Goal: Task Accomplishment & Management: Manage account settings

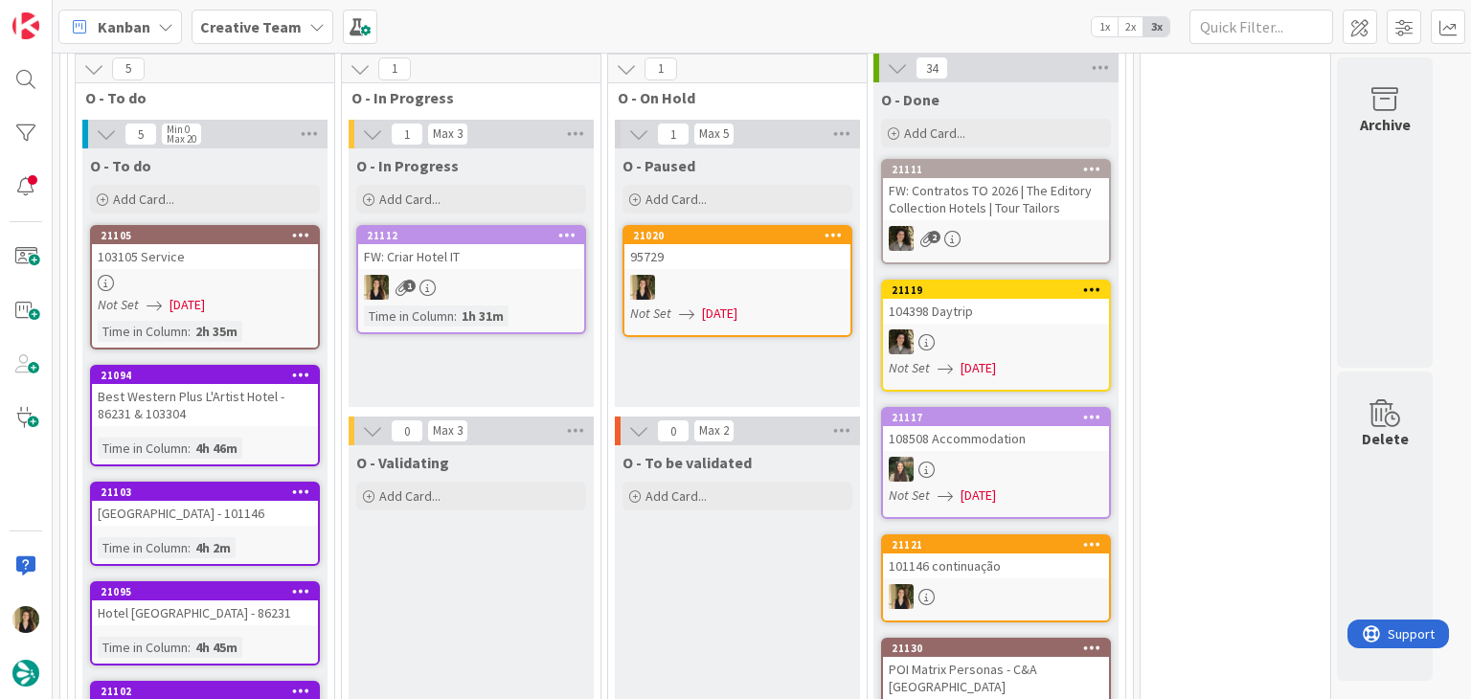
click at [552, 372] on div "O - In Progress Add Card... 21112 FW: [GEOGRAPHIC_DATA] IT 1 Time in [GEOGRAPHI…" at bounding box center [470, 277] width 245 height 259
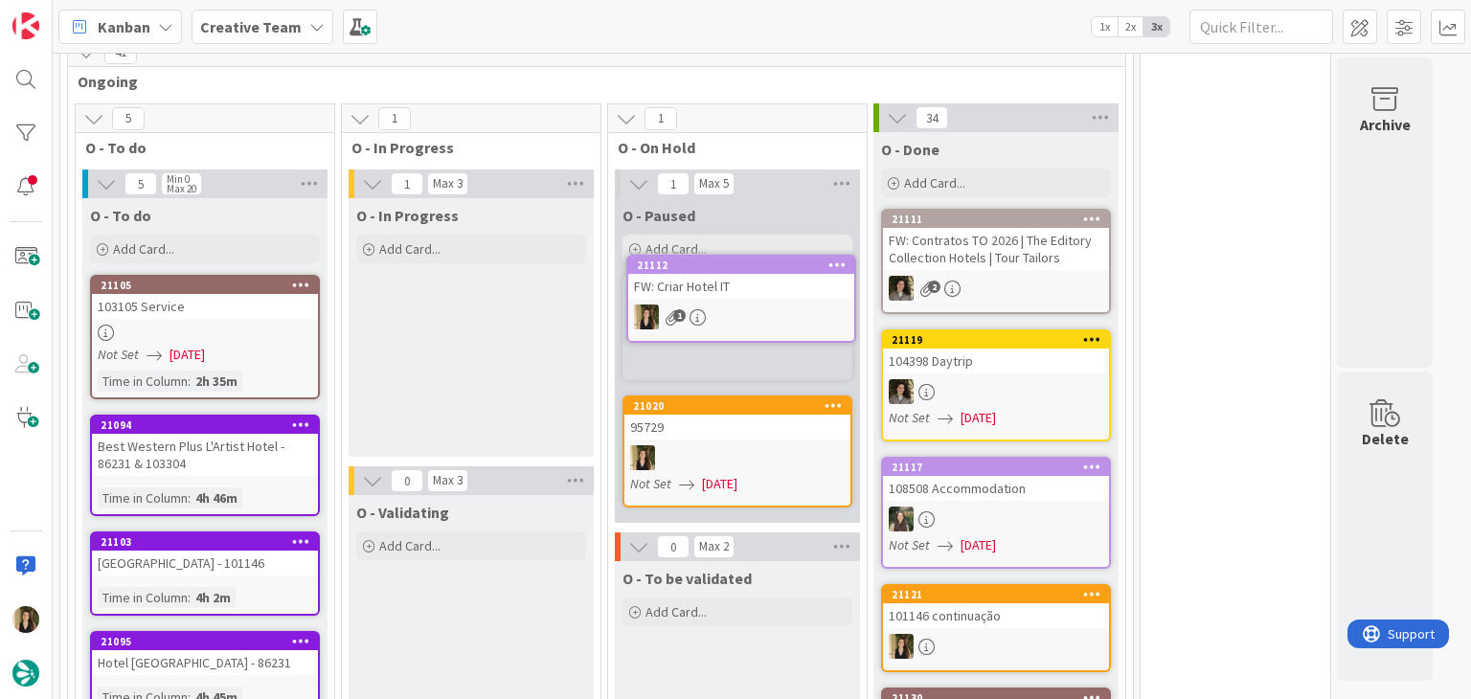
scroll to position [1367, 0]
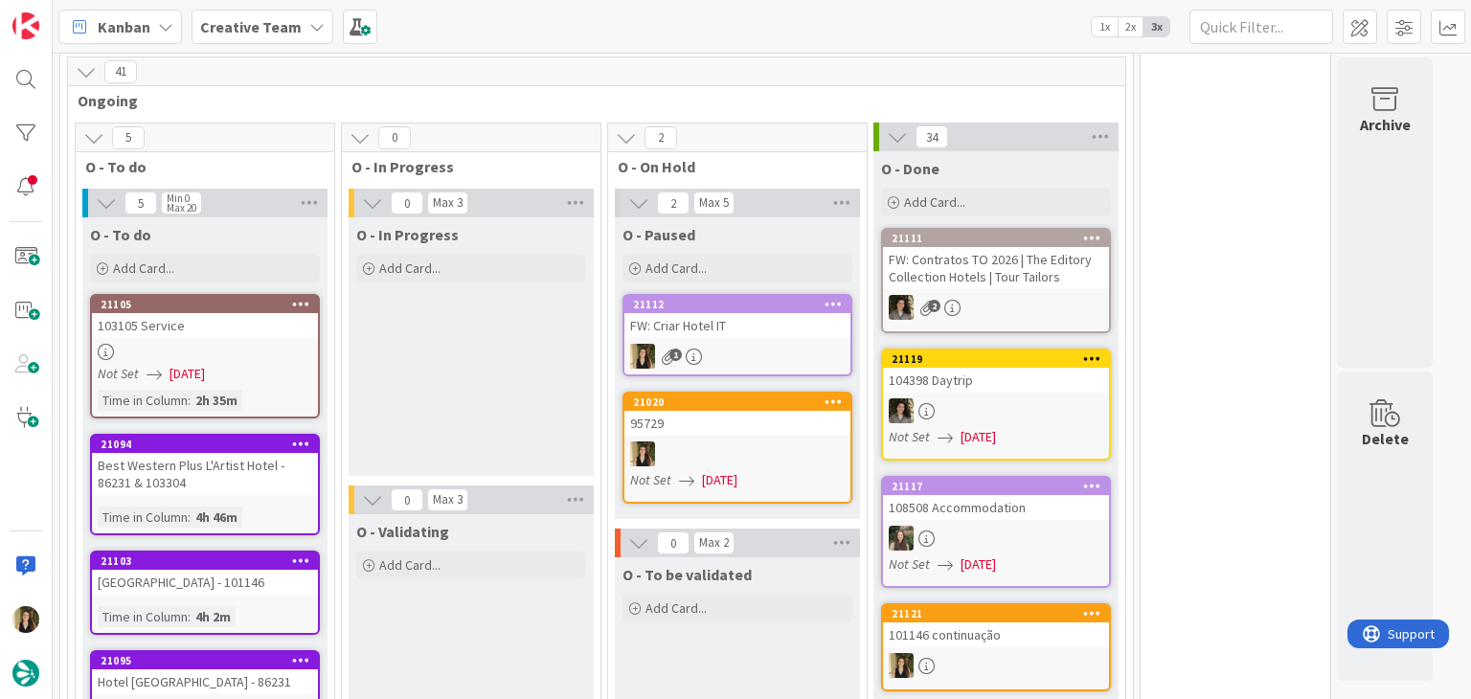
click at [553, 371] on div "O - In Progress Add Card..." at bounding box center [470, 346] width 245 height 259
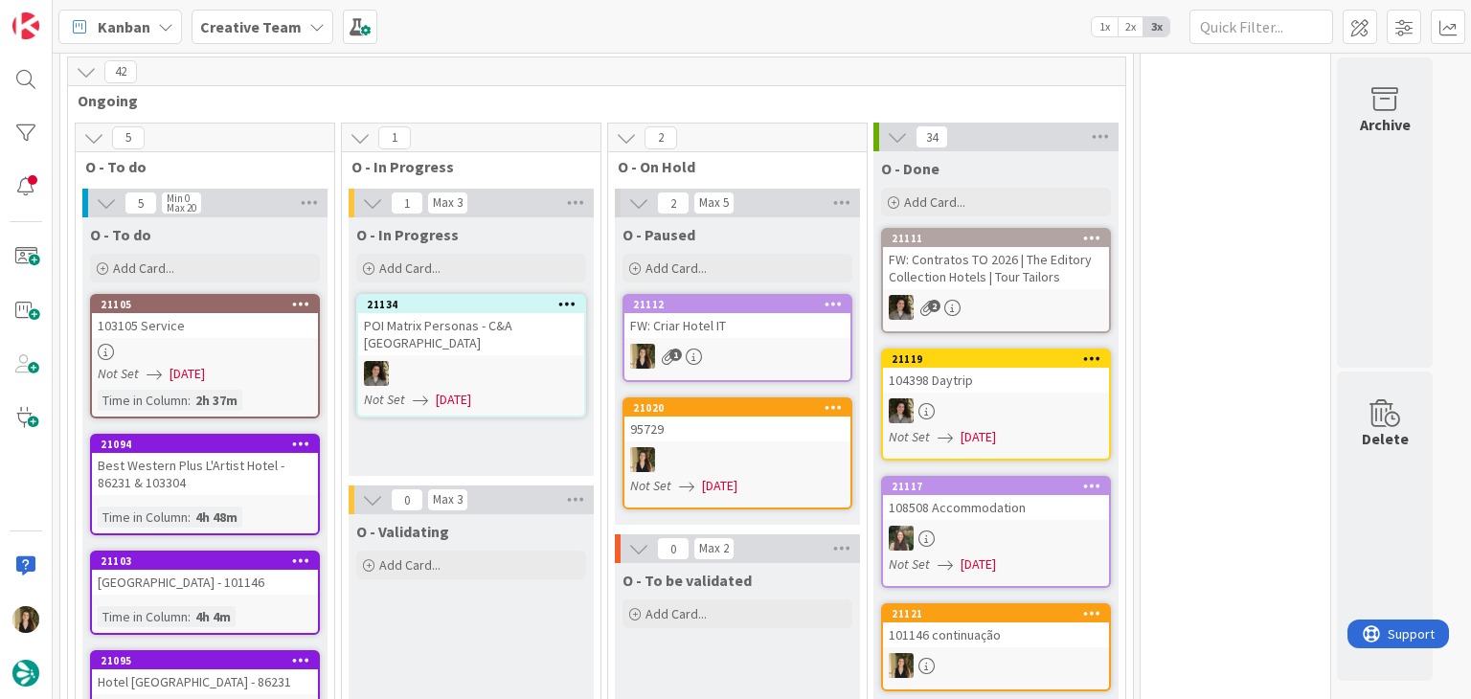
drag, startPoint x: 479, startPoint y: 430, endPoint x: 526, endPoint y: 411, distance: 50.7
click at [479, 427] on div "O - In Progress Add Card... 21134 POI Matrix Personas - C&A UK Not Set [DATE]" at bounding box center [470, 346] width 245 height 259
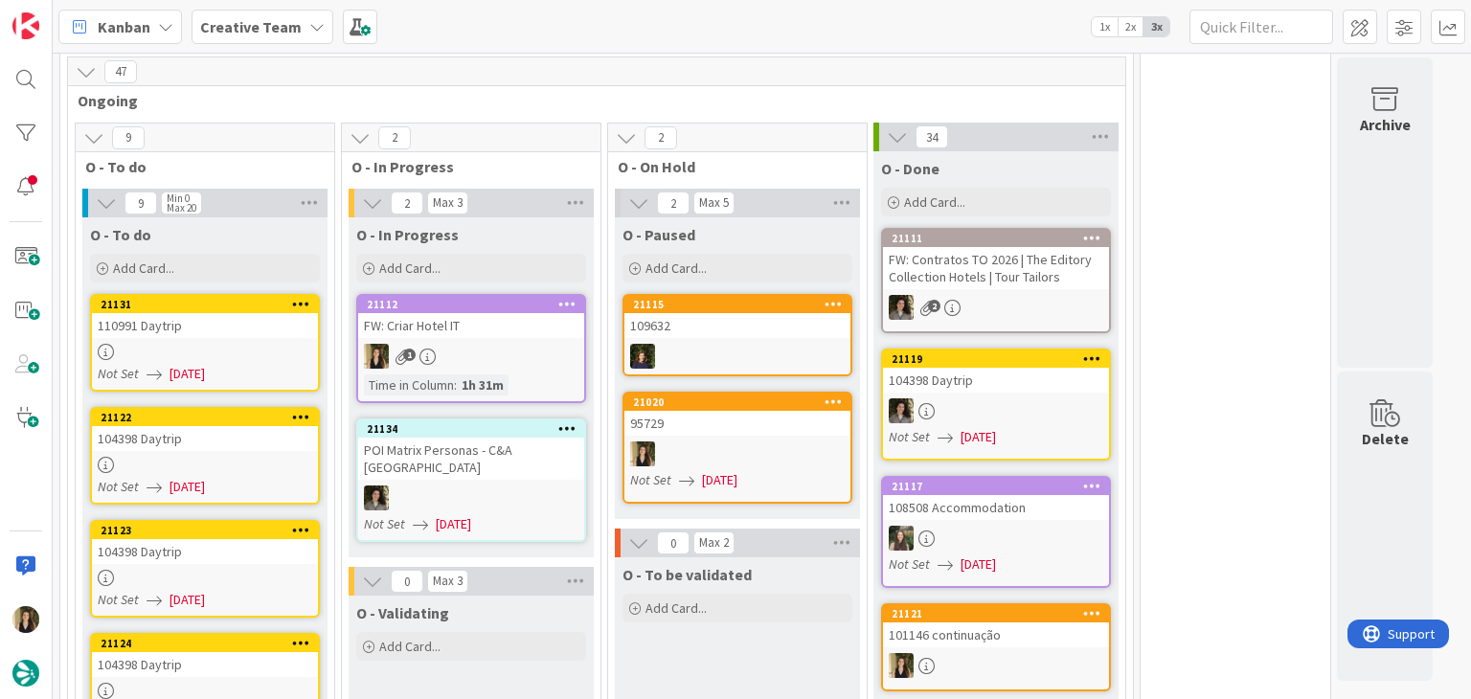
click at [510, 328] on link "21112 FW: Criar Hotel IT 1 Time in [GEOGRAPHIC_DATA] : 1h 31m" at bounding box center [471, 348] width 230 height 109
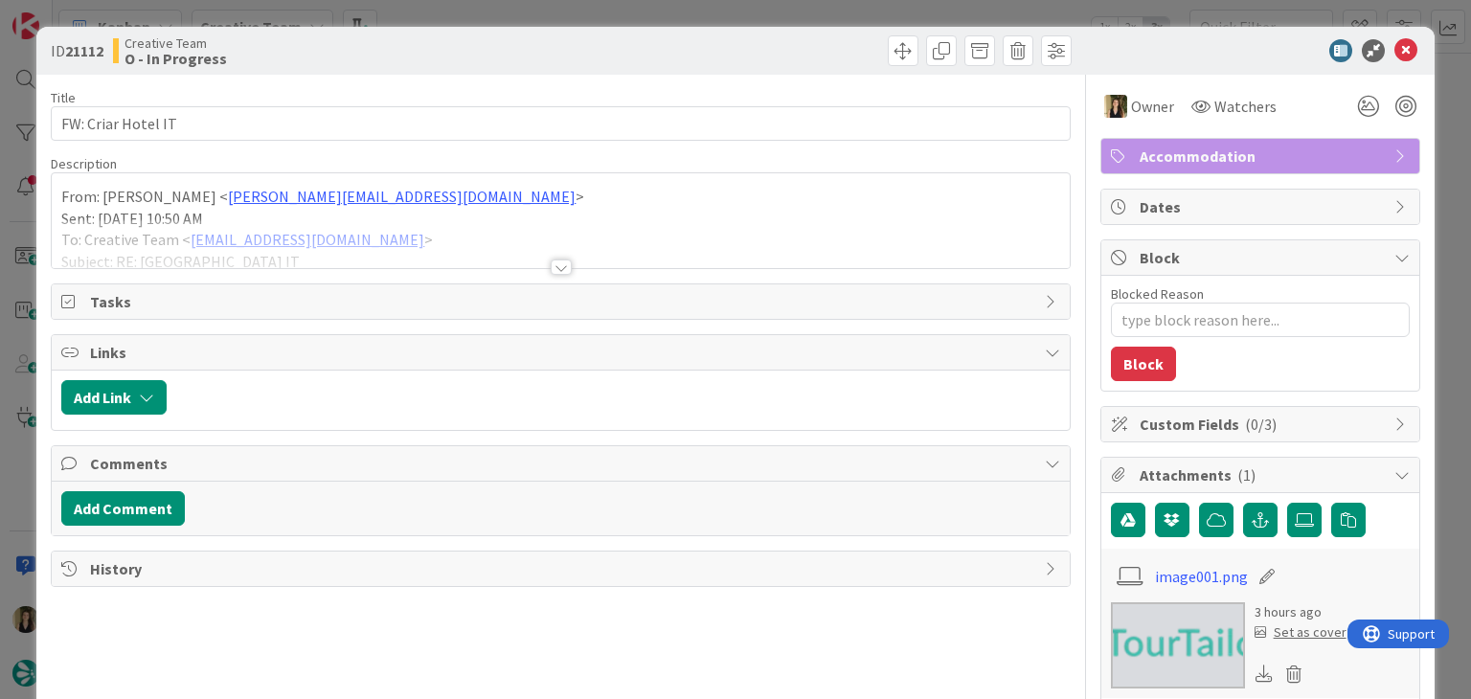
click at [414, 240] on div at bounding box center [560, 243] width 1017 height 49
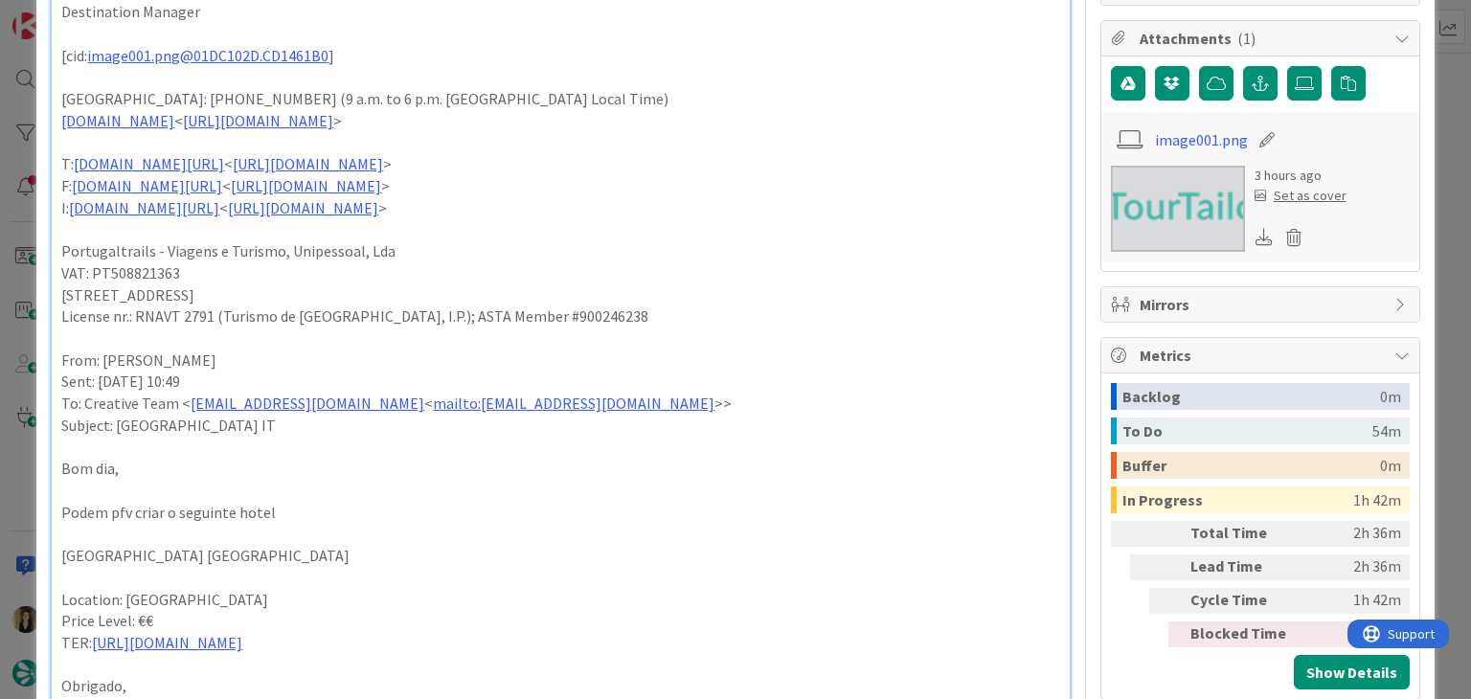
scroll to position [479, 0]
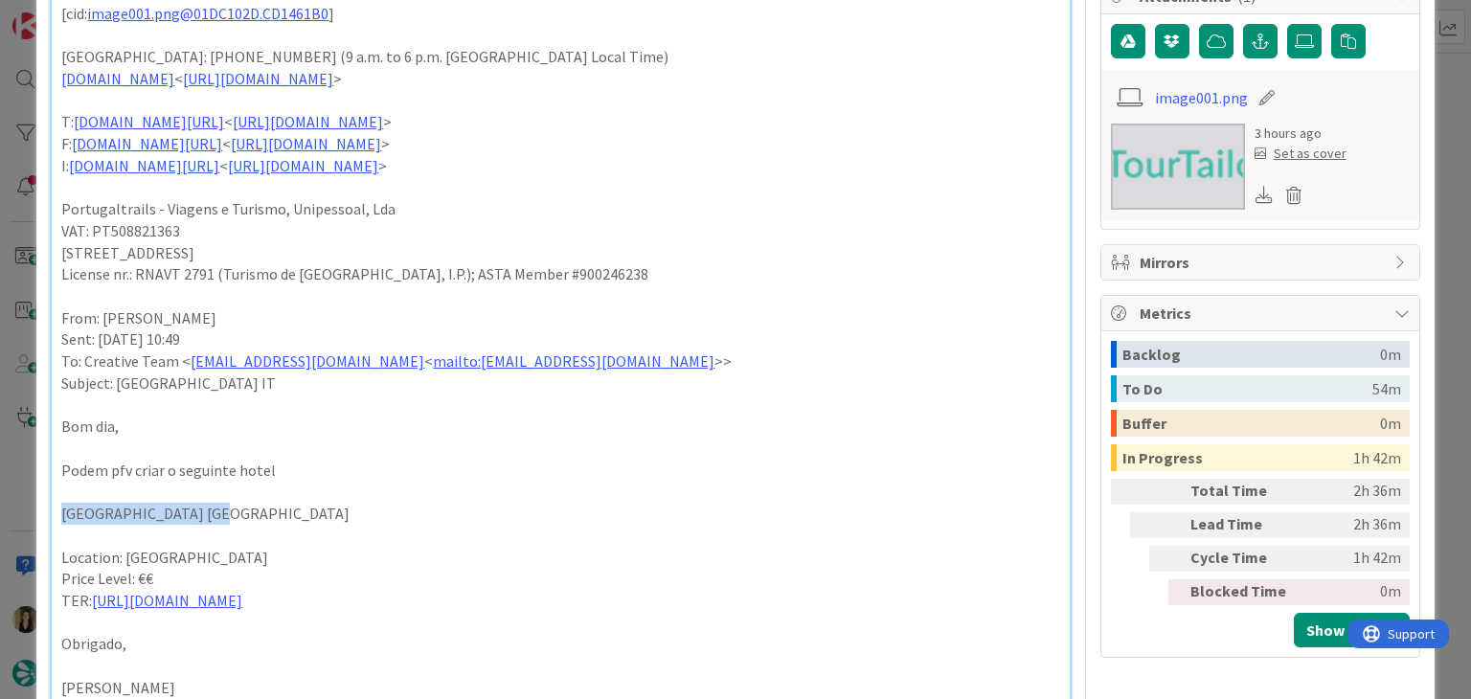
drag, startPoint x: 157, startPoint y: 532, endPoint x: 41, endPoint y: 531, distance: 115.9
click at [41, 531] on div "ID 21112 Creative Team O - In Progress Title 18 / 128 FW: [GEOGRAPHIC_DATA] IT …" at bounding box center [734, 462] width 1397 height 1829
copy p "[GEOGRAPHIC_DATA] [GEOGRAPHIC_DATA]"
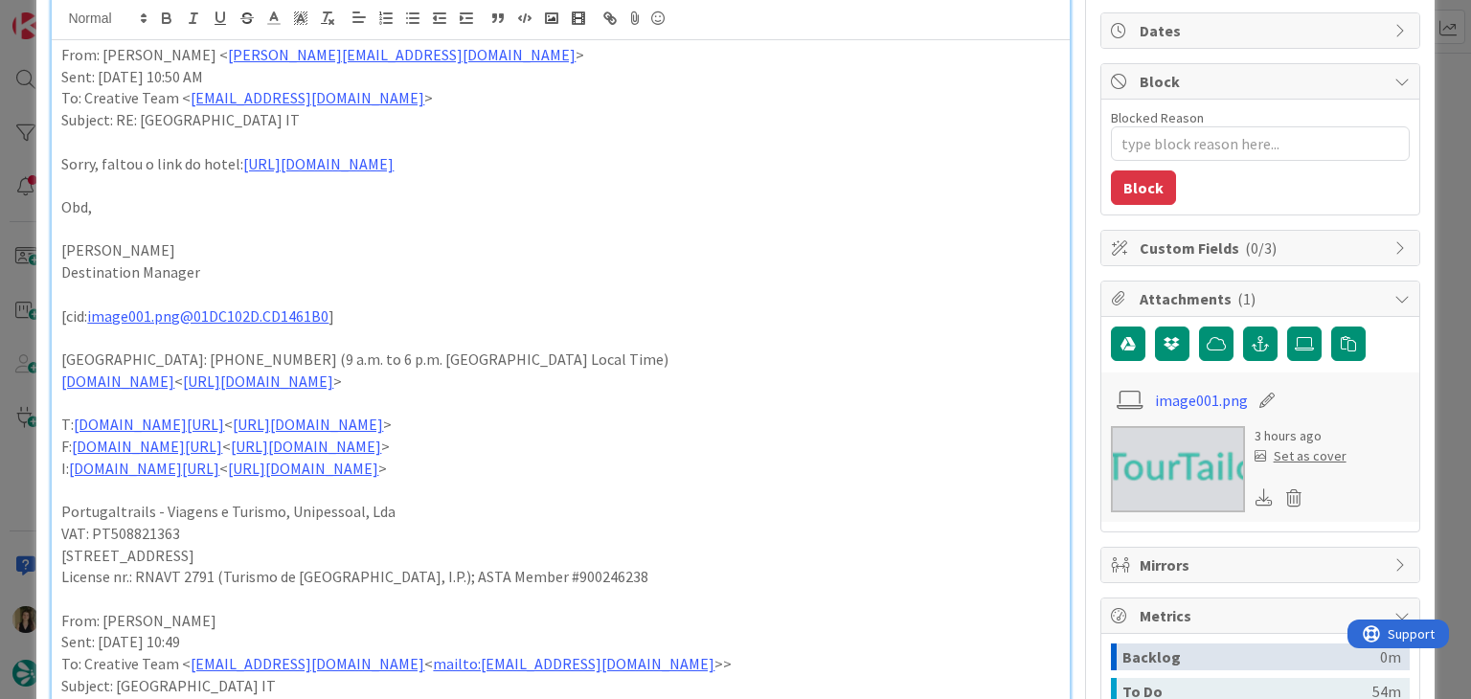
scroll to position [0, 0]
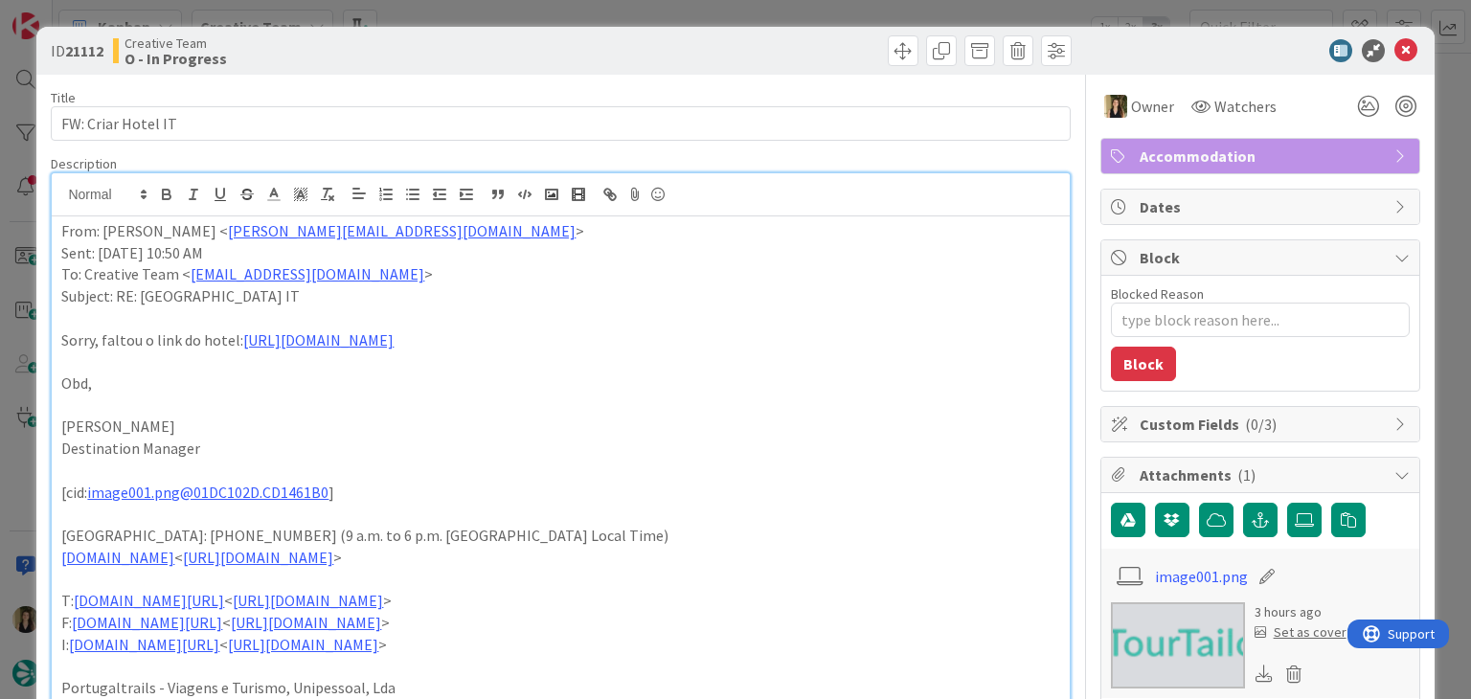
click at [464, 40] on div "Creative Team O - In Progress" at bounding box center [334, 50] width 443 height 31
click at [465, 13] on div "ID 21112 Creative Team O - In Progress Title 18 / 128 FW: [GEOGRAPHIC_DATA] IT …" at bounding box center [735, 349] width 1471 height 699
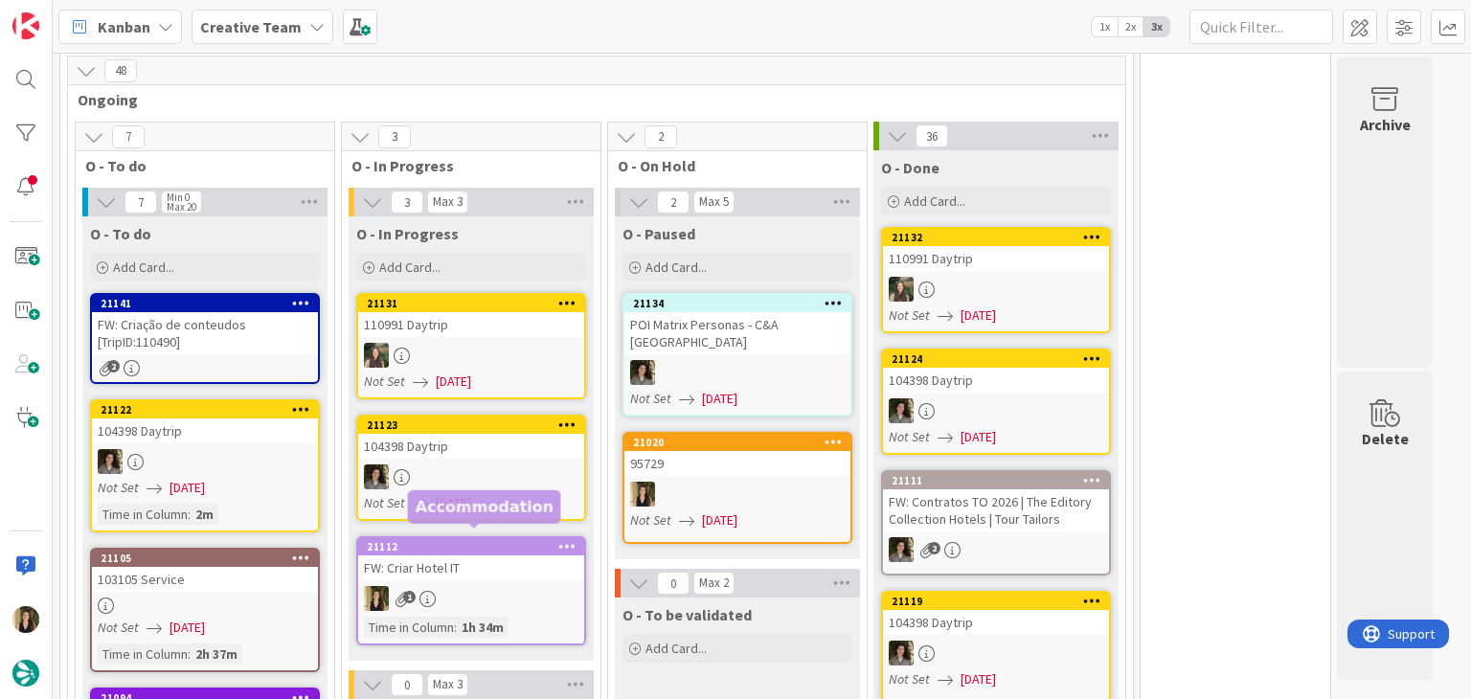
click at [543, 556] on div "FW: Criar Hotel IT" at bounding box center [471, 567] width 226 height 25
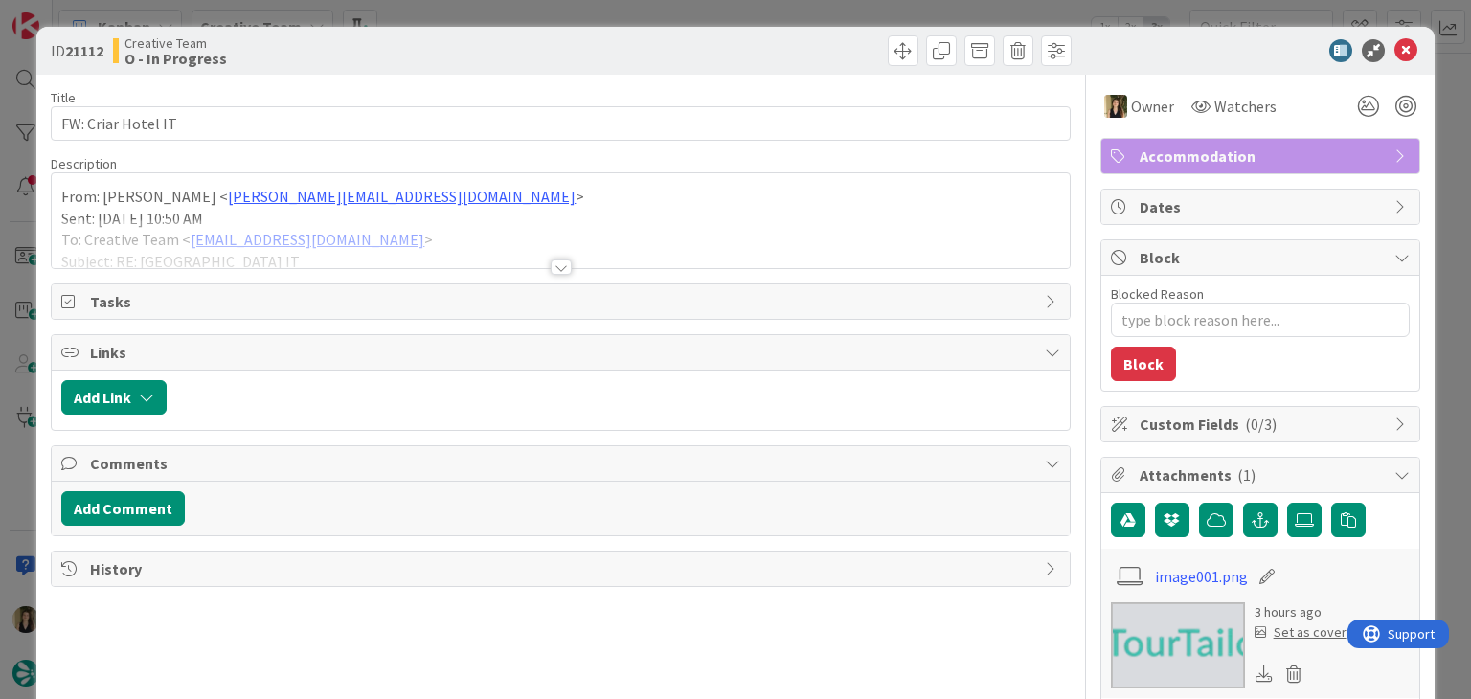
click at [551, 267] on div at bounding box center [561, 266] width 21 height 15
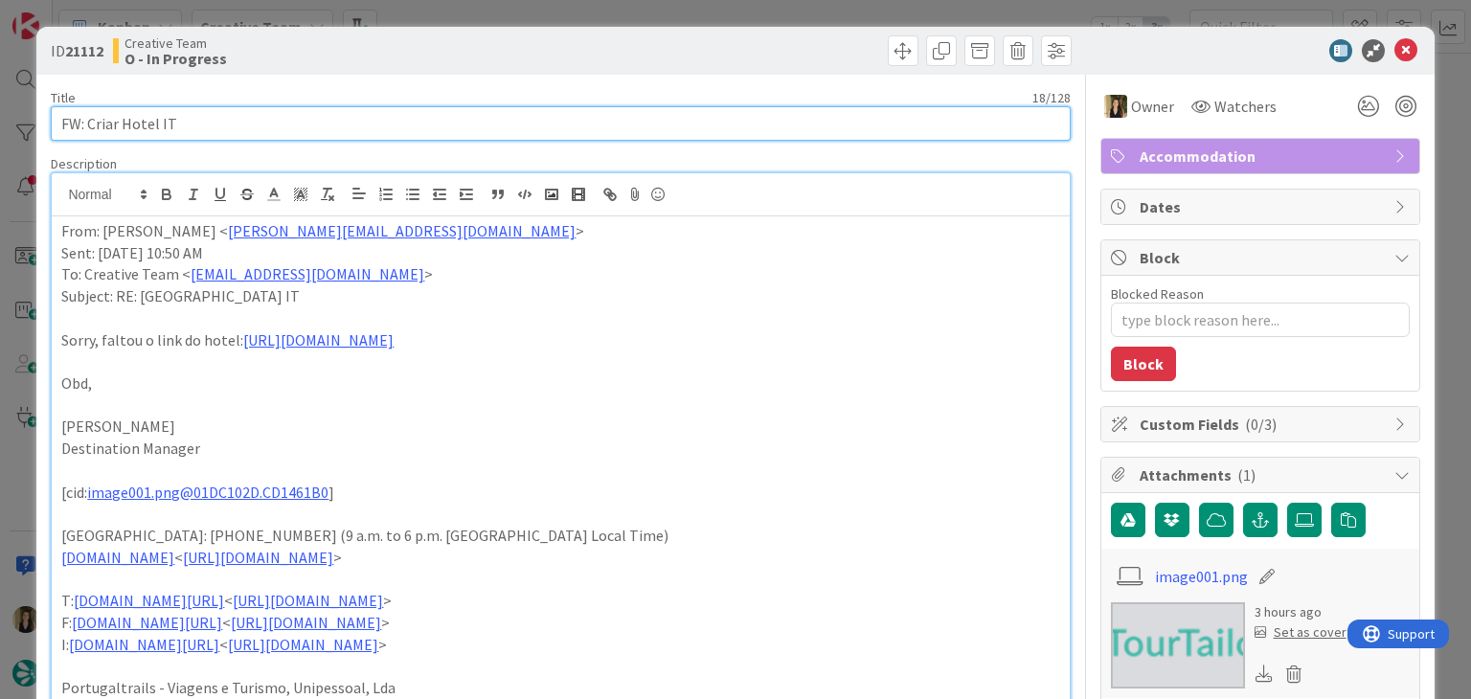
drag, startPoint x: 180, startPoint y: 124, endPoint x: 33, endPoint y: 132, distance: 147.7
click at [33, 132] on div "ID 21112 Creative Team O - In Progress Title 18 / 128 FW: [GEOGRAPHIC_DATA] IT …" at bounding box center [735, 349] width 1471 height 699
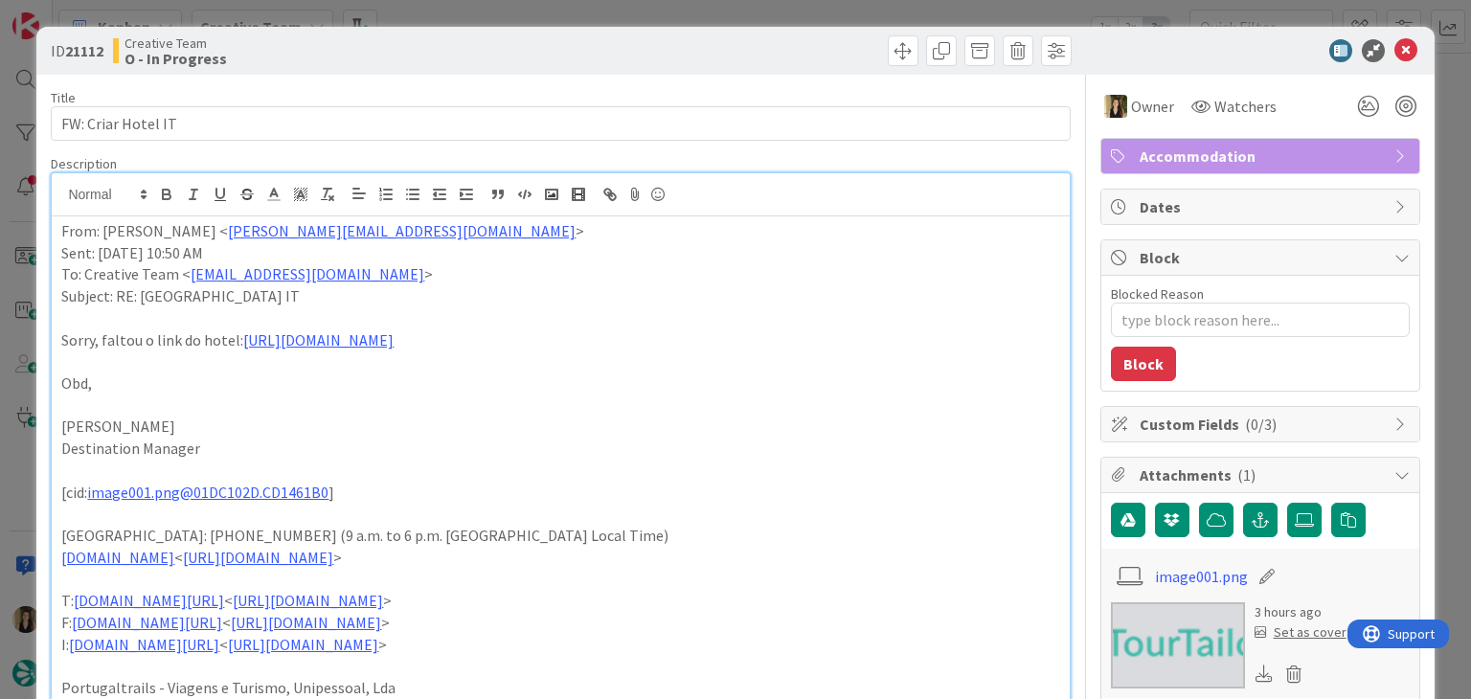
click at [457, 432] on p "[PERSON_NAME]" at bounding box center [560, 427] width 998 height 22
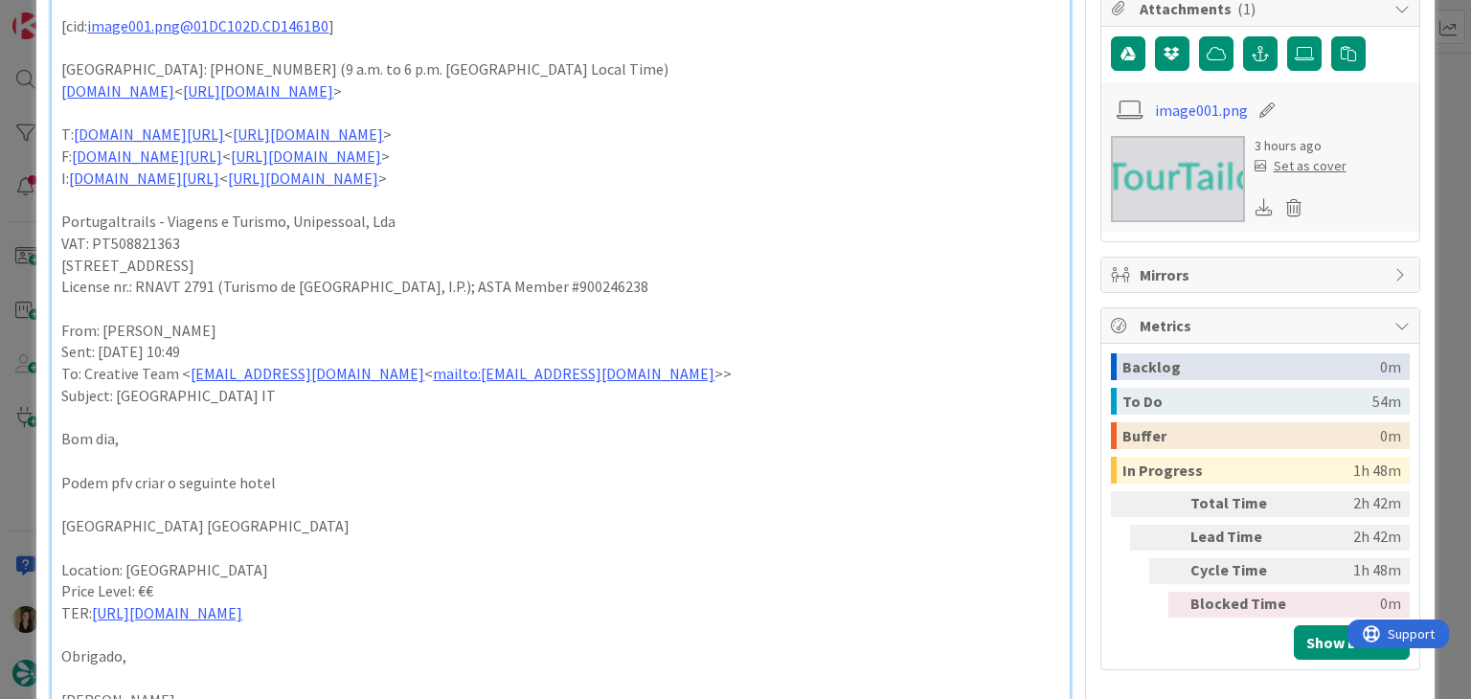
scroll to position [574, 0]
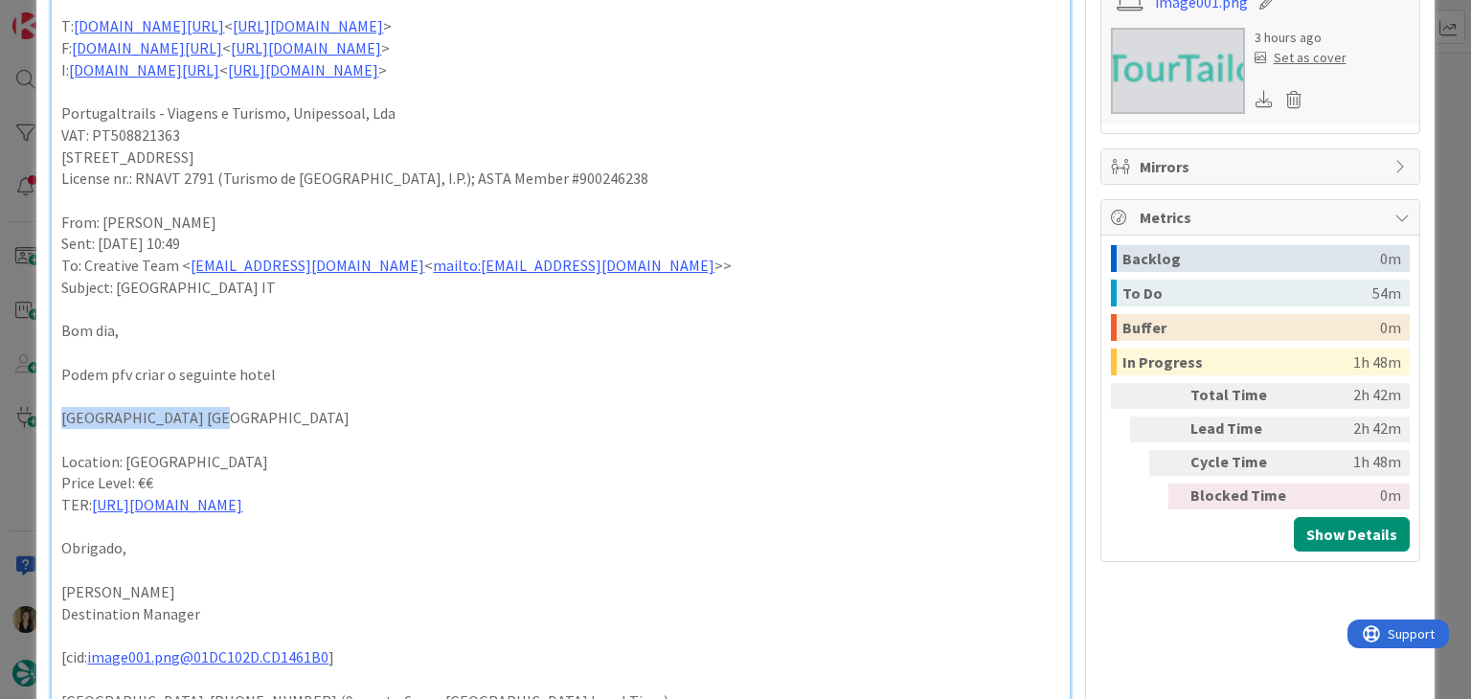
drag, startPoint x: 222, startPoint y: 438, endPoint x: 44, endPoint y: 438, distance: 178.1
click at [44, 438] on div "ID 21112 Creative Team O - In Progress Title 18 / 128 FW: [GEOGRAPHIC_DATA] IT …" at bounding box center [734, 366] width 1397 height 1829
copy p "[GEOGRAPHIC_DATA] [GEOGRAPHIC_DATA]"
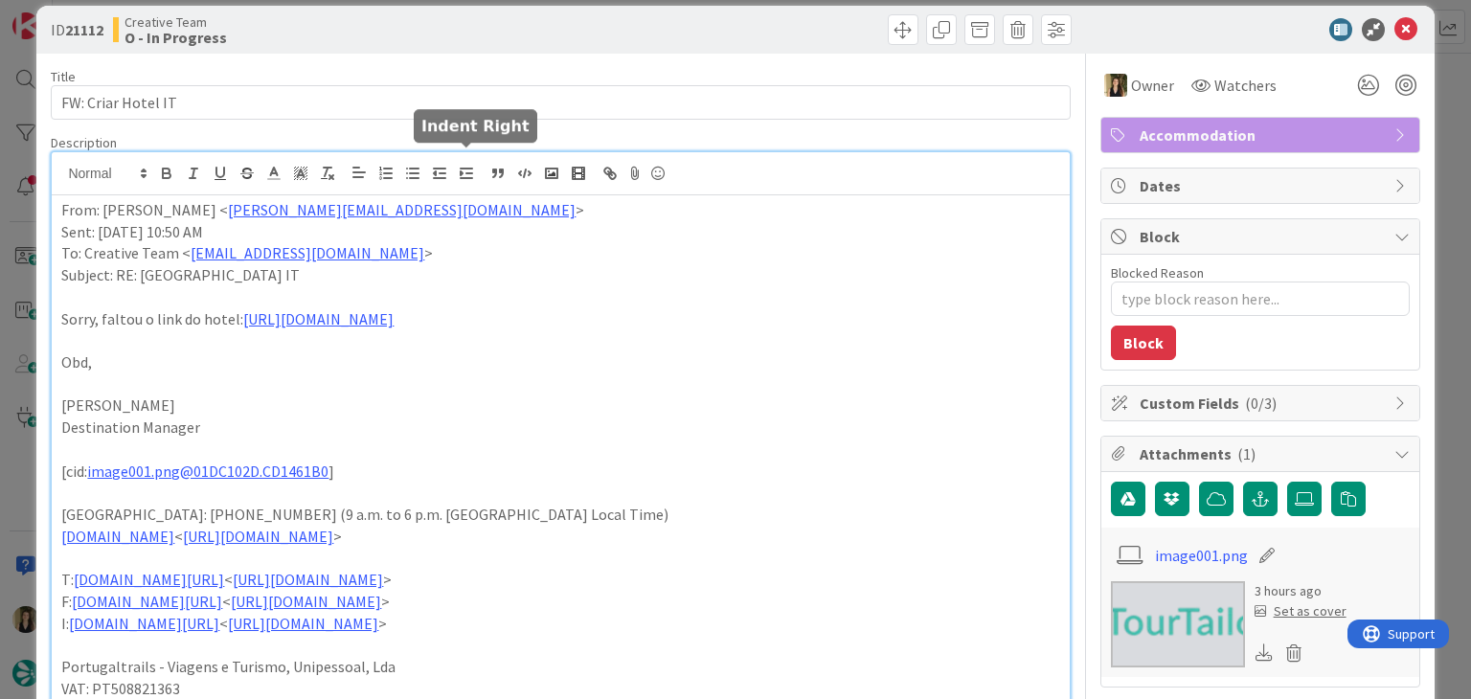
scroll to position [0, 0]
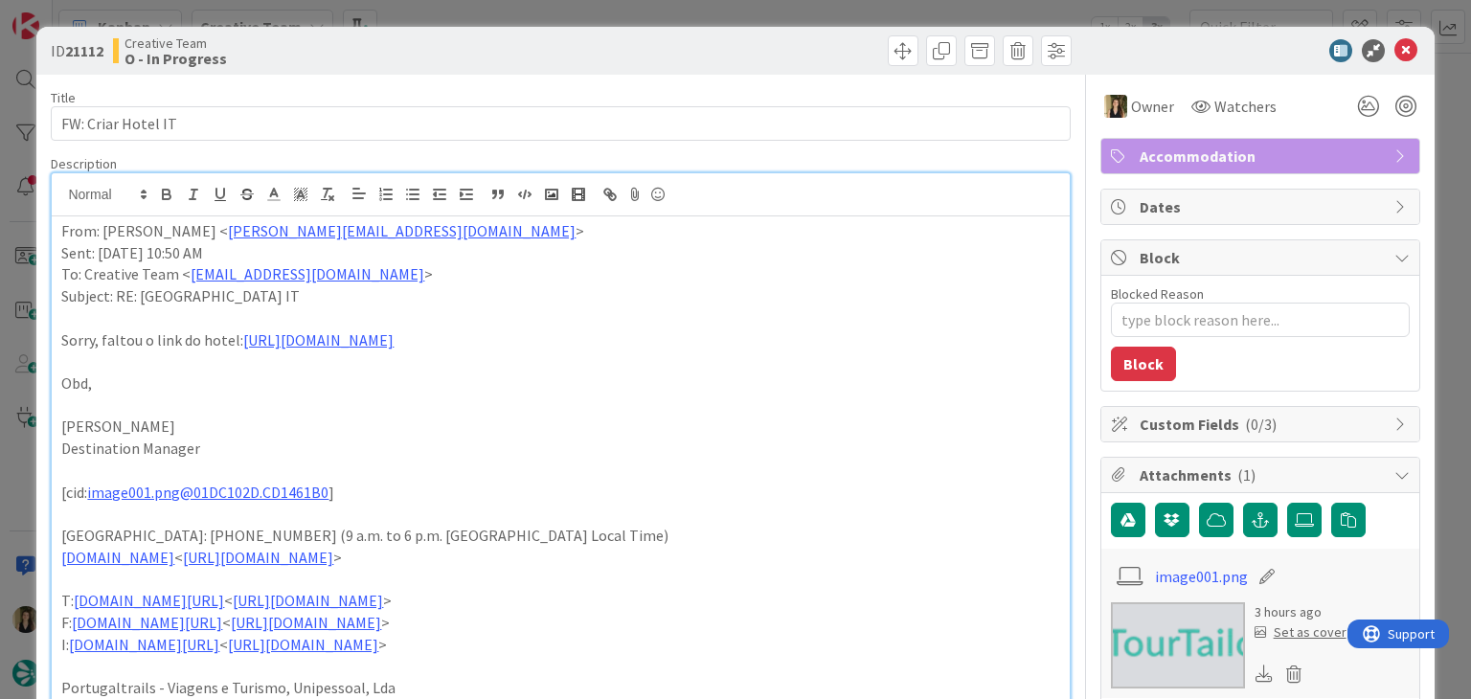
click at [496, 33] on div "ID 21112 Creative Team O - In Progress" at bounding box center [734, 51] width 1397 height 48
click at [503, 20] on div "ID 21112 Creative Team O - In Progress Title 18 / 128 FW: [GEOGRAPHIC_DATA] IT …" at bounding box center [735, 349] width 1471 height 699
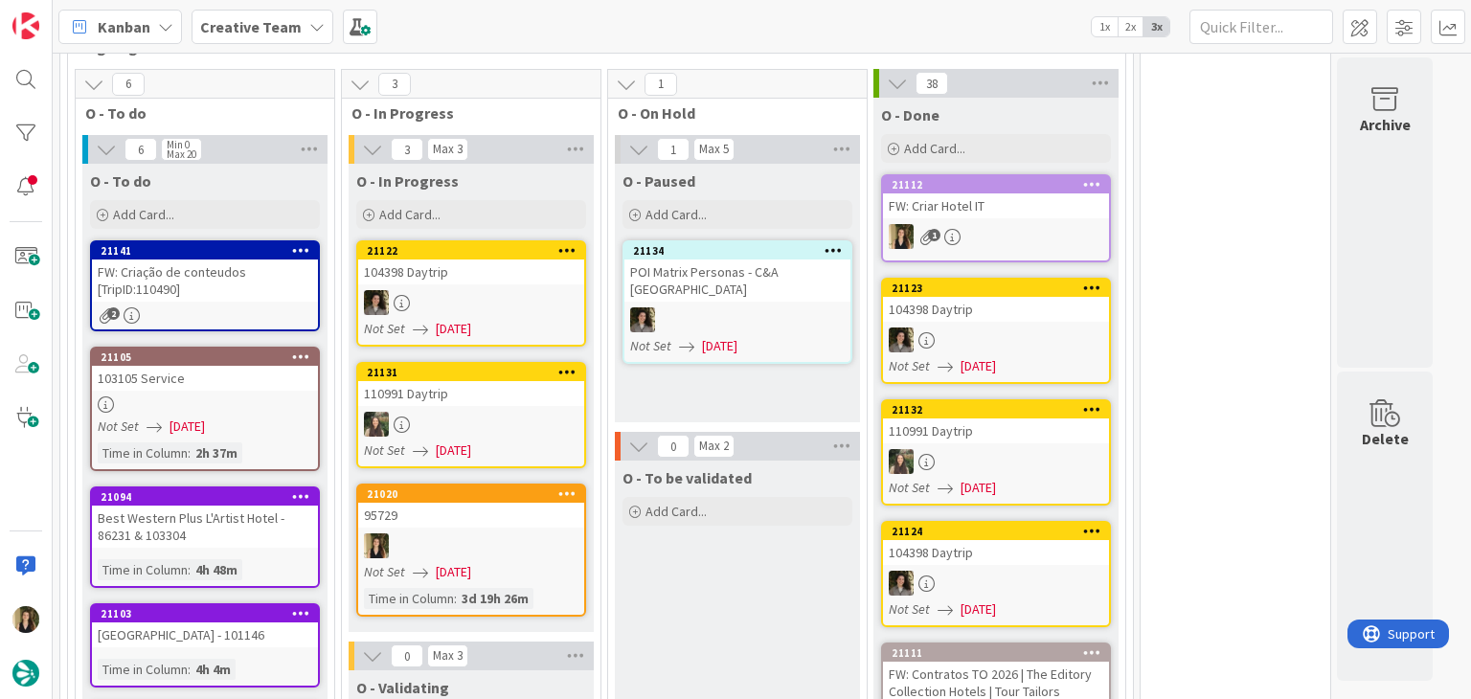
scroll to position [1427, 0]
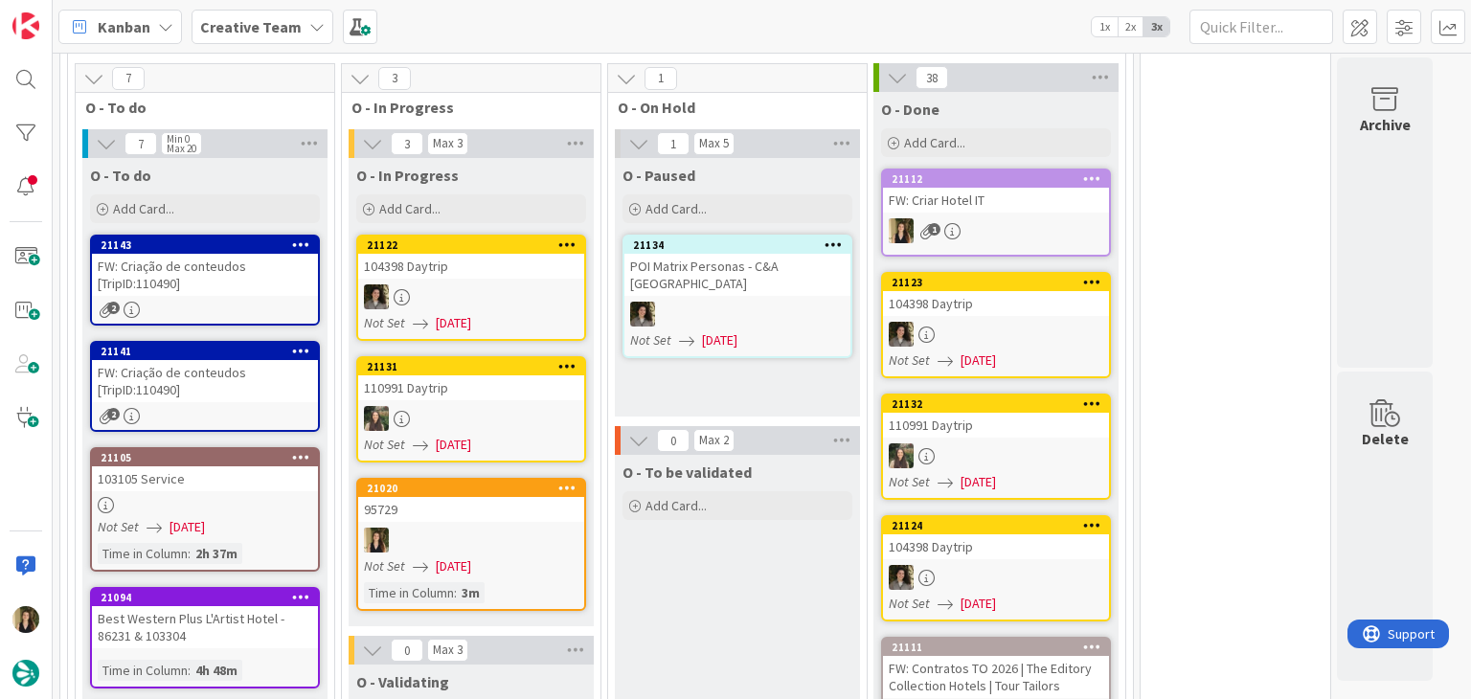
click at [531, 528] on div at bounding box center [471, 540] width 226 height 25
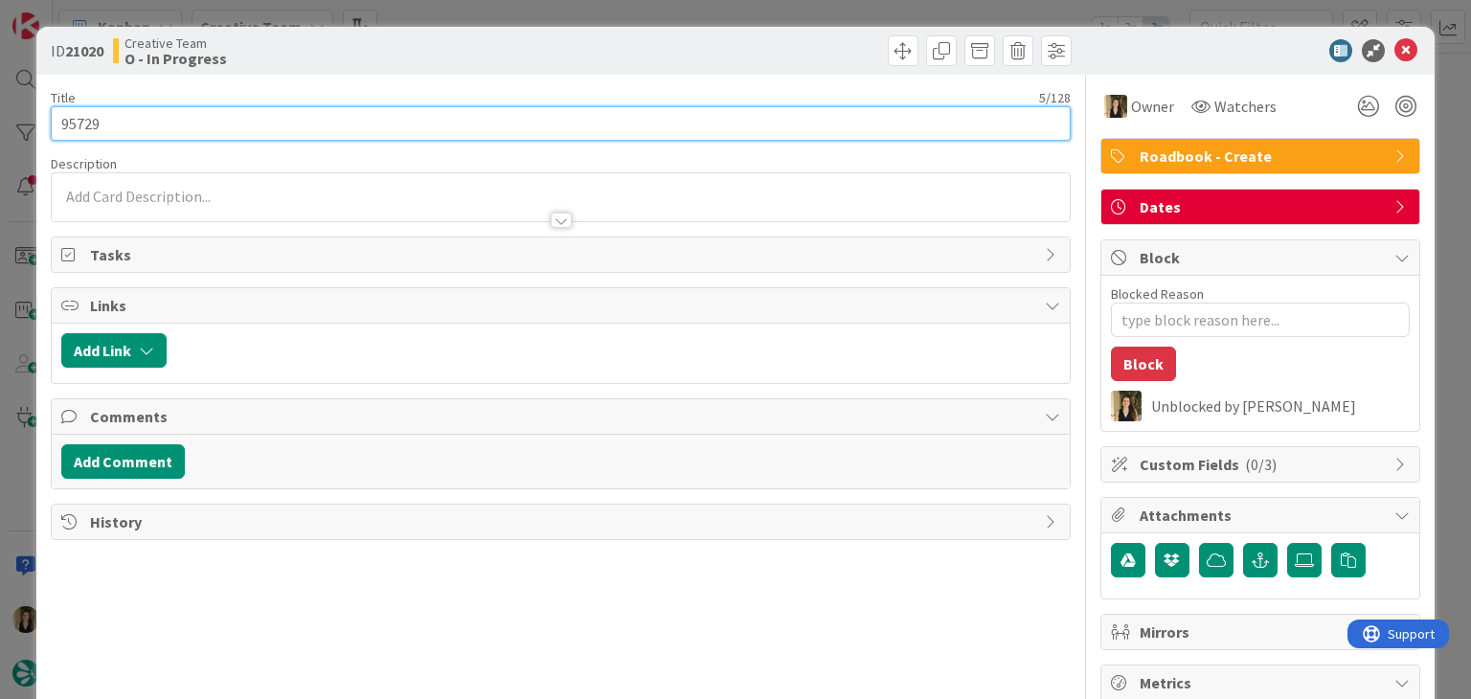
click at [72, 124] on input "95729" at bounding box center [560, 123] width 1019 height 34
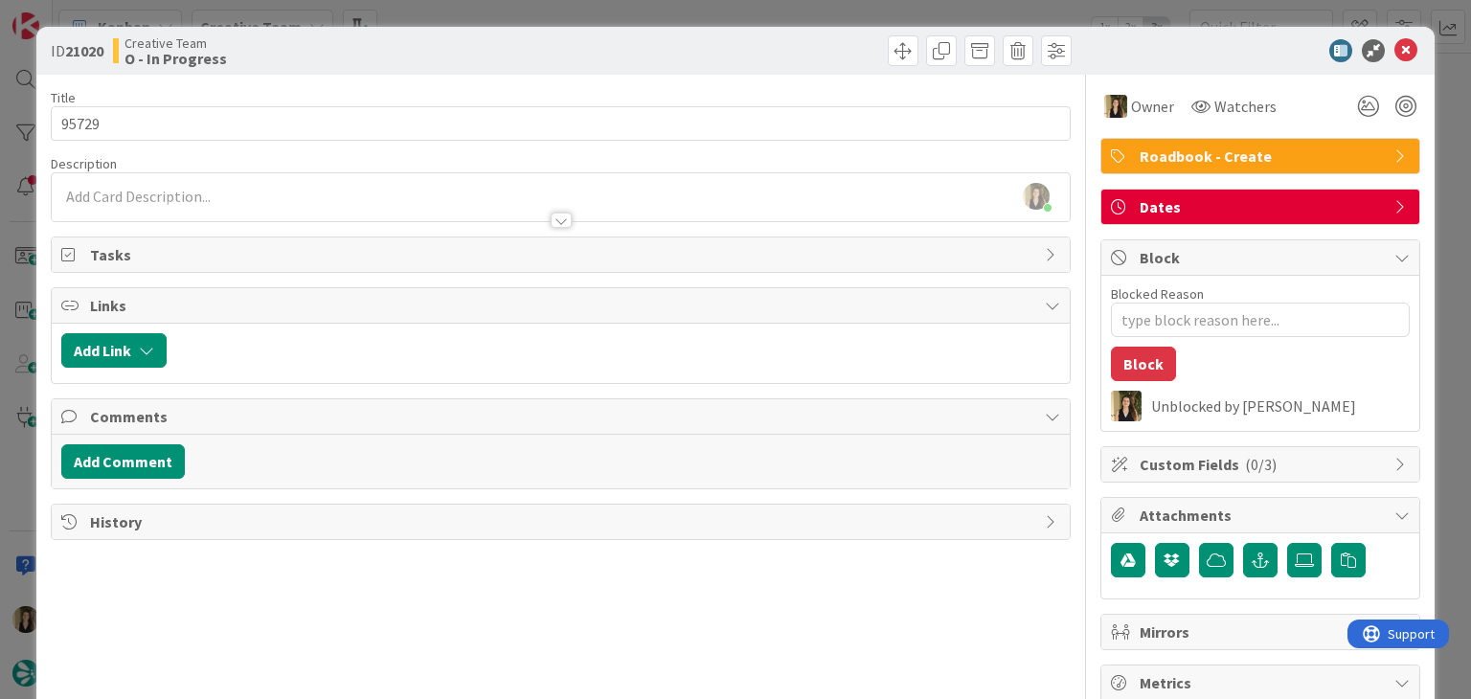
click at [492, 61] on div "Creative Team O - In Progress" at bounding box center [334, 50] width 443 height 31
click at [502, 16] on div "ID 21020 Creative Team O - In Progress Title 5 / 128 95729 Description [PERSON_…" at bounding box center [735, 349] width 1471 height 699
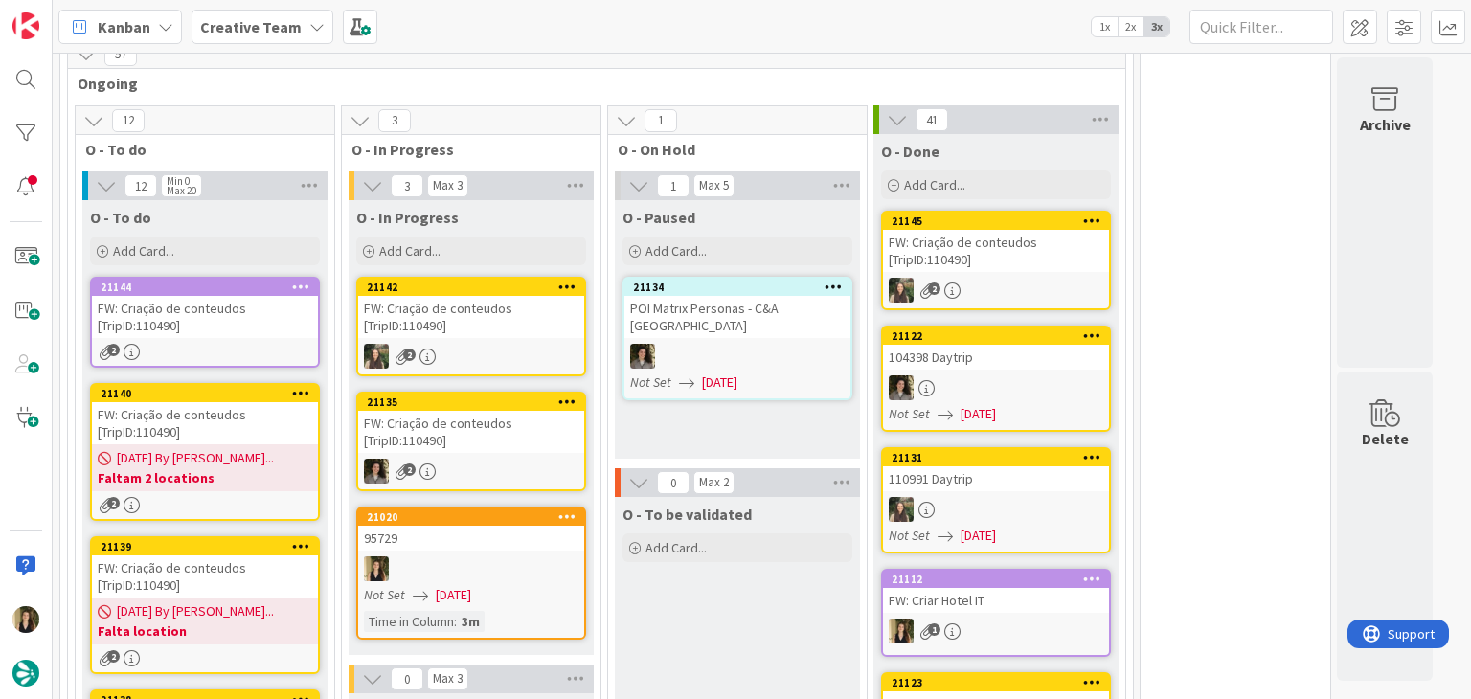
scroll to position [1382, 0]
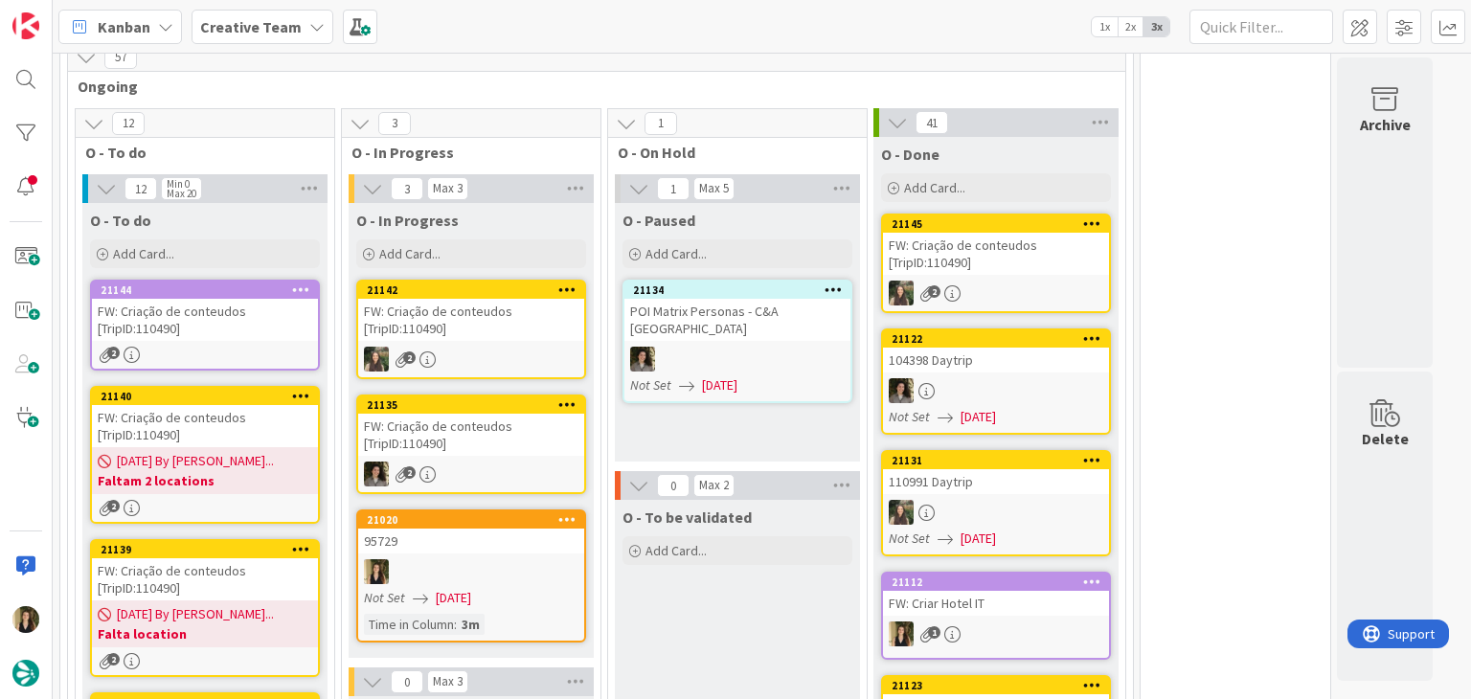
click at [460, 559] on div at bounding box center [471, 571] width 226 height 25
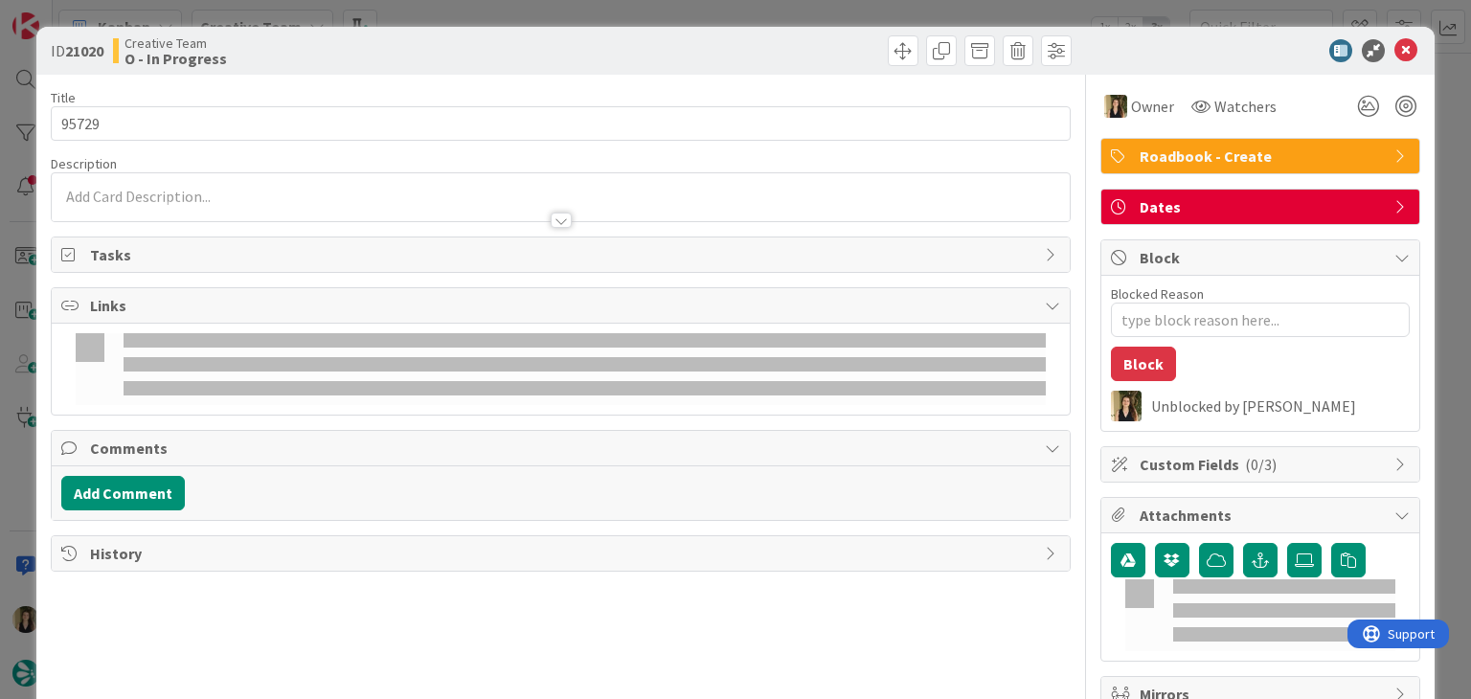
type textarea "x"
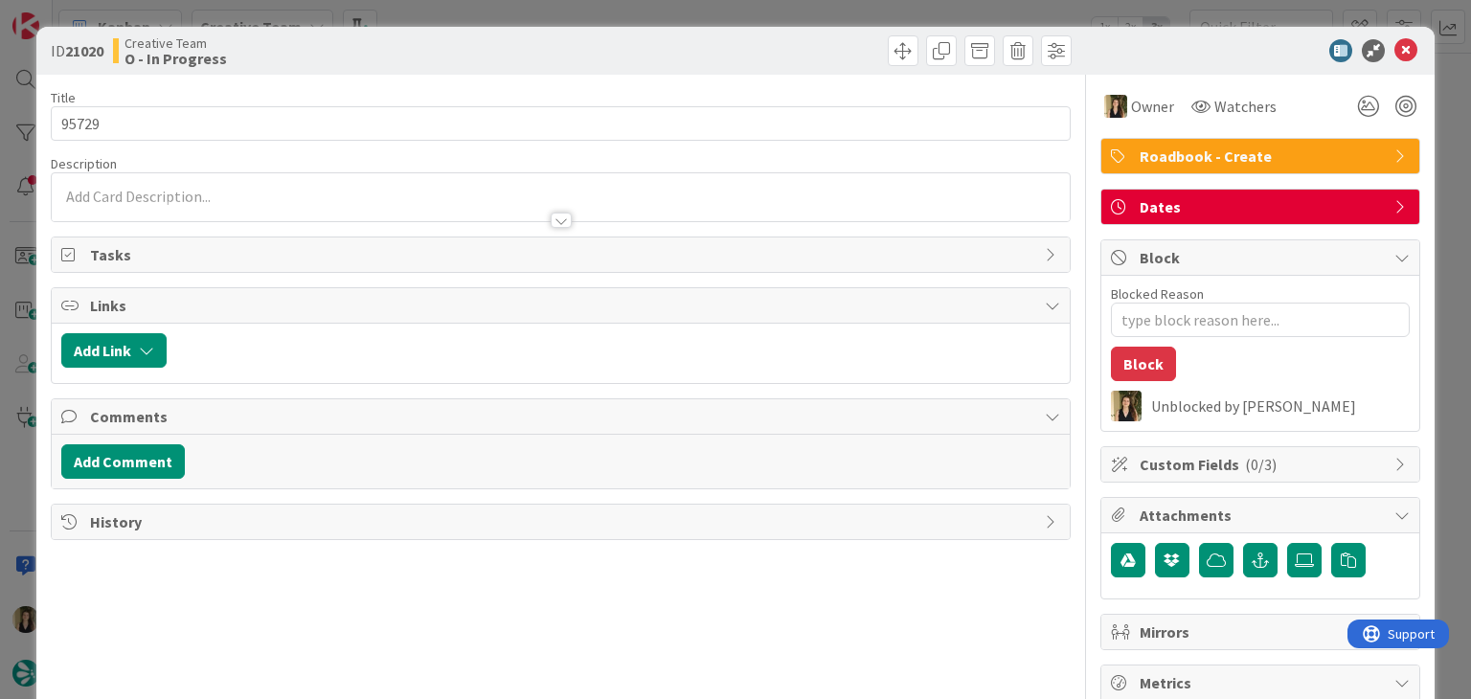
drag, startPoint x: 247, startPoint y: 182, endPoint x: 245, endPoint y: 193, distance: 11.6
click at [247, 183] on div at bounding box center [560, 201] width 1017 height 39
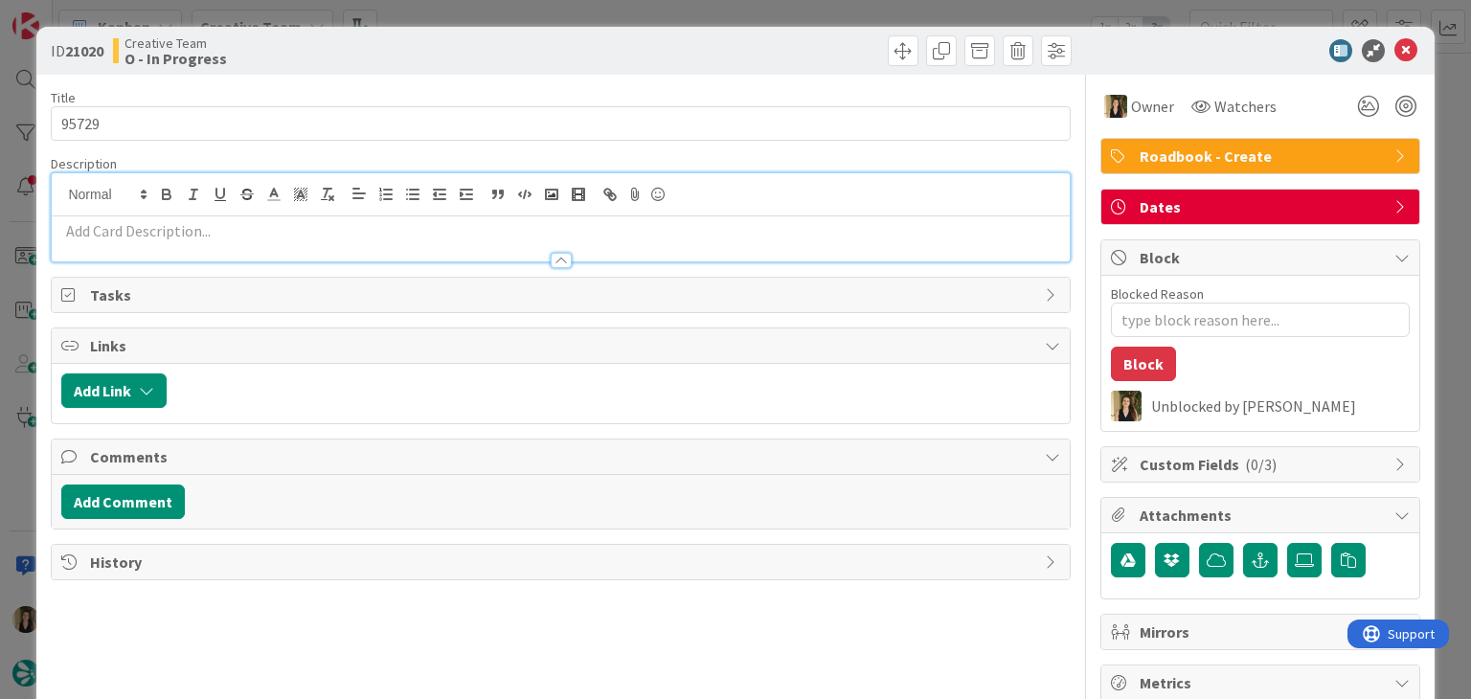
click at [247, 226] on p at bounding box center [560, 231] width 998 height 22
paste div
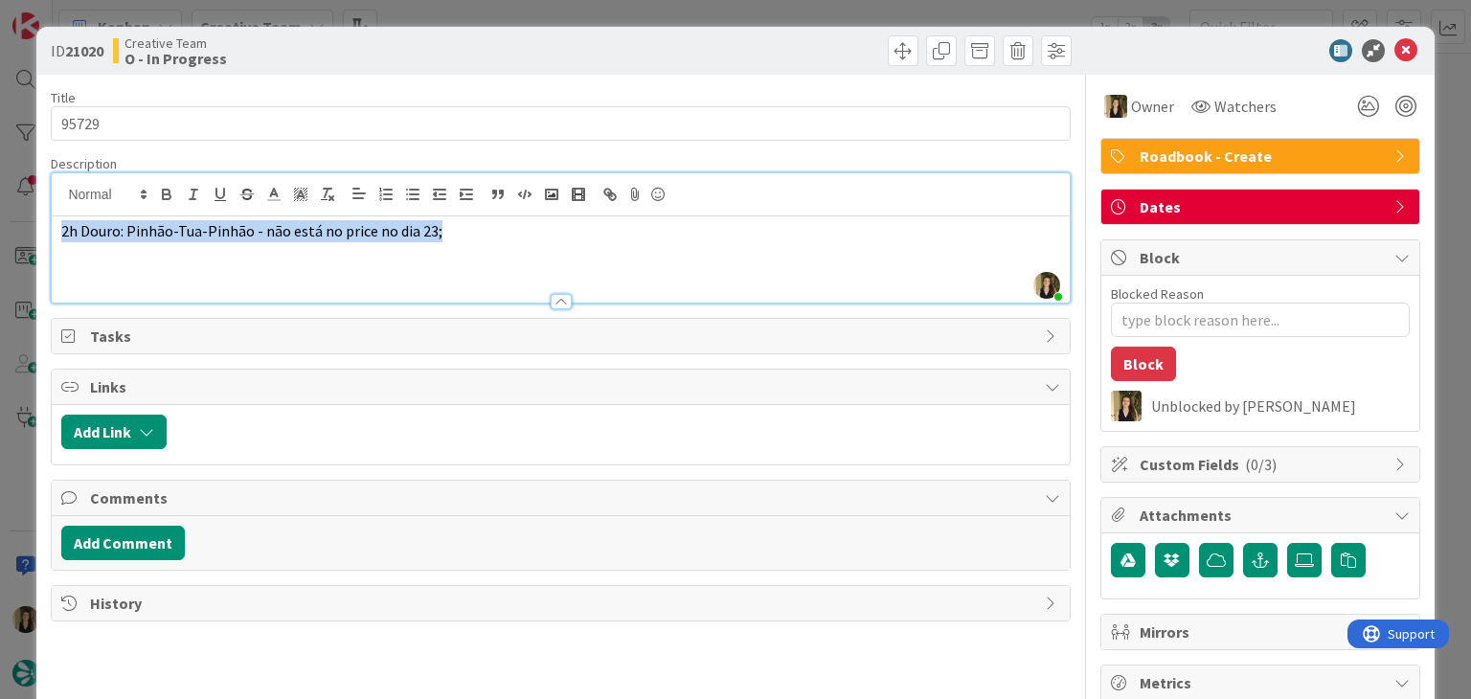
drag, startPoint x: 462, startPoint y: 236, endPoint x: 16, endPoint y: 245, distance: 446.3
click at [12, 248] on div "ID 21020 Creative Team O - In Progress Title 5 / 128 95729 Description [PERSON_…" at bounding box center [735, 349] width 1471 height 699
click at [335, 191] on icon "button" at bounding box center [327, 194] width 17 height 17
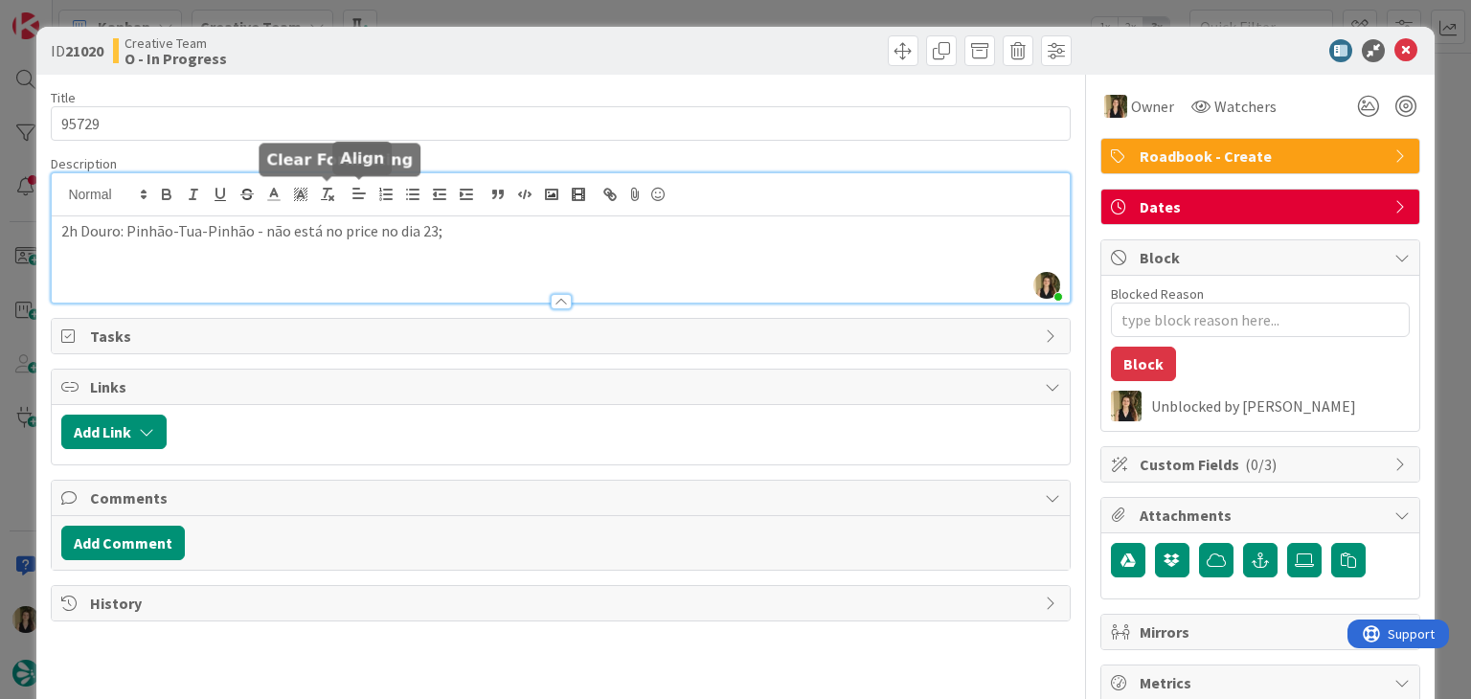
click at [464, 225] on p "2h Douro: Pinhão-Tua-Pinhão - não está no price no dia 23;" at bounding box center [560, 231] width 998 height 22
click at [501, 245] on div "2h Douro: Pinhão-Tua-Pinhão - não está no price no dia 23;" at bounding box center [560, 259] width 1017 height 86
click at [145, 248] on p "249807 - Tranfer out não é dia 29?" at bounding box center [560, 253] width 998 height 22
click at [307, 261] on p "249807 - Transfer out não é dia 29?" at bounding box center [560, 253] width 998 height 22
click at [461, 228] on p "2h Douro: Pinhão-Tua-Pinhão - não está no price no dia 23;" at bounding box center [560, 231] width 998 height 22
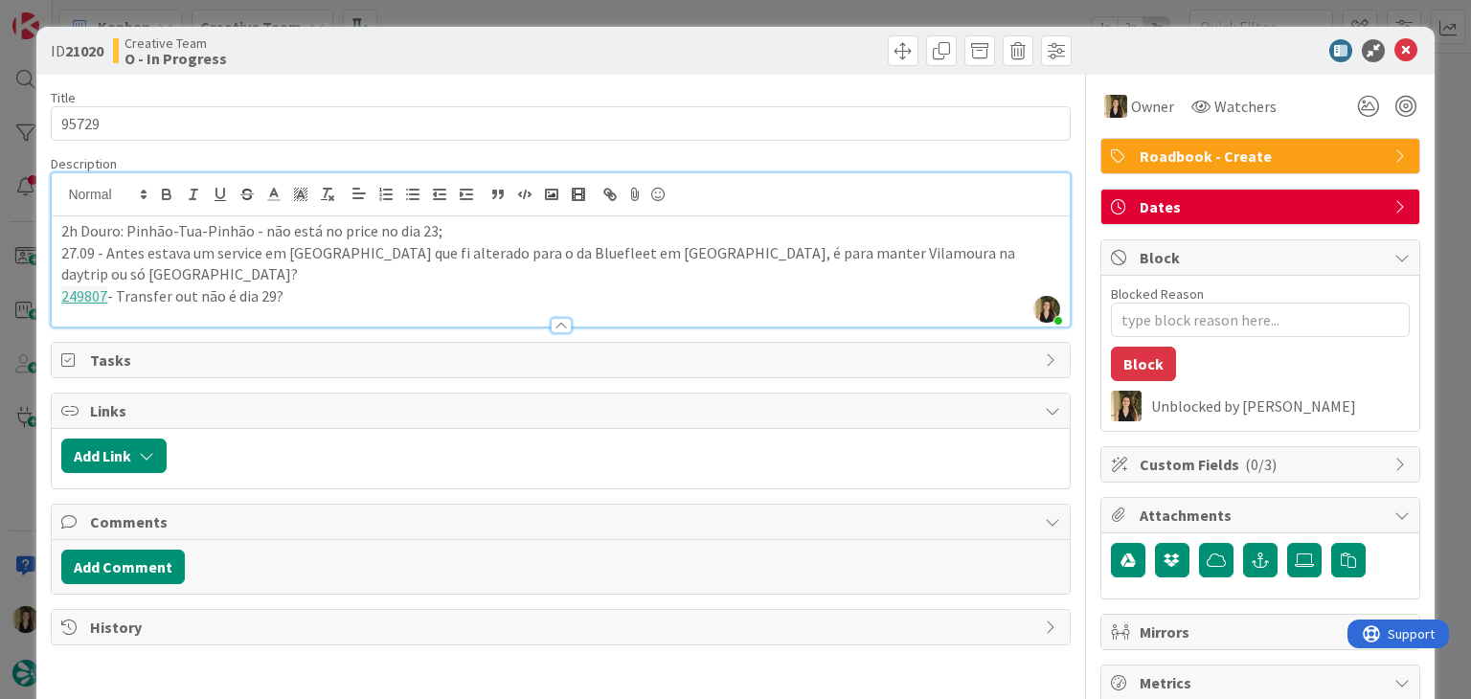
click at [445, 57] on div "Creative Team O - In Progress" at bounding box center [334, 50] width 443 height 31
click at [453, 20] on div "ID 21020 Creative Team O - In Progress Title 5 / 128 95729 Description [PERSON_…" at bounding box center [735, 349] width 1471 height 699
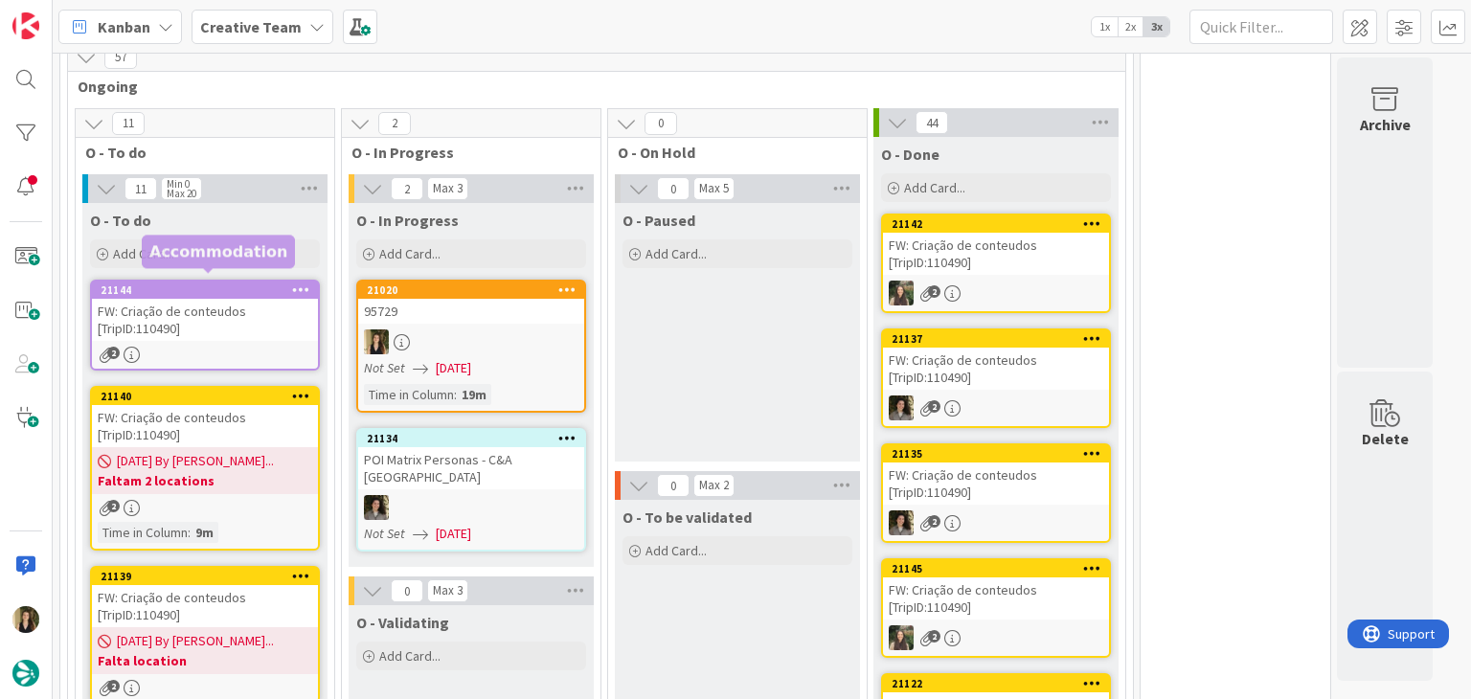
click at [217, 284] on div "21144" at bounding box center [209, 289] width 217 height 13
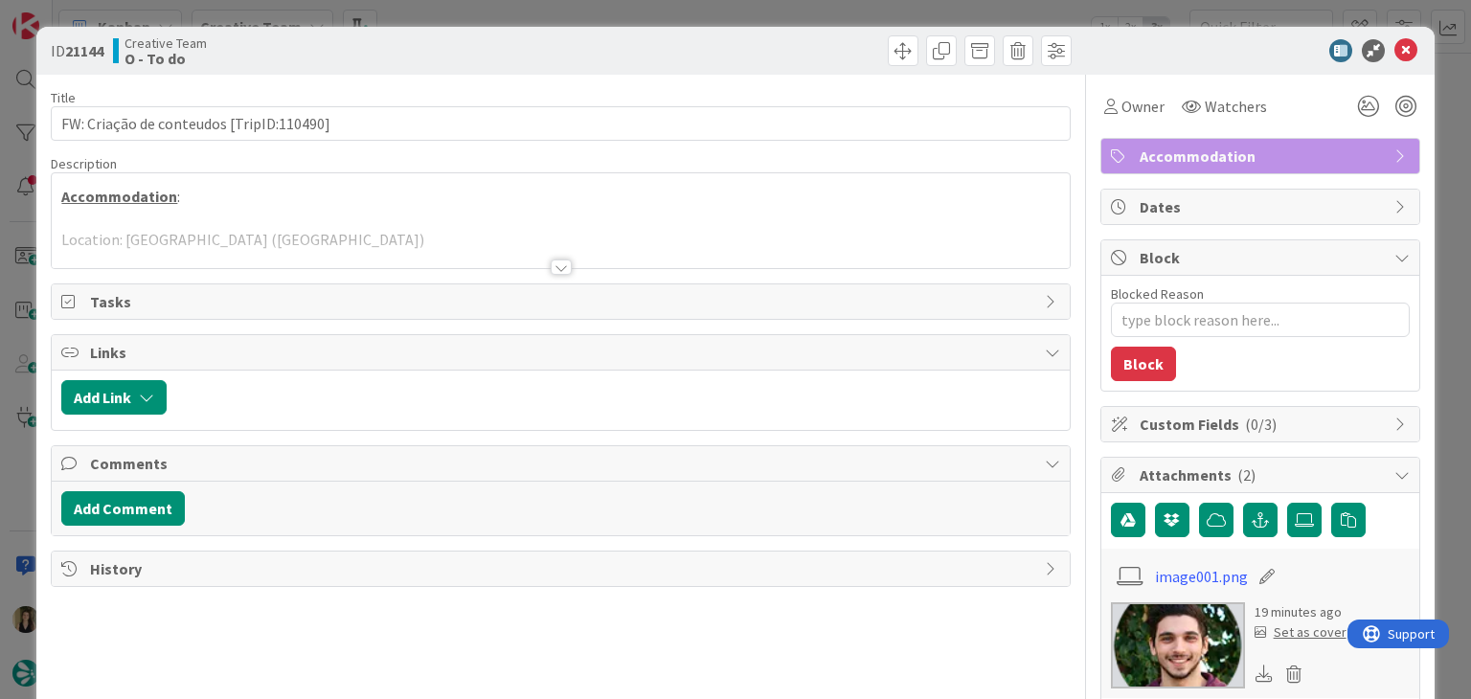
click at [555, 263] on div at bounding box center [561, 266] width 21 height 15
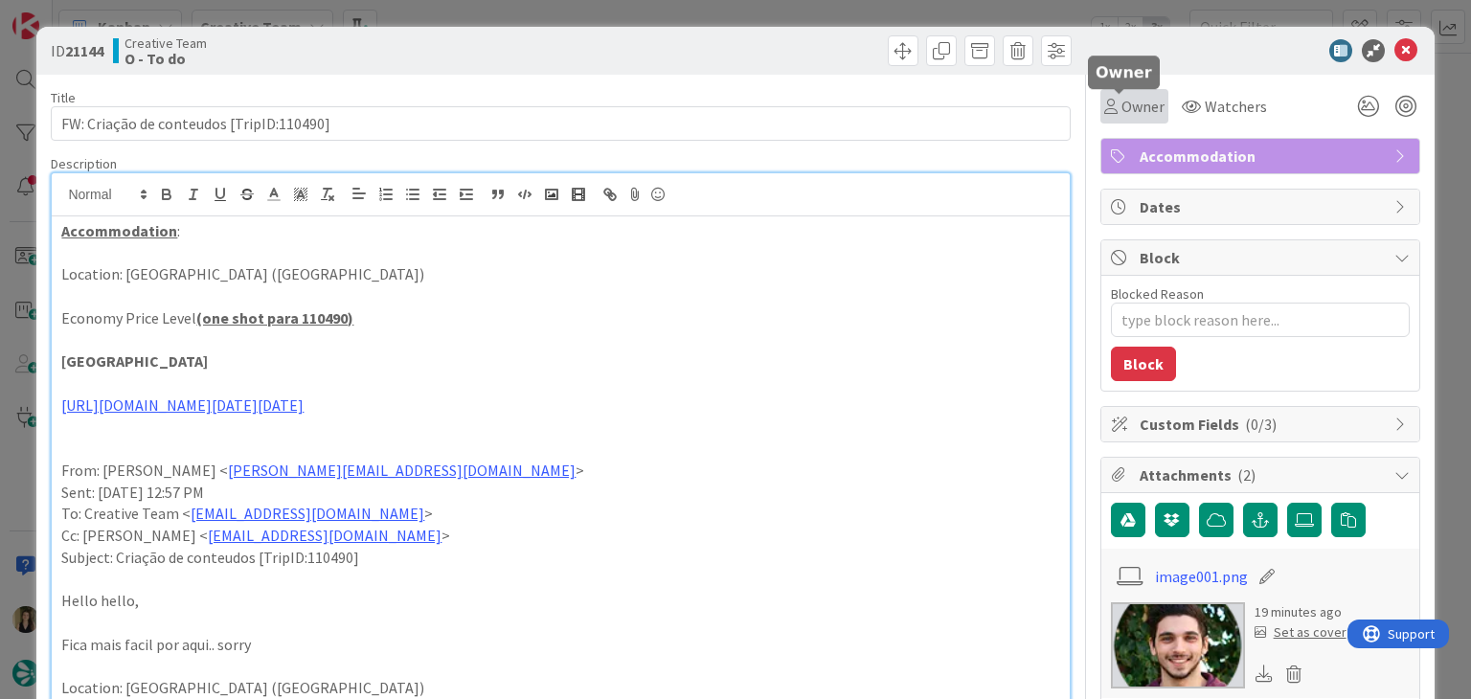
click at [1121, 102] on span "Owner" at bounding box center [1142, 106] width 43 height 23
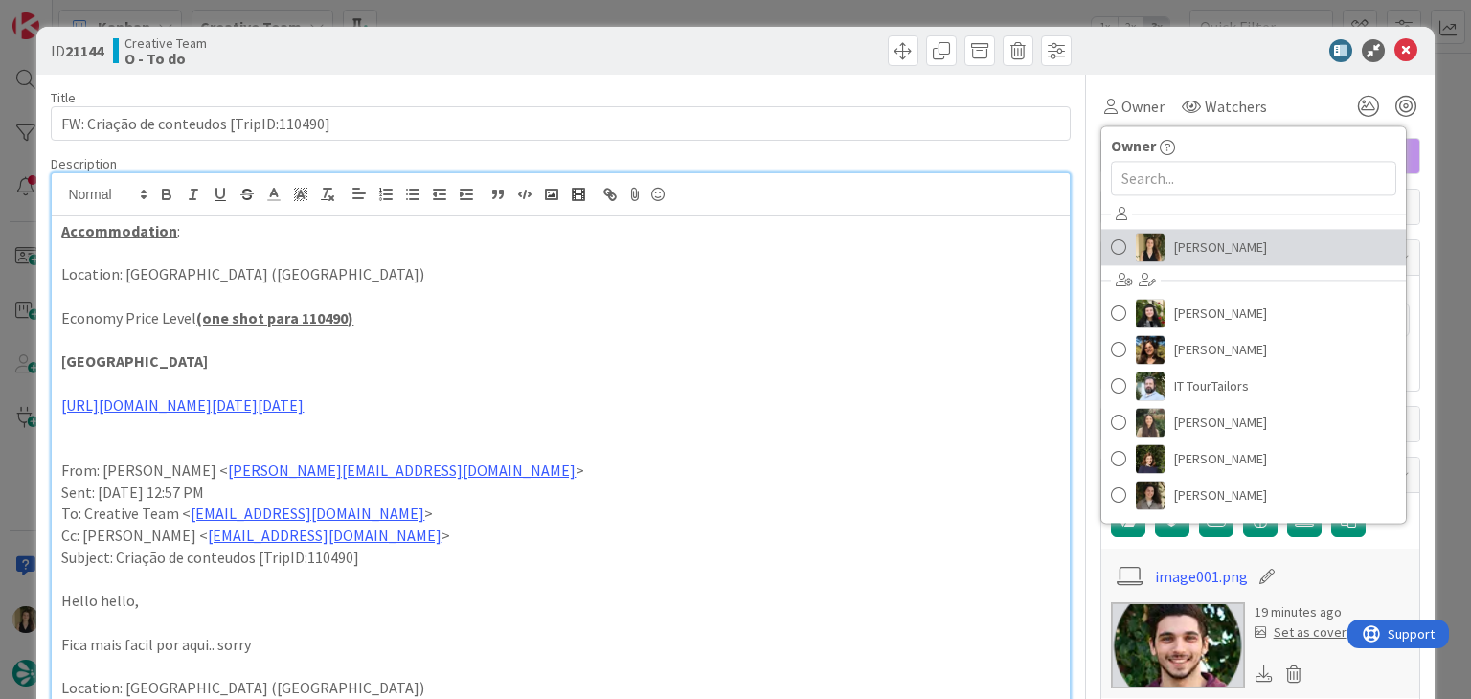
drag, startPoint x: 1164, startPoint y: 246, endPoint x: 1144, endPoint y: 238, distance: 21.5
click at [1174, 247] on span "[PERSON_NAME]" at bounding box center [1220, 247] width 93 height 29
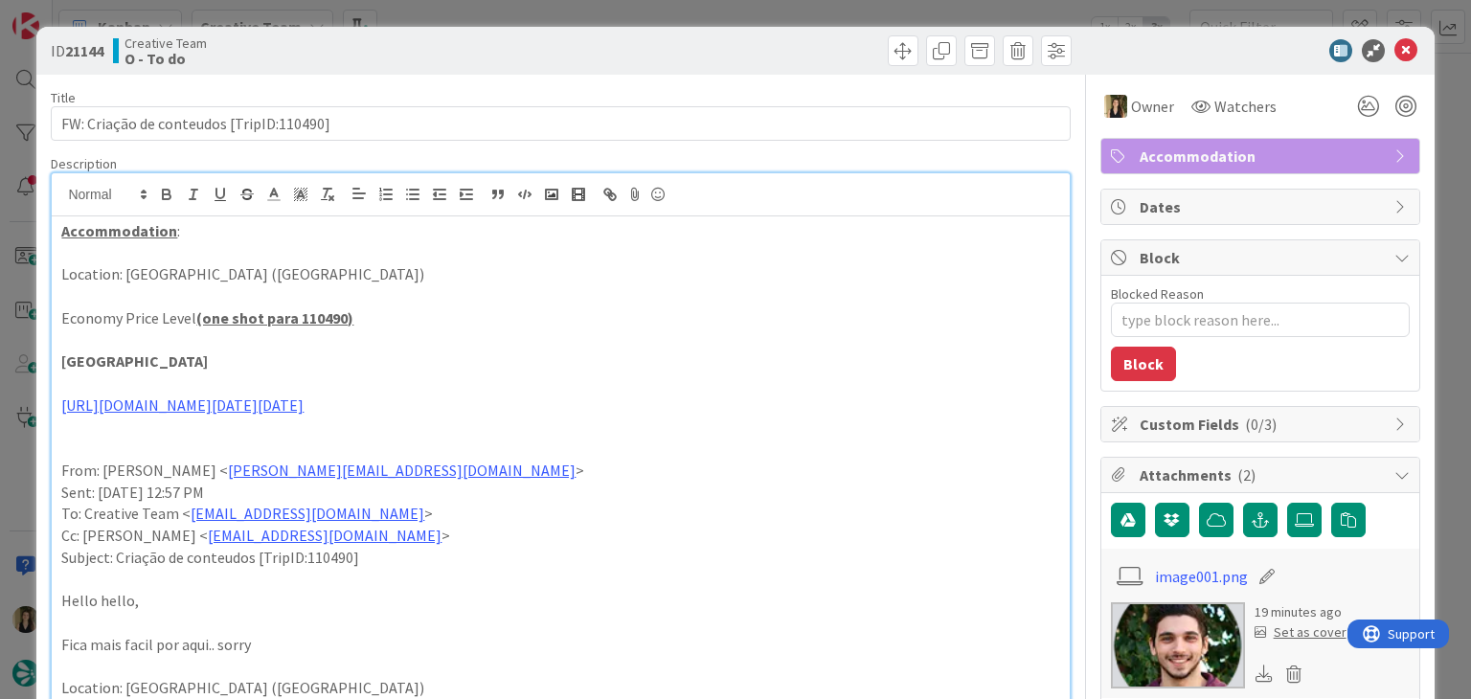
drag, startPoint x: 660, startPoint y: 52, endPoint x: 652, endPoint y: 37, distance: 16.3
click at [656, 51] on div at bounding box center [819, 50] width 506 height 31
click at [652, 8] on div "ID 21144 Creative Team O - To do Title 40 / 128 FW: Criação de conteudos [TripI…" at bounding box center [735, 349] width 1471 height 699
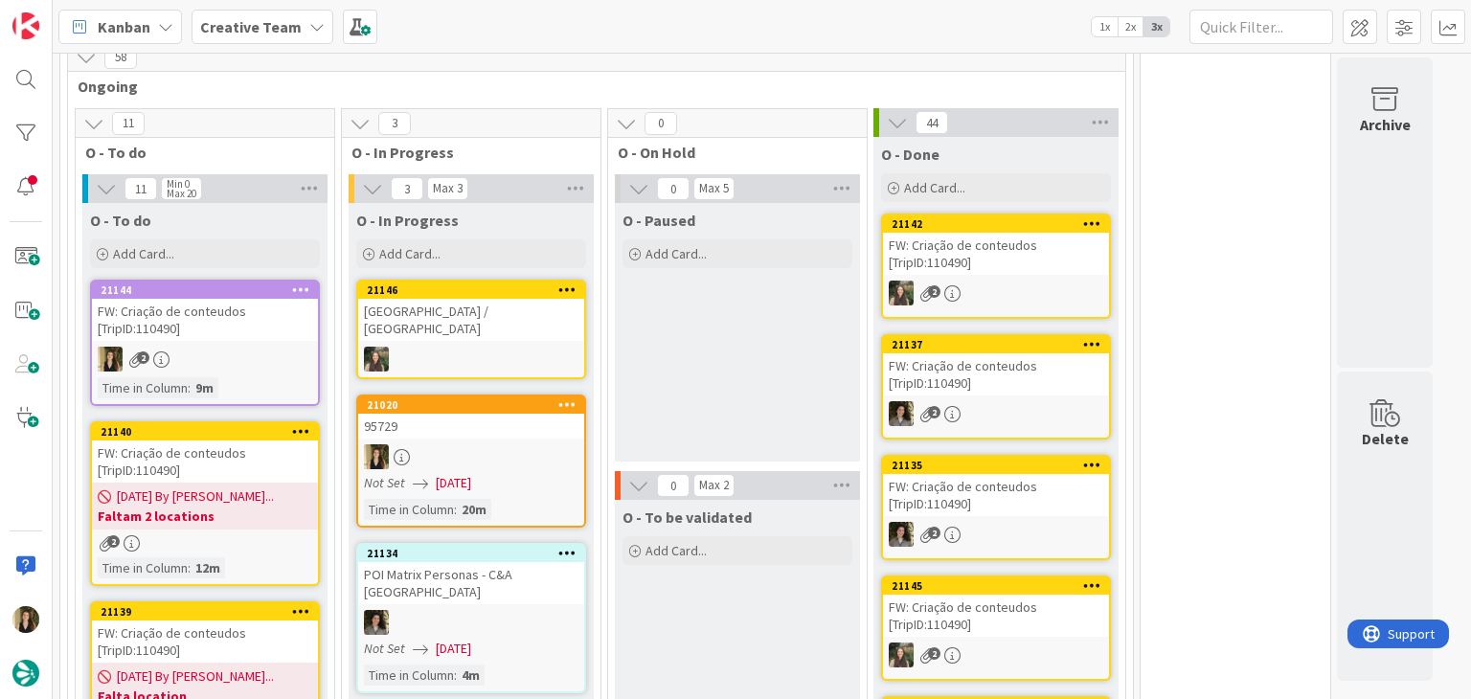
click at [541, 444] on div at bounding box center [471, 456] width 226 height 25
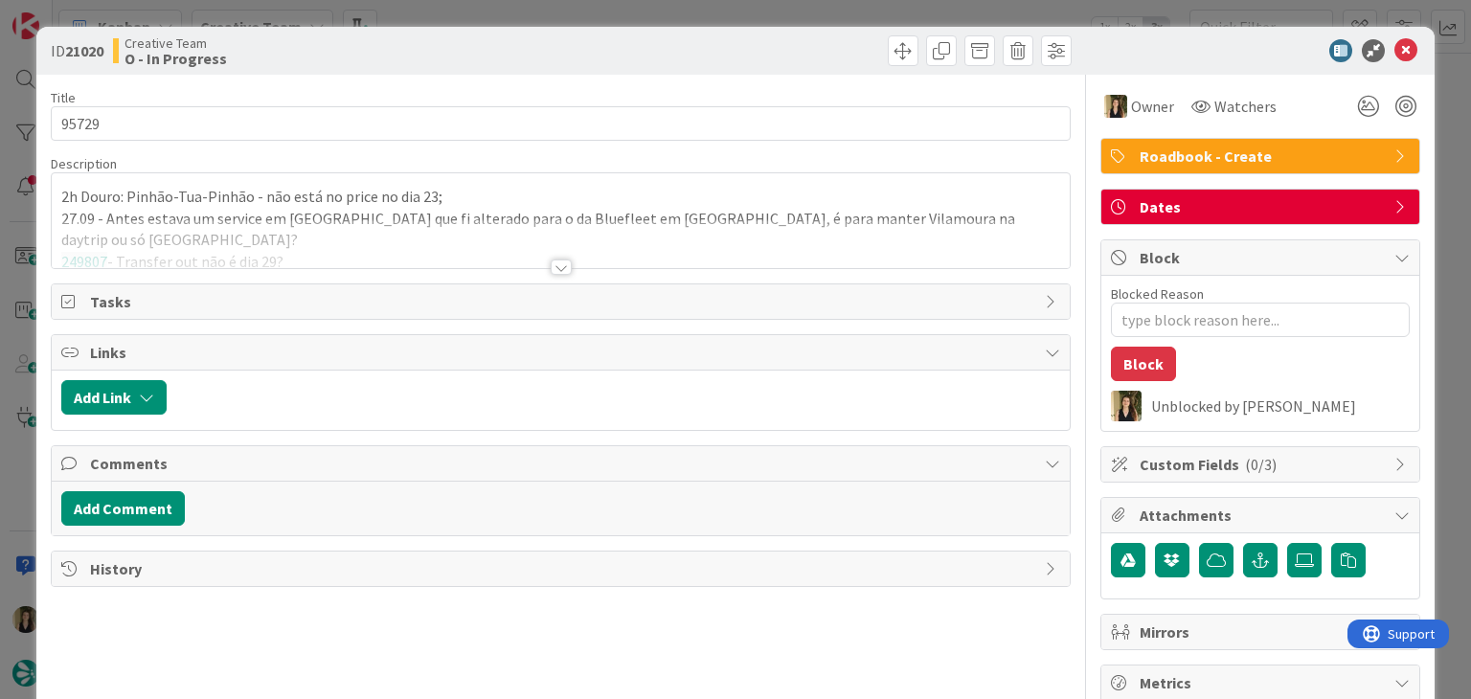
click at [762, 14] on div "ID 21020 Creative Team O - In Progress Title 5 / 128 95729 Description 2h Douro…" at bounding box center [735, 349] width 1471 height 699
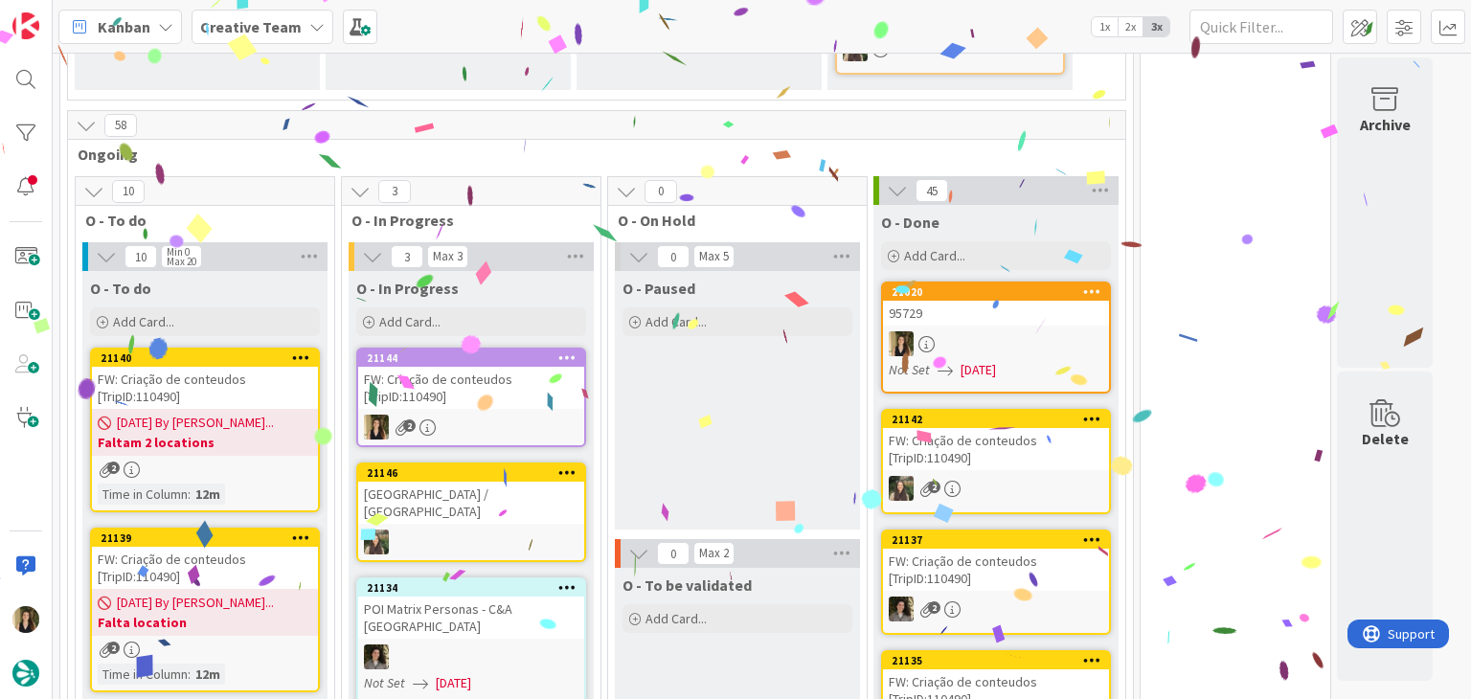
scroll to position [1314, 0]
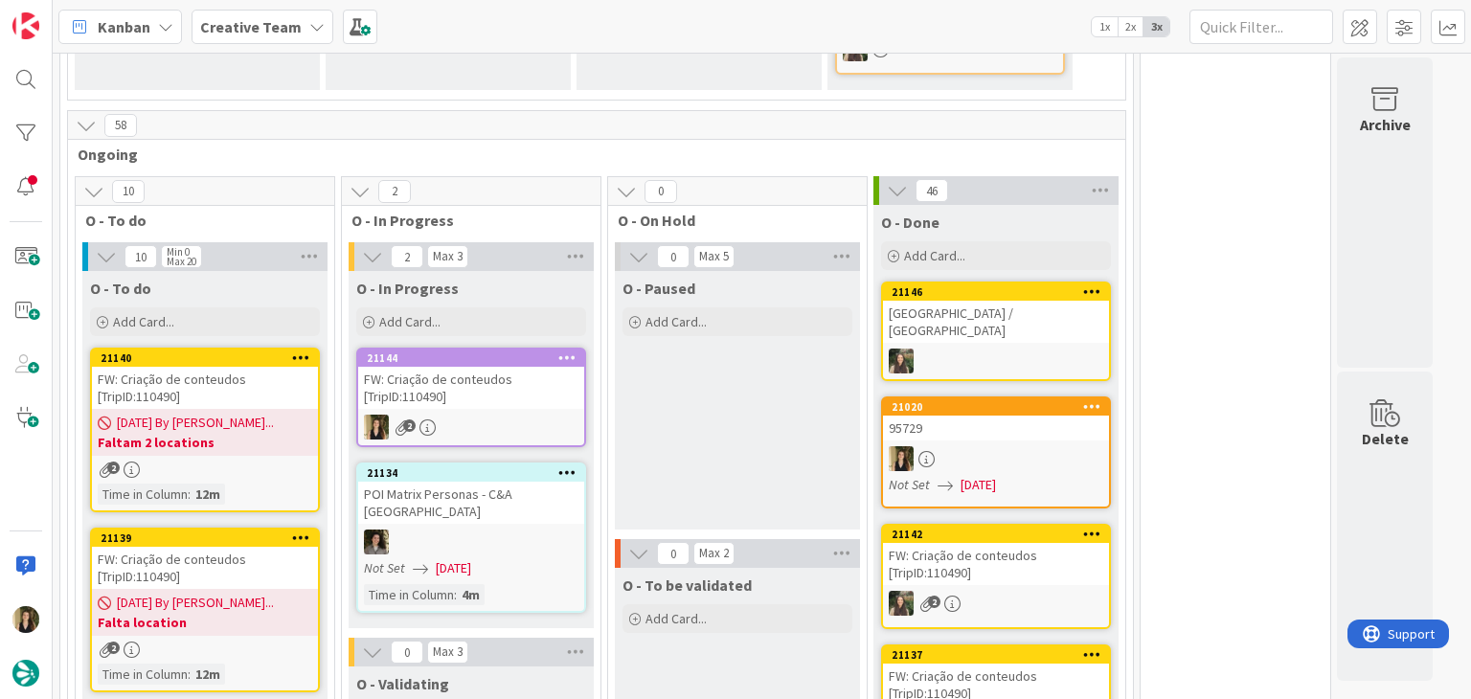
click at [1048, 446] on div at bounding box center [996, 458] width 226 height 25
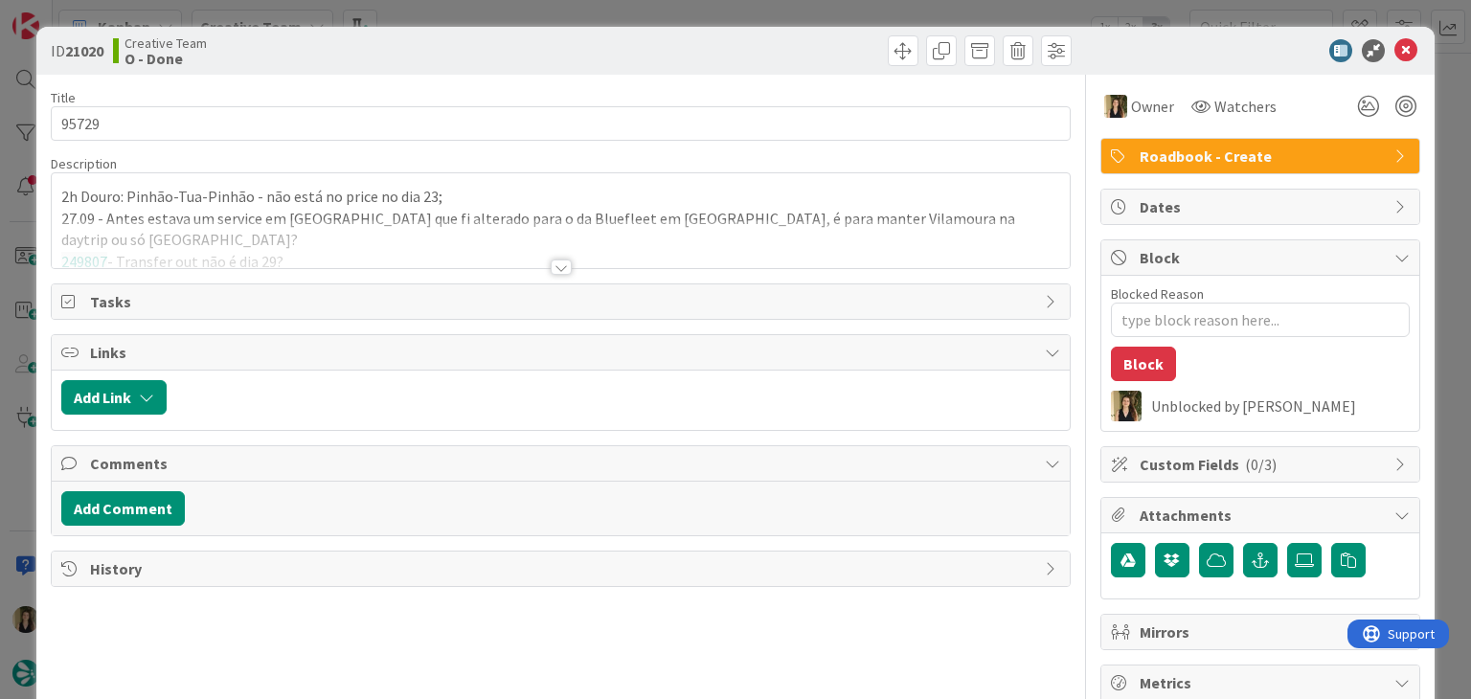
click at [496, 259] on div at bounding box center [560, 243] width 1017 height 49
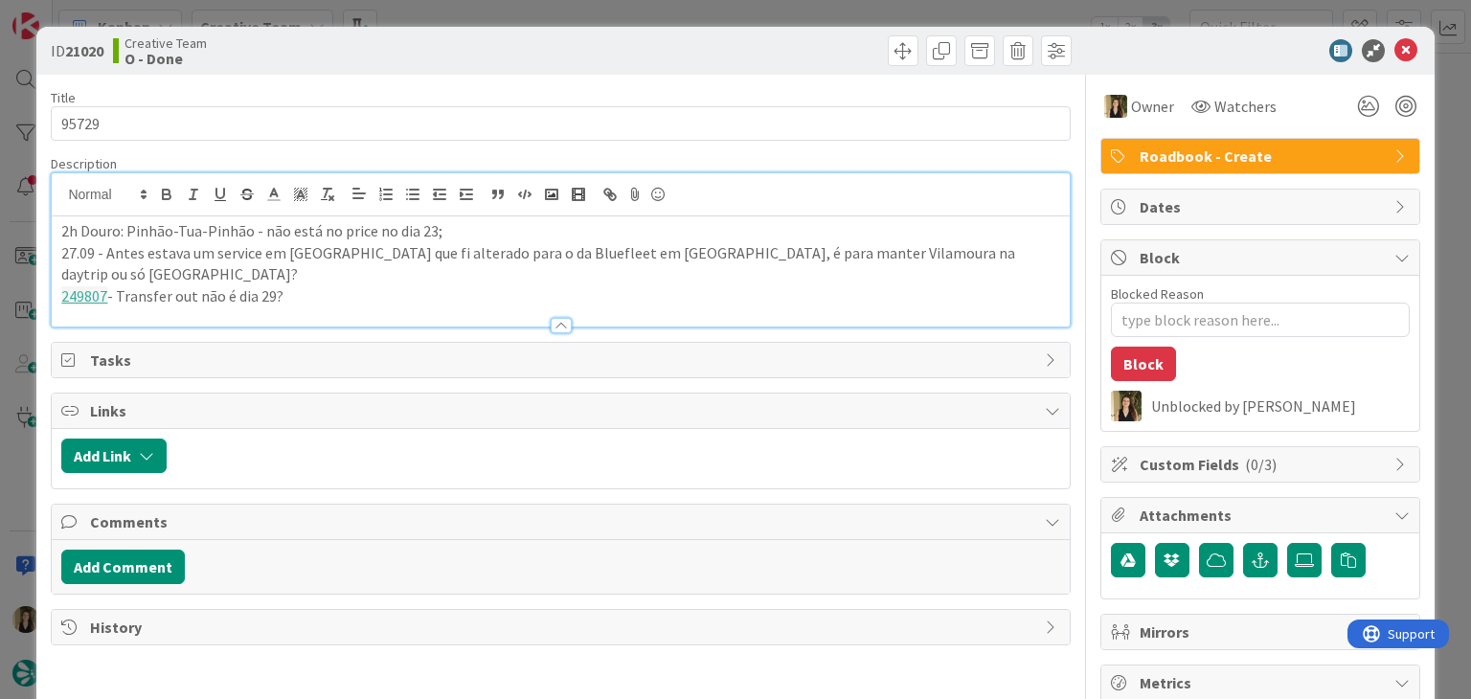
drag, startPoint x: 341, startPoint y: 277, endPoint x: 37, endPoint y: 223, distance: 308.2
click at [38, 223] on div "ID 21020 Creative Team O - Done Title 5 / 128 95729 Description 2h Douro: Pinhã…" at bounding box center [734, 534] width 1397 height 1015
copy div "2h Douro: Pinhão-Tua-Pinhão - não está no price no dia 23; 27.09 - Antes estava…"
click at [461, 39] on div "Creative Team O - Done" at bounding box center [334, 50] width 443 height 31
click at [442, 5] on div "ID 21020 Creative Team O - Done Title 5 / 128 95729 Description [PERSON_NAME] j…" at bounding box center [735, 349] width 1471 height 699
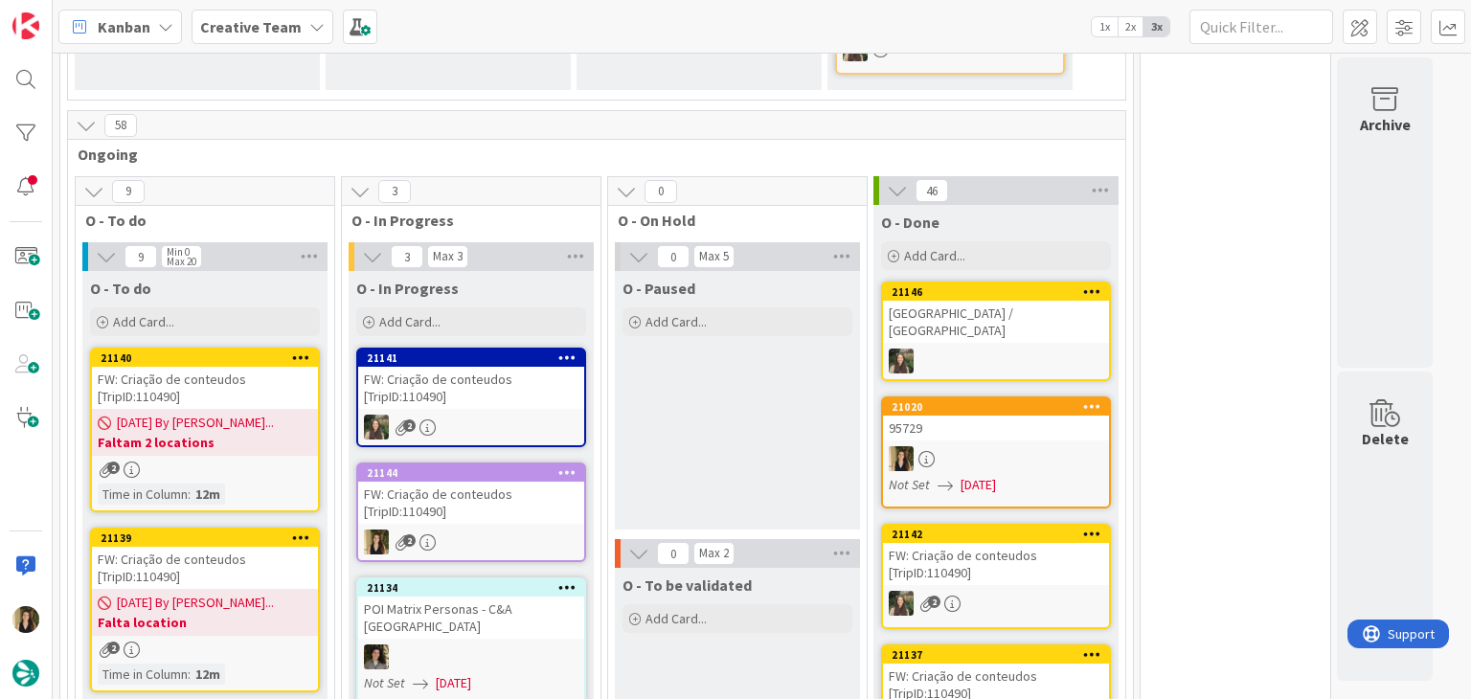
click at [509, 497] on div "FW: Criação de conteudos [TripID:110490]" at bounding box center [471, 503] width 226 height 42
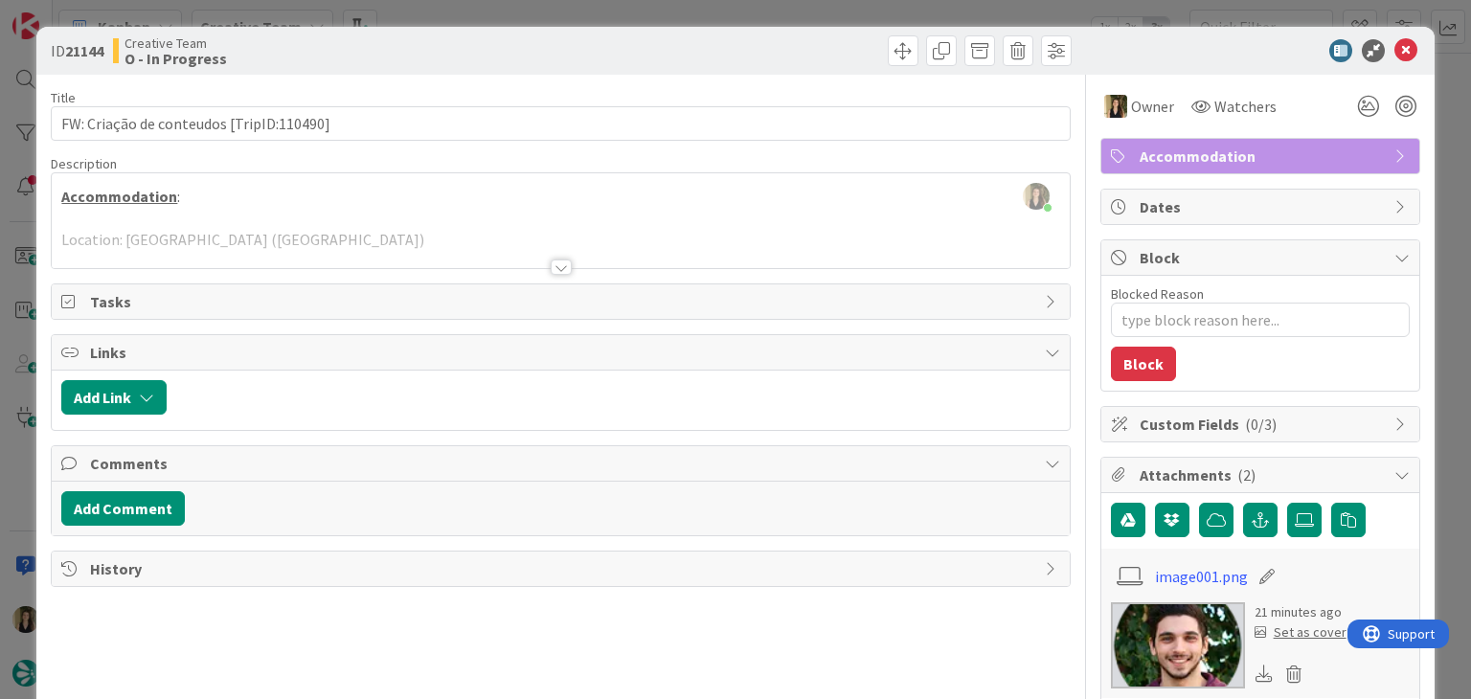
click at [559, 269] on div at bounding box center [561, 266] width 21 height 15
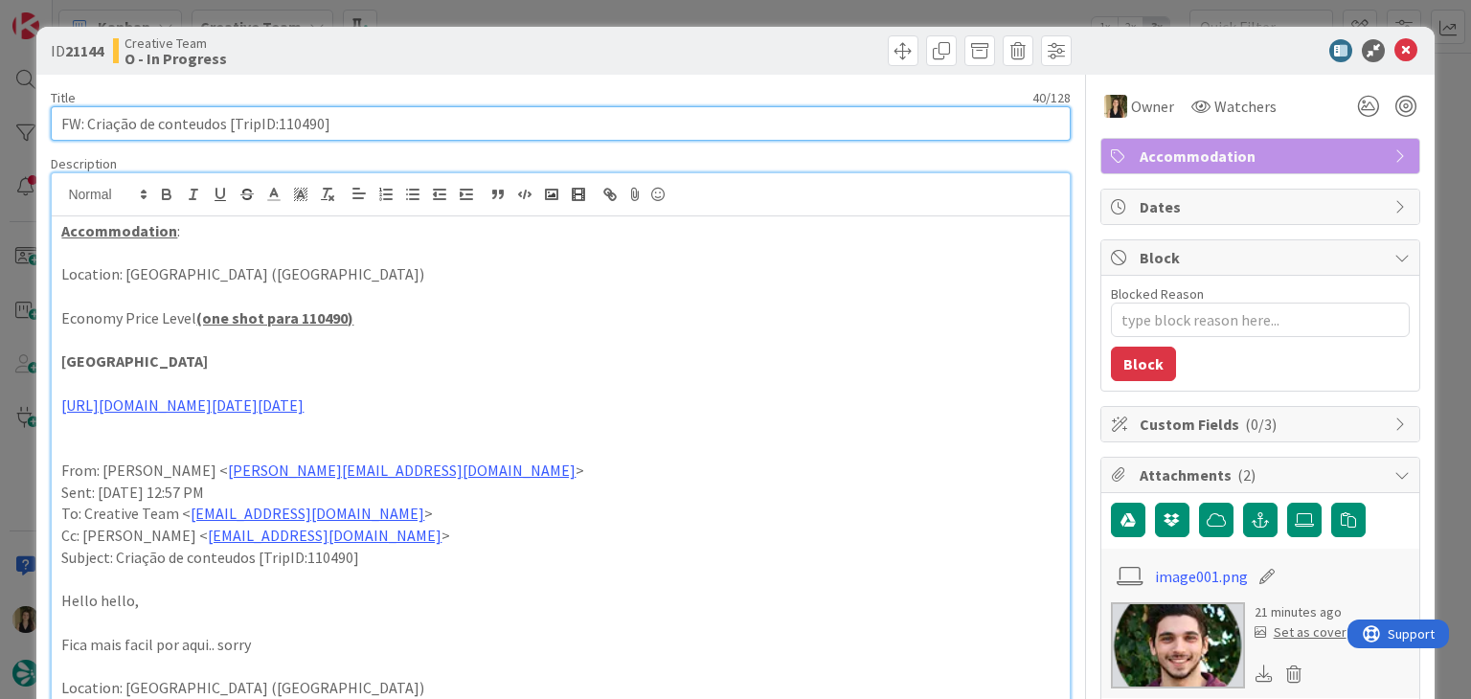
click at [315, 121] on input "FW: Criação de conteudos [TripID:110490]" at bounding box center [560, 123] width 1019 height 34
click at [315, 120] on input "FW: Criação de conteudos [TripID:110490]" at bounding box center [560, 123] width 1019 height 34
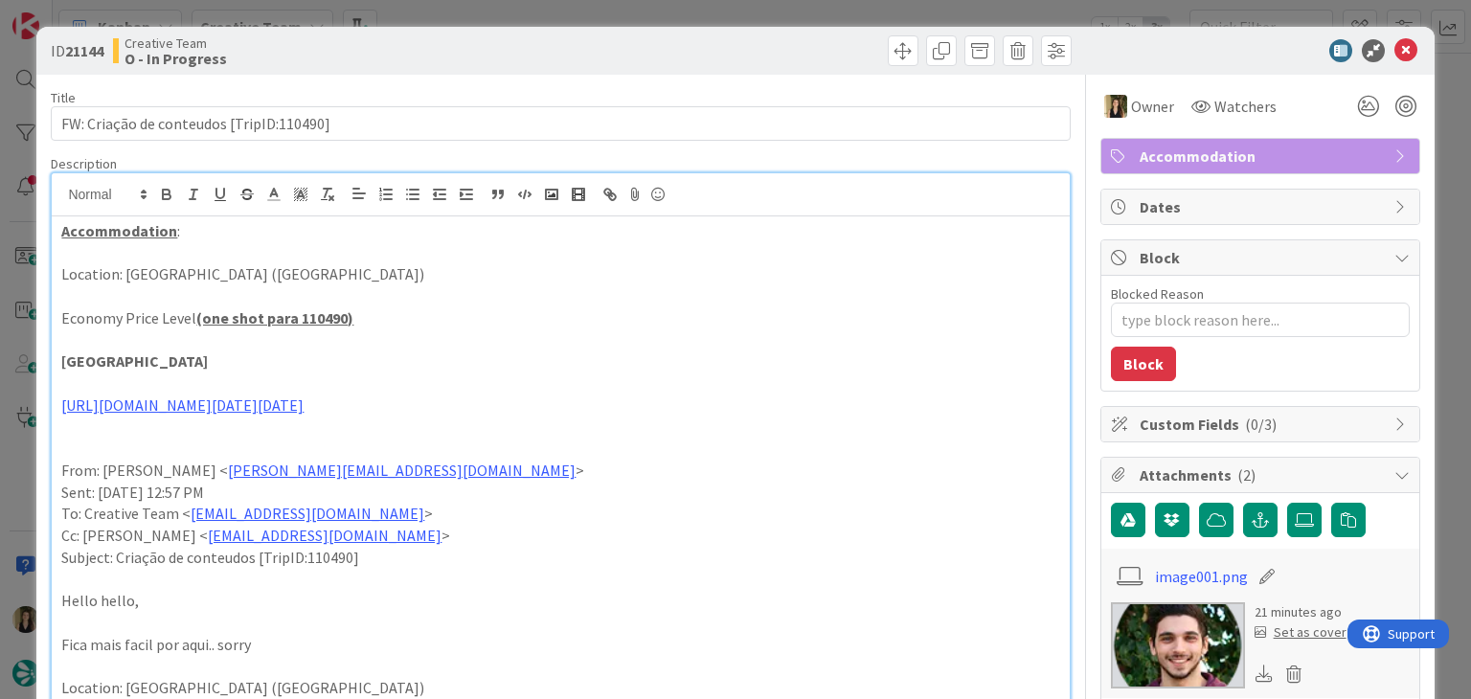
click at [294, 323] on u "(one shot para 110490)" at bounding box center [274, 317] width 157 height 19
click at [555, 12] on div "ID 21144 Creative Team O - In Progress Title 40 / 128 FW: Criação de conteudos …" at bounding box center [735, 349] width 1471 height 699
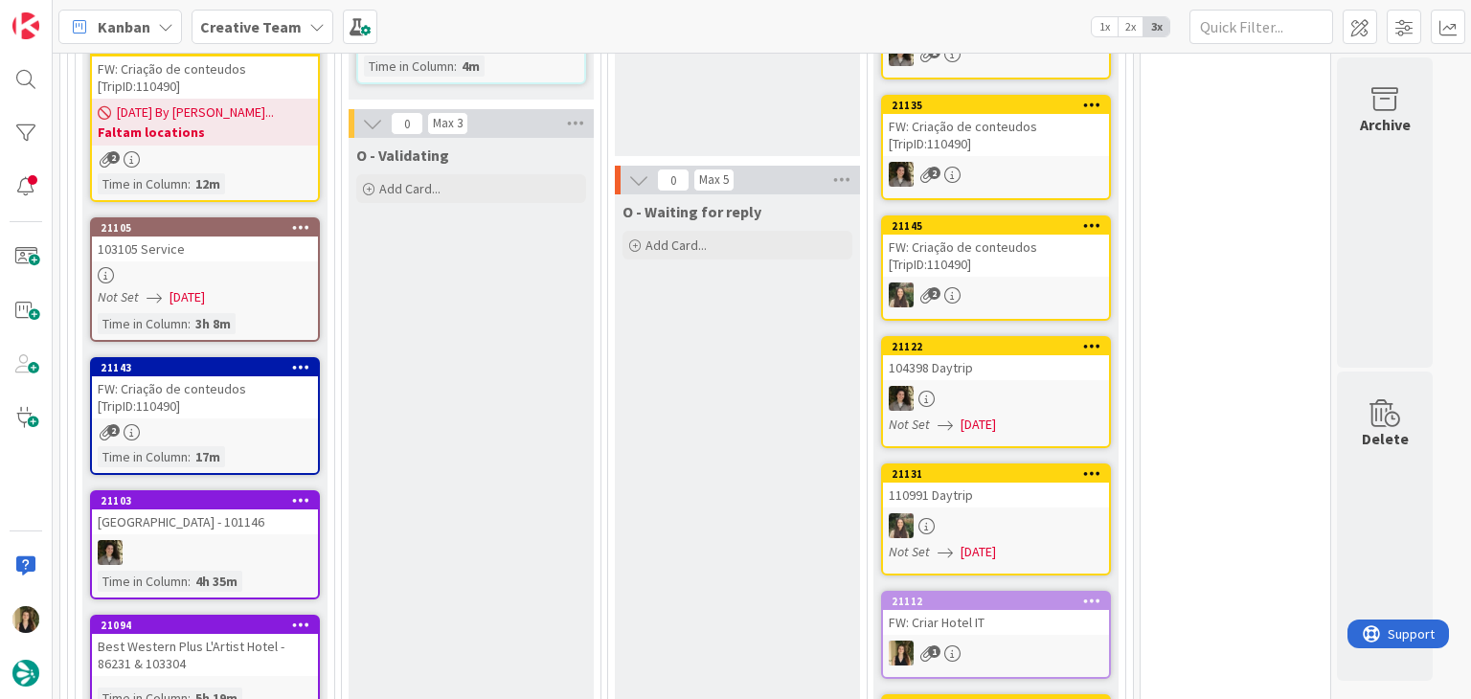
click at [294, 386] on div "FW: Criação de conteudos [TripID:110490]" at bounding box center [205, 397] width 226 height 42
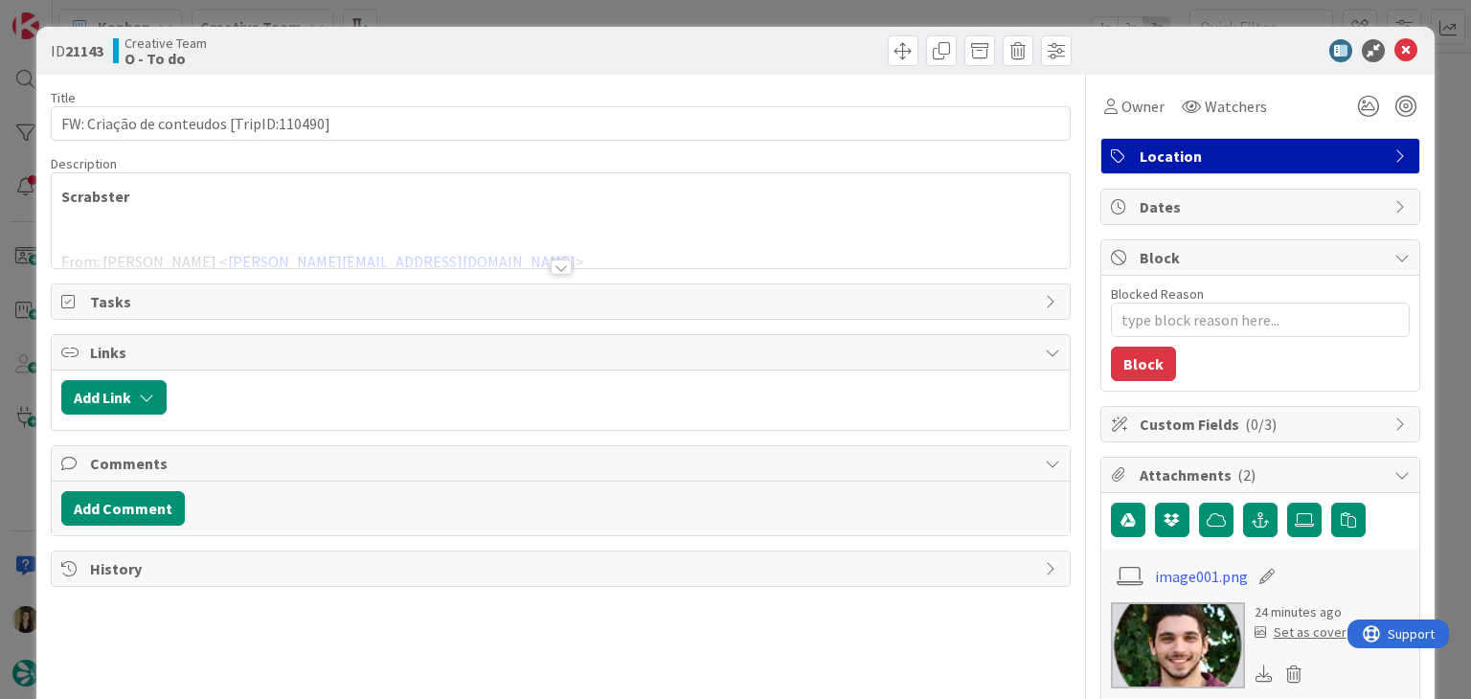
click at [484, 20] on div "ID 21143 Creative Team O - To do Title 40 / 128 FW: Criação de conteudos [TripI…" at bounding box center [735, 349] width 1471 height 699
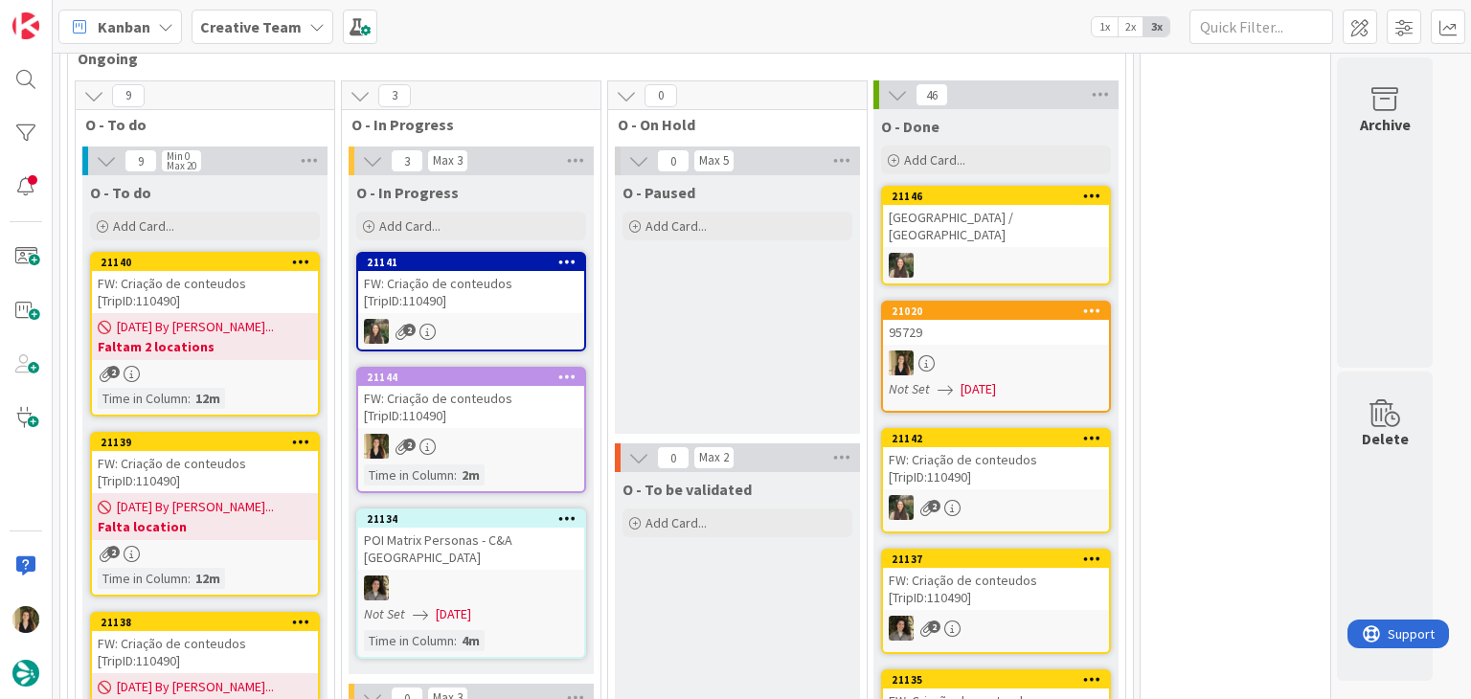
click at [507, 398] on div "FW: Criação de conteudos [TripID:110490]" at bounding box center [471, 407] width 226 height 42
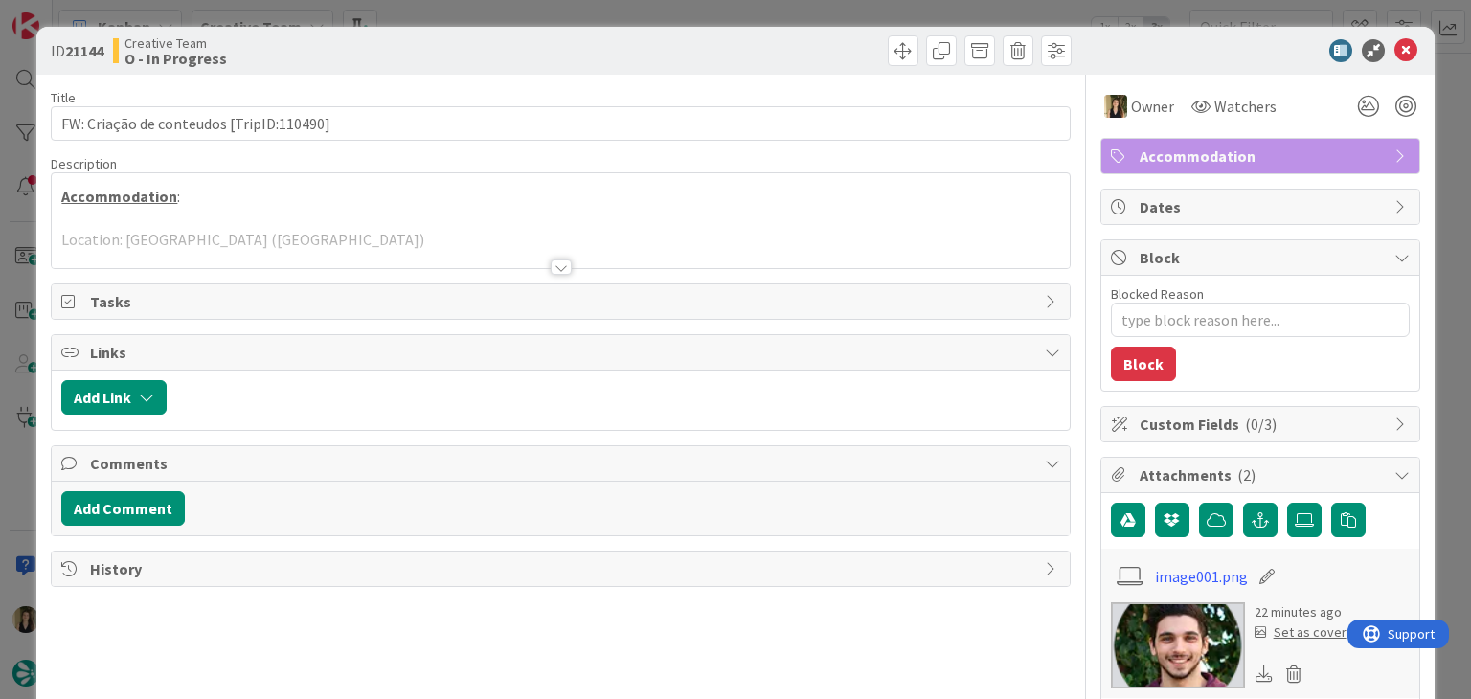
click at [457, 226] on div at bounding box center [560, 243] width 1017 height 49
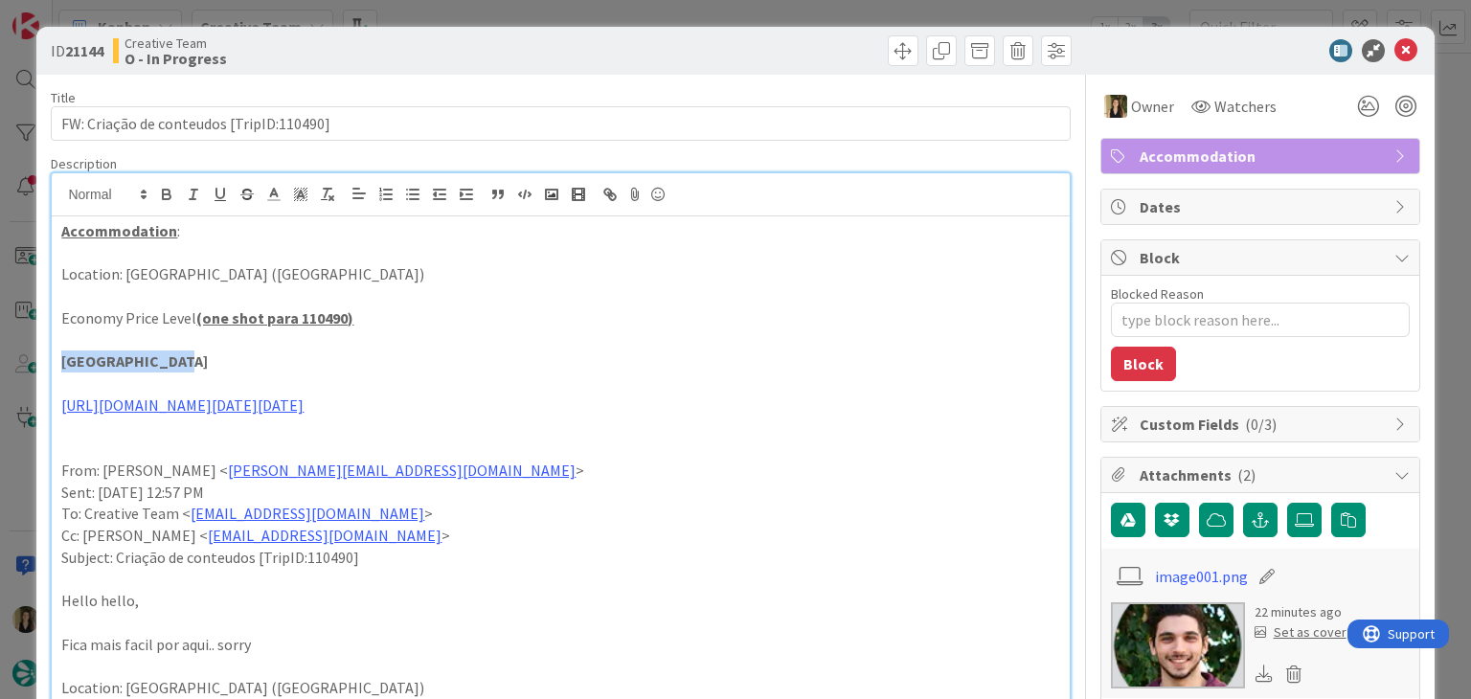
drag, startPoint x: 175, startPoint y: 359, endPoint x: 35, endPoint y: 366, distance: 139.9
copy strong "[GEOGRAPHIC_DATA]"
click at [303, 413] on link "[URL][DOMAIN_NAME][DATE][DATE]" at bounding box center [182, 404] width 242 height 19
click at [482, 541] on link "[URL][DOMAIN_NAME][DATE][DATE]" at bounding box center [533, 550] width 191 height 25
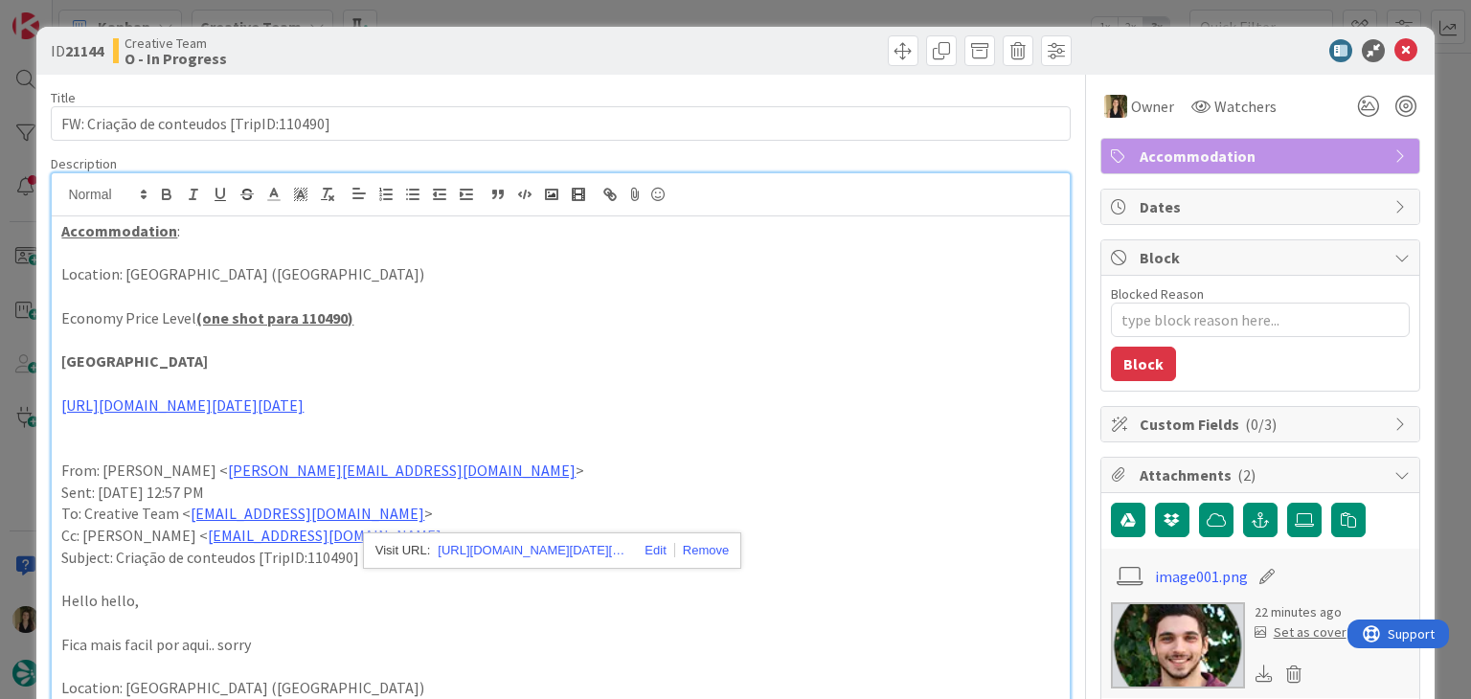
click at [614, 43] on div at bounding box center [819, 50] width 506 height 31
click at [250, 362] on p "[GEOGRAPHIC_DATA]" at bounding box center [560, 361] width 998 height 22
drag, startPoint x: 198, startPoint y: 363, endPoint x: 26, endPoint y: 353, distance: 172.6
click at [28, 363] on div "ID 21144 Creative Team O - In Progress Title 40 / 128 FW: Criação de conteudos …" at bounding box center [735, 349] width 1471 height 699
copy strong "[GEOGRAPHIC_DATA]"
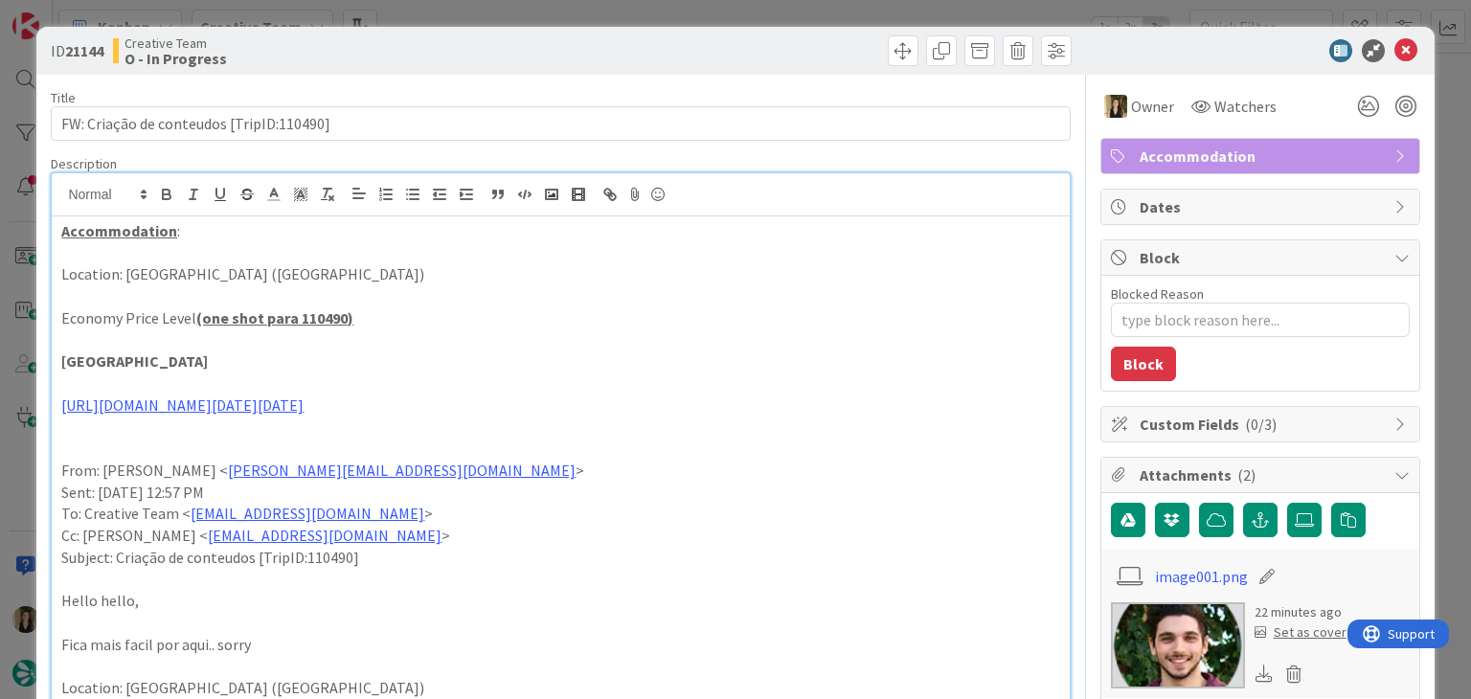
click at [449, 35] on div "Creative Team O - In Progress" at bounding box center [334, 50] width 443 height 31
click at [447, 16] on div "ID 21144 Creative Team O - In Progress Title 40 / 128 FW: Criação de conteudos …" at bounding box center [735, 349] width 1471 height 699
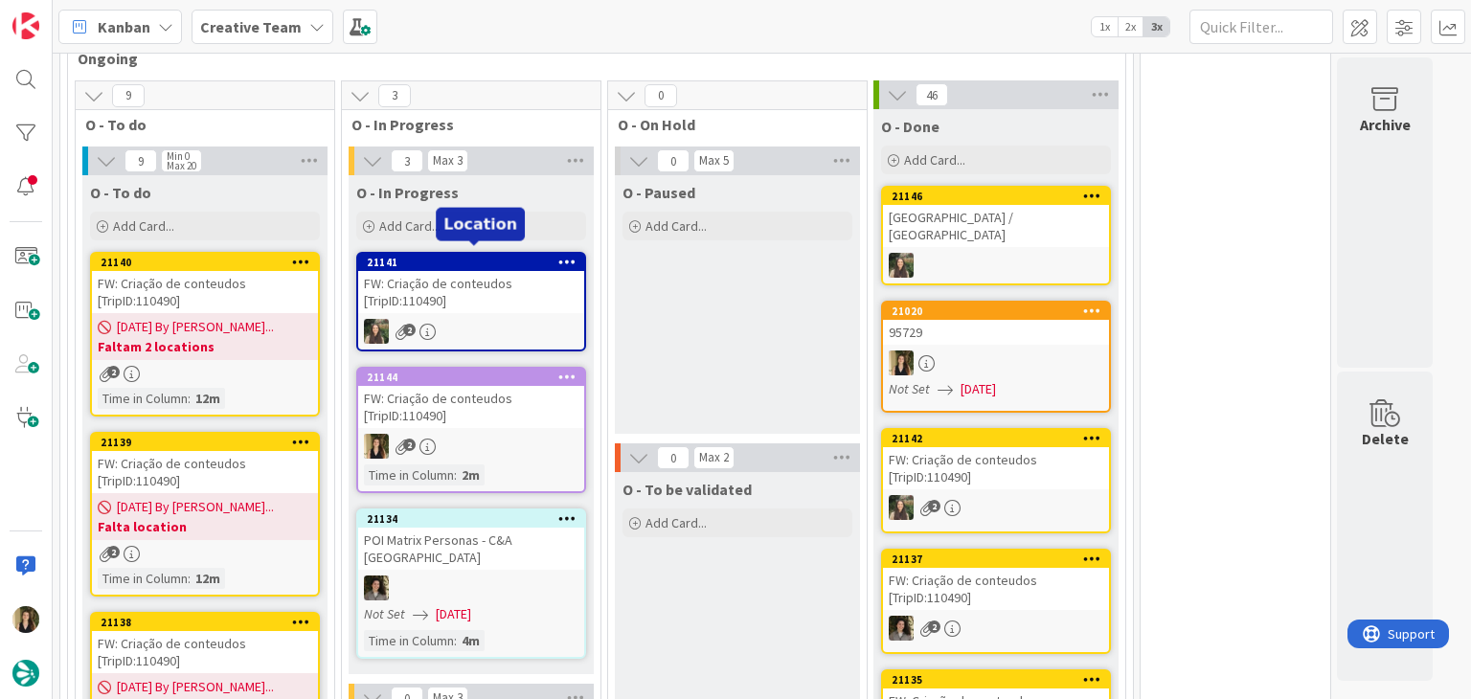
click at [509, 319] on div "2" at bounding box center [471, 331] width 226 height 25
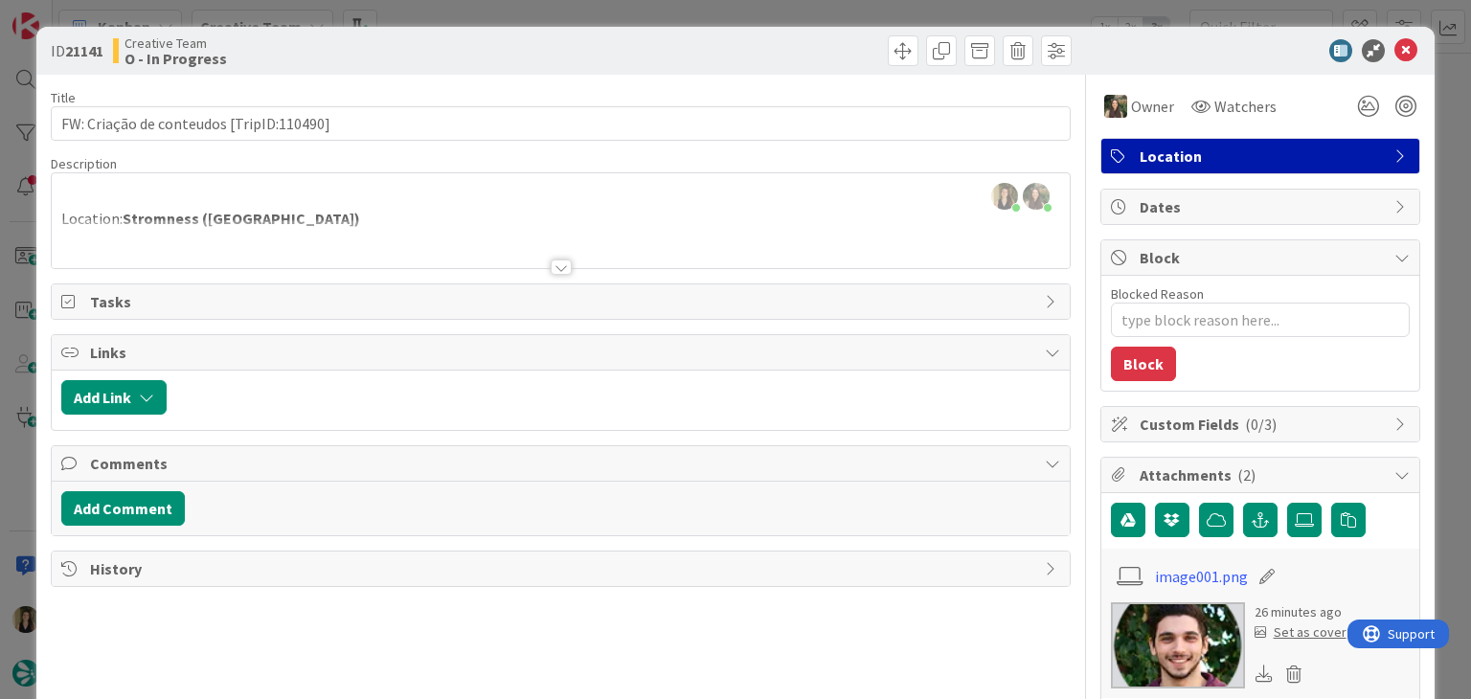
click at [326, 233] on div at bounding box center [560, 243] width 1017 height 49
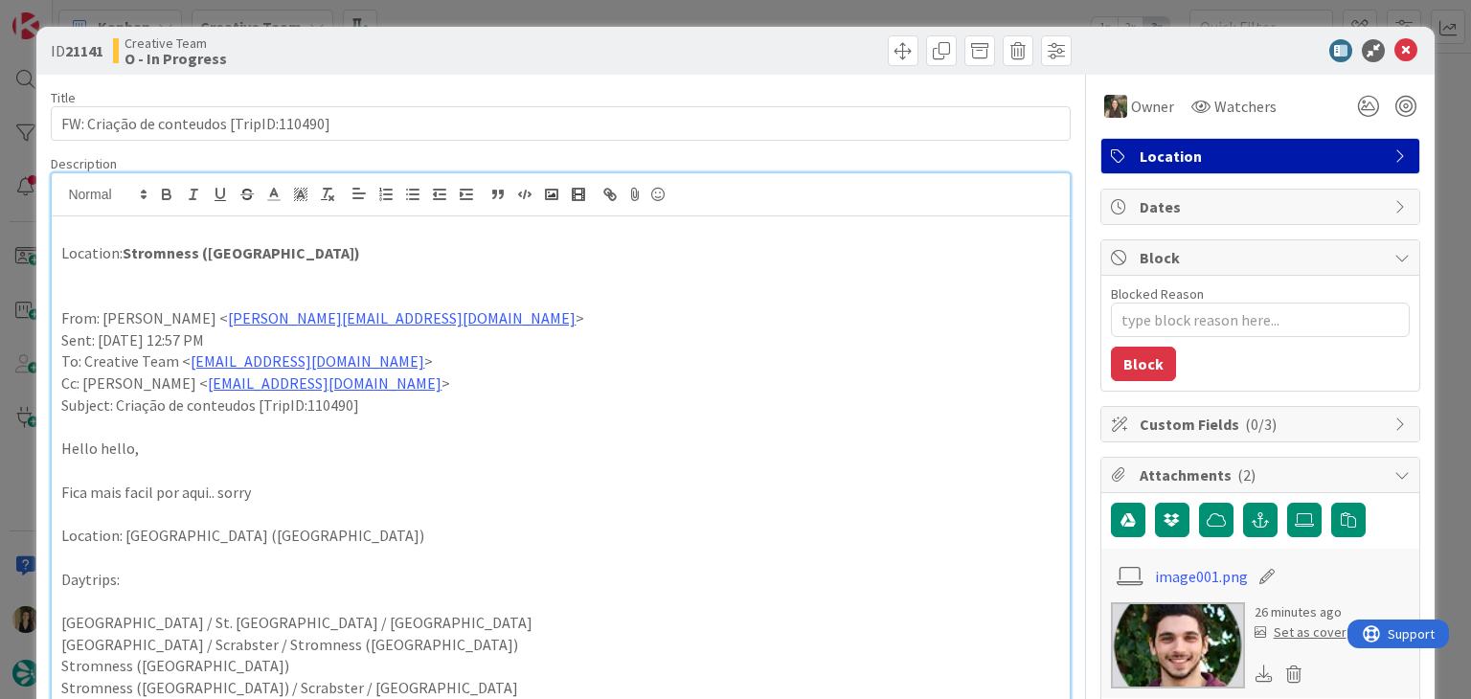
scroll to position [1392, 0]
drag, startPoint x: 281, startPoint y: 257, endPoint x: 125, endPoint y: 250, distance: 156.2
click at [125, 250] on p "Location: [GEOGRAPHIC_DATA] ([GEOGRAPHIC_DATA])" at bounding box center [560, 253] width 998 height 22
copy strong "Stromness ([GEOGRAPHIC_DATA])"
drag, startPoint x: 973, startPoint y: 256, endPoint x: 928, endPoint y: 255, distance: 45.0
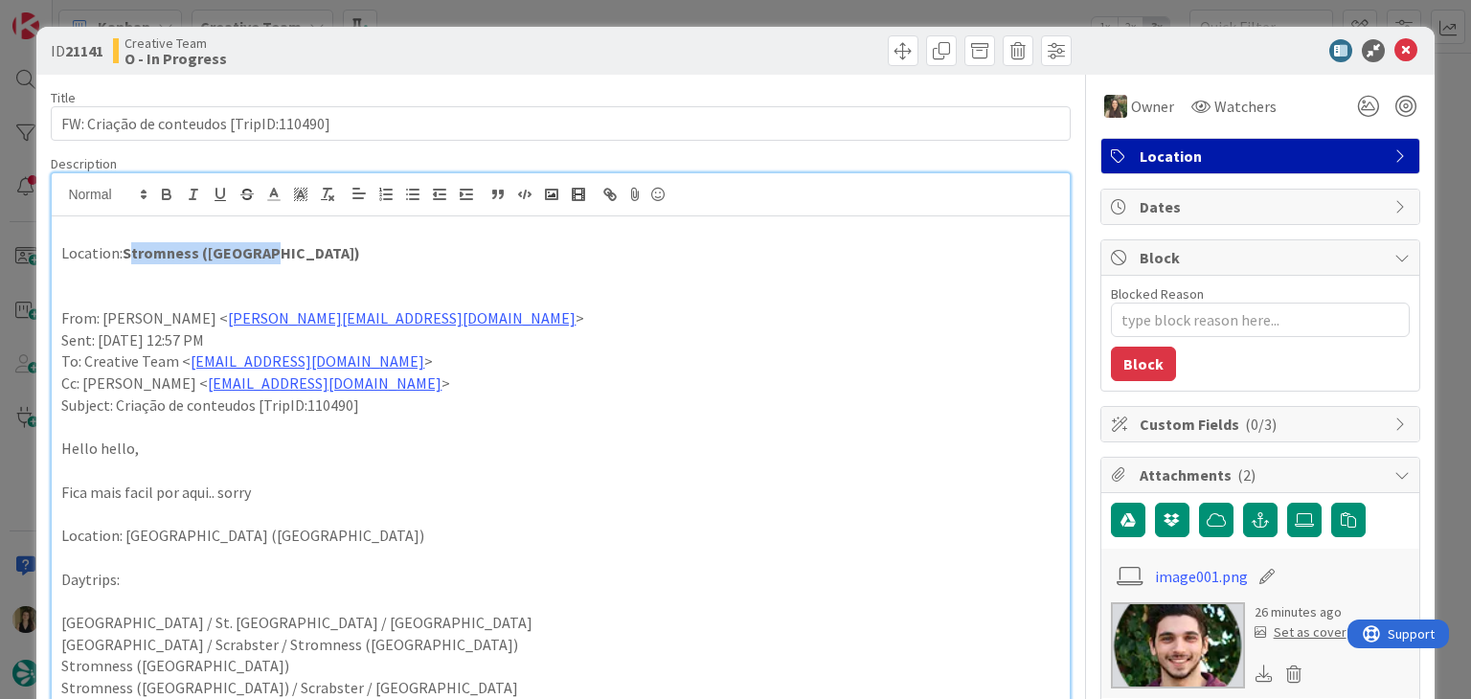
click at [969, 256] on p "Location: [GEOGRAPHIC_DATA] ([GEOGRAPHIC_DATA])" at bounding box center [560, 253] width 998 height 22
copy strong "Stromness ([GEOGRAPHIC_DATA])"
click at [345, 45] on div "Creative Team O - In Progress" at bounding box center [334, 50] width 443 height 31
click at [471, 10] on div "ID 21141 Creative Team O - In Progress Title 40 / 128 FW: Criação de conteudos …" at bounding box center [735, 349] width 1471 height 699
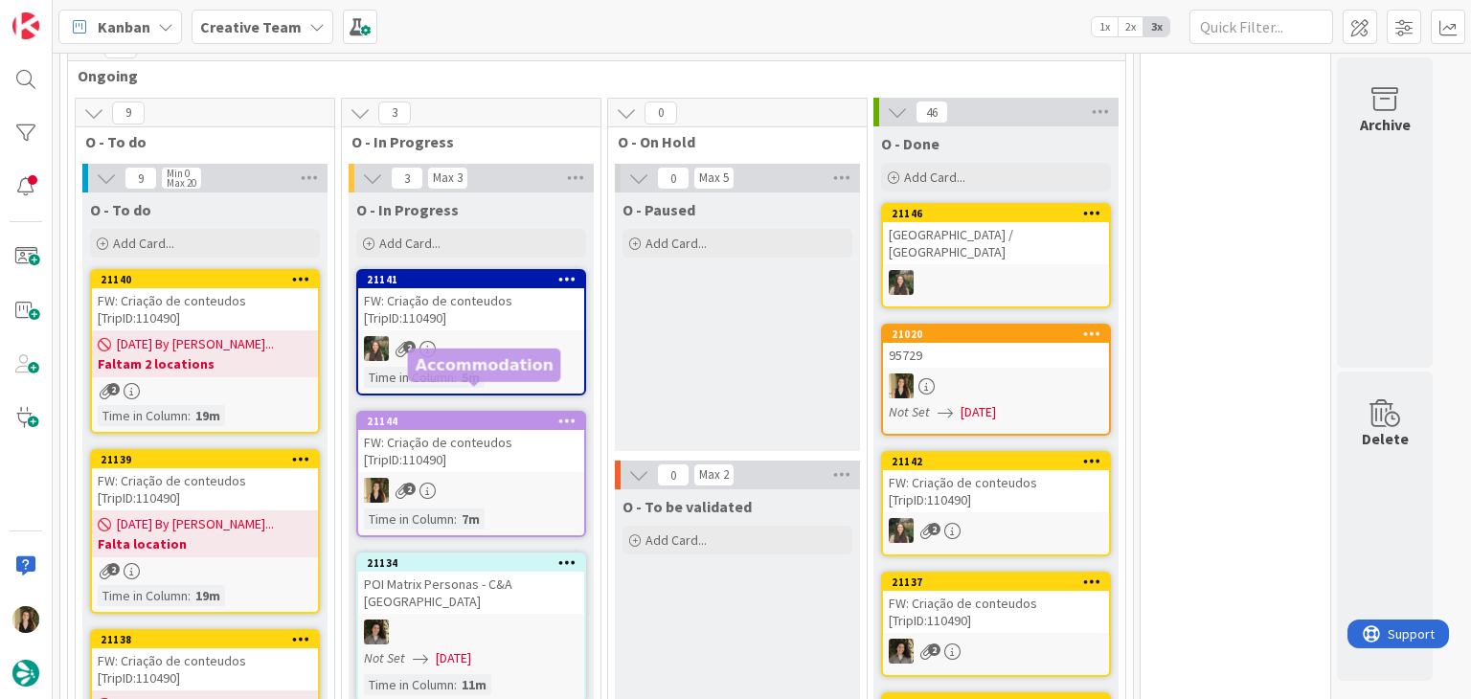
click at [519, 434] on div "FW: Criação de conteudos [TripID:110490]" at bounding box center [471, 451] width 226 height 42
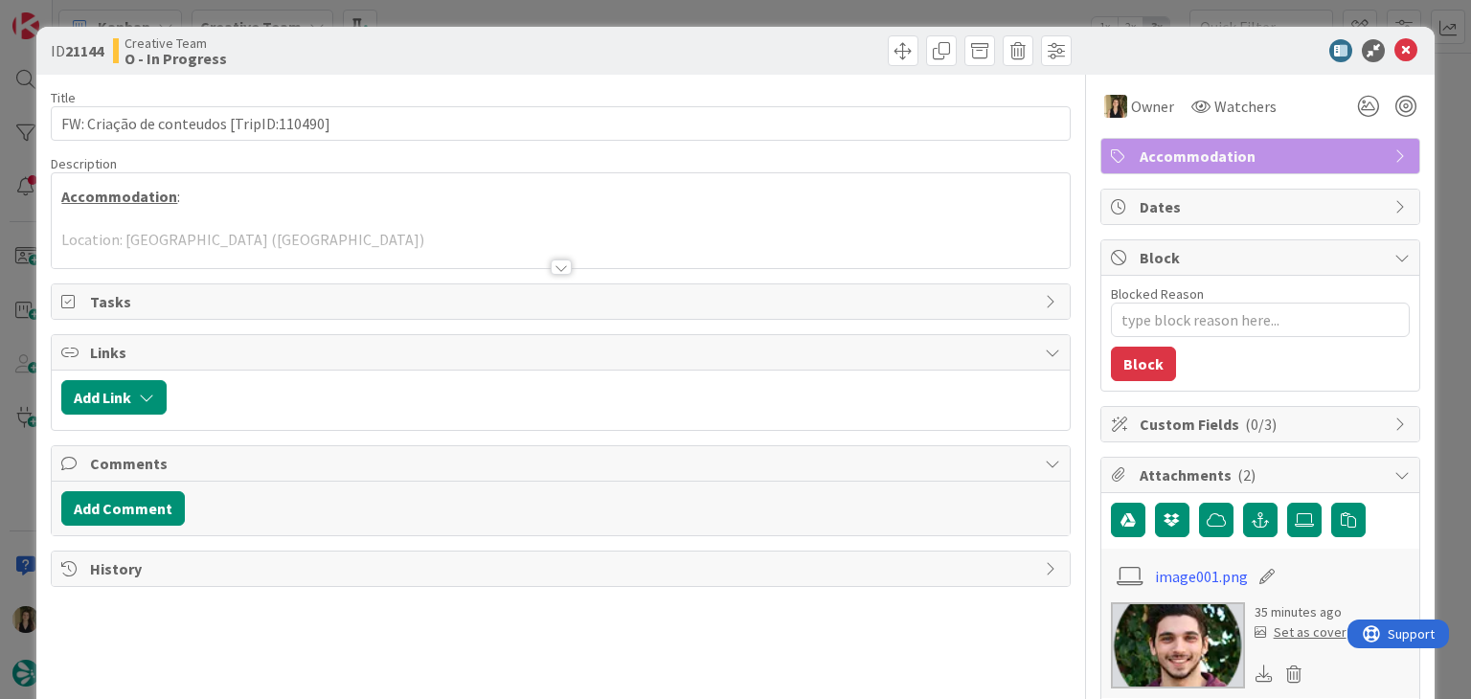
click at [234, 208] on p at bounding box center [560, 219] width 998 height 22
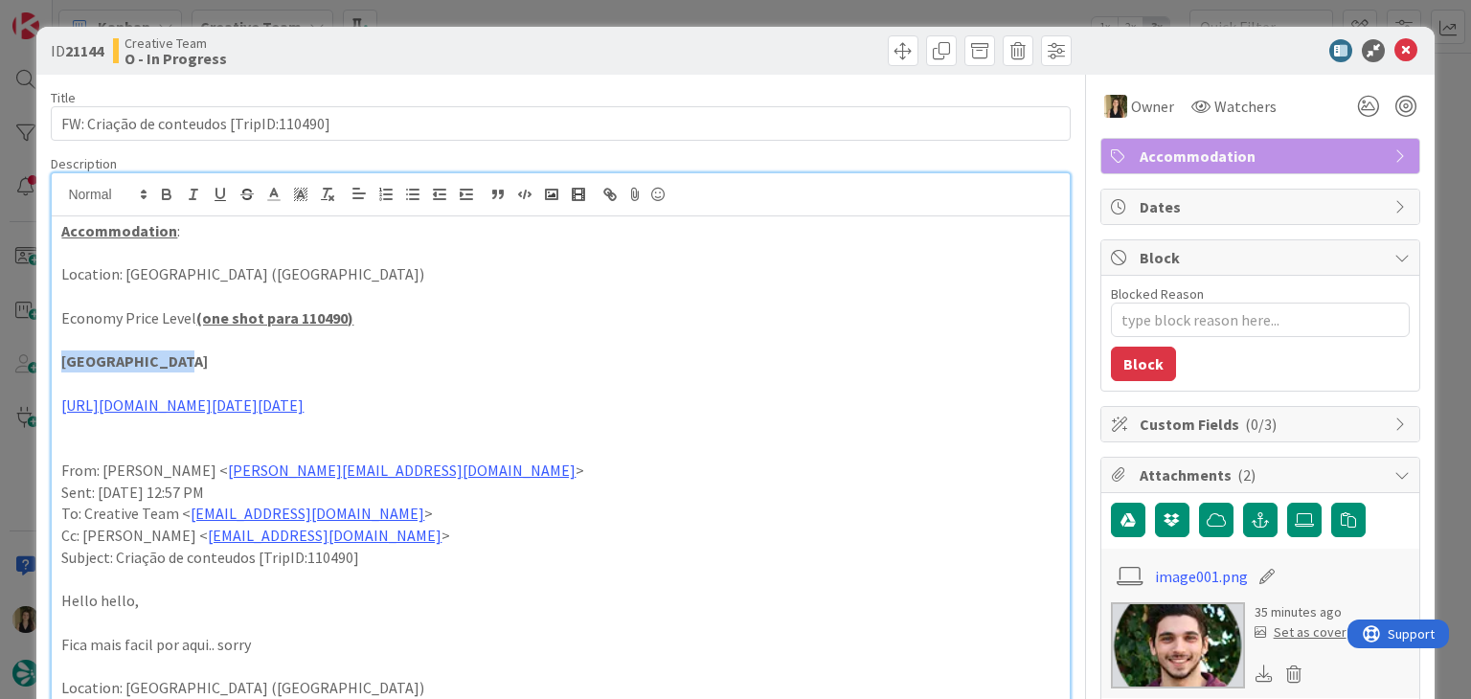
drag, startPoint x: 180, startPoint y: 369, endPoint x: 26, endPoint y: 361, distance: 154.3
click at [28, 363] on div "ID 21144 Creative Team O - In Progress Title 40 / 128 FW: Criação de conteudos …" at bounding box center [735, 349] width 1471 height 699
copy strong "[GEOGRAPHIC_DATA]"
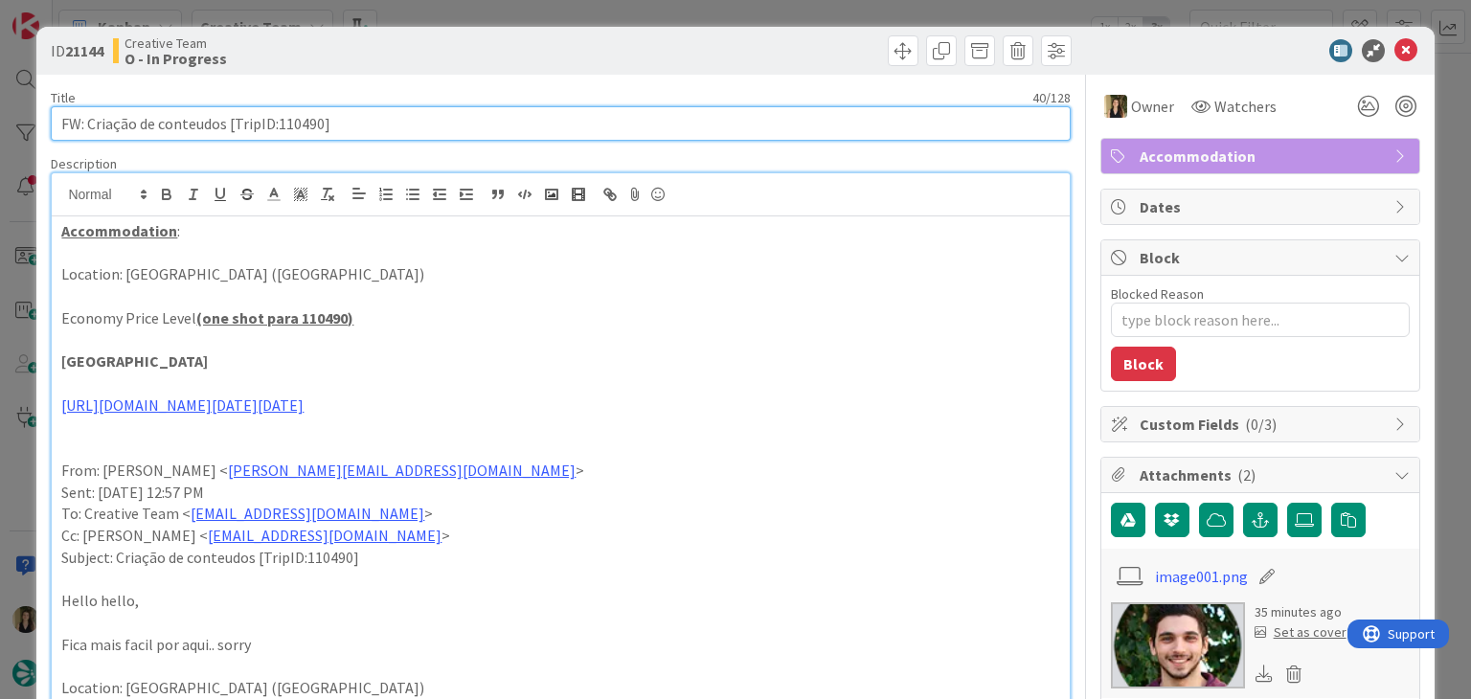
drag, startPoint x: 348, startPoint y: 120, endPoint x: 49, endPoint y: 123, distance: 299.7
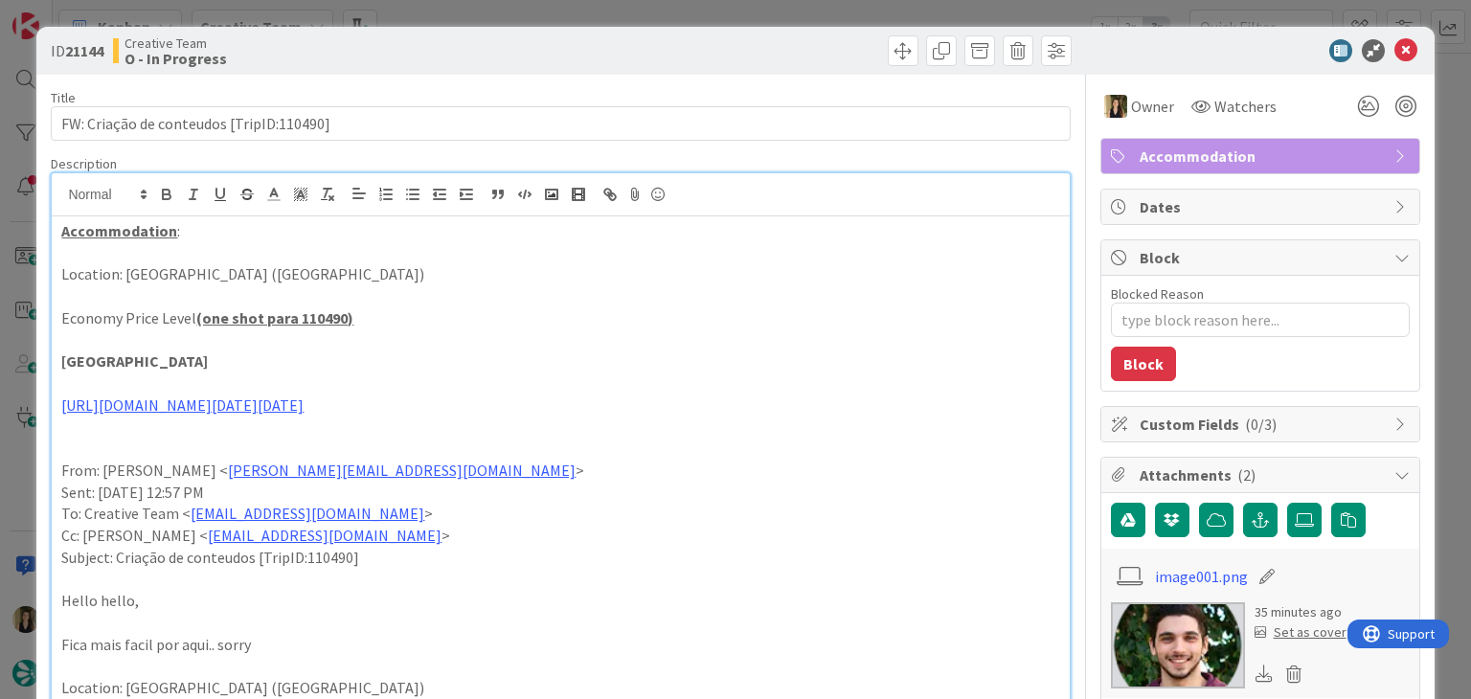
click at [506, 303] on p at bounding box center [560, 296] width 998 height 22
click at [551, 47] on div "ID 21144 Creative Team O - In Progress" at bounding box center [561, 50] width 1020 height 31
click at [543, 17] on div "ID 21144 Creative Team O - In Progress Title 40 / 128 FW: Criação de conteudos …" at bounding box center [735, 349] width 1471 height 699
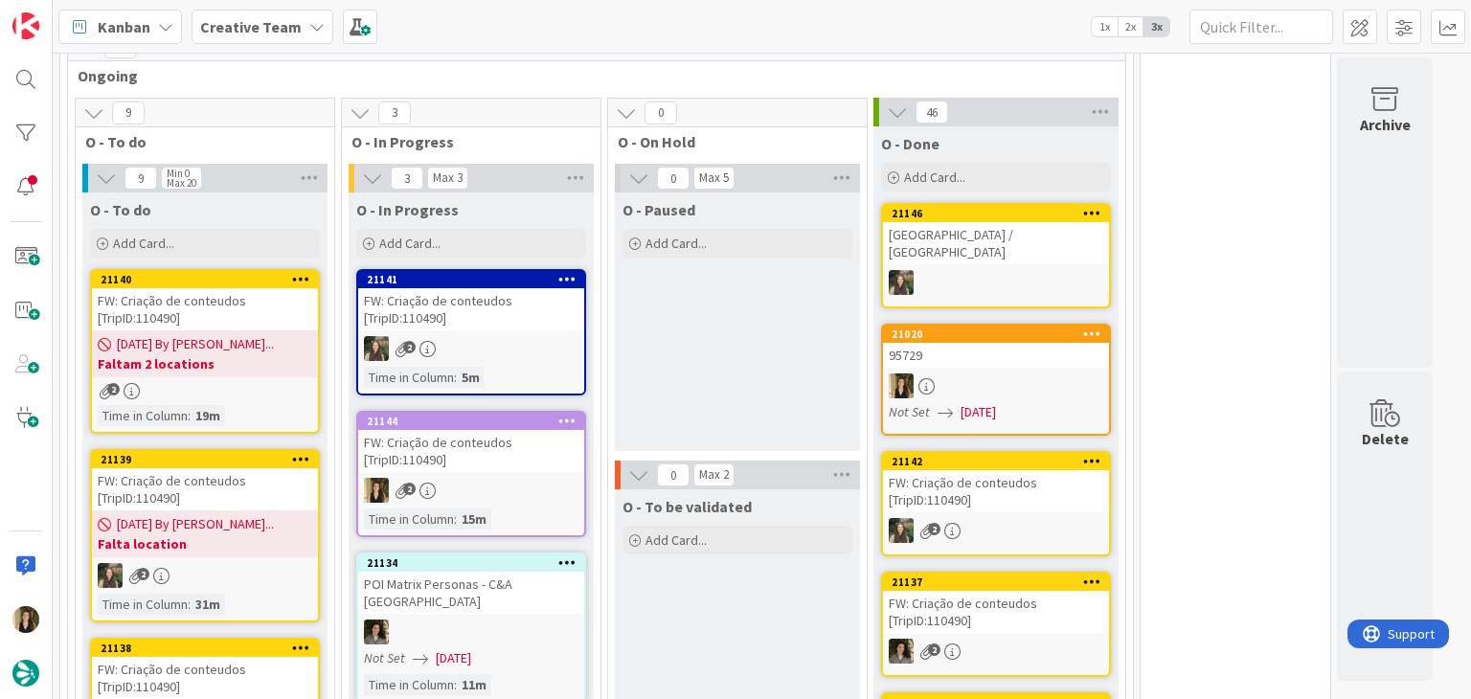
click at [721, 332] on div "O - Paused Add Card..." at bounding box center [737, 321] width 245 height 259
click at [503, 434] on div "FW: Criação de conteudos [TripID:110490]" at bounding box center [471, 451] width 226 height 42
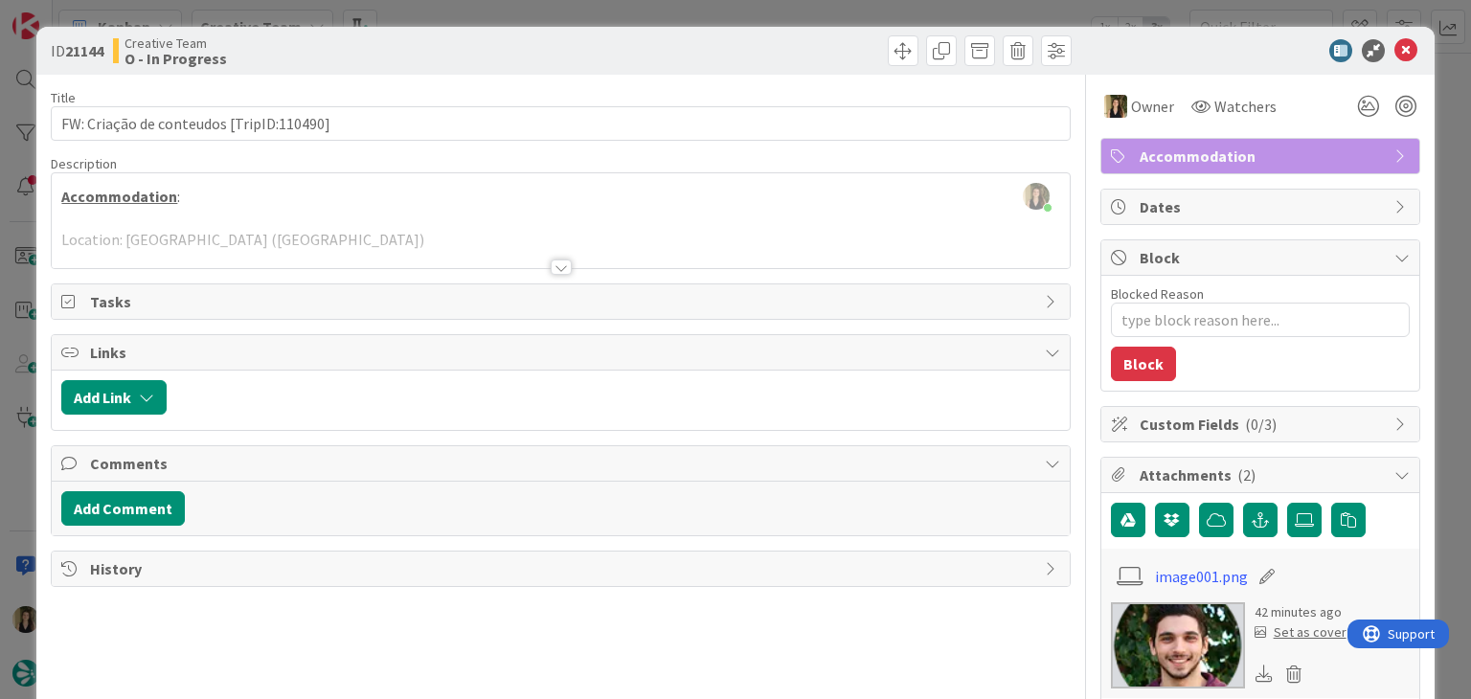
drag, startPoint x: 798, startPoint y: 35, endPoint x: 790, endPoint y: 15, distance: 21.5
click at [797, 34] on div "ID 21144 Creative Team O - In Progress" at bounding box center [734, 51] width 1397 height 48
click at [790, 14] on div "ID 21144 Creative Team O - In Progress Title 40 / 128 FW: Criação de conteudos …" at bounding box center [735, 349] width 1471 height 699
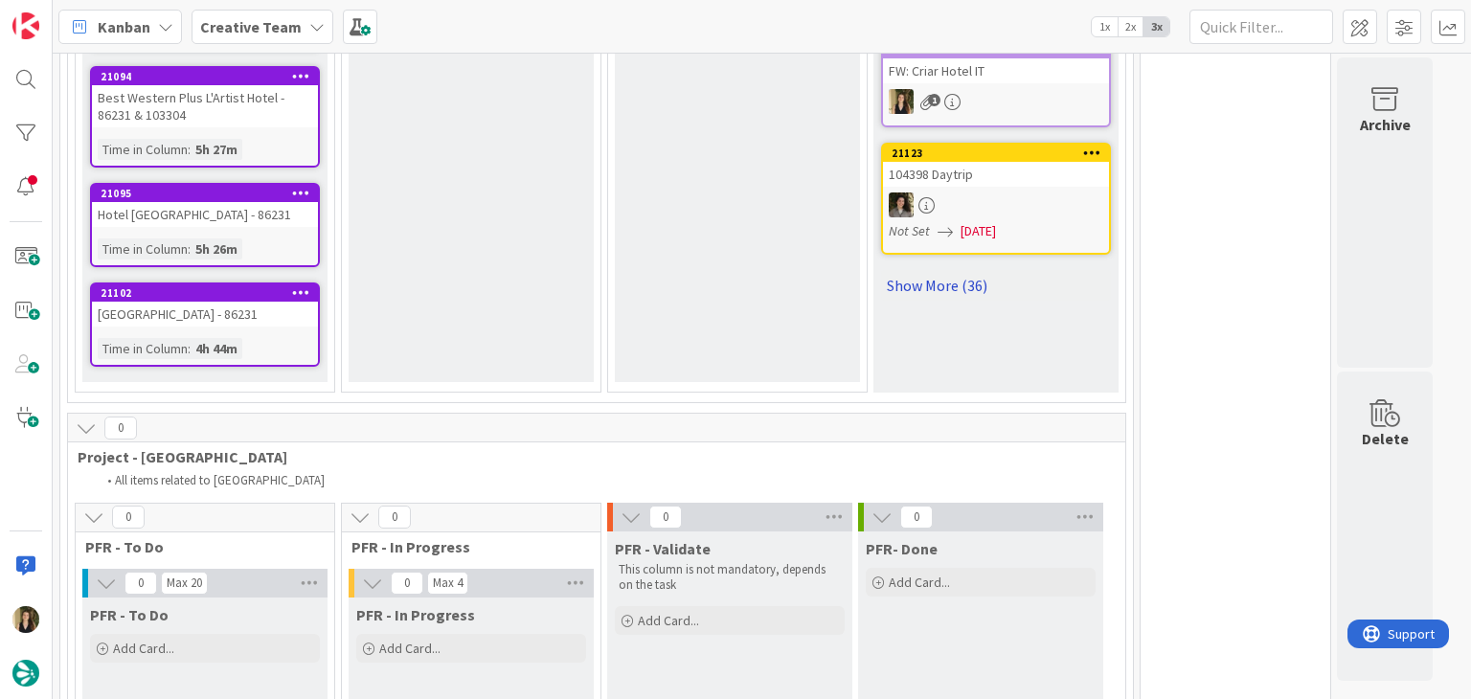
click at [961, 270] on link "Show More (36)" at bounding box center [996, 285] width 230 height 31
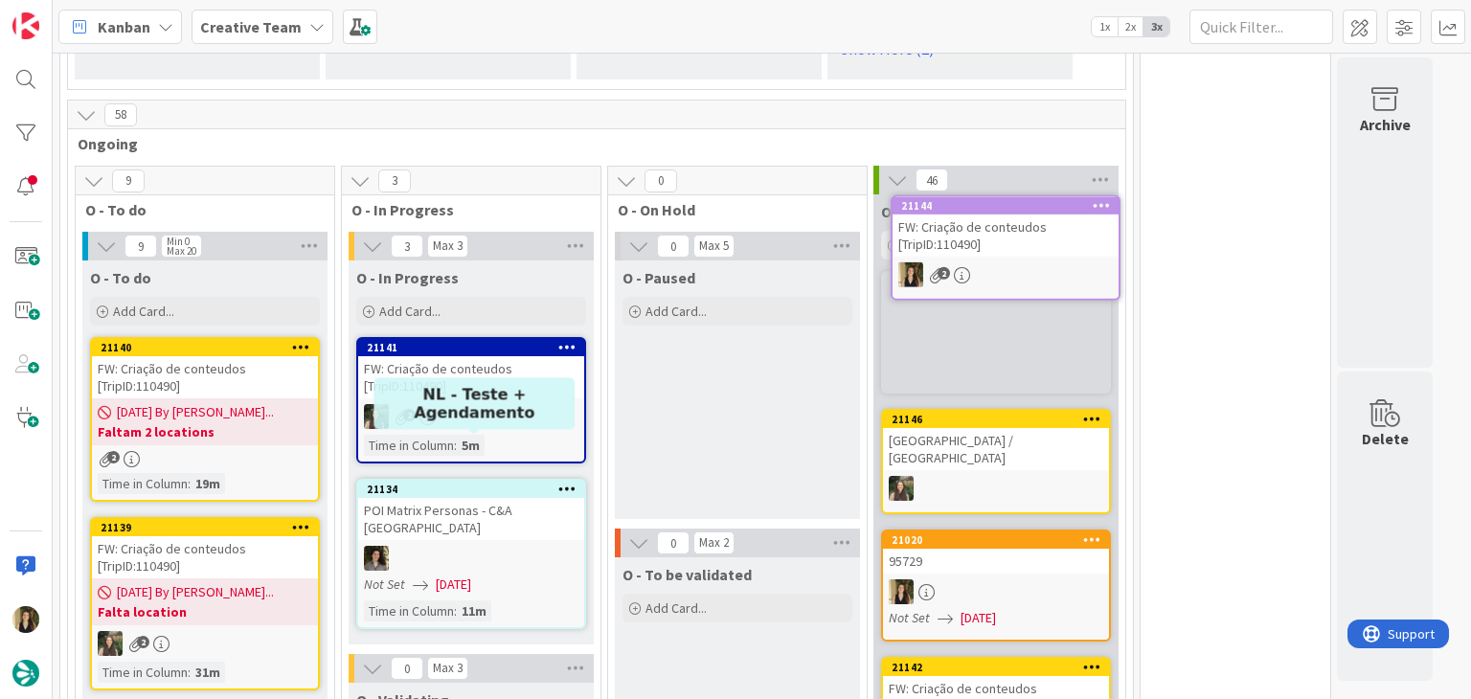
scroll to position [1314, 0]
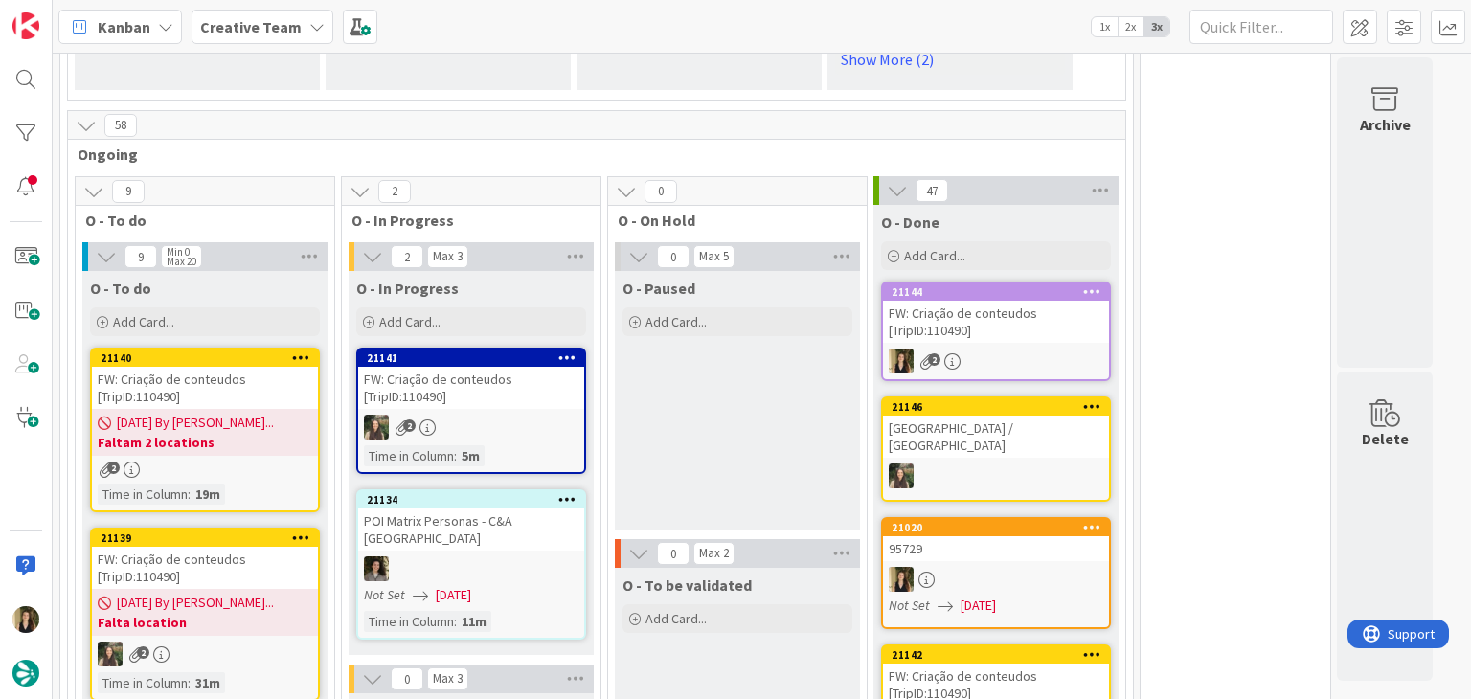
click at [706, 413] on div "O - Paused Add Card..." at bounding box center [737, 400] width 245 height 259
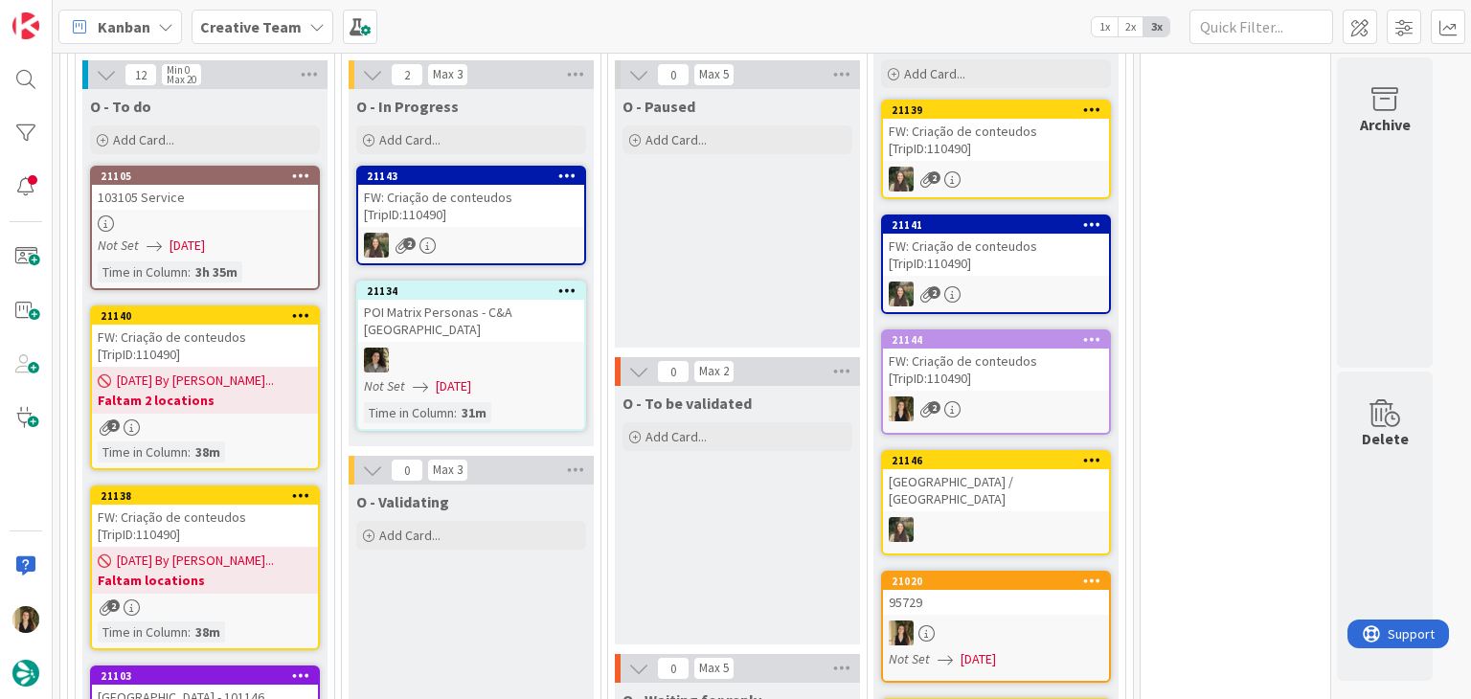
scroll to position [1505, 0]
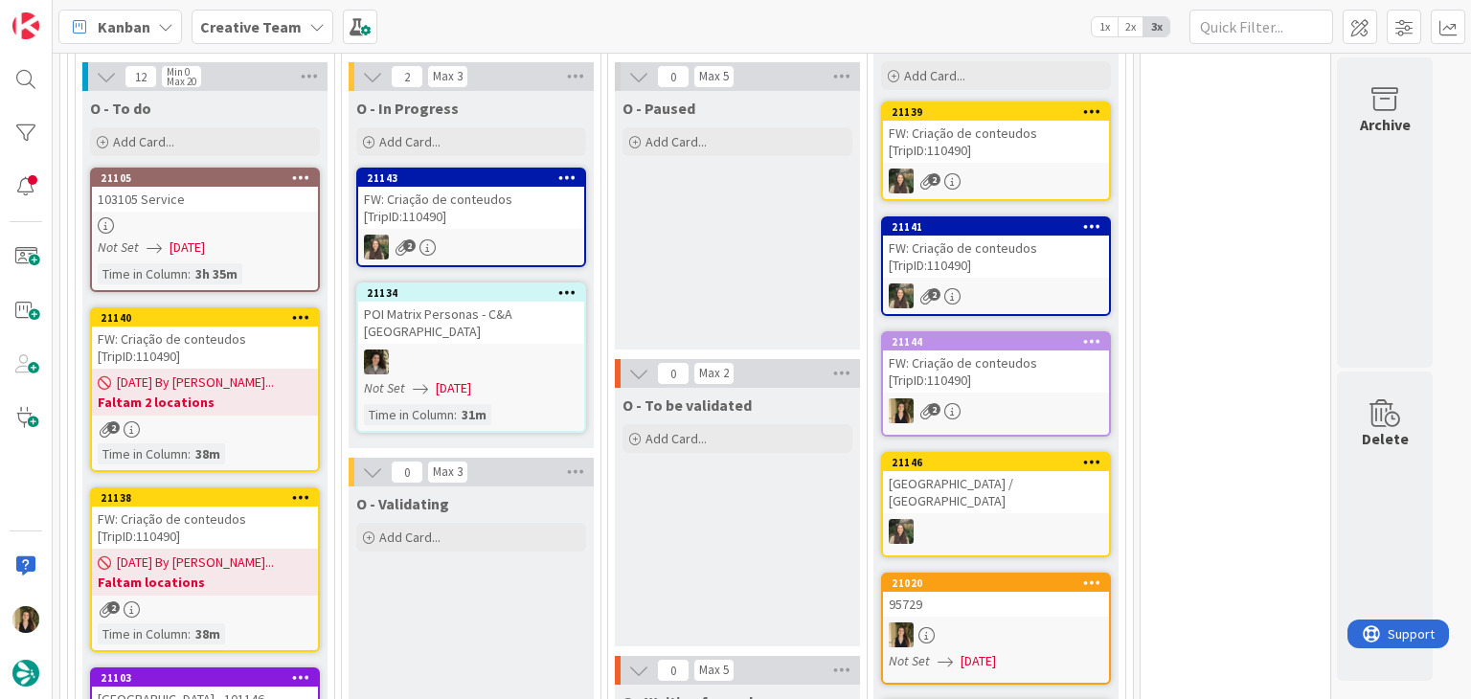
click at [245, 217] on div at bounding box center [205, 225] width 226 height 16
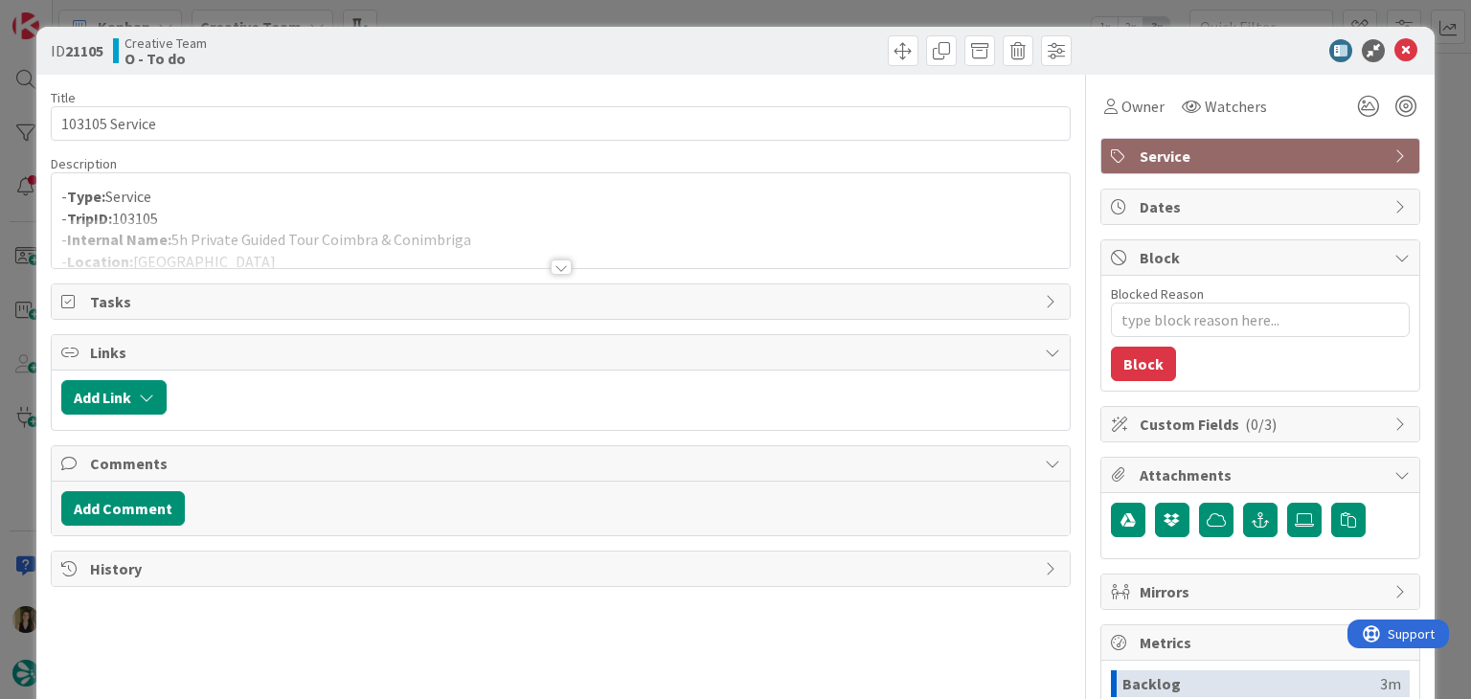
click at [551, 263] on div at bounding box center [561, 266] width 21 height 15
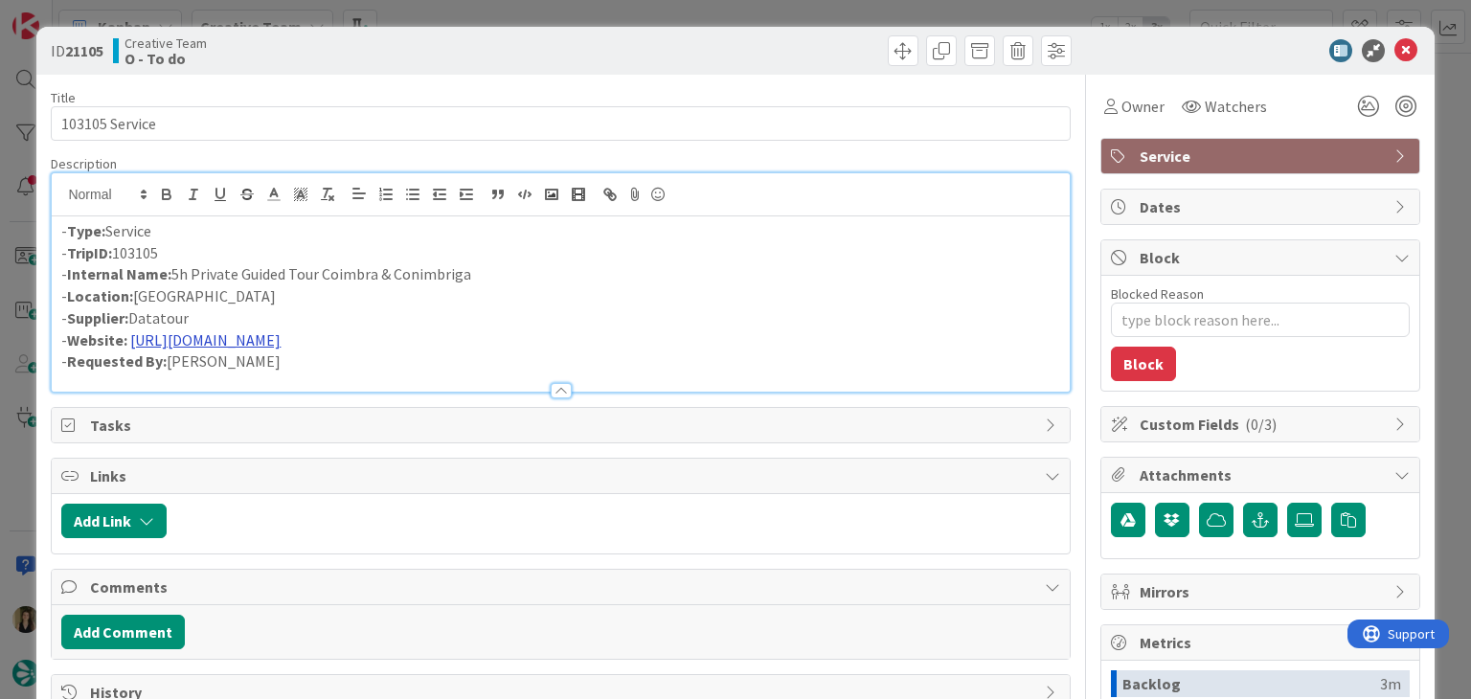
click at [244, 342] on link "[URL][DOMAIN_NAME]" at bounding box center [205, 339] width 150 height 19
click at [188, 376] on link "[URL][DOMAIN_NAME]" at bounding box center [194, 376] width 131 height 25
click at [529, 29] on div "ID 21105 Creative Team O - To do" at bounding box center [734, 51] width 1397 height 48
click at [532, 16] on div "ID 21105 Creative Team O - To do Title 14 / 128 103105 Service Description [GEO…" at bounding box center [735, 349] width 1471 height 699
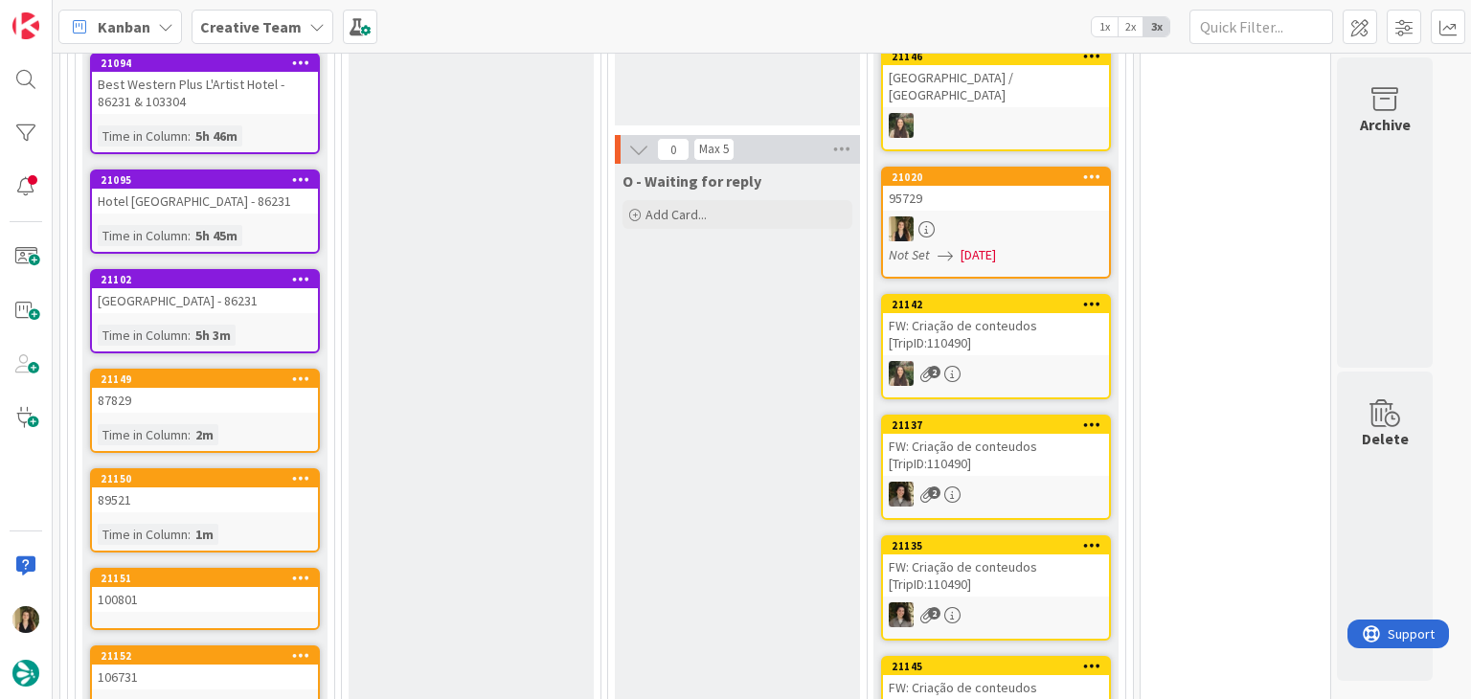
scroll to position [2271, 0]
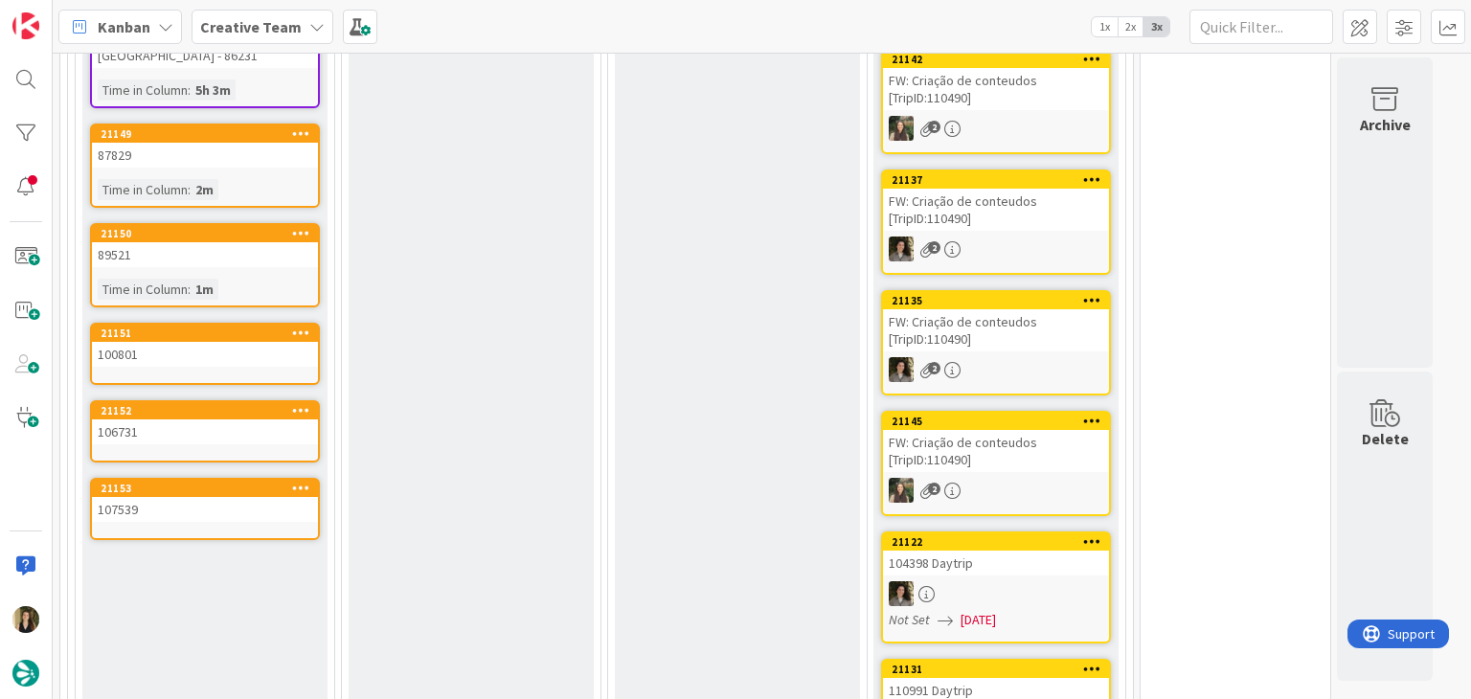
click at [286, 179] on div "Time in Column : 2m" at bounding box center [205, 189] width 214 height 21
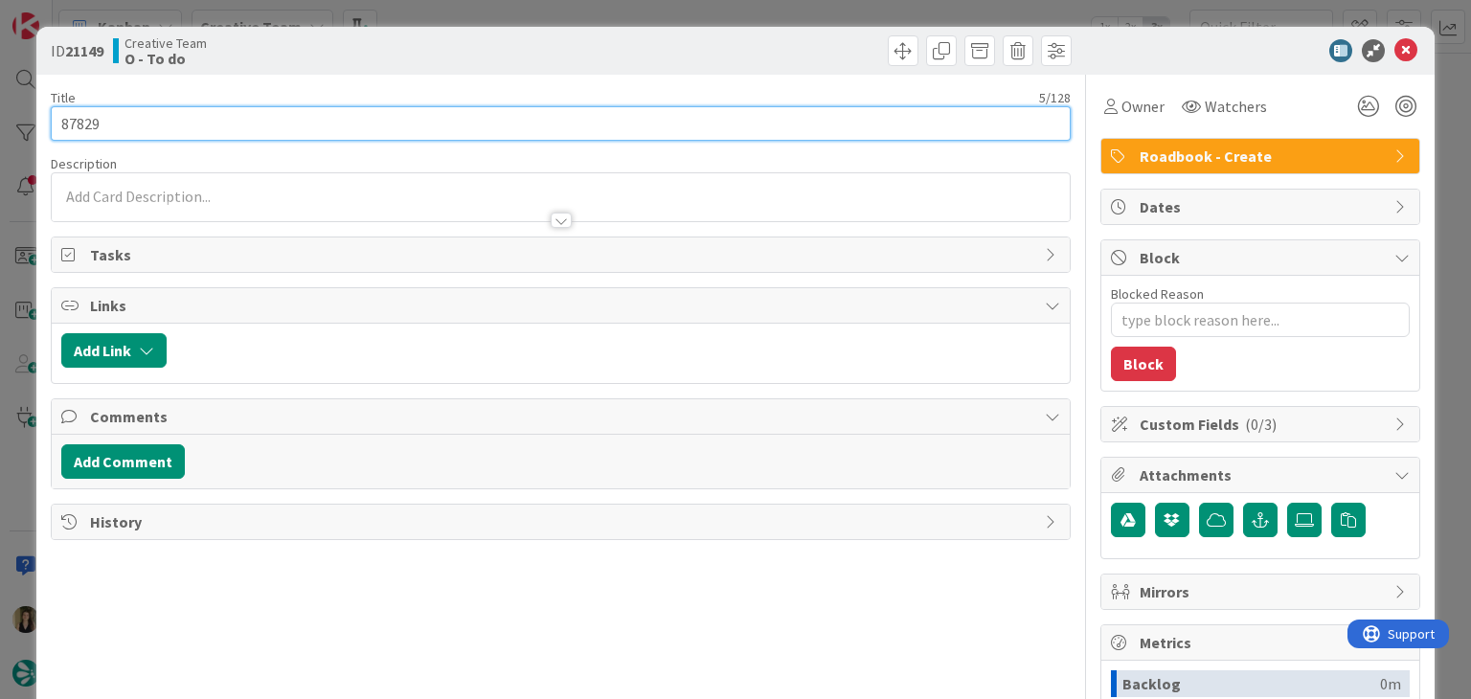
click at [72, 122] on input "87829" at bounding box center [560, 123] width 1019 height 34
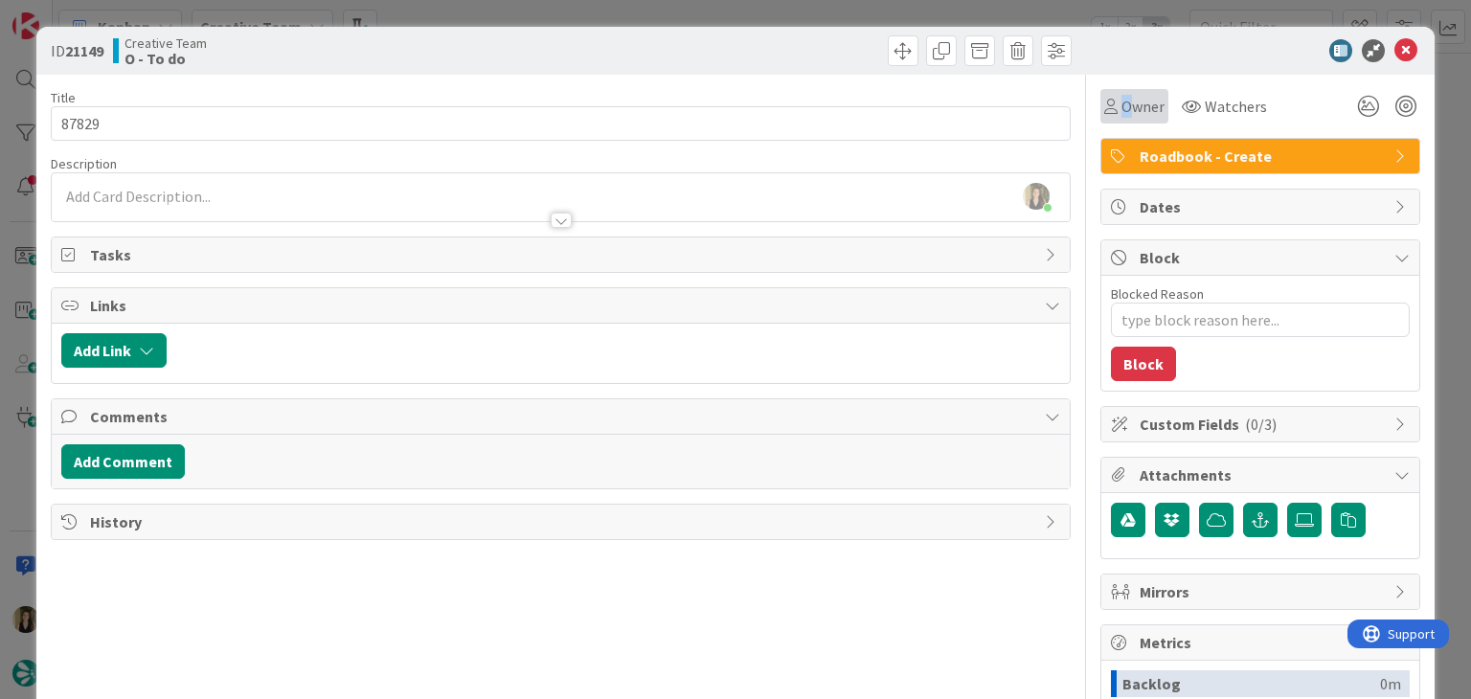
click at [1112, 121] on div "Owner" at bounding box center [1134, 106] width 68 height 34
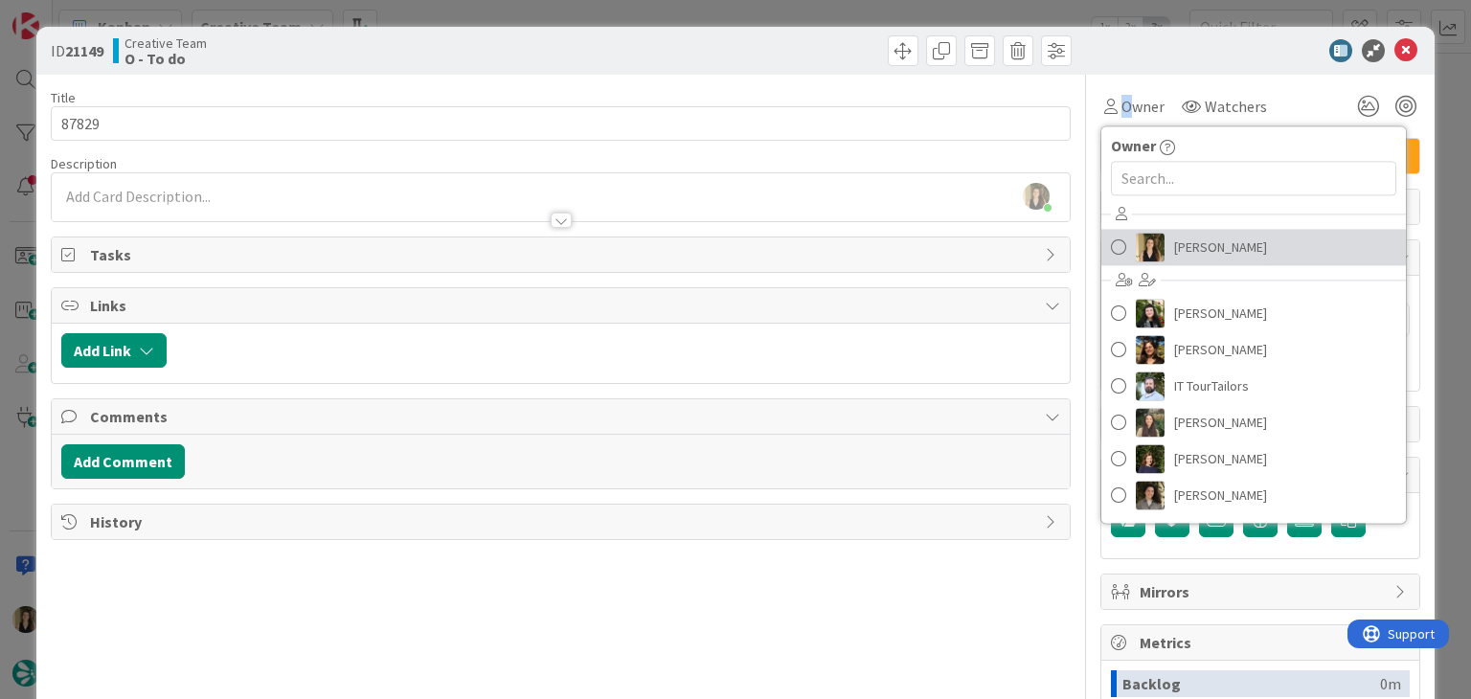
drag, startPoint x: 1237, startPoint y: 244, endPoint x: 1219, endPoint y: 238, distance: 19.1
click at [1237, 244] on link "[PERSON_NAME]" at bounding box center [1253, 247] width 304 height 36
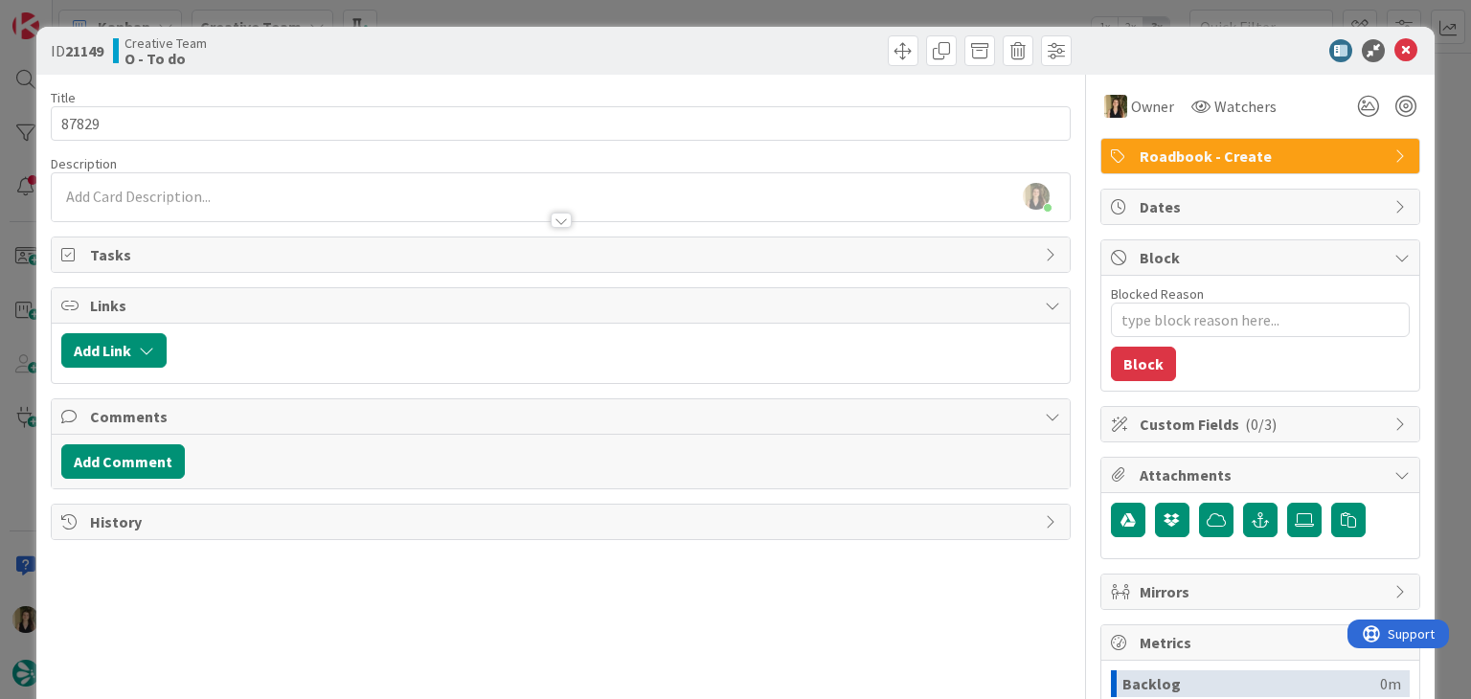
drag, startPoint x: 712, startPoint y: 40, endPoint x: 709, endPoint y: 20, distance: 20.3
click at [711, 37] on div at bounding box center [819, 50] width 506 height 31
click at [708, 15] on div "ID 21149 Creative Team O - To do Title 5 / 128 87829 Description [PERSON_NAME] …" at bounding box center [735, 349] width 1471 height 699
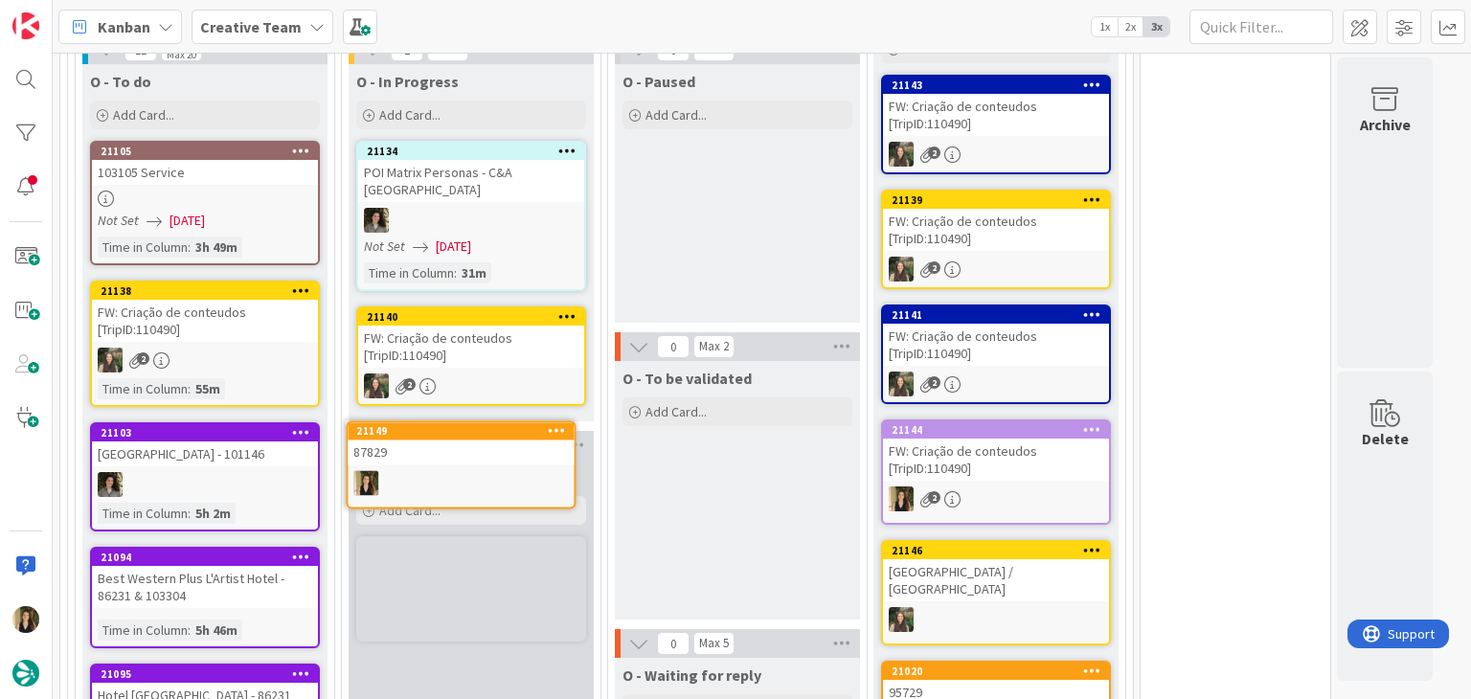
scroll to position [1562, 0]
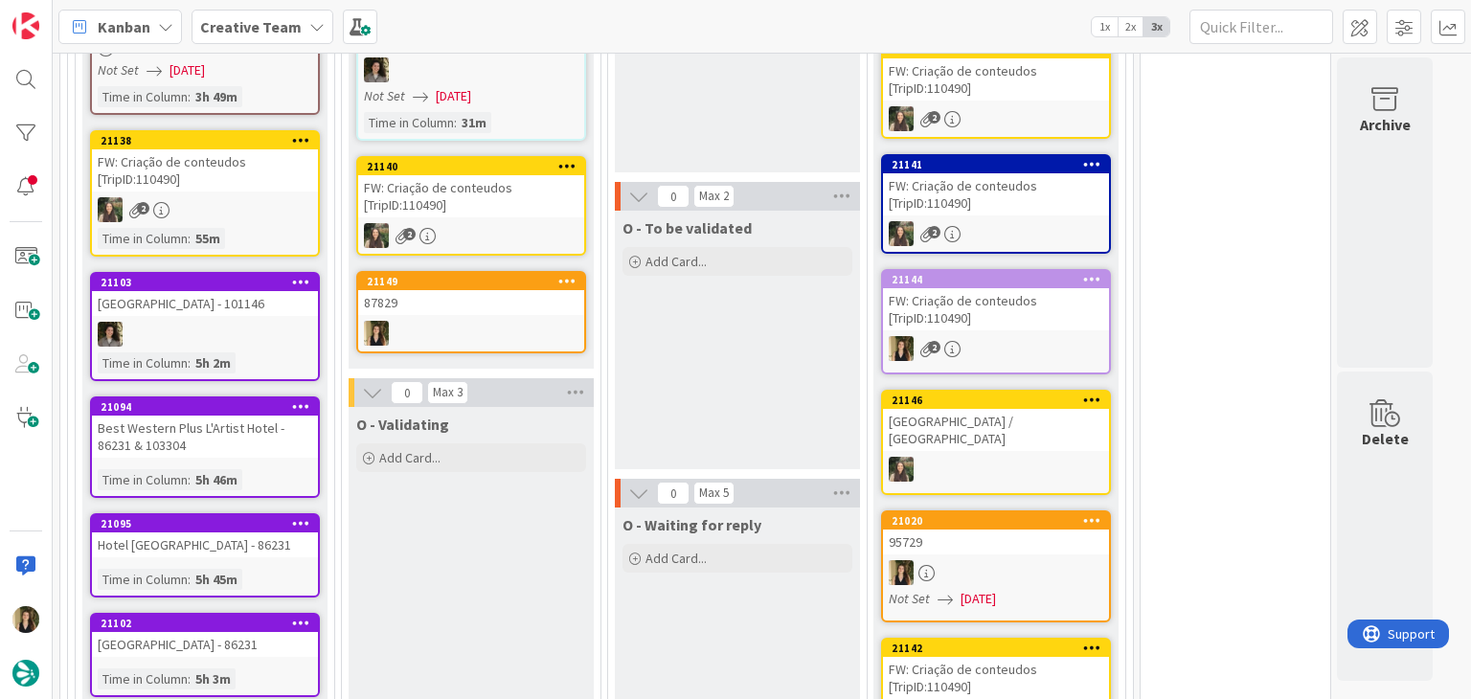
scroll to position [1658, 0]
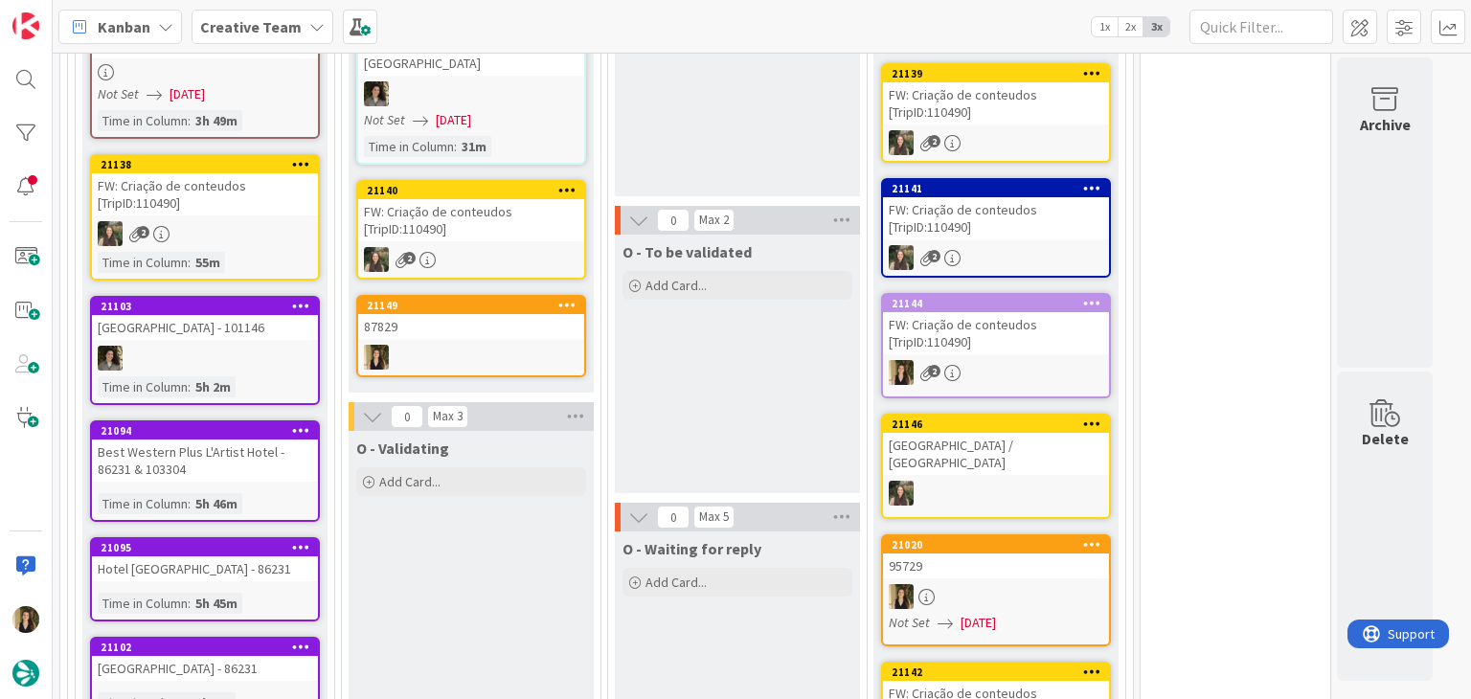
click at [467, 314] on div "87829" at bounding box center [471, 326] width 226 height 25
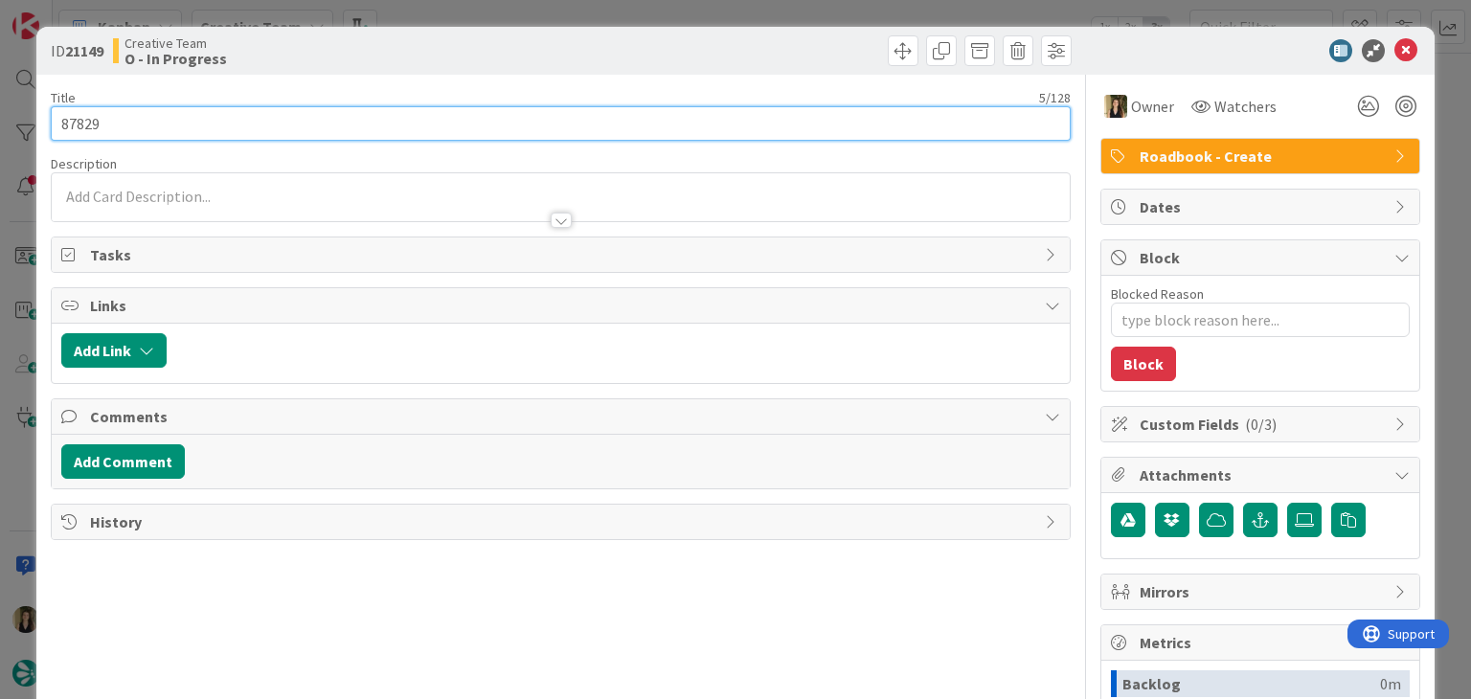
click at [80, 123] on input "87829" at bounding box center [560, 123] width 1019 height 34
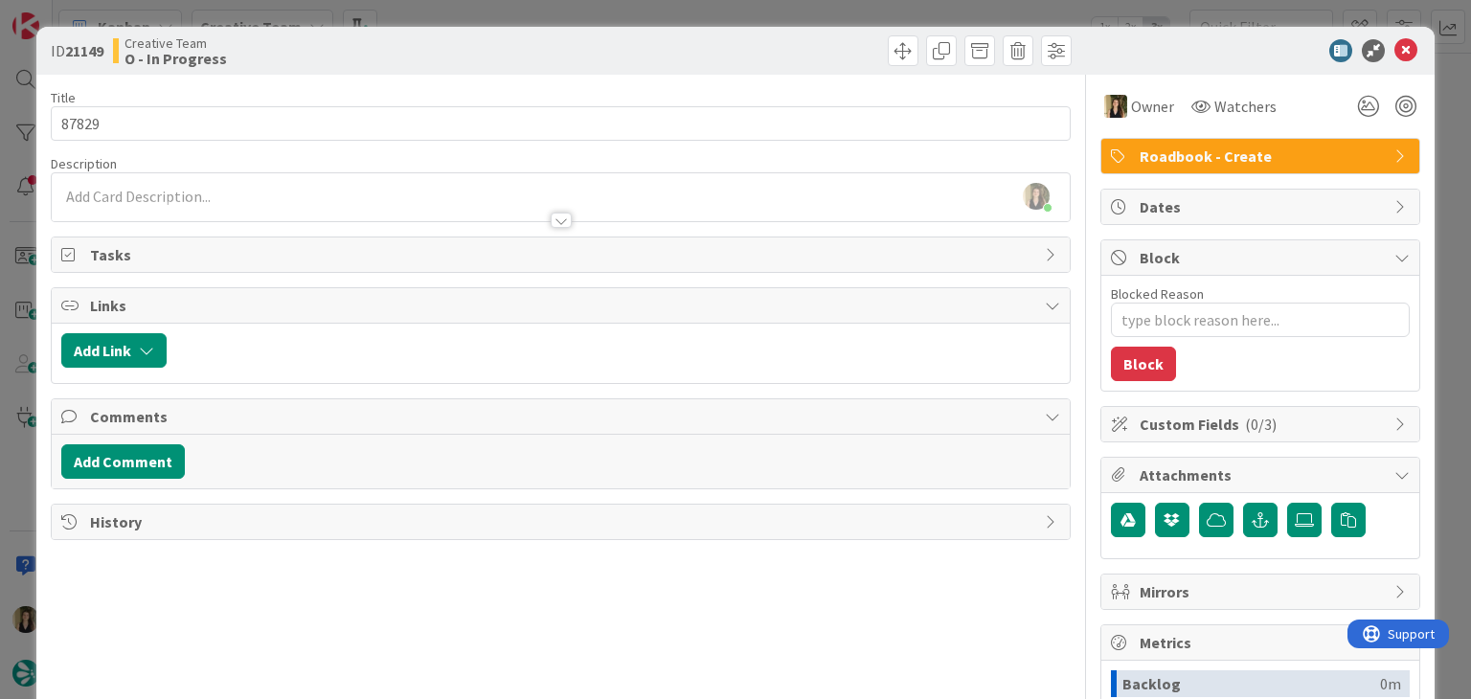
drag, startPoint x: 330, startPoint y: 62, endPoint x: 433, endPoint y: 9, distance: 115.6
click at [333, 59] on div "Creative Team O - In Progress" at bounding box center [334, 50] width 443 height 31
click at [440, 7] on div "ID 21149 Creative Team O - In Progress Title 5 / 128 87829 Description [PERSON_…" at bounding box center [735, 349] width 1471 height 699
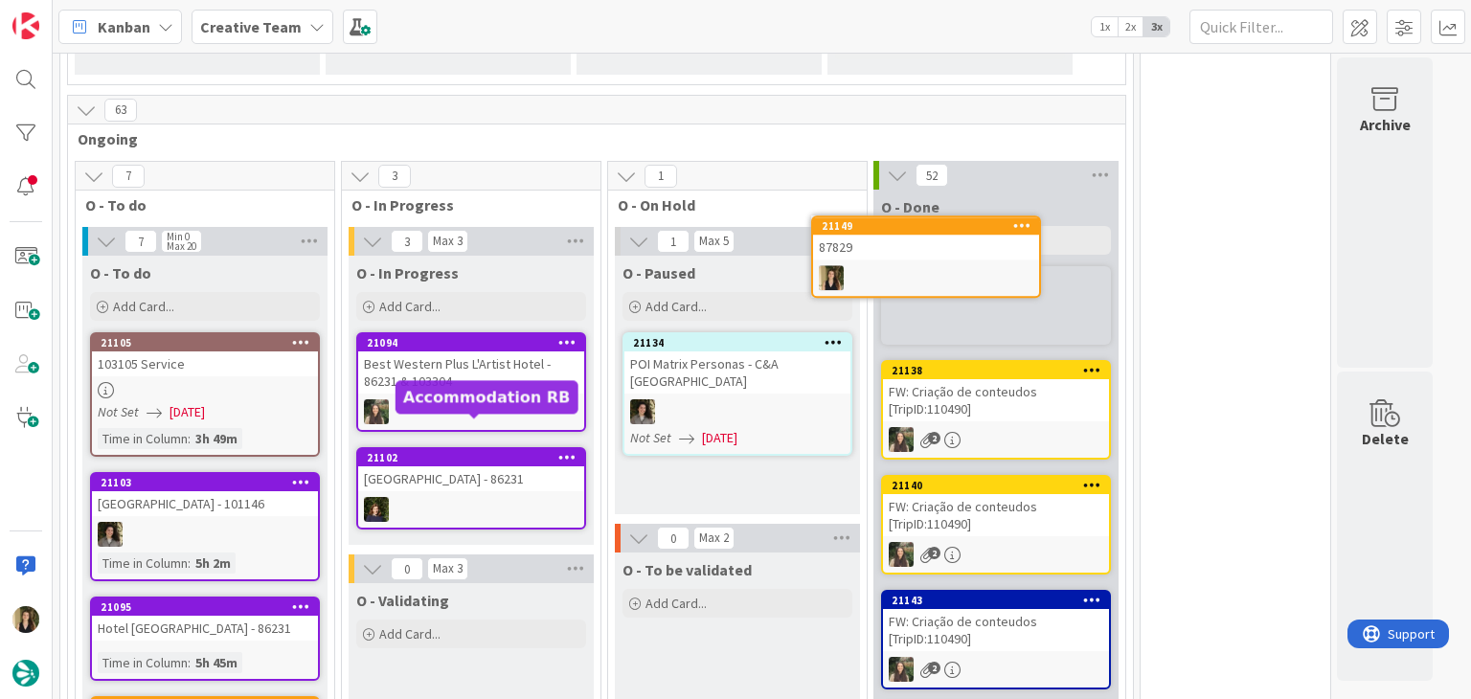
scroll to position [1279, 0]
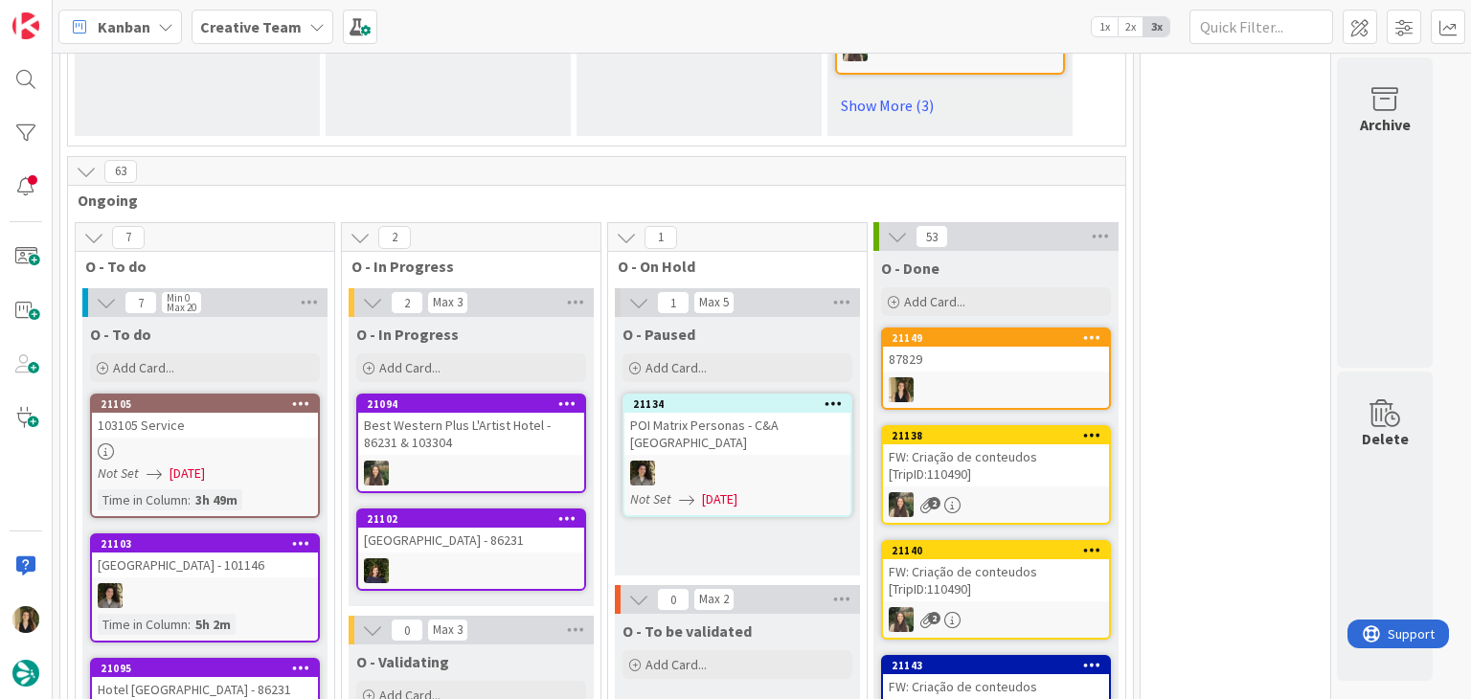
click at [1015, 347] on div "87829" at bounding box center [996, 359] width 226 height 25
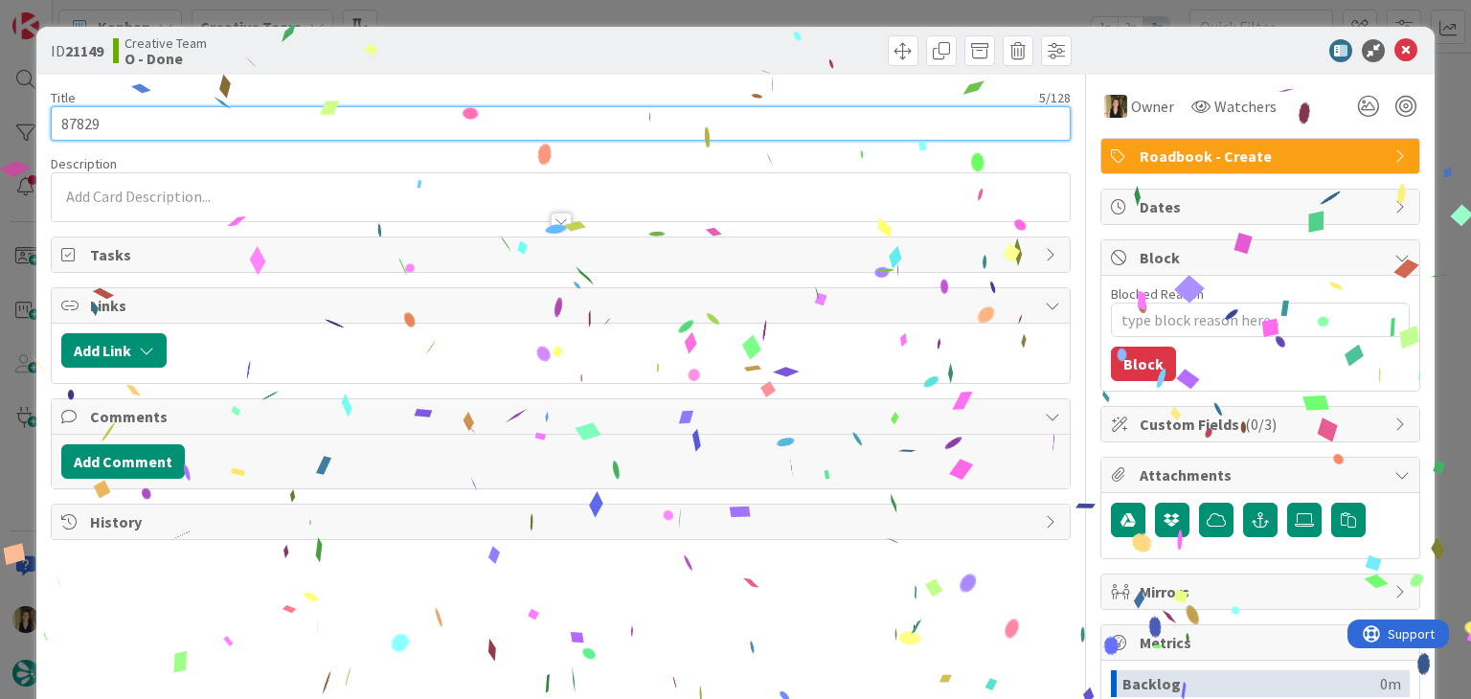
click at [93, 120] on input "87829" at bounding box center [560, 123] width 1019 height 34
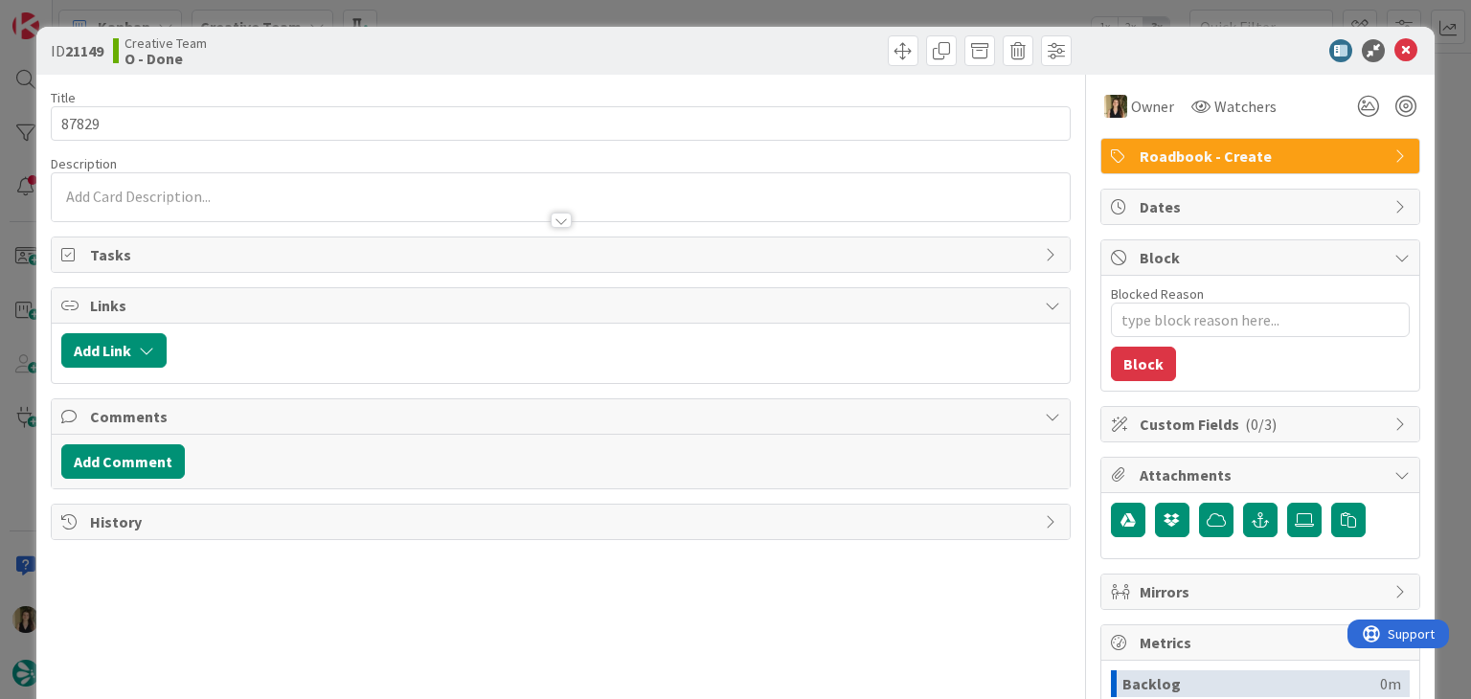
drag, startPoint x: 349, startPoint y: 66, endPoint x: 420, endPoint y: 35, distance: 77.2
click at [367, 60] on div "ID 21149 Creative Team O - Done" at bounding box center [734, 51] width 1397 height 48
click at [483, 12] on div "ID 21149 Creative Team O - Done Title 5 / 128 87829 Description Owner Watchers …" at bounding box center [735, 349] width 1471 height 699
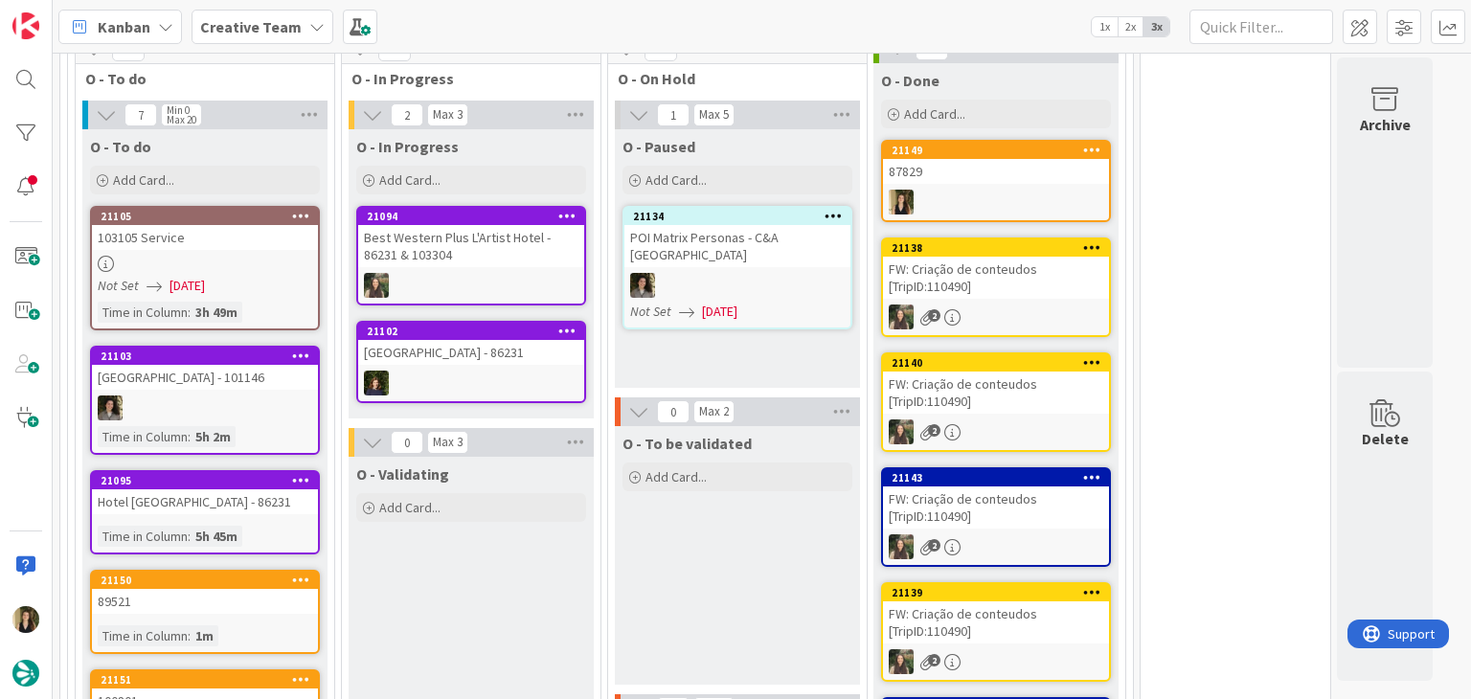
scroll to position [1471, 0]
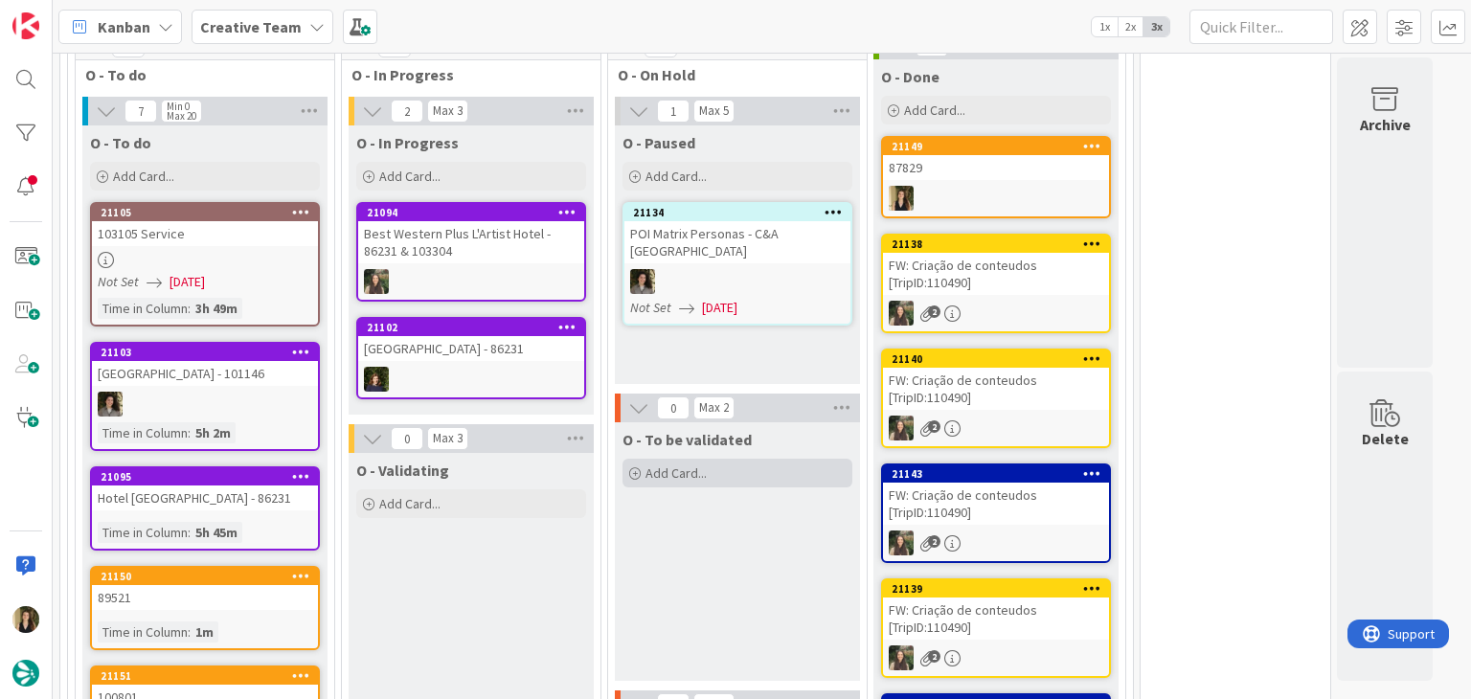
click at [754, 459] on div "Add Card..." at bounding box center [737, 473] width 230 height 29
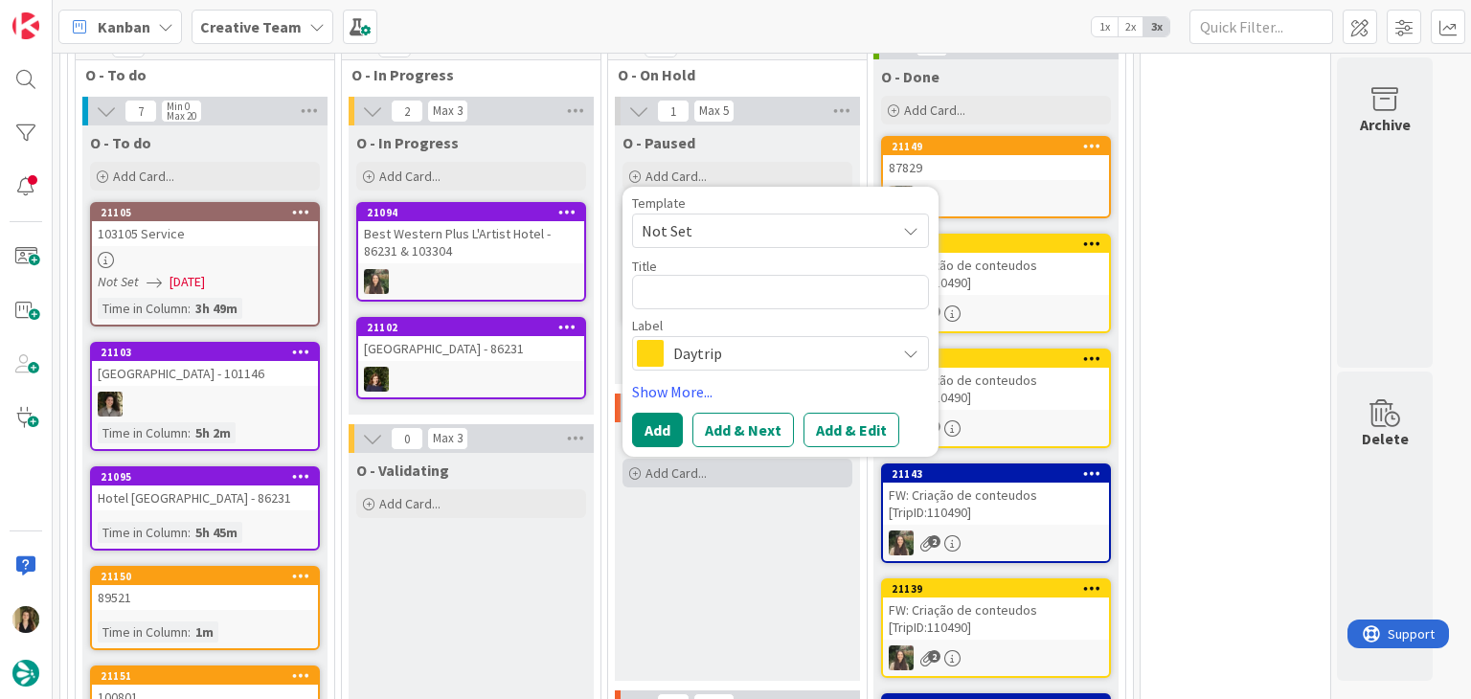
scroll to position [0, 0]
type textarea "x"
type textarea "87829"
type textarea "x"
type textarea "87829"
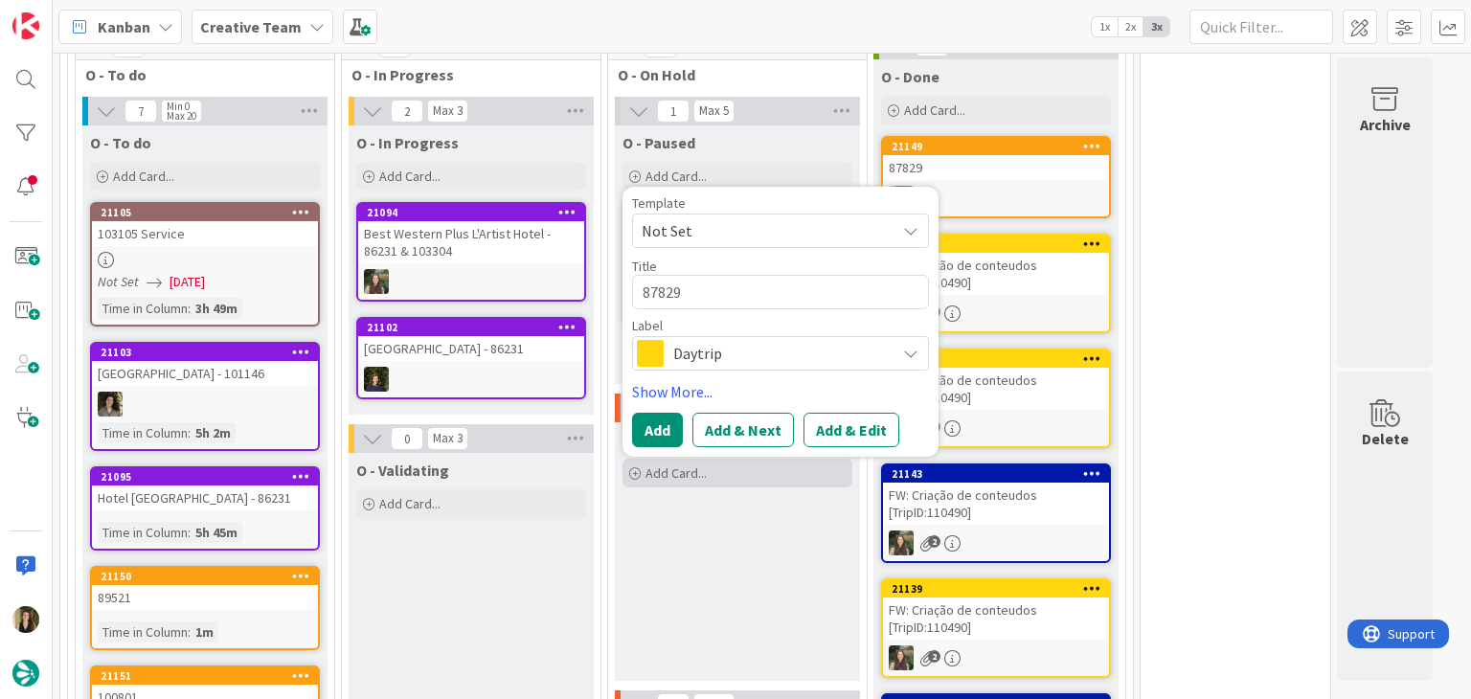
type textarea "x"
type textarea "87829 V"
type textarea "x"
type textarea "87829 Va"
type textarea "x"
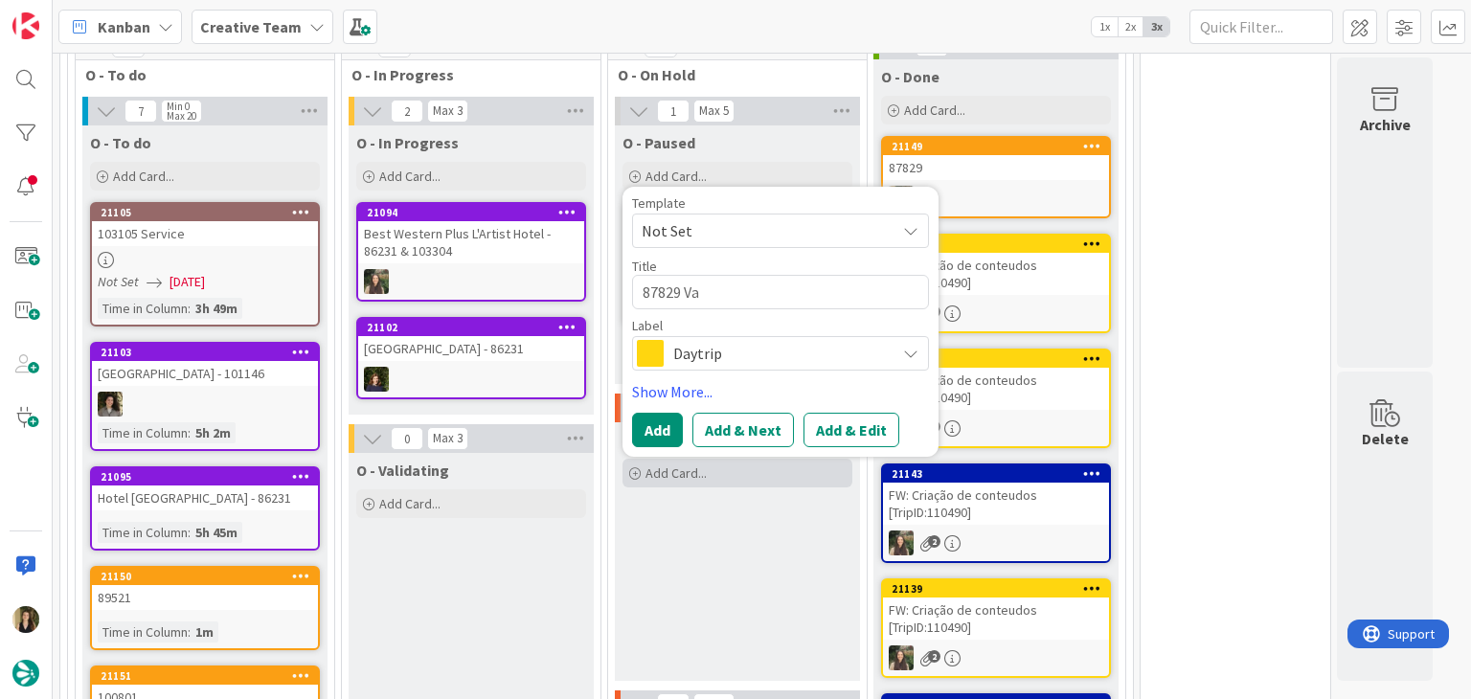
type textarea "87829 Val"
type textarea "x"
type textarea "87829 Vali"
type textarea "x"
type textarea "87829 Valid"
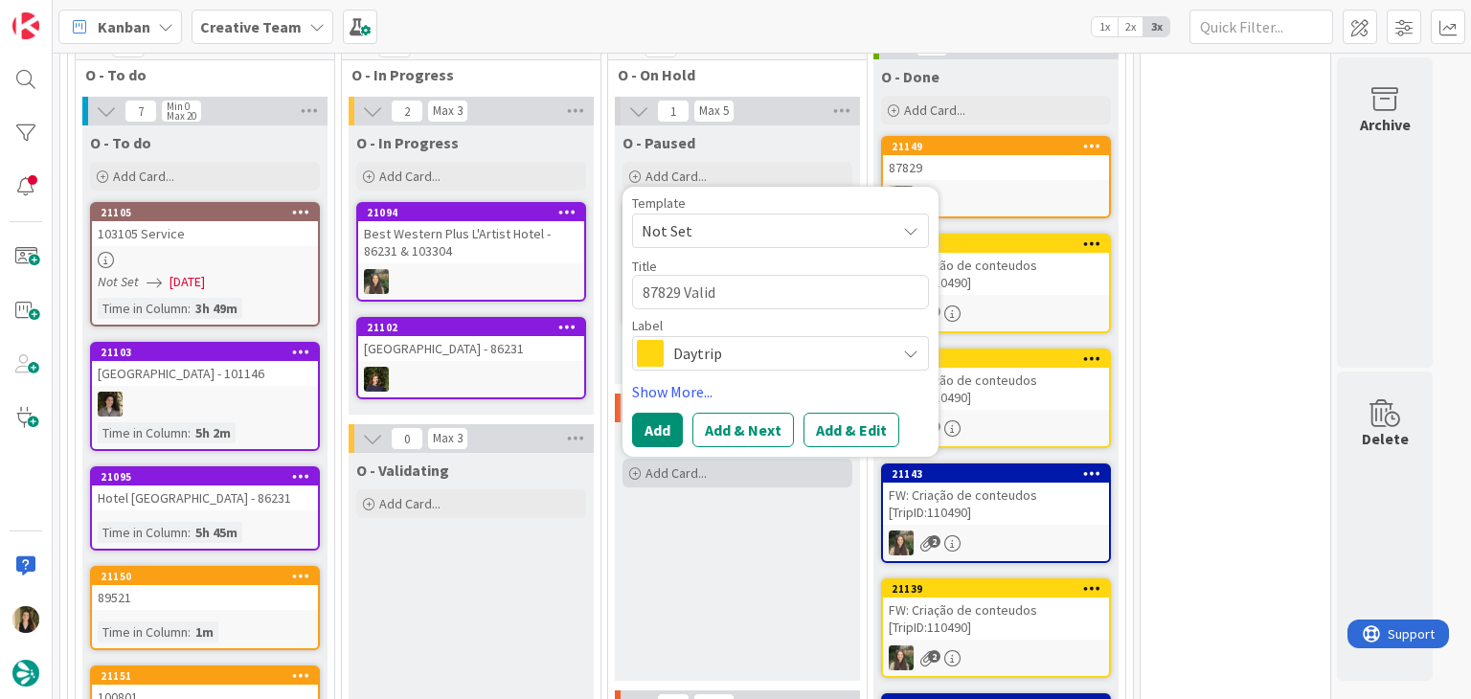
type textarea "x"
type textarea "87829 Valida"
type textarea "x"
type textarea "87829 Validat"
type textarea "x"
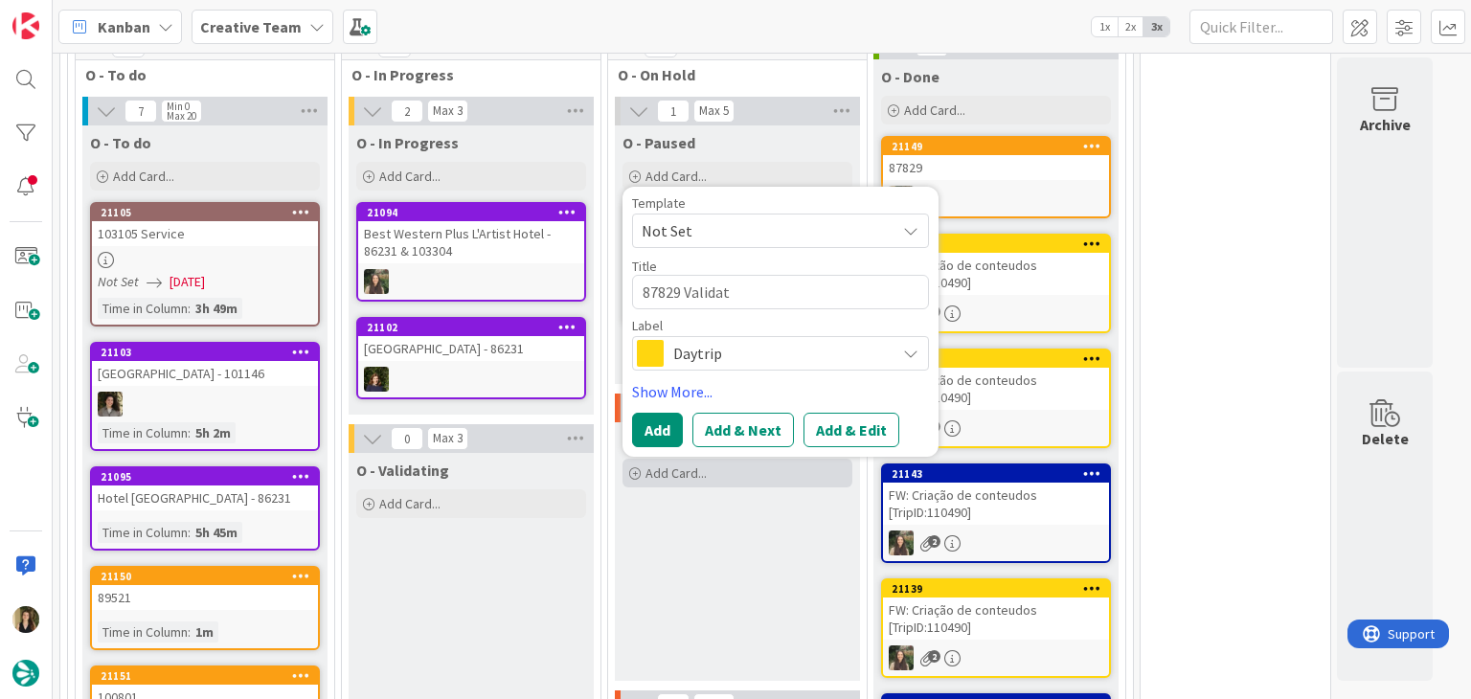
type textarea "87829 Validati"
type textarea "x"
type textarea "87829 Validatio"
type textarea "x"
type textarea "87829 Validation"
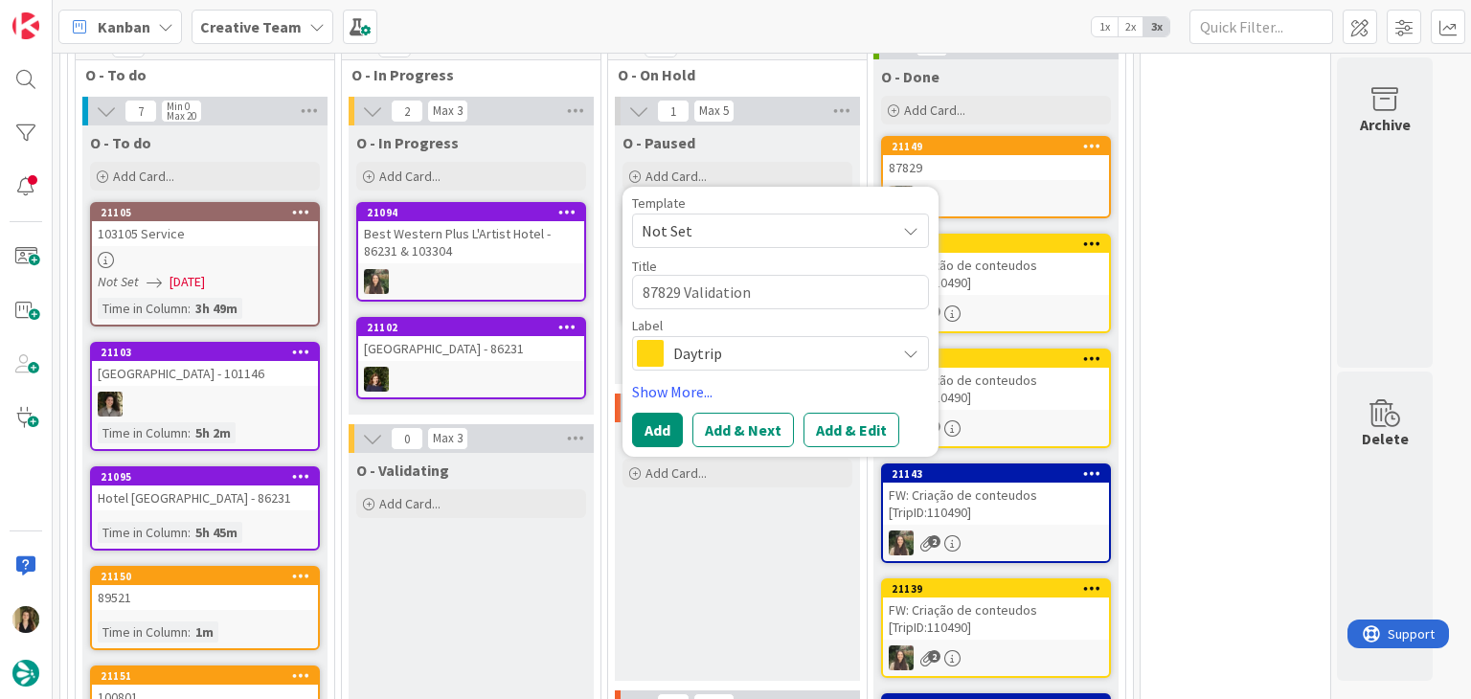
click at [770, 346] on div "Template Not Set Title 16 / 128 87829 Validation Label Daytrip Show More... Add…" at bounding box center [780, 321] width 297 height 251
click at [769, 340] on span "Daytrip" at bounding box center [779, 353] width 213 height 27
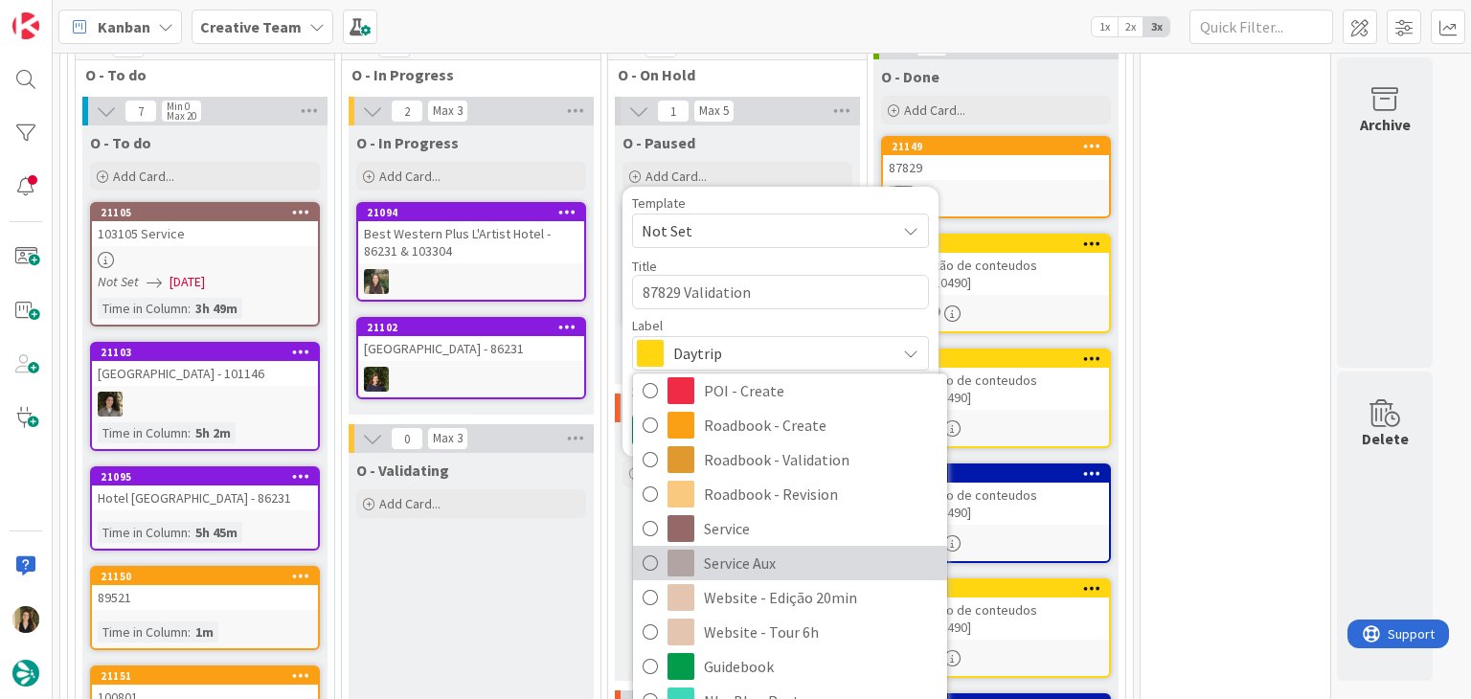
scroll to position [357, 0]
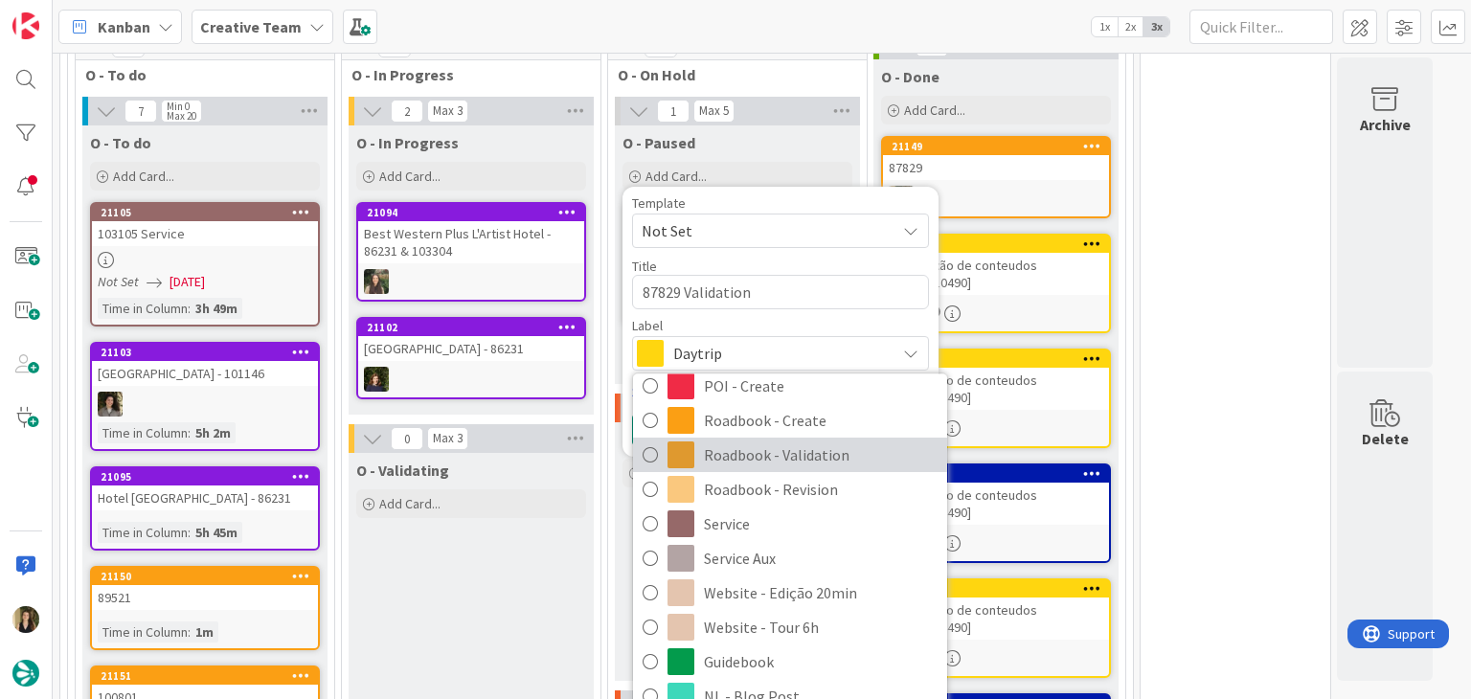
click at [814, 441] on span "Roadbook - Validation" at bounding box center [821, 455] width 234 height 29
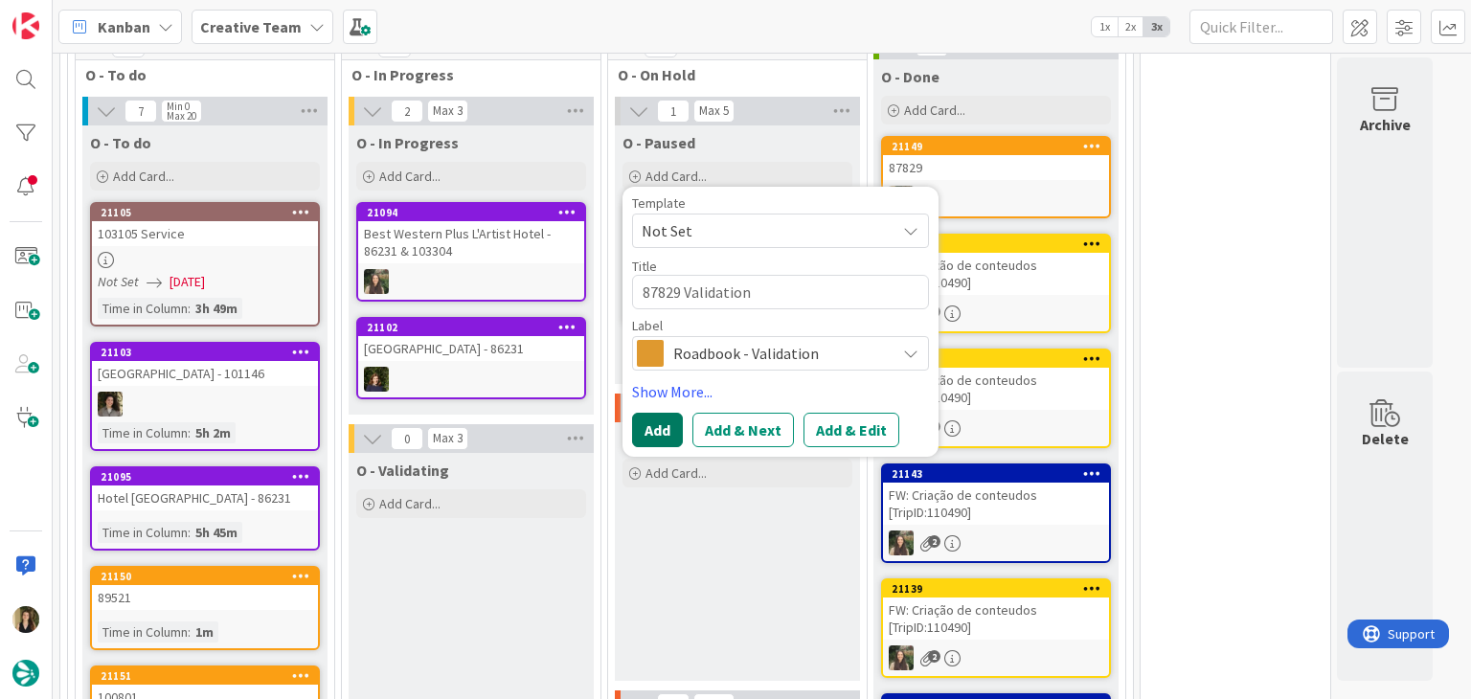
click at [645, 413] on button "Add" at bounding box center [657, 430] width 51 height 34
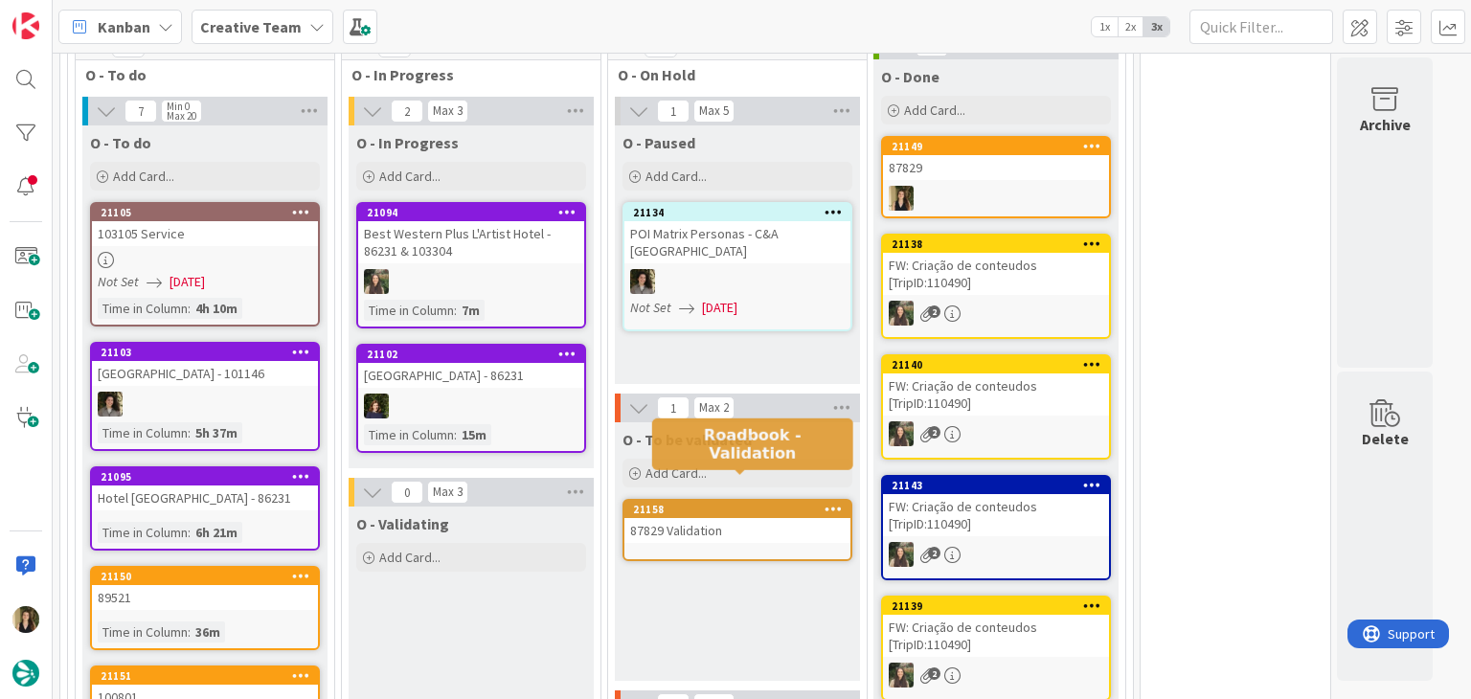
click at [750, 518] on div "87829 Validation" at bounding box center [737, 530] width 226 height 25
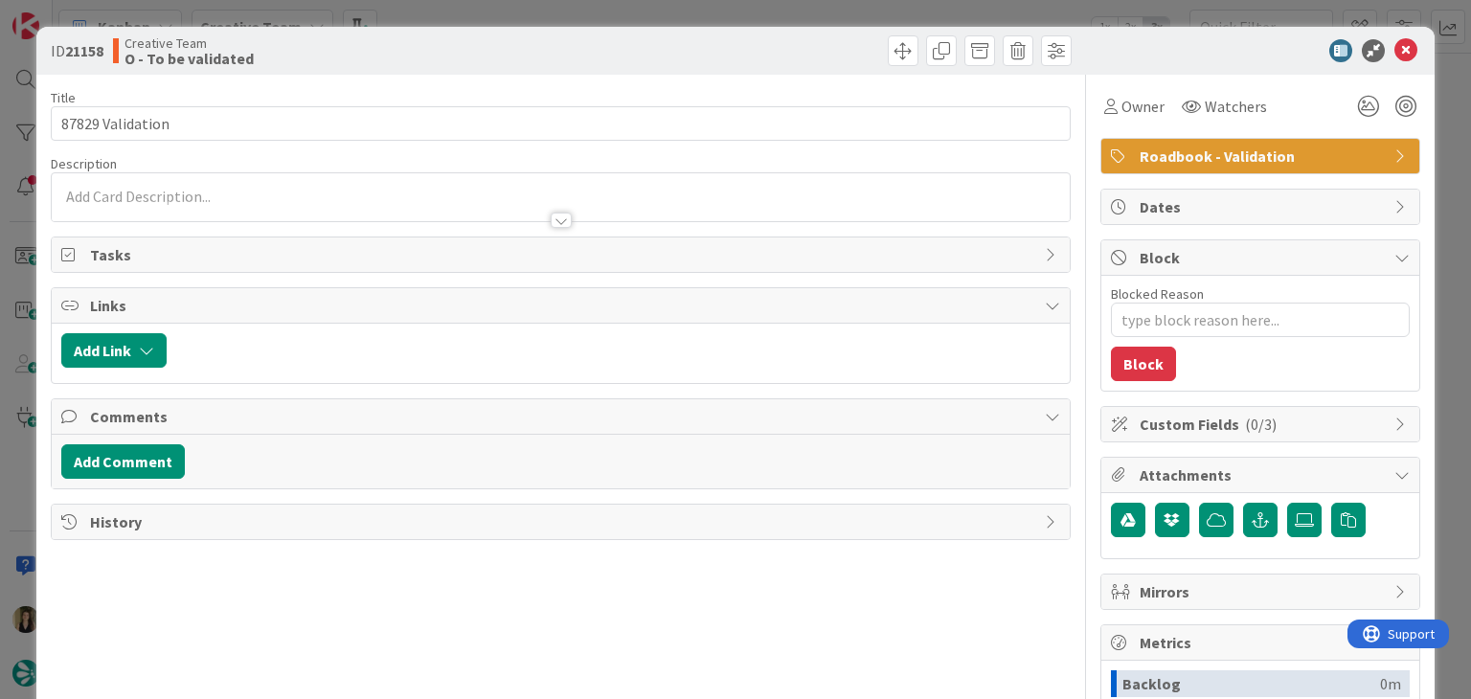
click at [308, 186] on p at bounding box center [560, 197] width 998 height 22
type textarea "x"
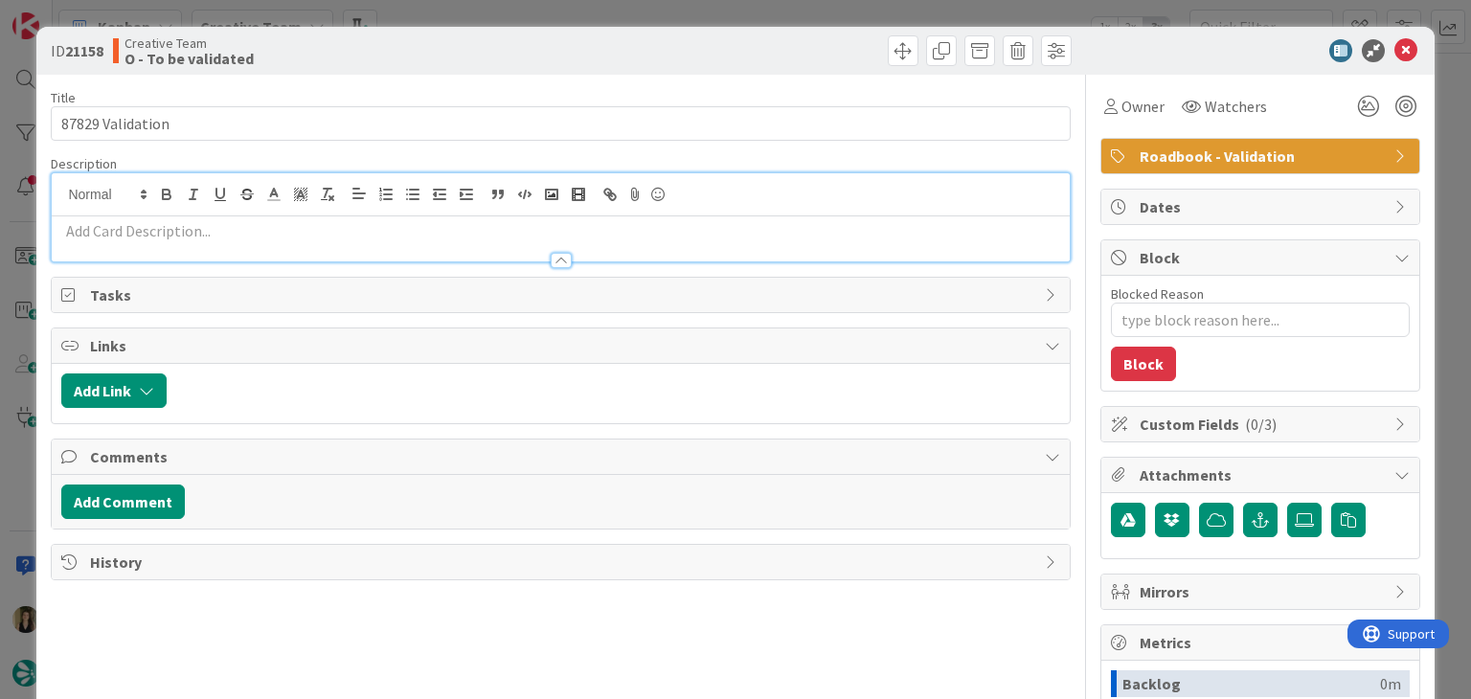
click at [310, 232] on p at bounding box center [560, 231] width 998 height 22
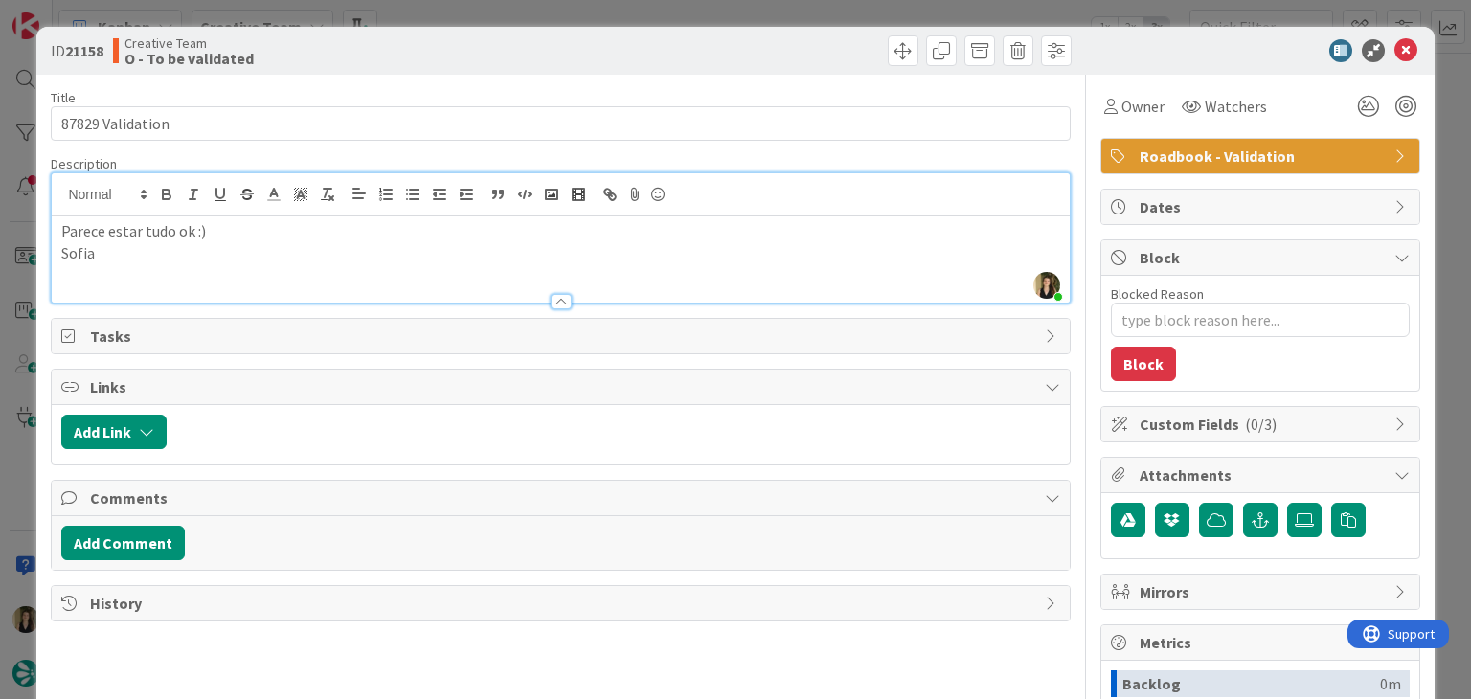
click at [485, 32] on div "ID 21158 Creative Team O - To be validated" at bounding box center [734, 51] width 1397 height 48
click at [493, 14] on div "ID 21158 Creative Team O - To be validated Title 16 / 128 87829 Validation Desc…" at bounding box center [735, 349] width 1471 height 699
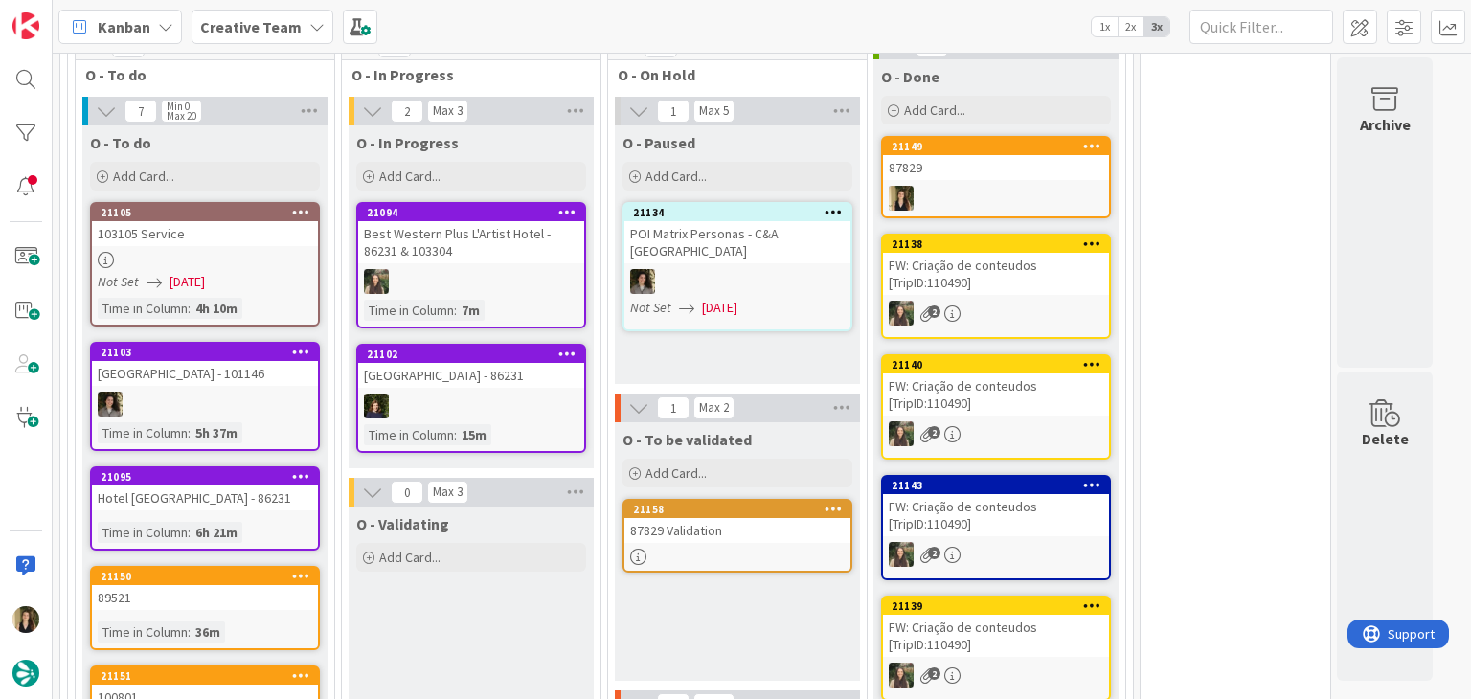
drag, startPoint x: 723, startPoint y: 307, endPoint x: 712, endPoint y: 309, distance: 10.7
click at [723, 307] on div "O - Paused Add Card... 21134 POI Matrix Personas - C&A UK Not Set [DATE]" at bounding box center [737, 254] width 245 height 259
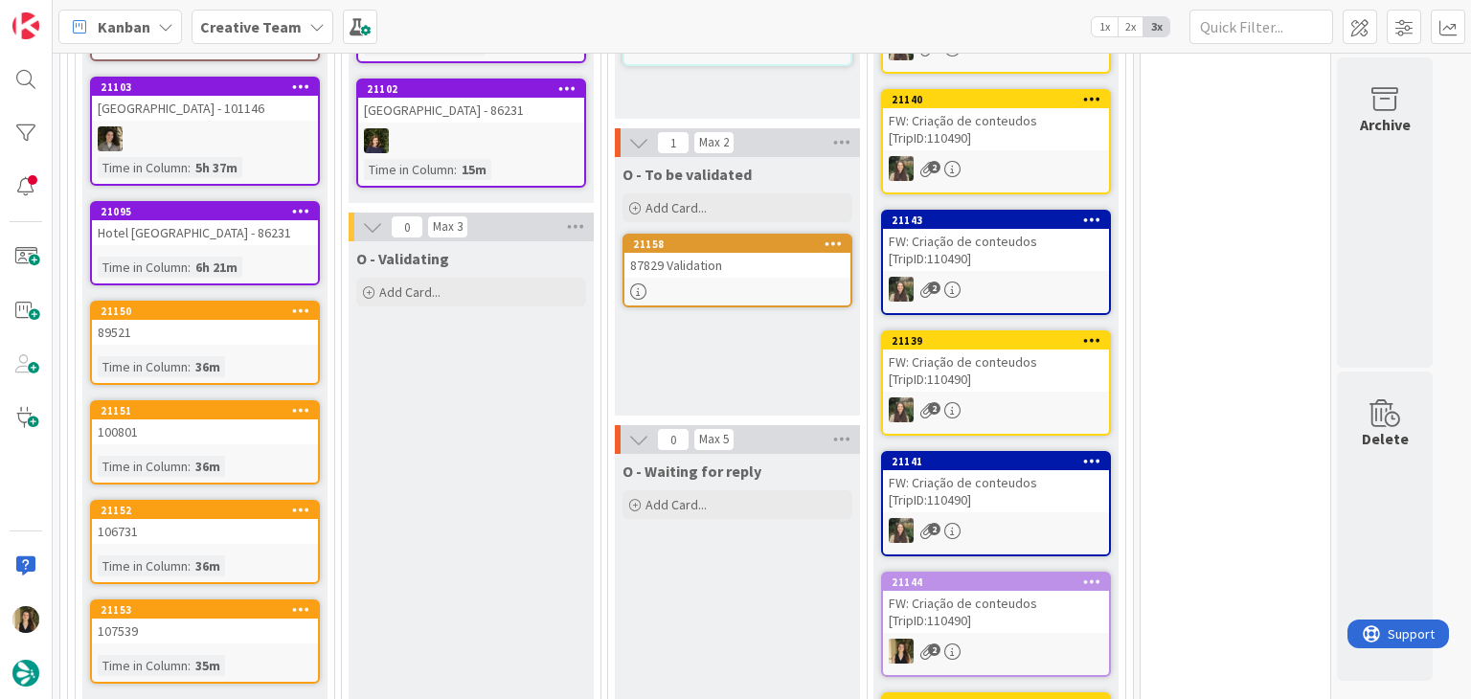
scroll to position [1854, 0]
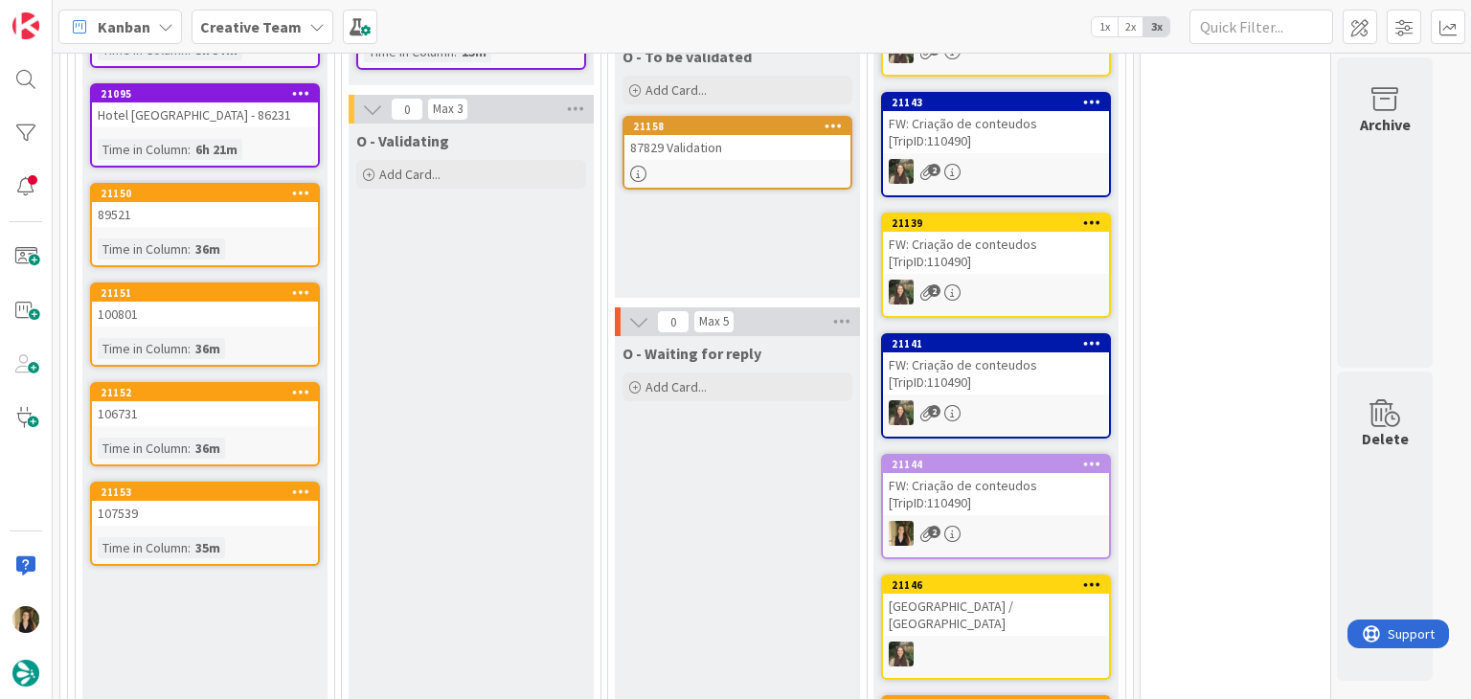
click at [230, 202] on div "89521" at bounding box center [205, 214] width 226 height 25
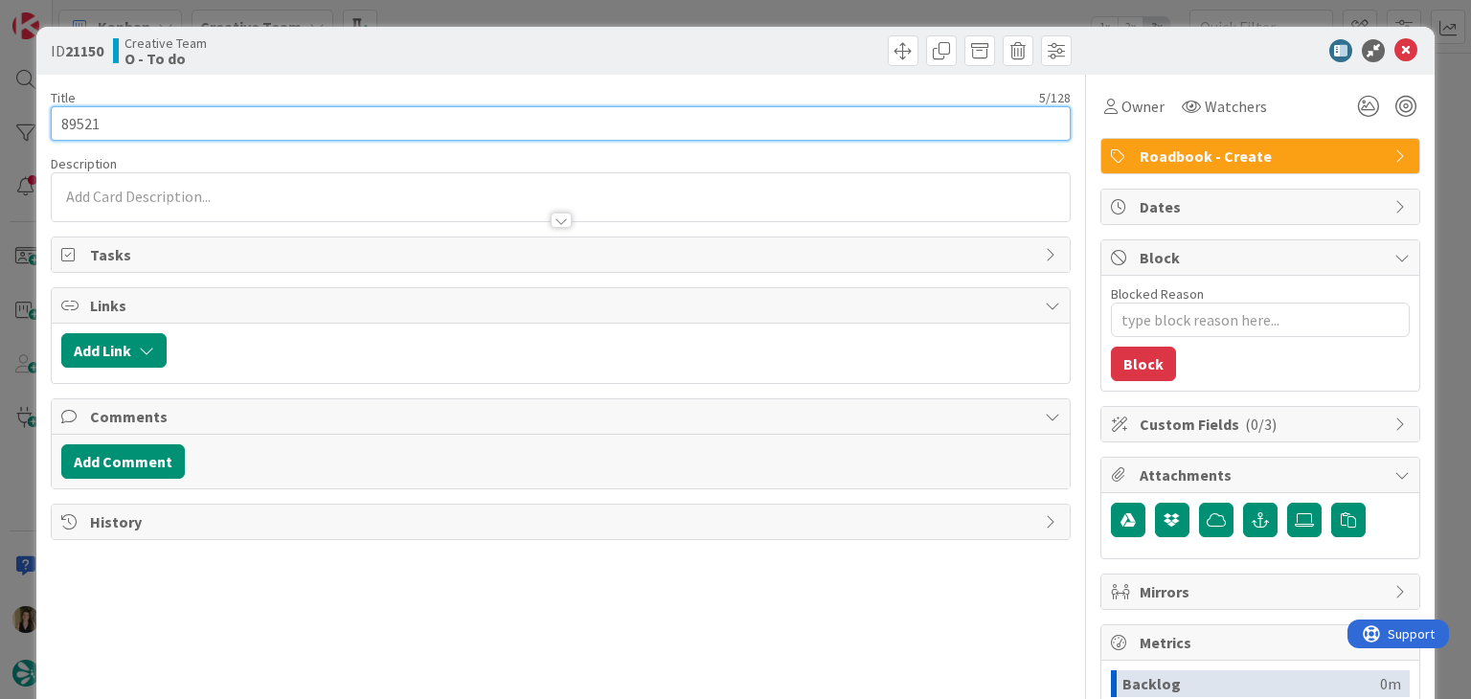
click at [74, 114] on input "89521" at bounding box center [560, 123] width 1019 height 34
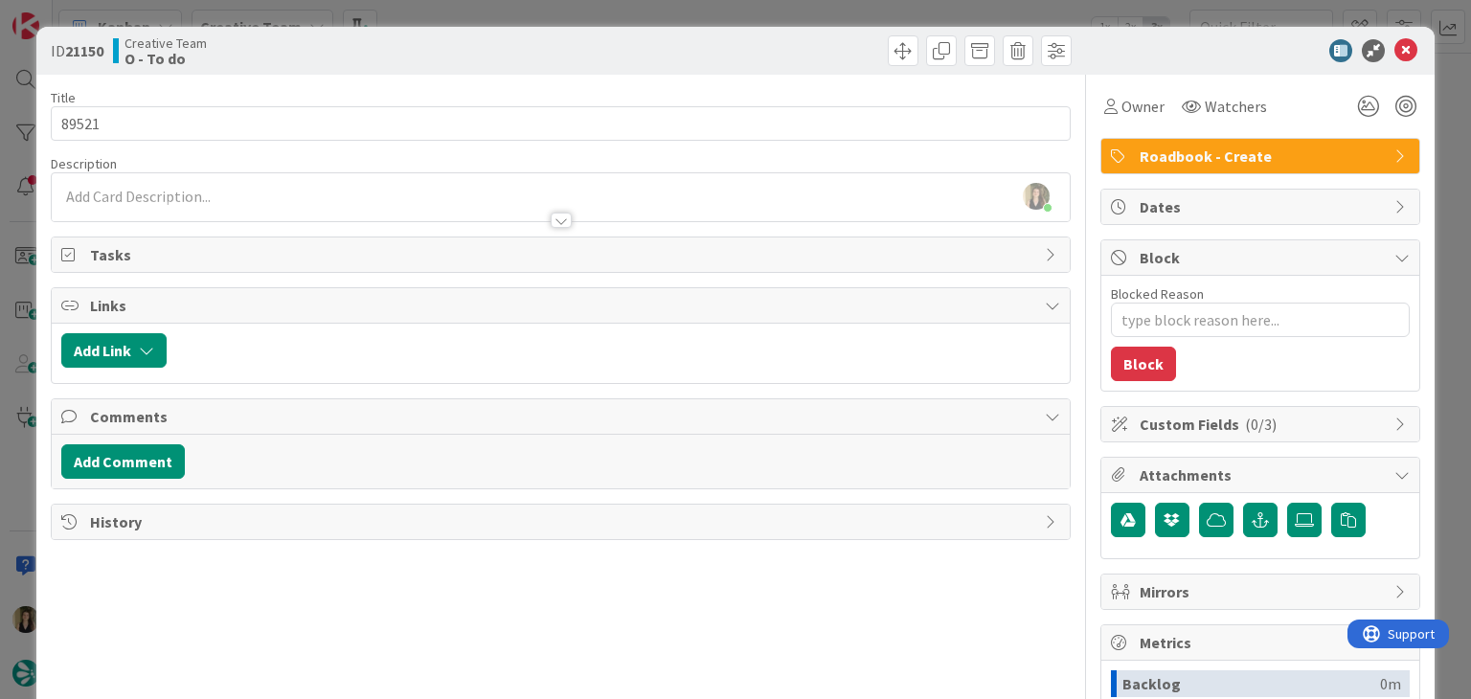
drag, startPoint x: 464, startPoint y: 59, endPoint x: 472, endPoint y: 33, distance: 27.9
click at [463, 58] on div "Creative Team O - To do" at bounding box center [334, 50] width 443 height 31
click at [472, 13] on div "ID 21150 Creative Team O - To do Title 5 / 128 89521 Description [PERSON_NAME] …" at bounding box center [735, 349] width 1471 height 699
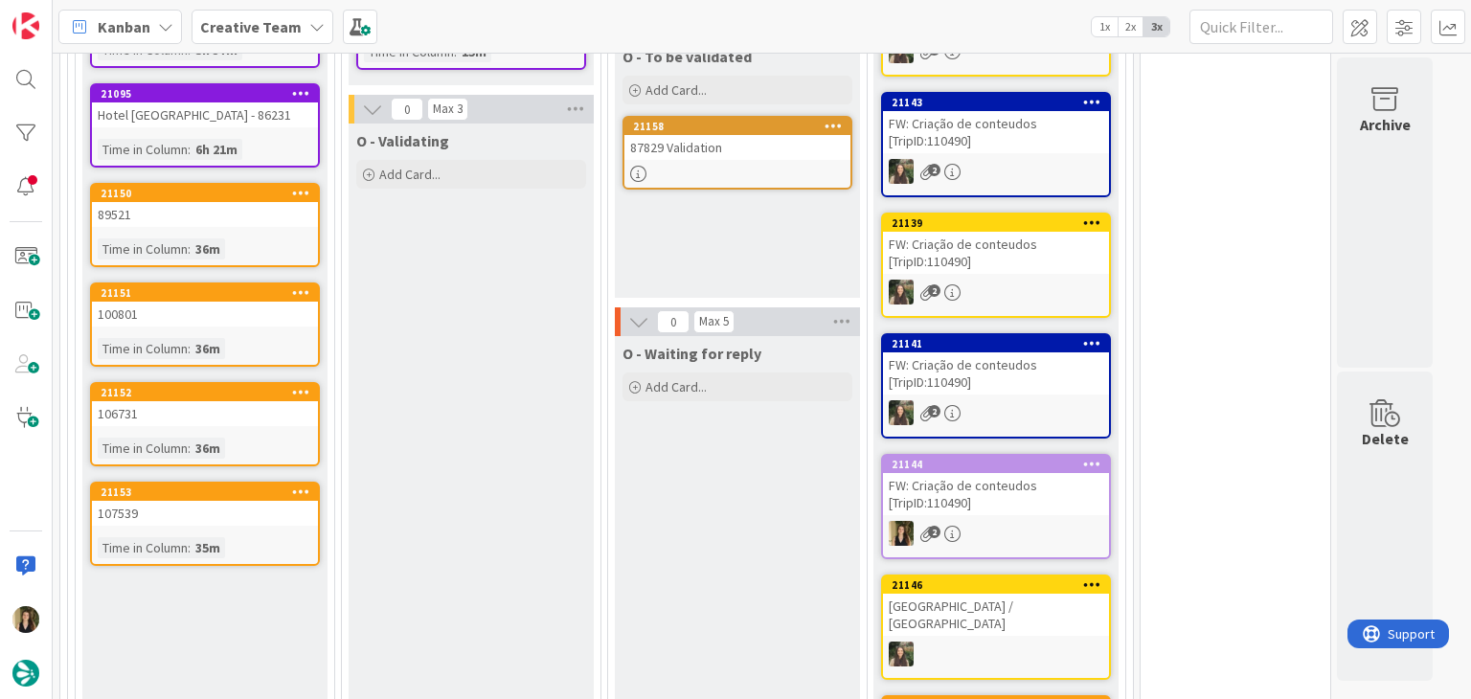
click at [288, 302] on div "100801" at bounding box center [205, 314] width 226 height 25
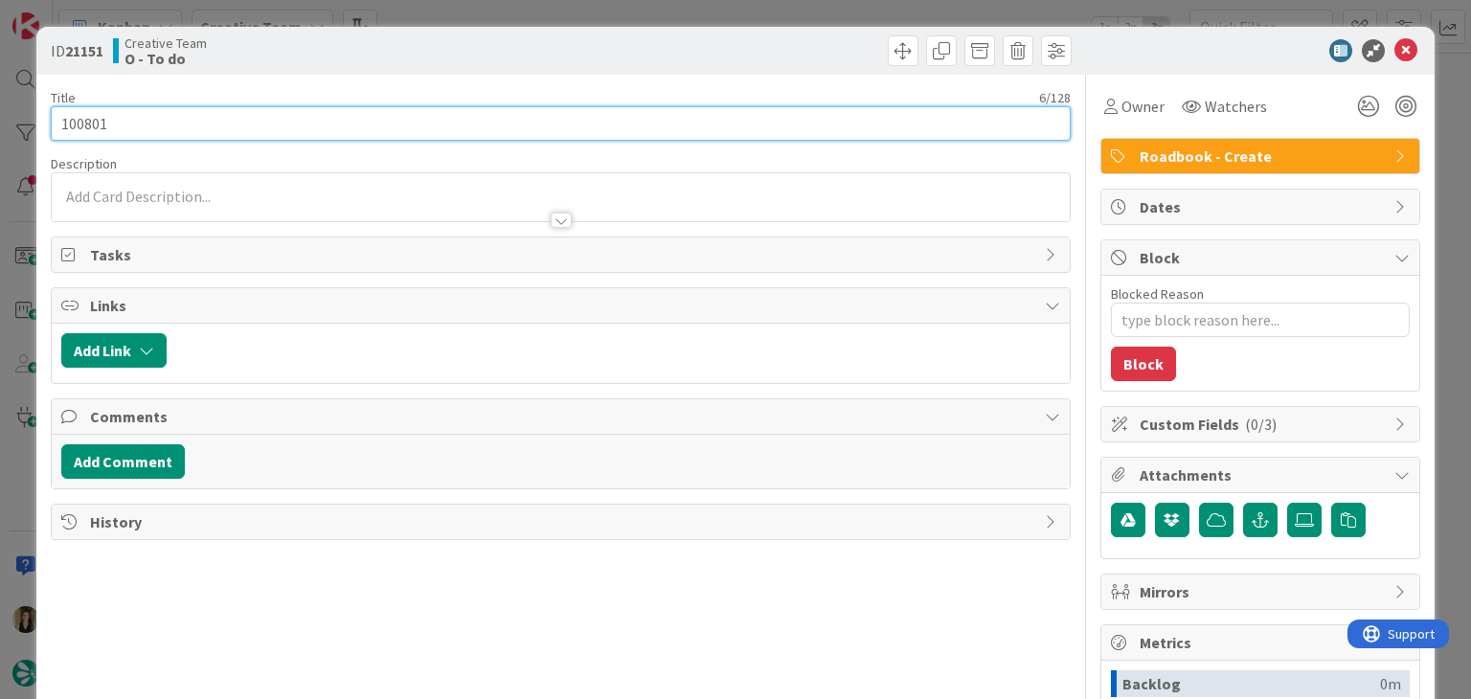
click at [94, 124] on input "100801" at bounding box center [560, 123] width 1019 height 34
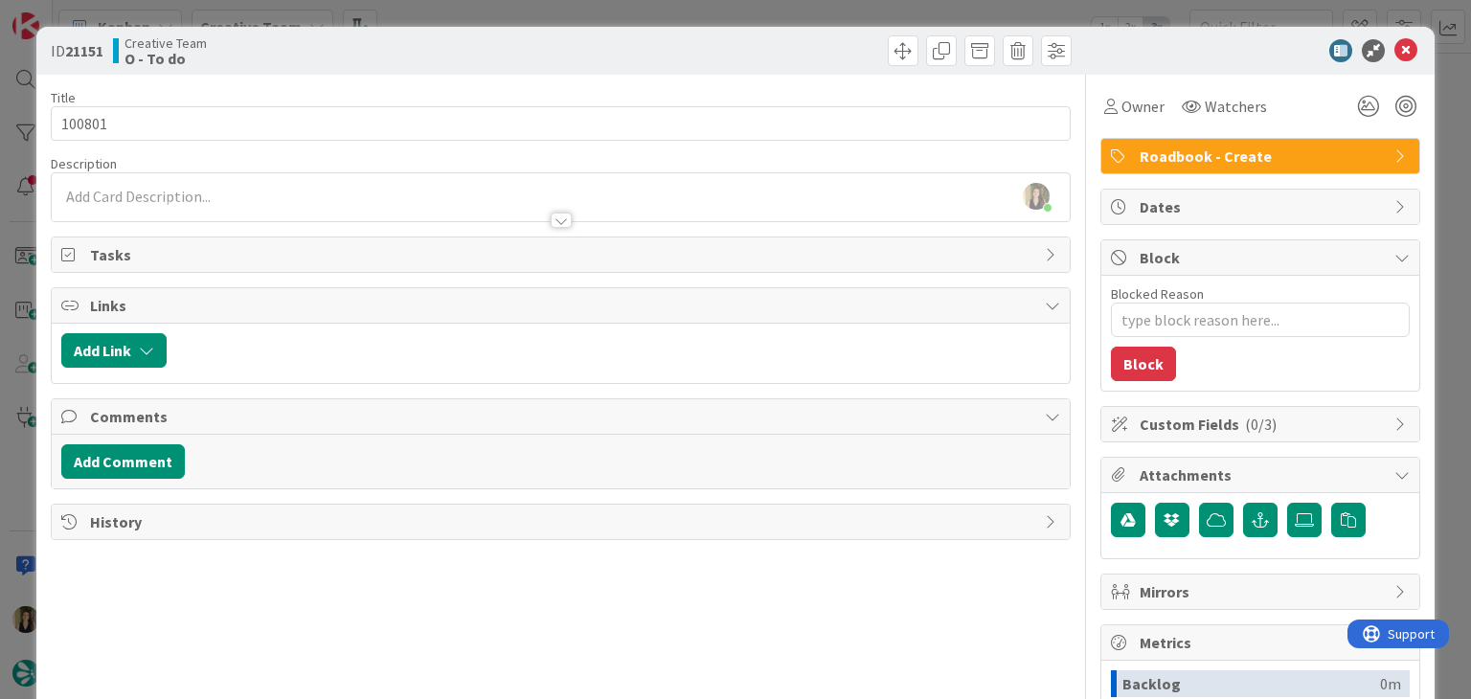
drag, startPoint x: 483, startPoint y: 34, endPoint x: 483, endPoint y: 20, distance: 13.4
click at [483, 34] on div "ID 21151 Creative Team O - To do" at bounding box center [734, 51] width 1397 height 48
click at [491, 5] on div "ID 21151 Creative Team O - To do Title 6 / 128 100801 Description [PERSON_NAME]…" at bounding box center [735, 349] width 1471 height 699
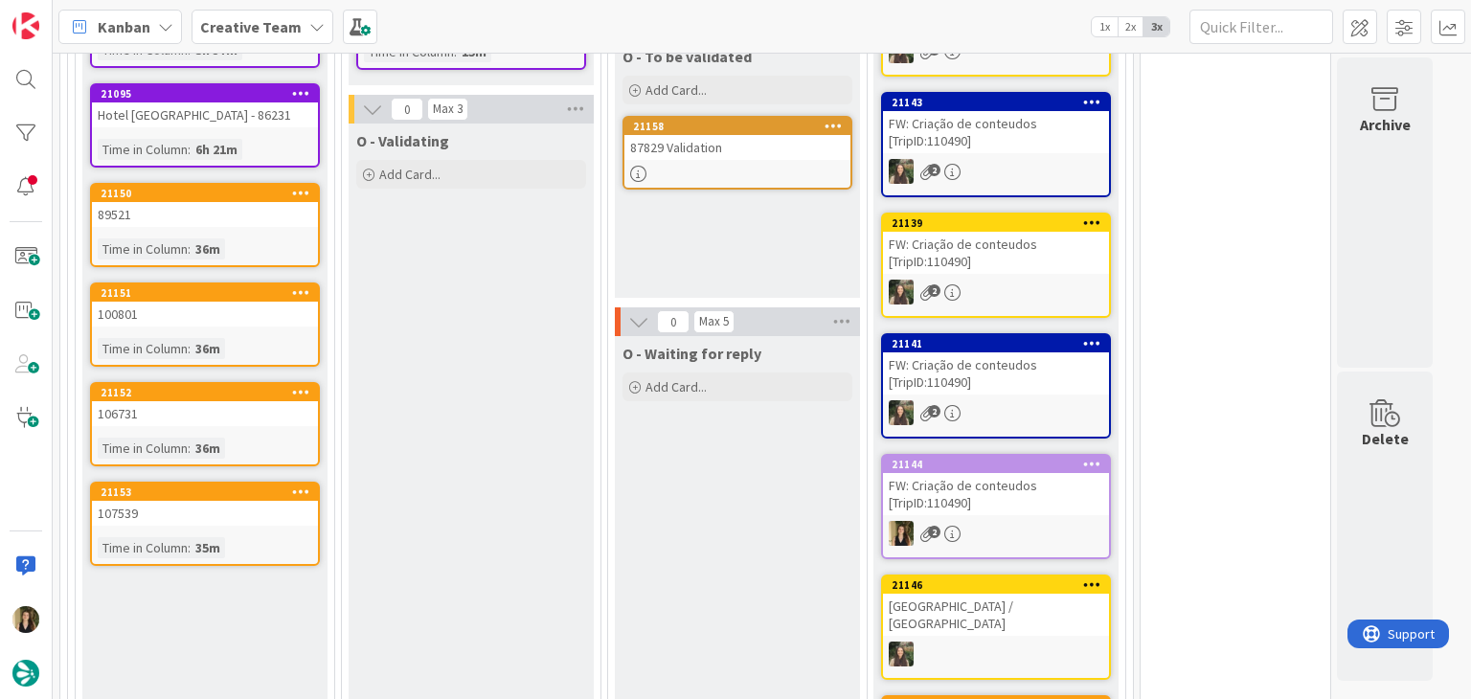
click at [273, 401] on div "106731" at bounding box center [205, 413] width 226 height 25
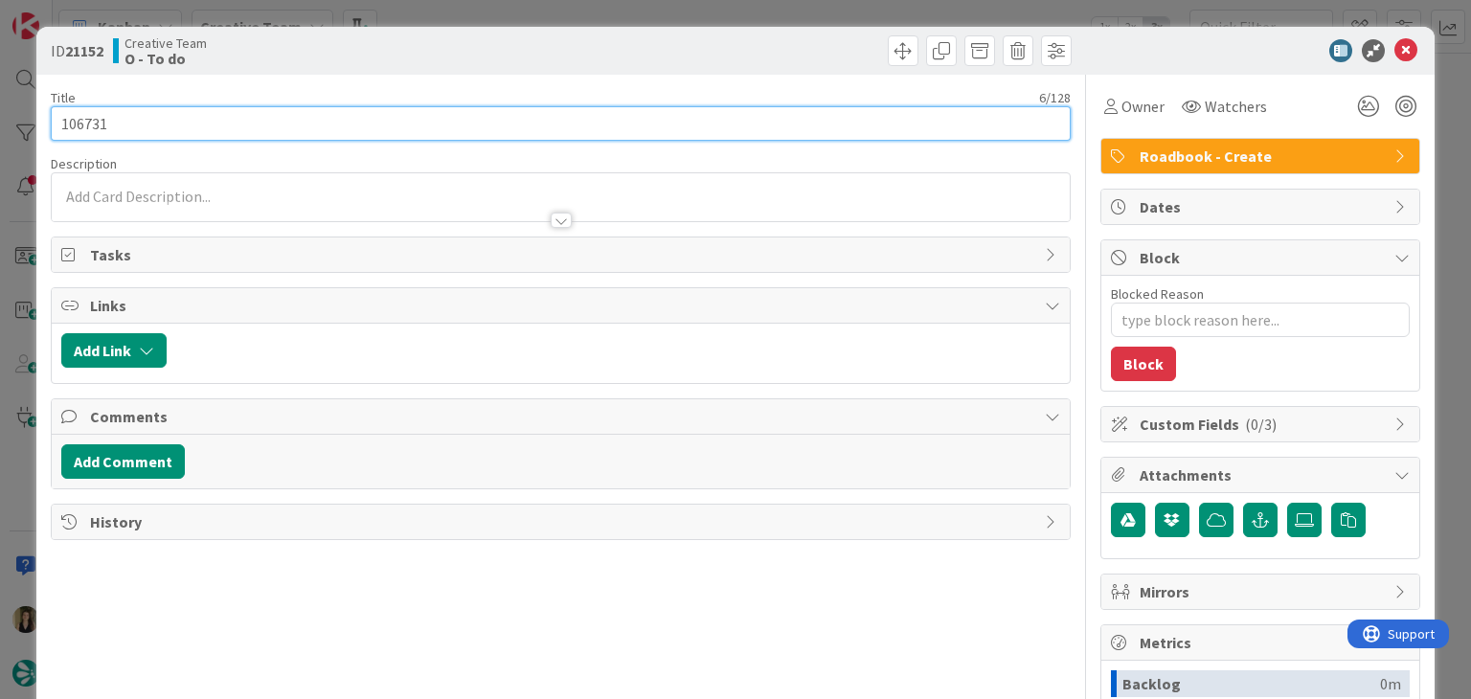
click at [89, 132] on input "106731" at bounding box center [560, 123] width 1019 height 34
click at [88, 131] on input "106731" at bounding box center [560, 123] width 1019 height 34
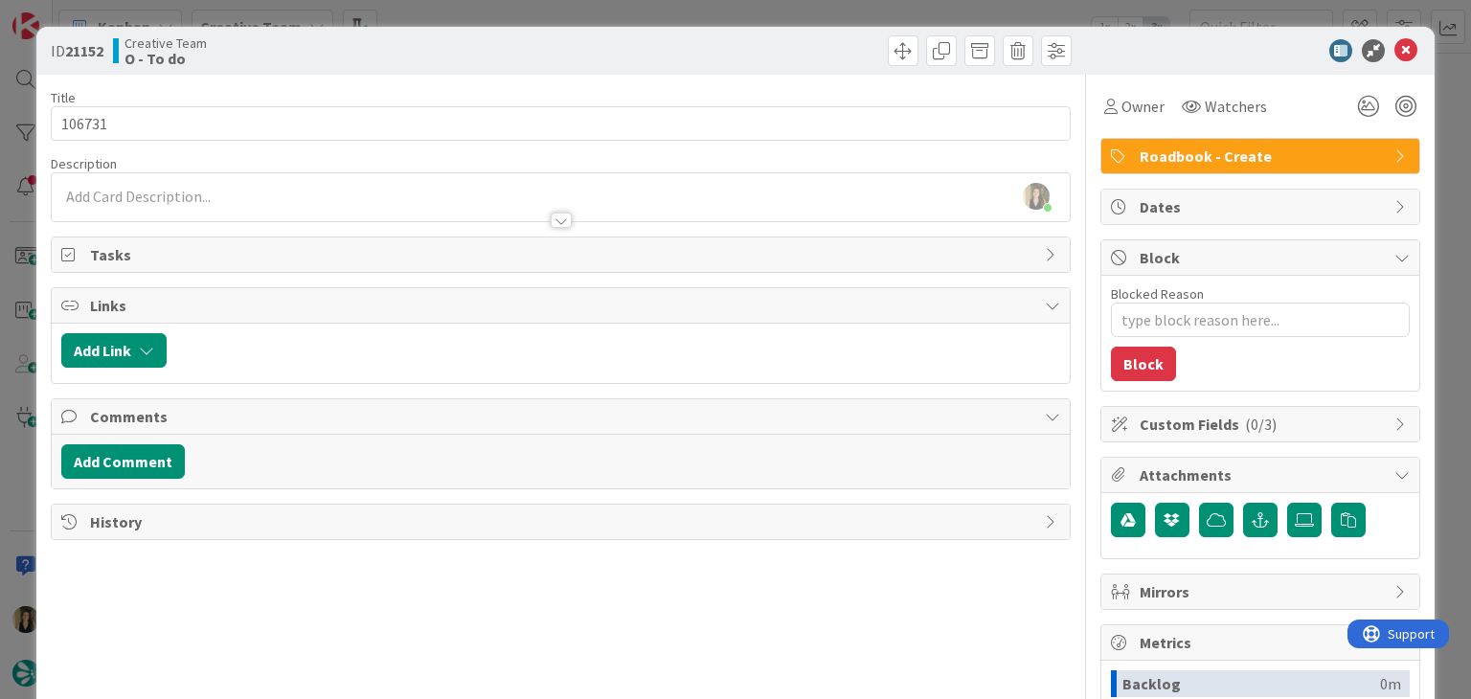
click at [449, 9] on div "ID 21152 Creative Team O - To do Title 6 / 128 106731 Description [PERSON_NAME]…" at bounding box center [735, 349] width 1471 height 699
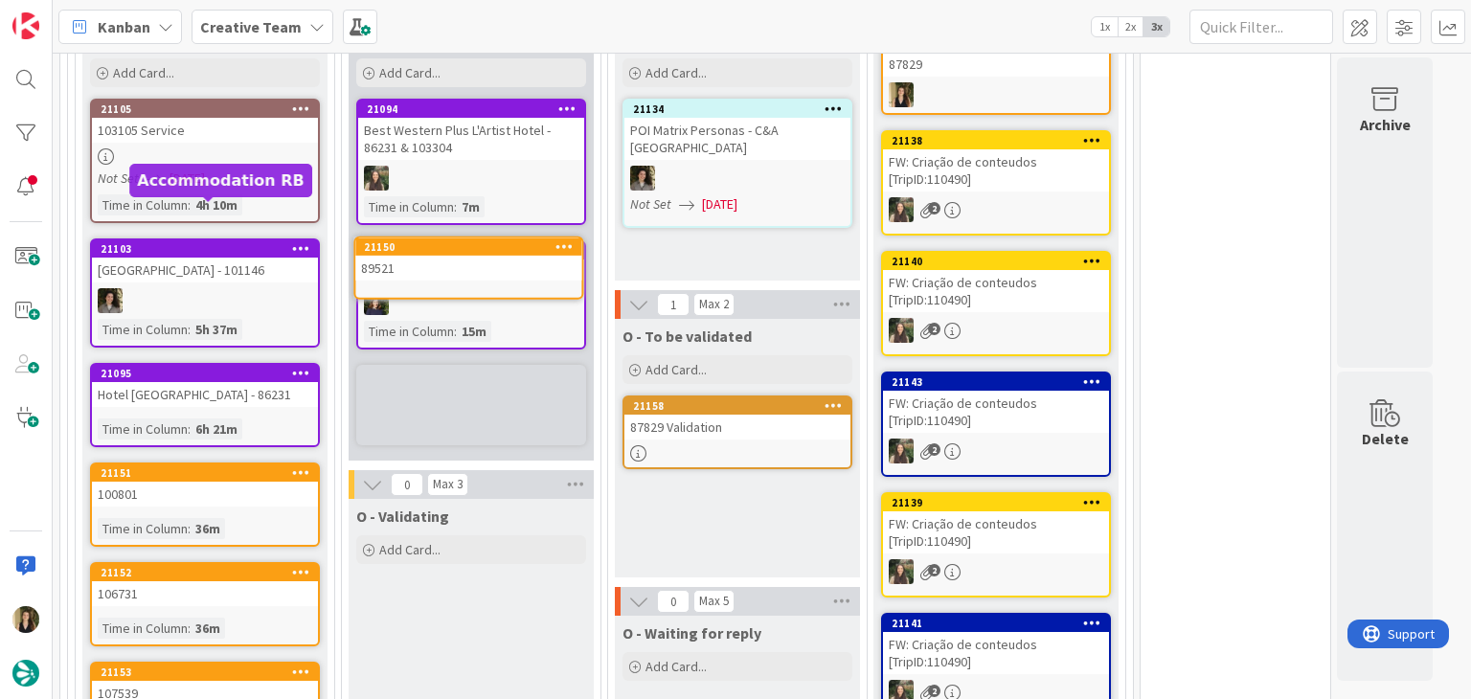
scroll to position [1555, 0]
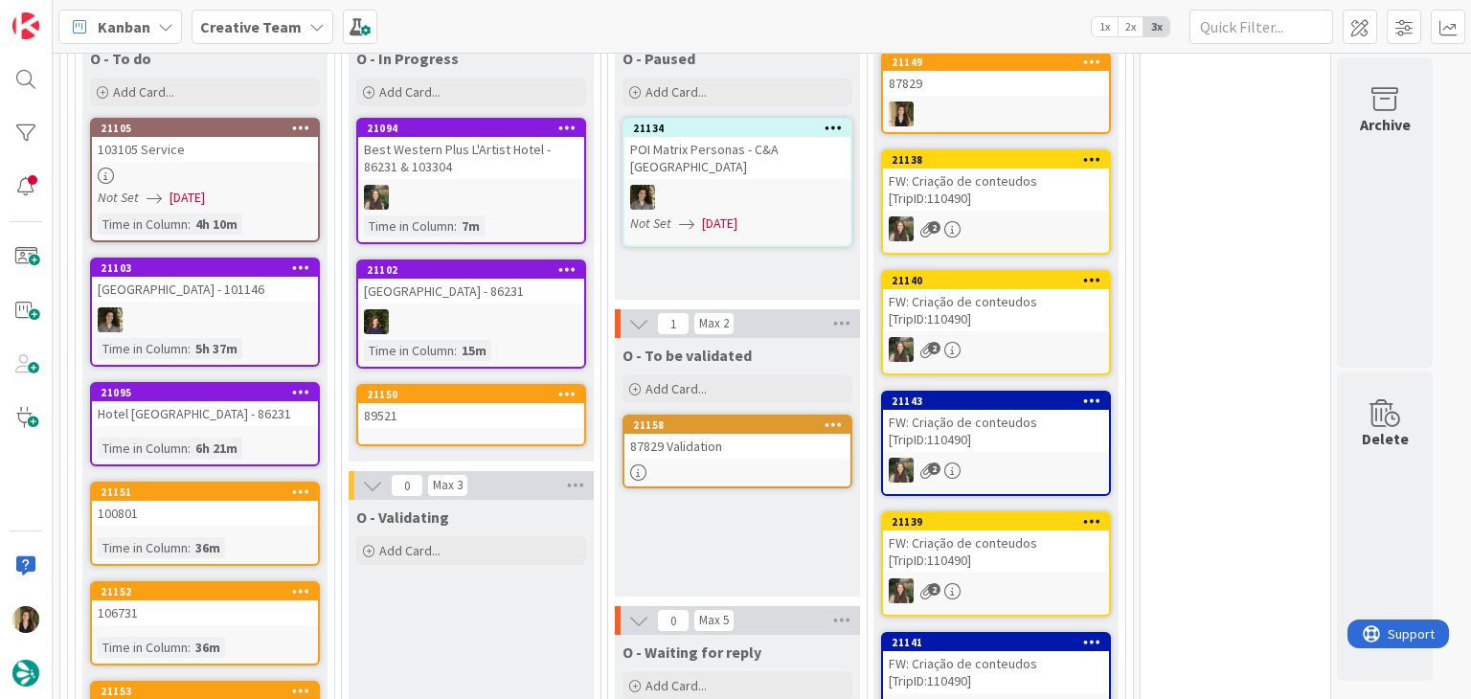
click at [502, 403] on div "89521" at bounding box center [471, 415] width 226 height 25
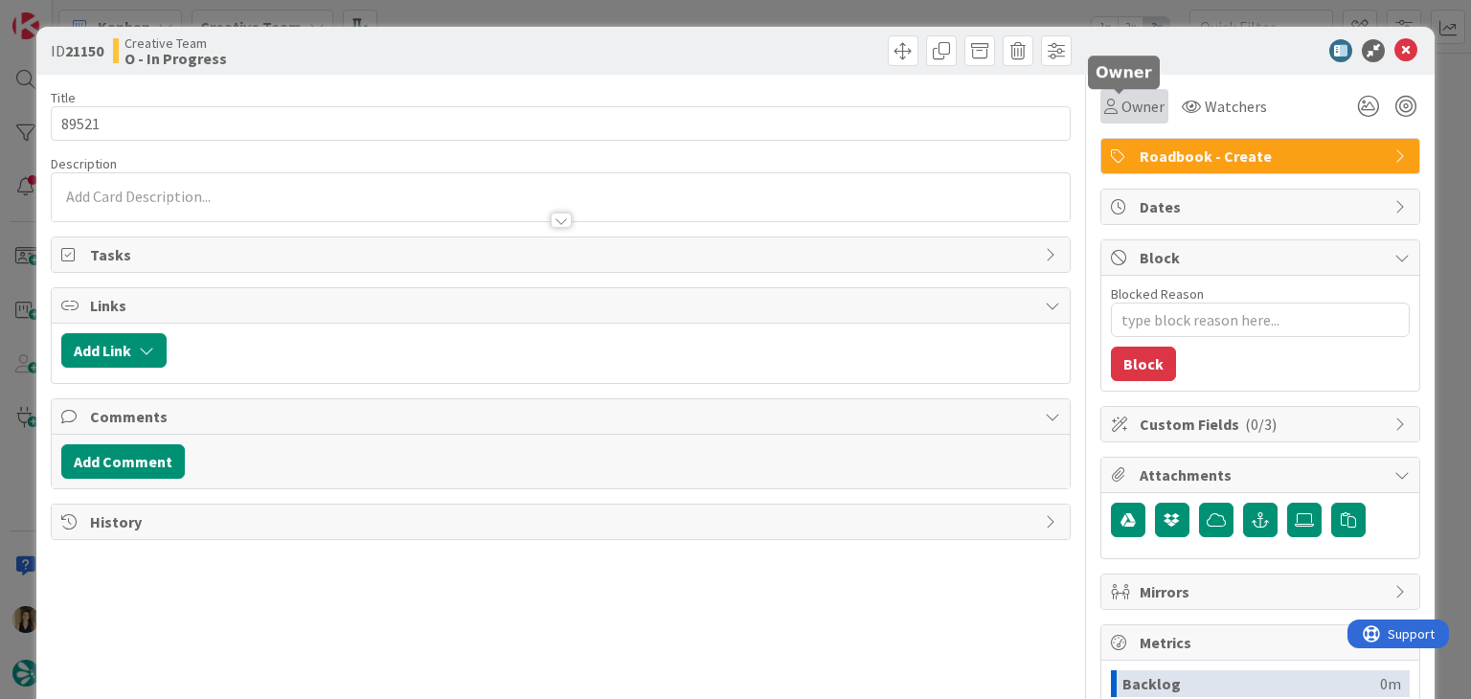
click at [1127, 107] on span "Owner" at bounding box center [1142, 106] width 43 height 23
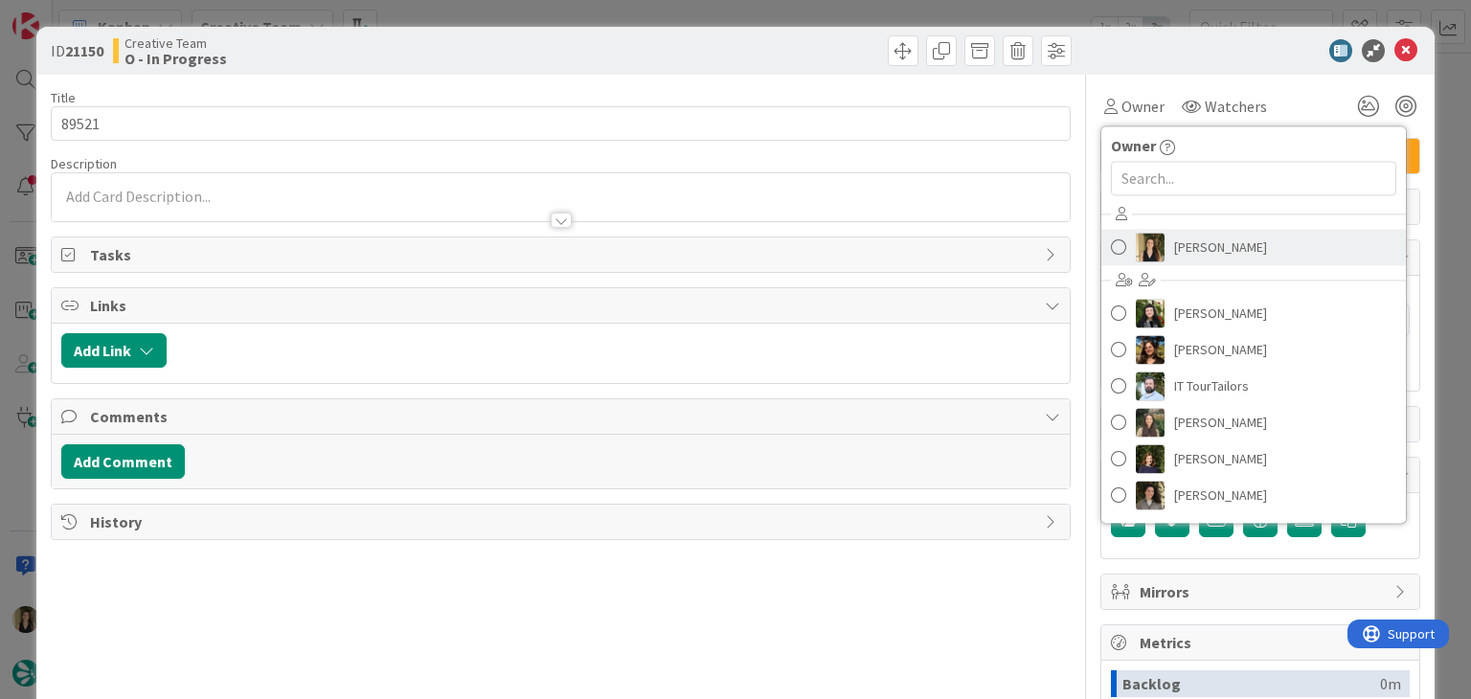
click at [1183, 251] on span "[PERSON_NAME]" at bounding box center [1220, 247] width 93 height 29
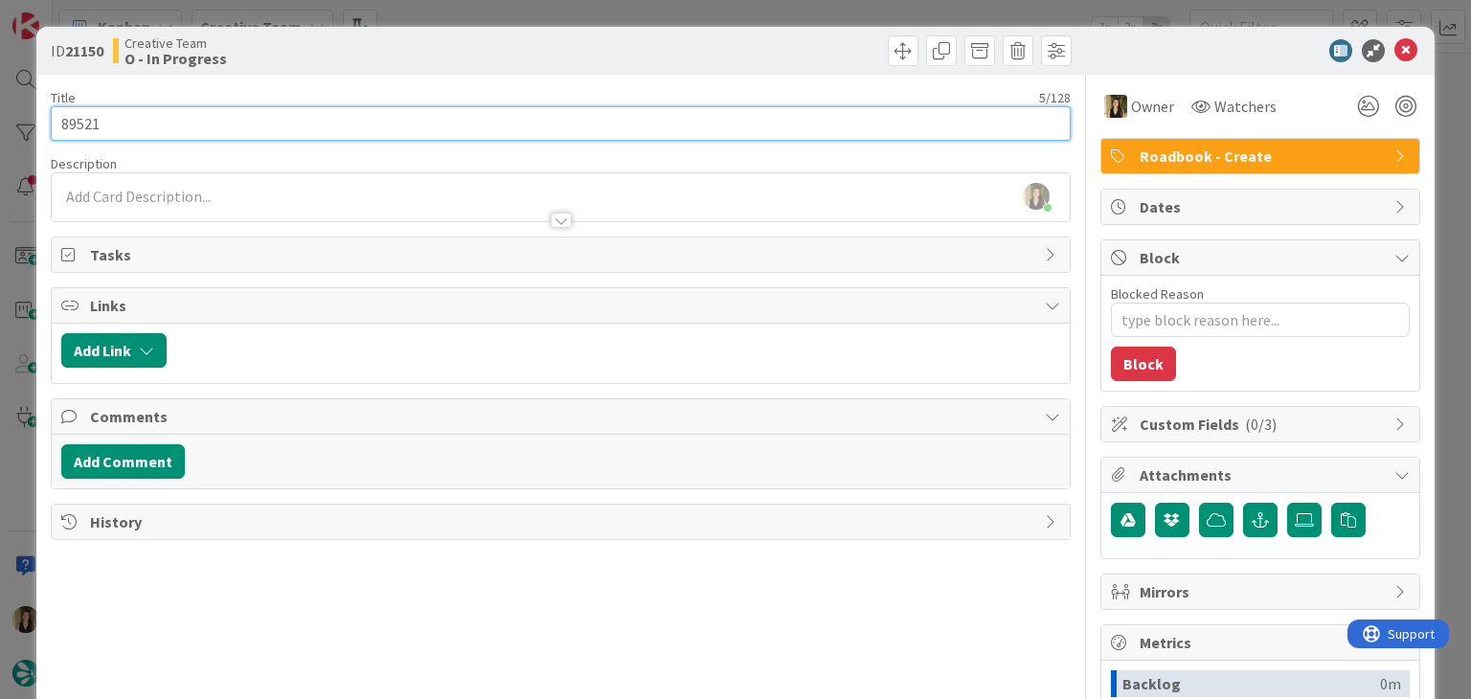
click at [90, 124] on input "89521" at bounding box center [560, 123] width 1019 height 34
click at [89, 124] on input "89521" at bounding box center [560, 123] width 1019 height 34
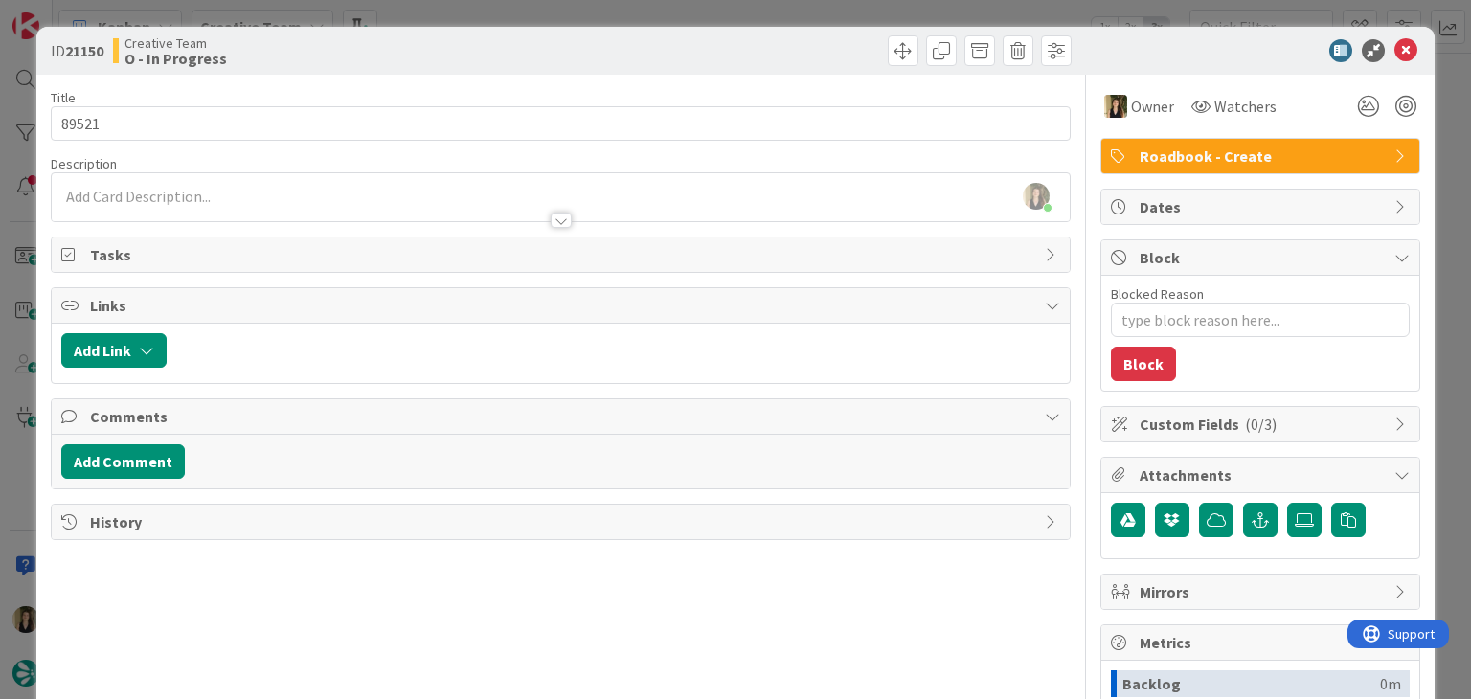
type textarea "x"
click at [268, 193] on div "[PERSON_NAME] joined 11 m ago" at bounding box center [560, 197] width 1017 height 48
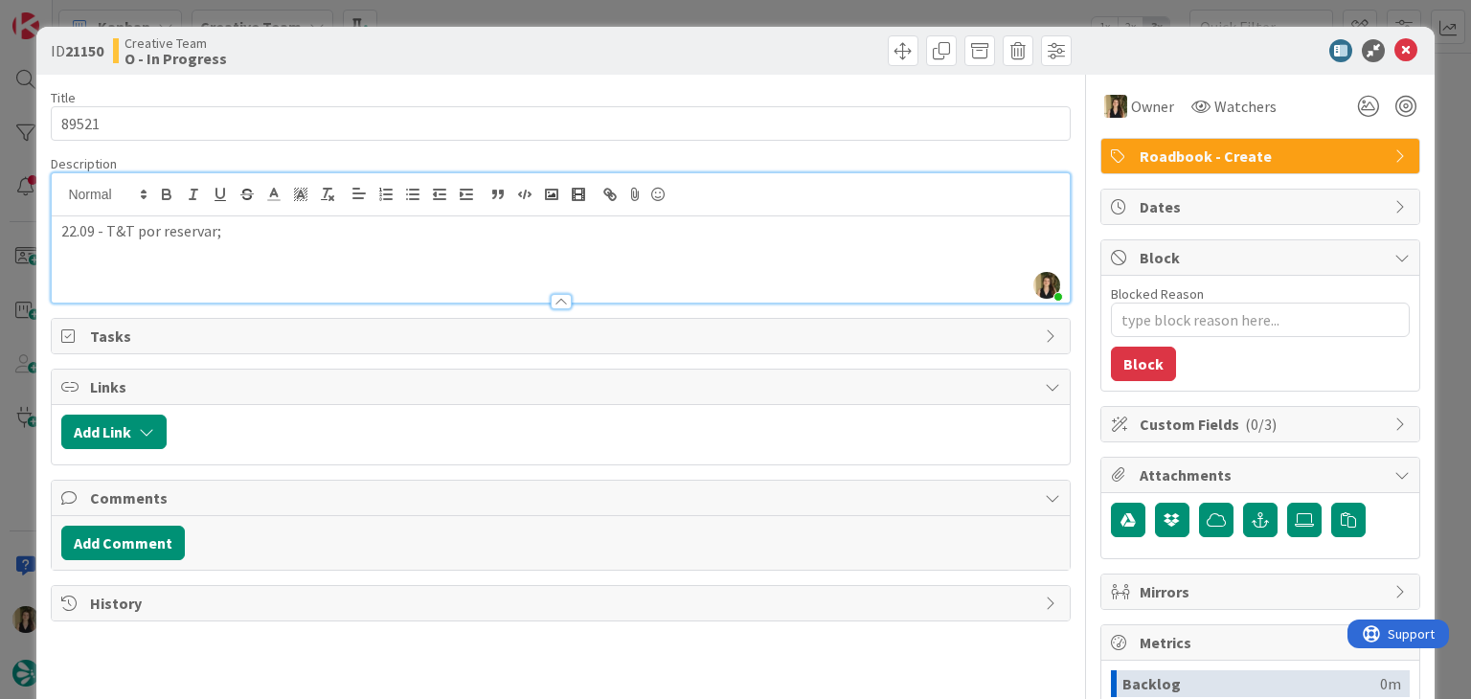
click at [98, 232] on p "22.09 - T&T por reservar;" at bounding box center [560, 231] width 998 height 22
click at [481, 41] on div "Creative Team O - In Progress" at bounding box center [334, 50] width 443 height 31
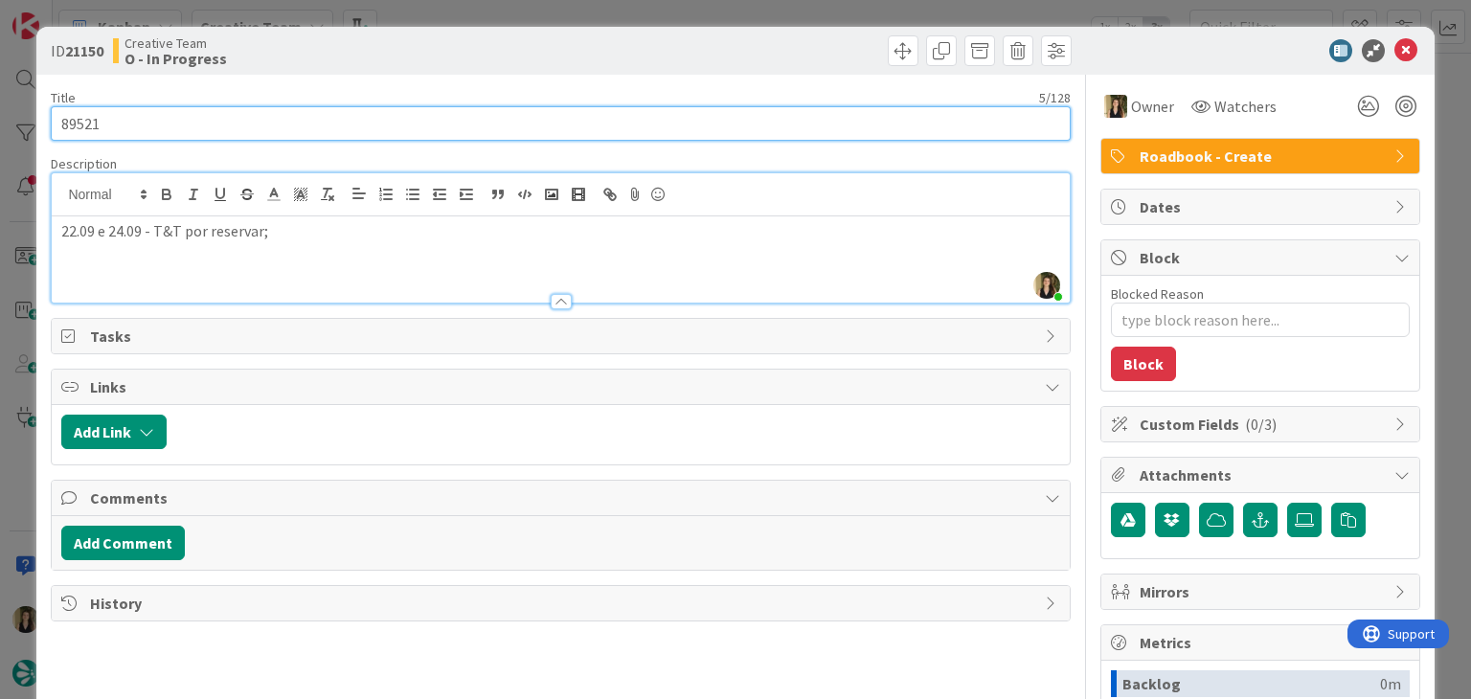
click at [79, 116] on input "89521" at bounding box center [560, 123] width 1019 height 34
click at [78, 116] on input "89521" at bounding box center [560, 123] width 1019 height 34
click at [84, 124] on input "89521" at bounding box center [560, 123] width 1019 height 34
click at [83, 124] on input "89521" at bounding box center [560, 123] width 1019 height 34
click at [81, 124] on input "89521" at bounding box center [560, 123] width 1019 height 34
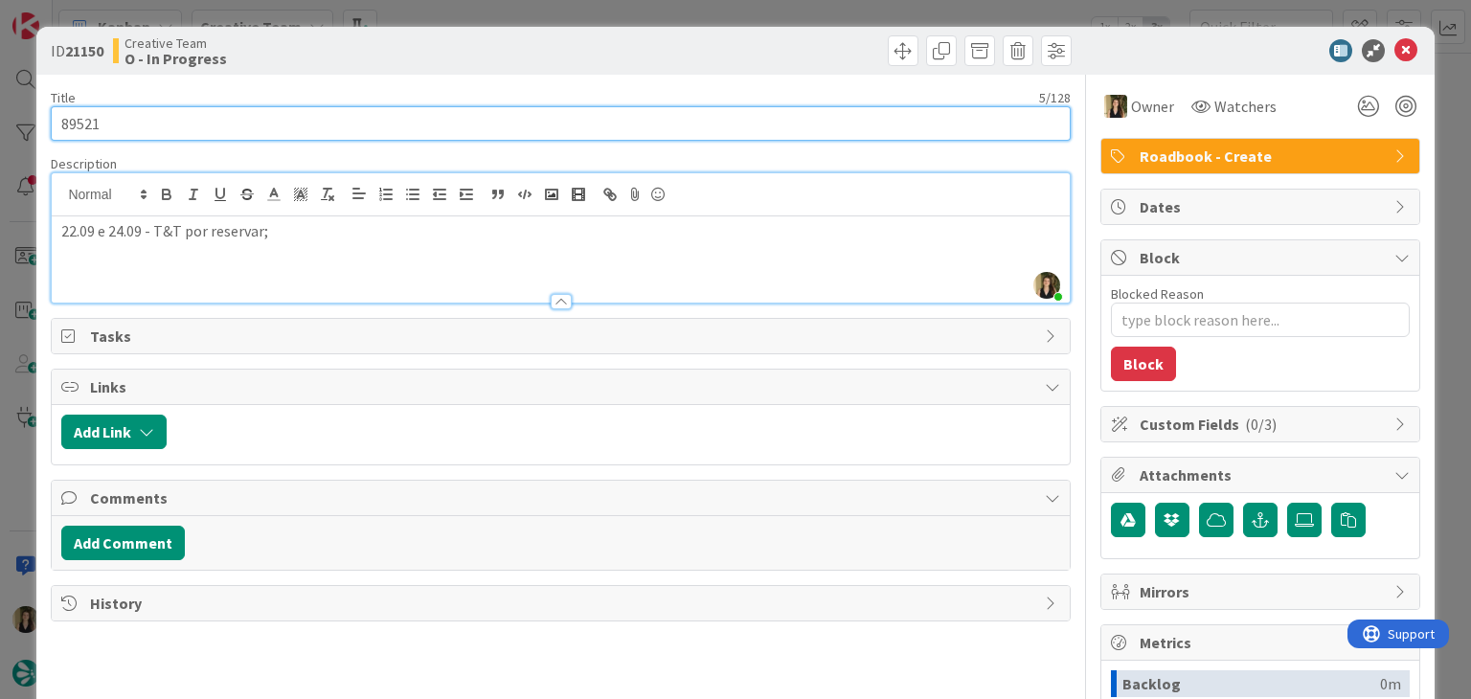
click at [81, 124] on input "89521" at bounding box center [560, 123] width 1019 height 34
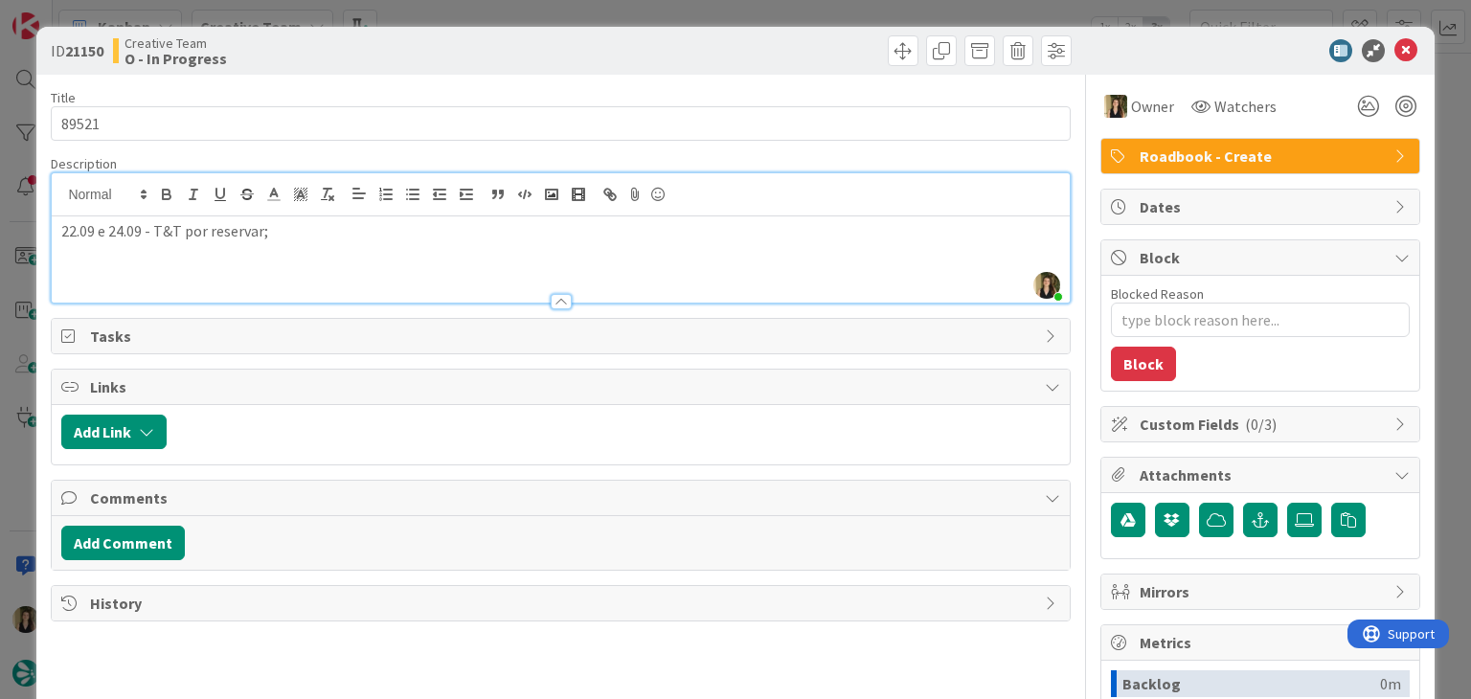
click at [508, 53] on div "Creative Team O - In Progress" at bounding box center [334, 50] width 443 height 31
click at [513, 8] on div "ID 21150 Creative Team O - In Progress Title 5 / 128 89521 Description [PERSON_…" at bounding box center [735, 349] width 1471 height 699
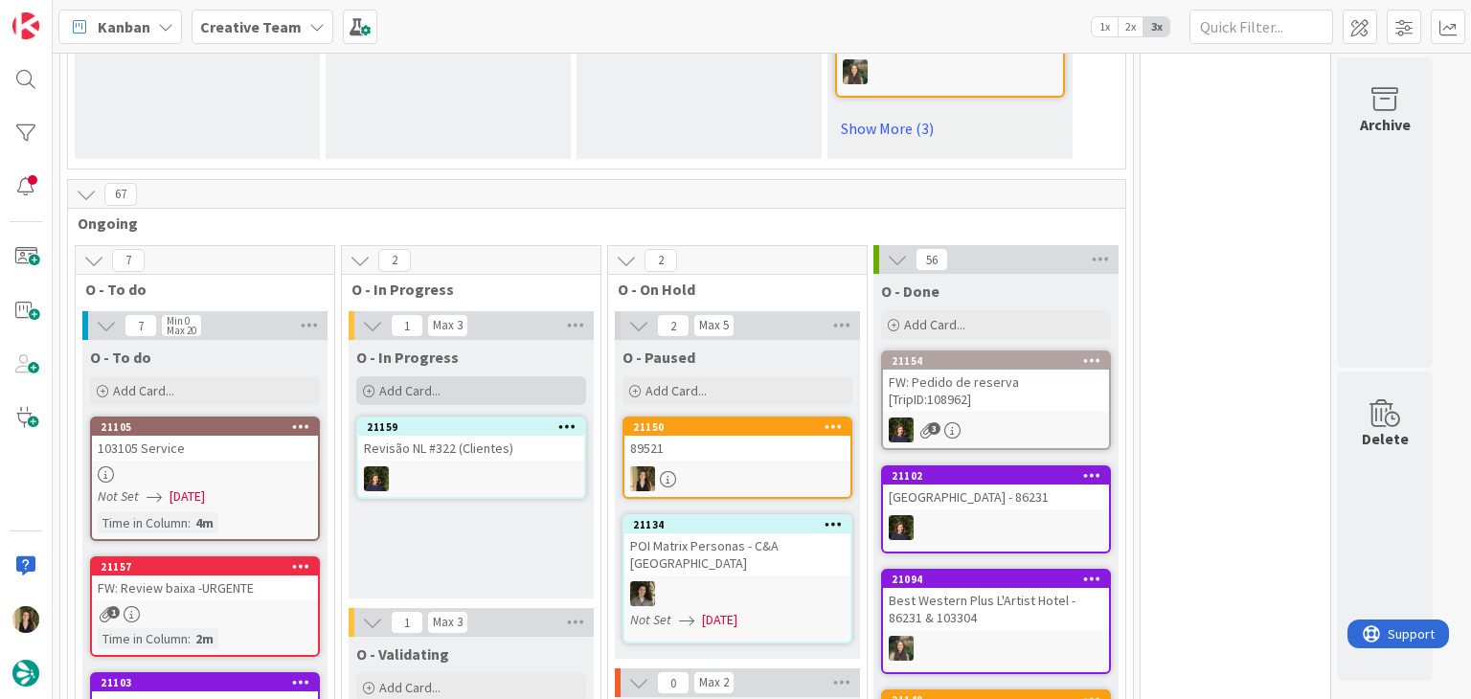
click at [443, 376] on div "Add Card..." at bounding box center [471, 390] width 230 height 29
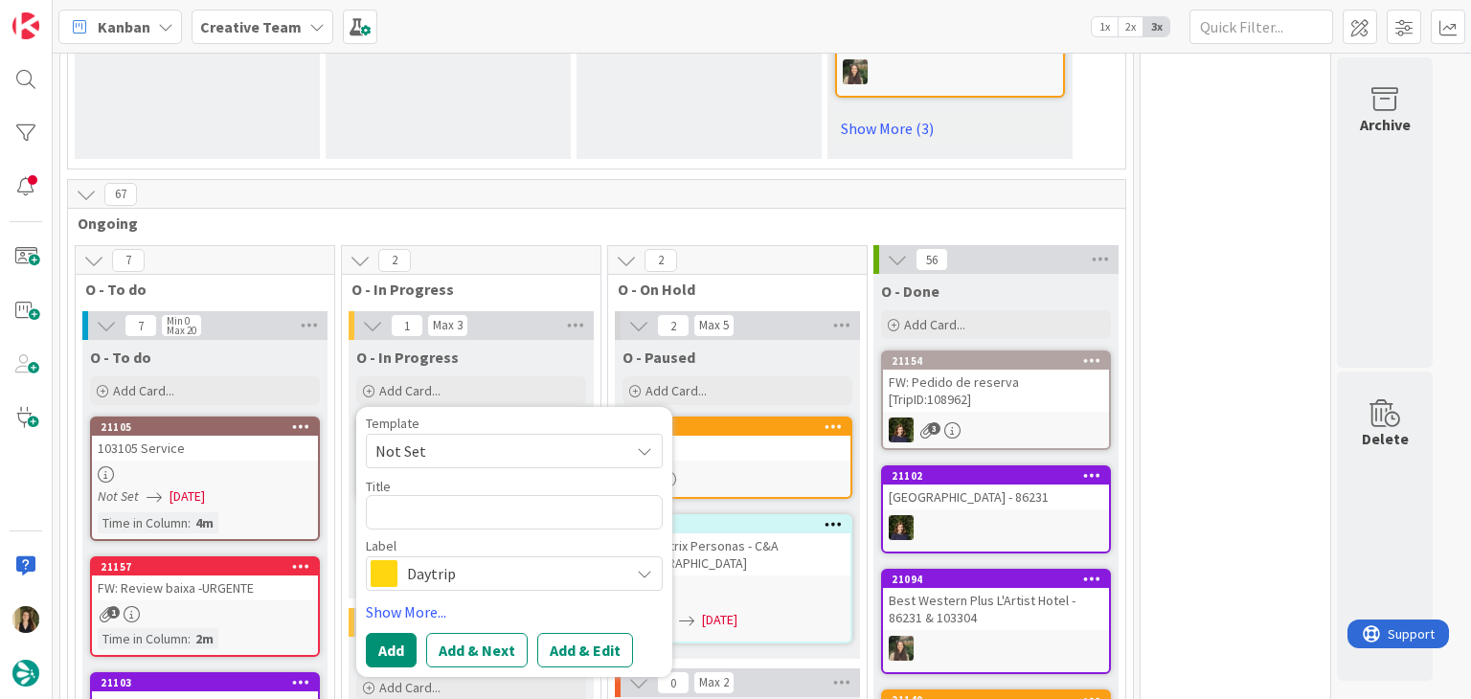
type textarea "x"
type textarea "89521"
type textarea "x"
type textarea "89521"
type textarea "x"
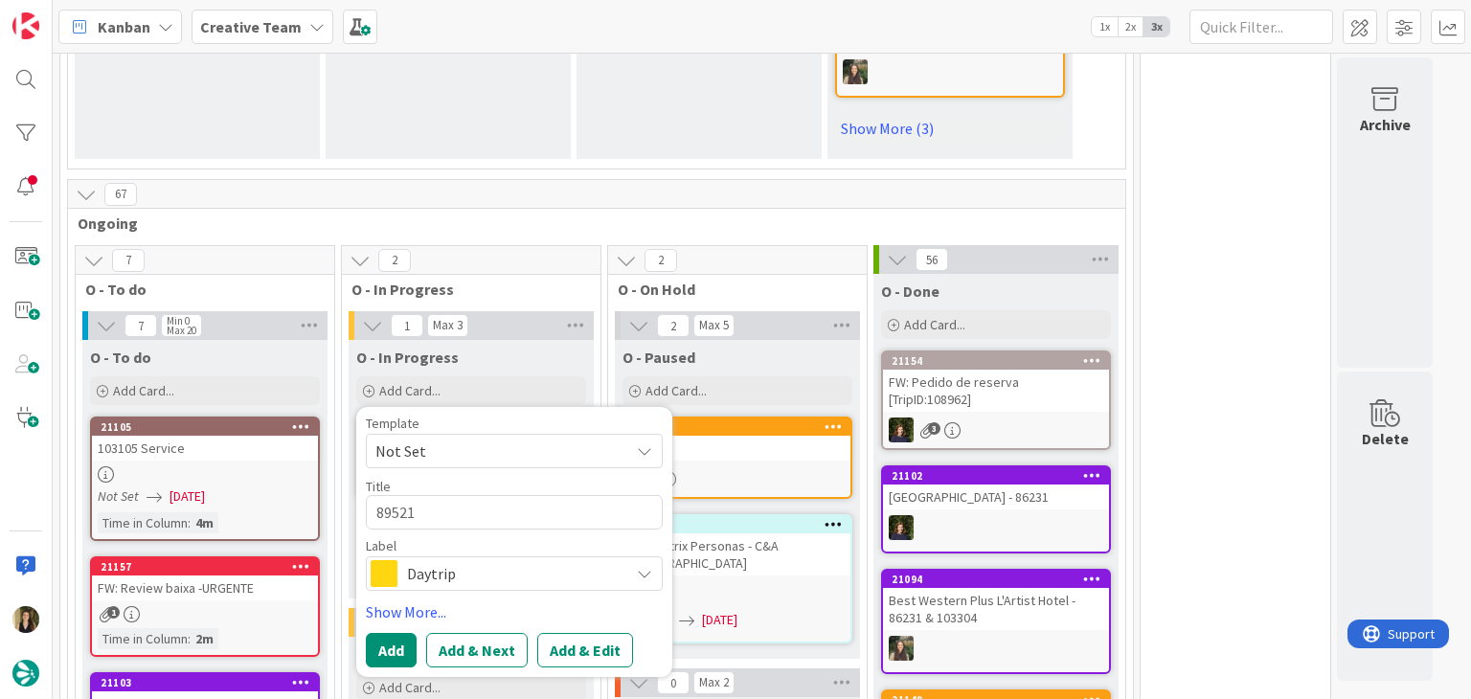
type textarea "89521 c"
type textarea "x"
type textarea "89521 cr"
type textarea "x"
type textarea "89521 cri"
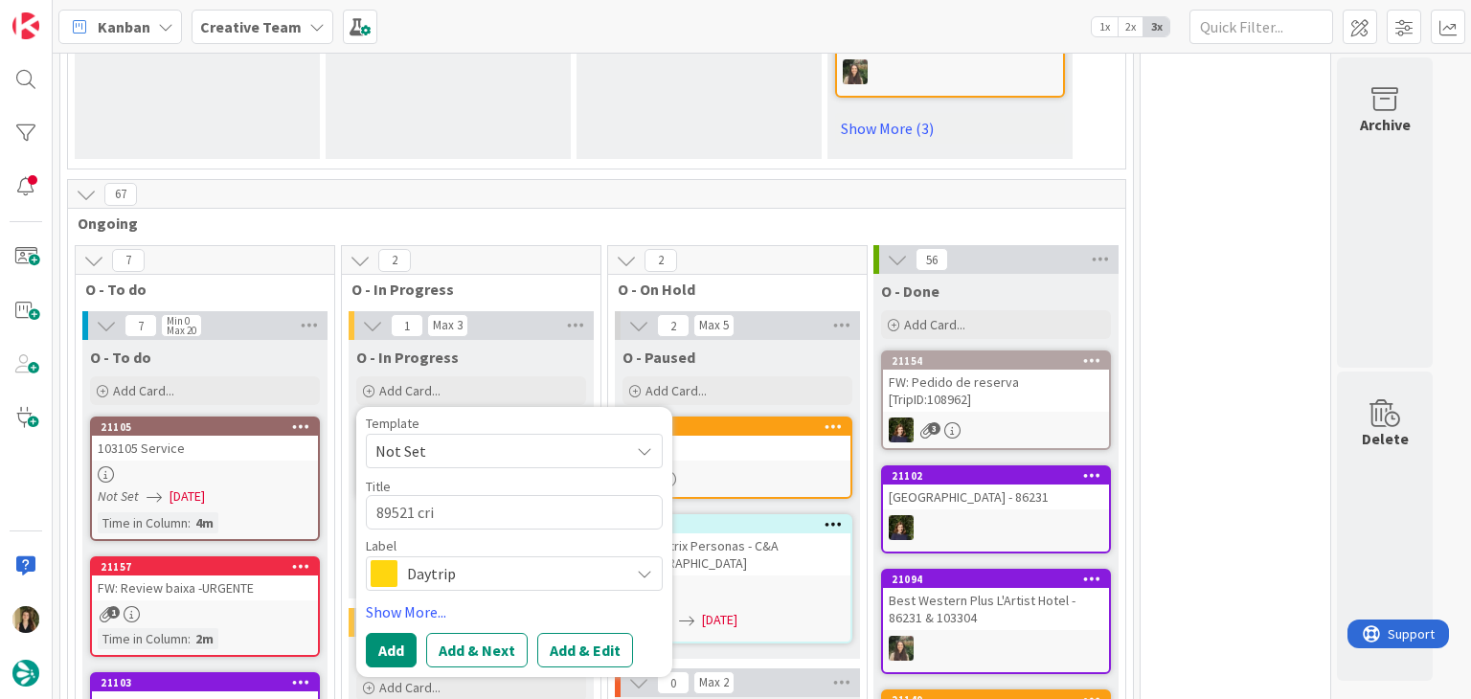
type textarea "x"
type textarea "89521 cria"
type textarea "x"
type textarea "89521 criar"
type textarea "x"
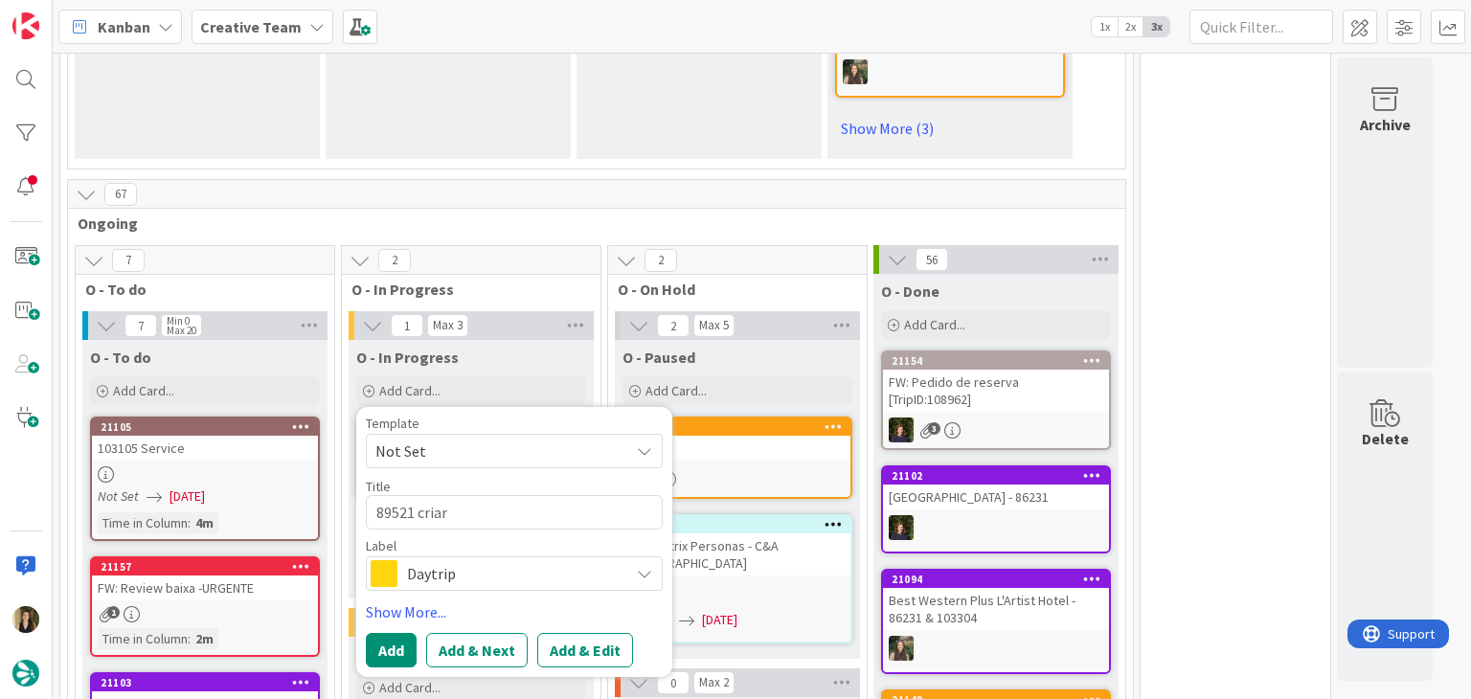
type textarea "89521 criar"
type textarea "x"
type textarea "89521 criar g"
type textarea "x"
type textarea "89521 criar gp"
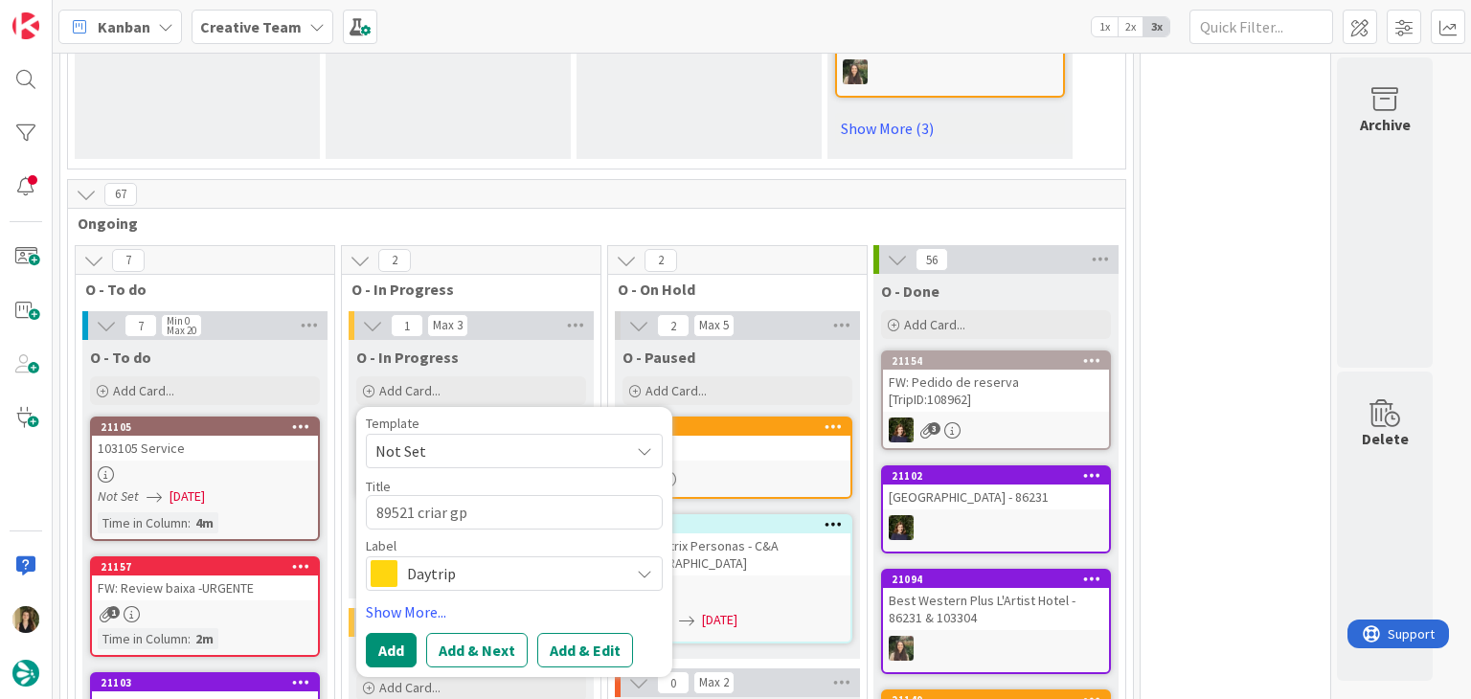
type textarea "x"
type textarea "89521 criar gpa"
type textarea "x"
type textarea "89521 criar gpa"
type textarea "x"
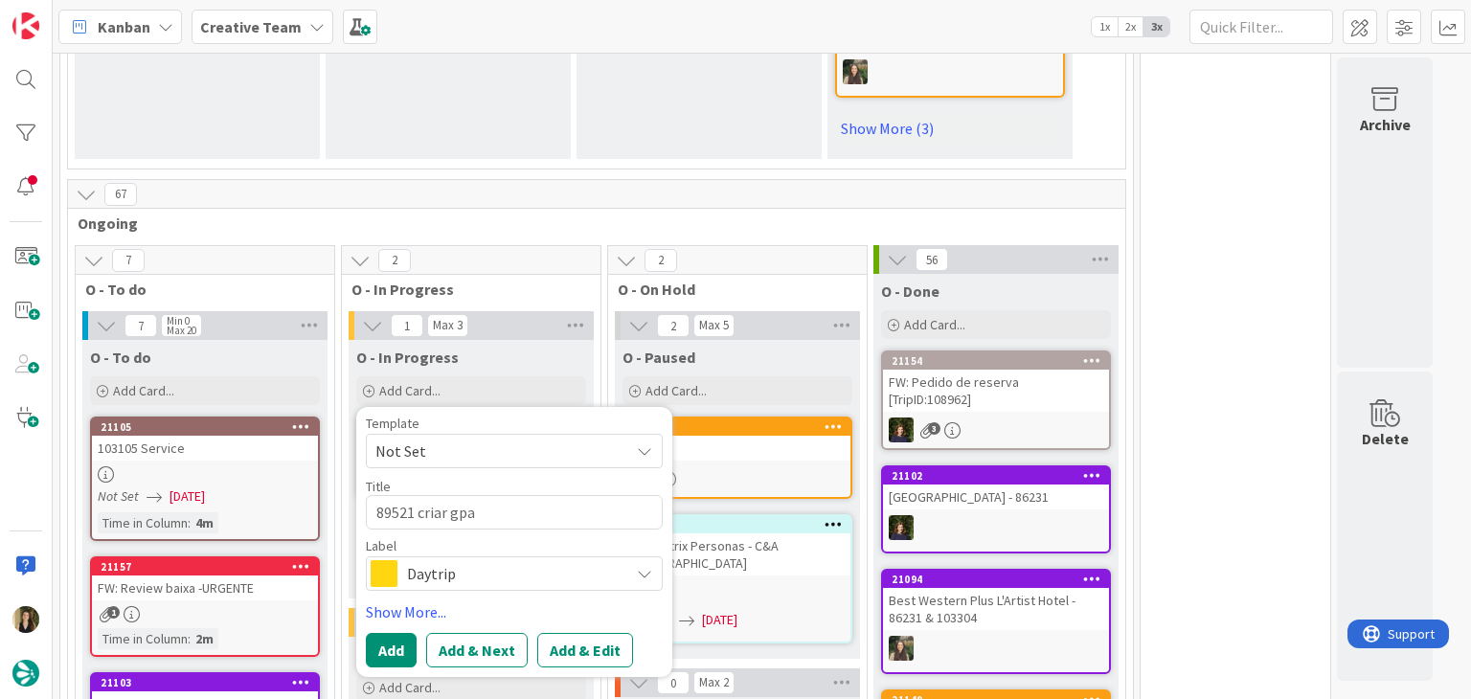
type textarea "89521 criar gpa"
type textarea "x"
type textarea "89521 criar gp"
type textarea "x"
type textarea "89521 criar gps"
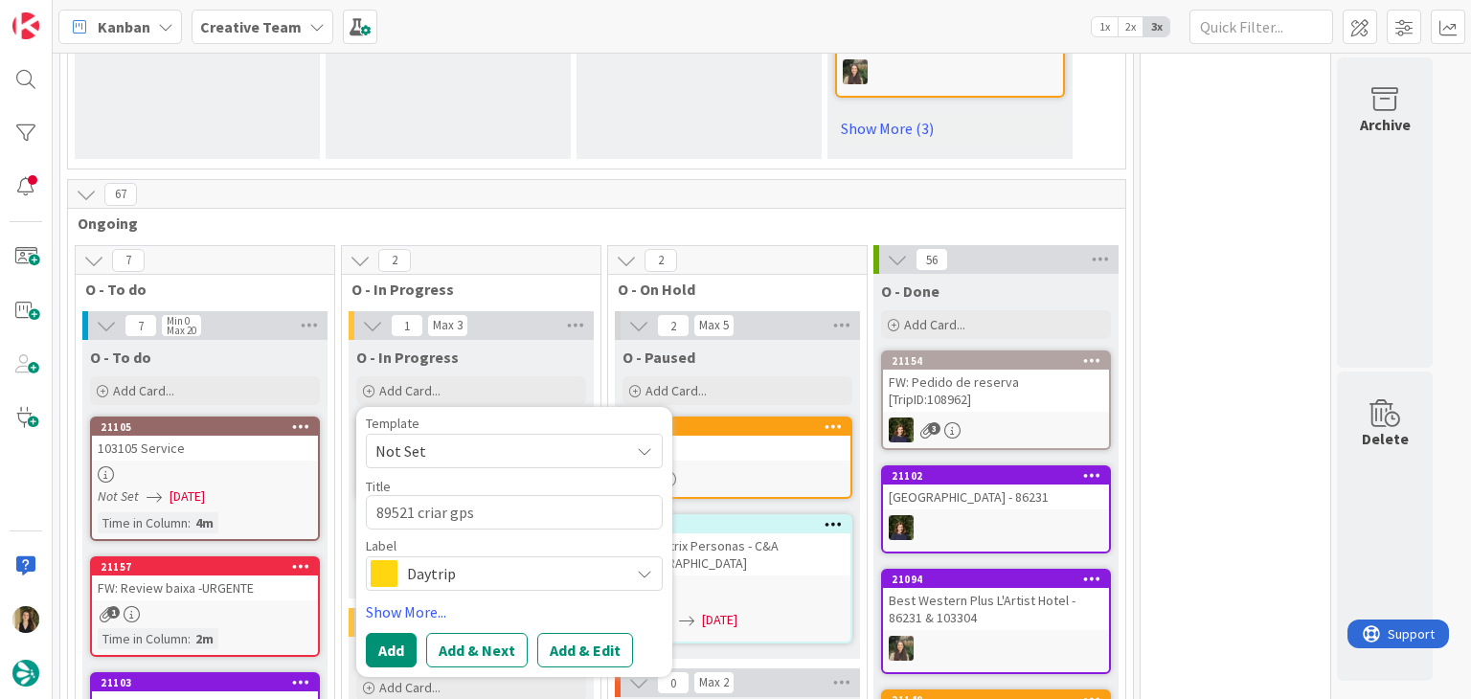
type textarea "x"
type textarea "89521 criar gps"
type textarea "x"
type textarea "89521 criar gps p"
type textarea "x"
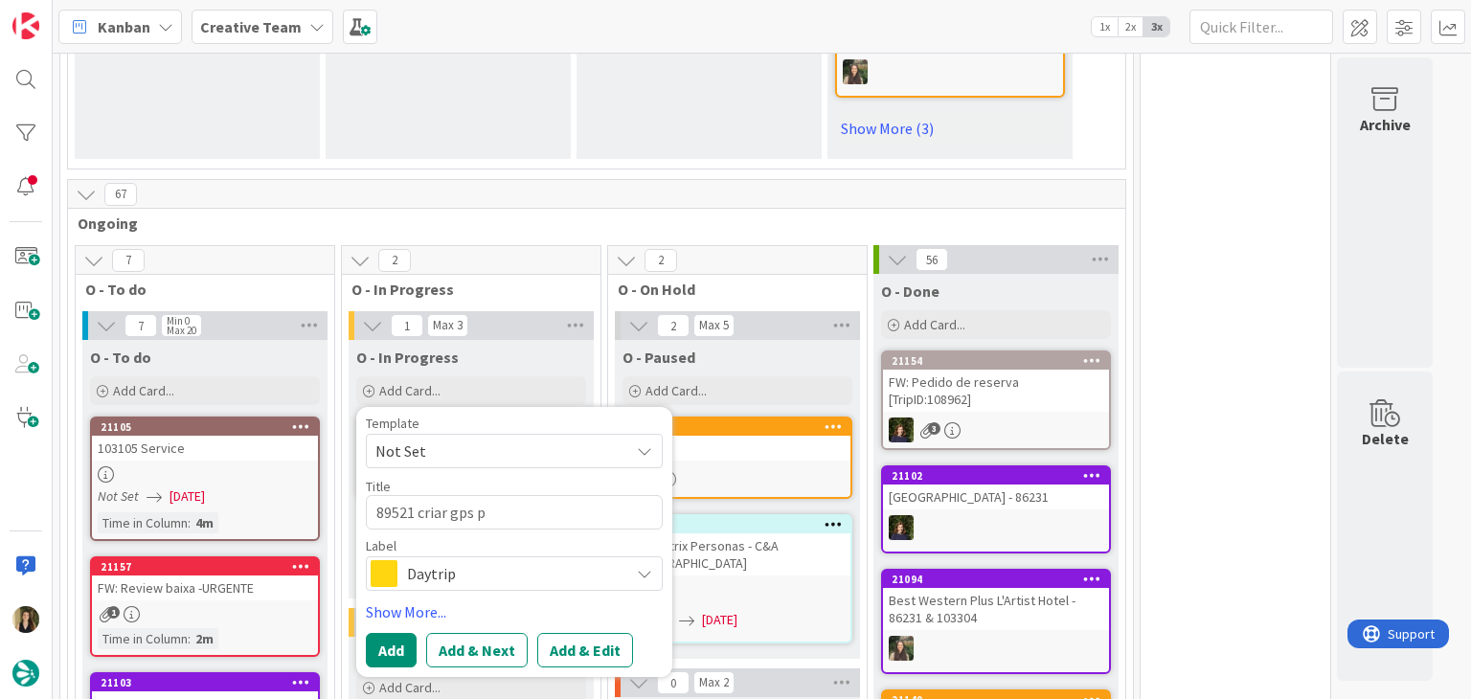
type textarea "89521 criar gps po"
type textarea "x"
type textarea "89521 criar gps poi"
type textarea "x"
type textarea "89521 criar gps poin"
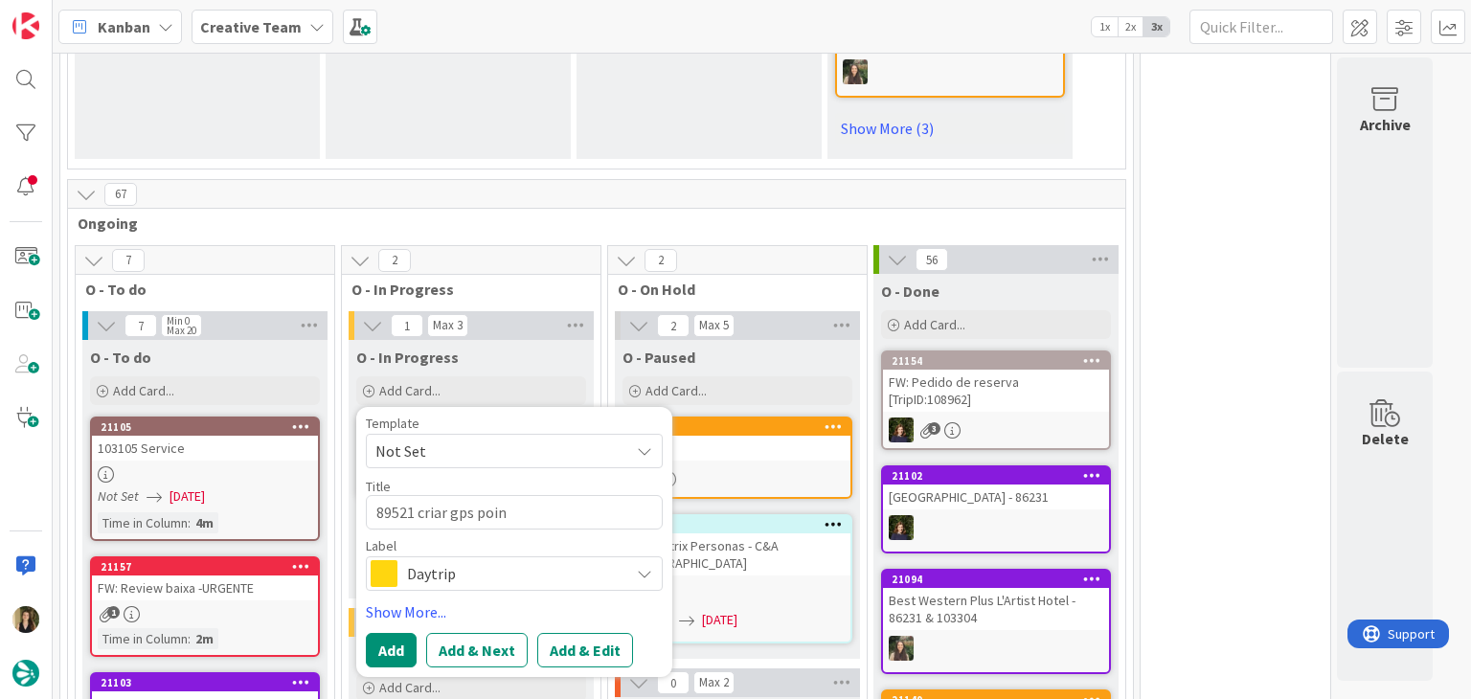
type textarea "x"
type textarea "89521 criar gps point"
click at [528, 556] on div "Daytrip" at bounding box center [514, 573] width 297 height 34
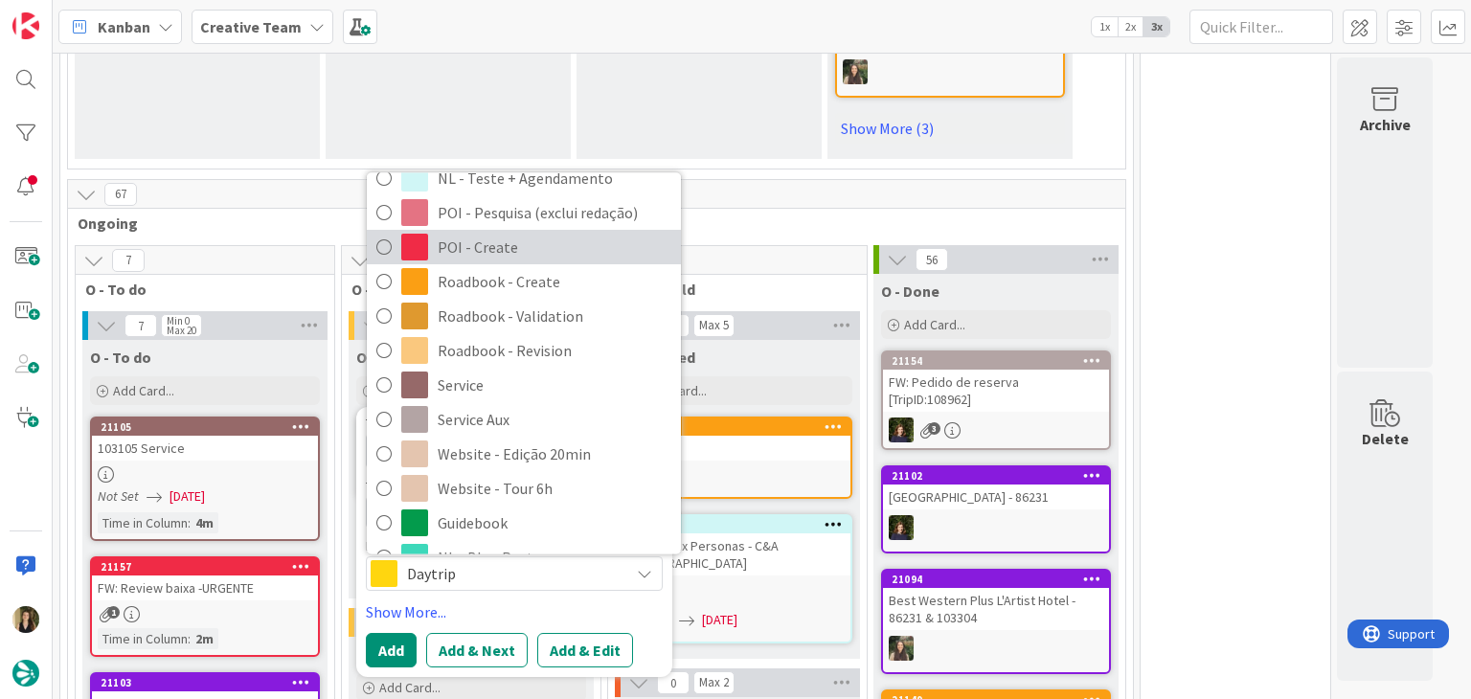
scroll to position [357, 0]
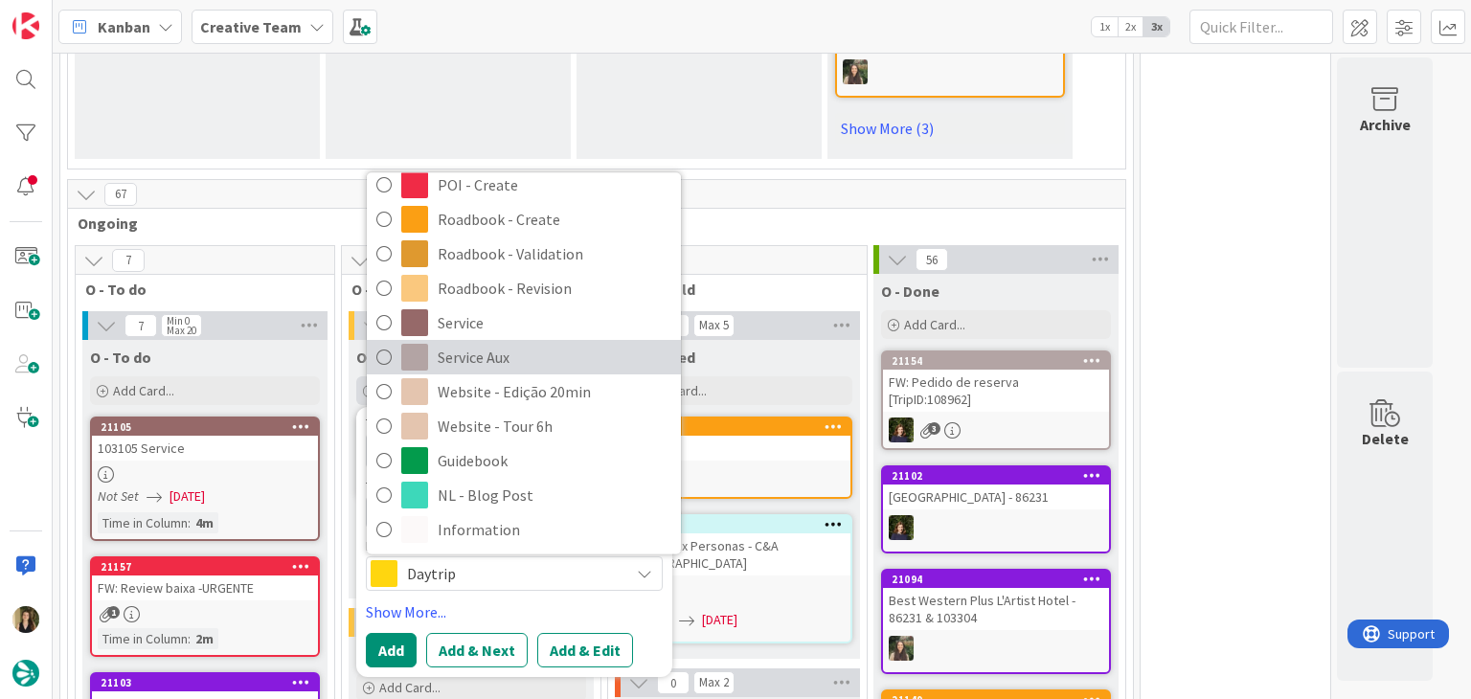
drag, startPoint x: 523, startPoint y: 340, endPoint x: 519, endPoint y: 359, distance: 19.5
click at [523, 344] on span "Service Aux" at bounding box center [555, 358] width 234 height 29
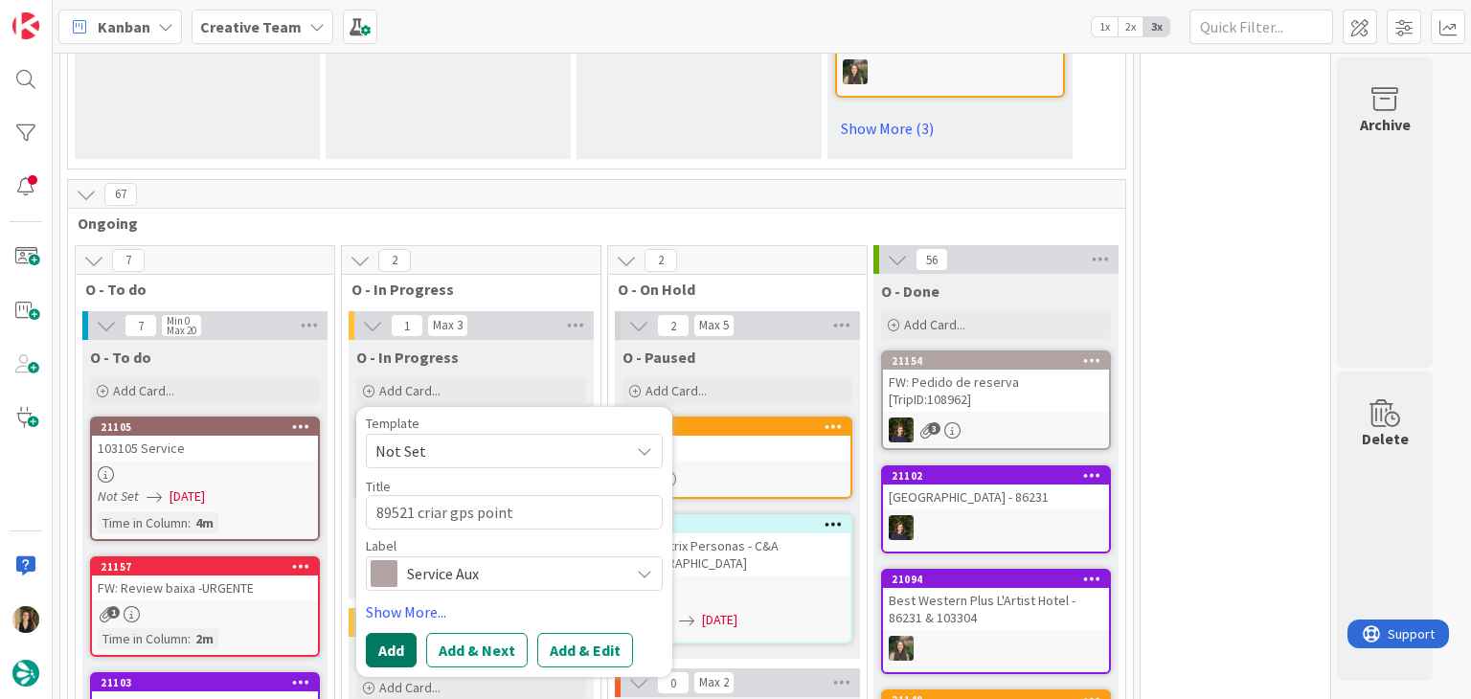
click at [387, 633] on button "Add" at bounding box center [391, 650] width 51 height 34
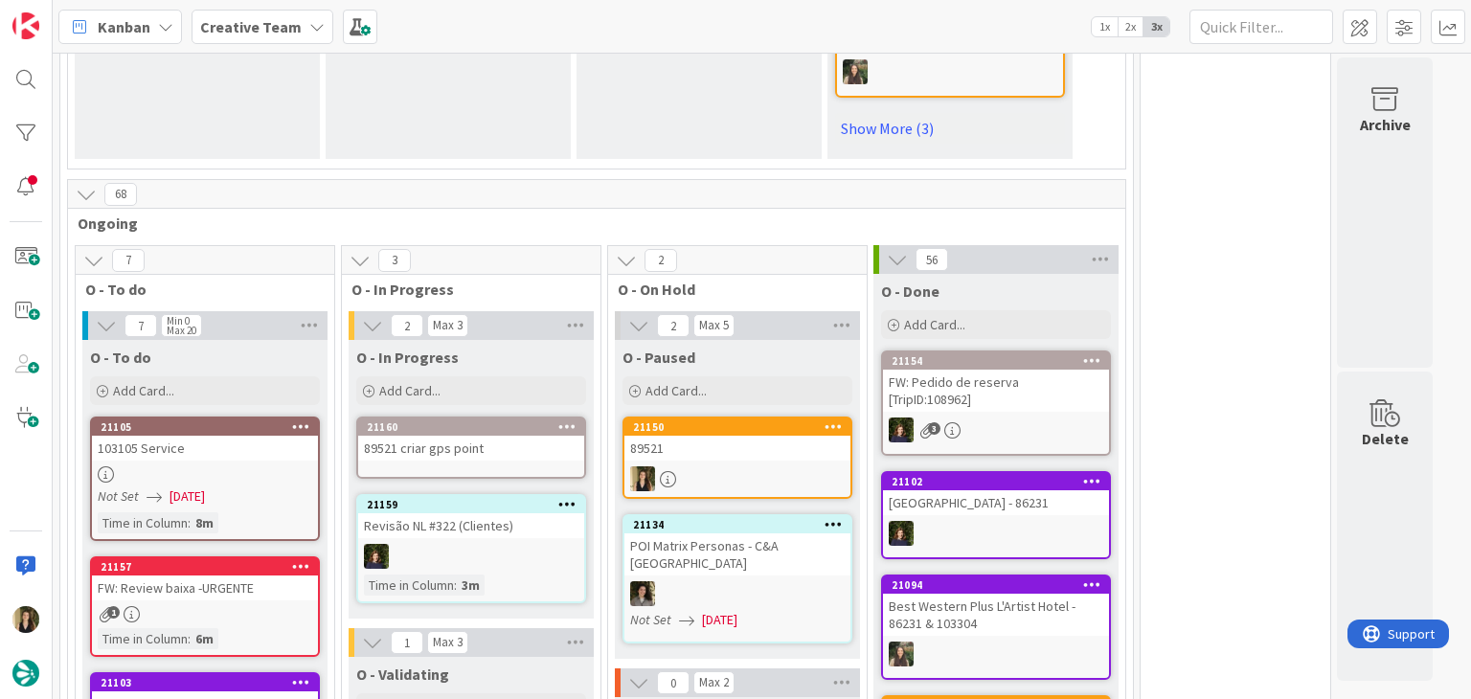
click at [481, 436] on div "89521 criar gps point" at bounding box center [471, 448] width 226 height 25
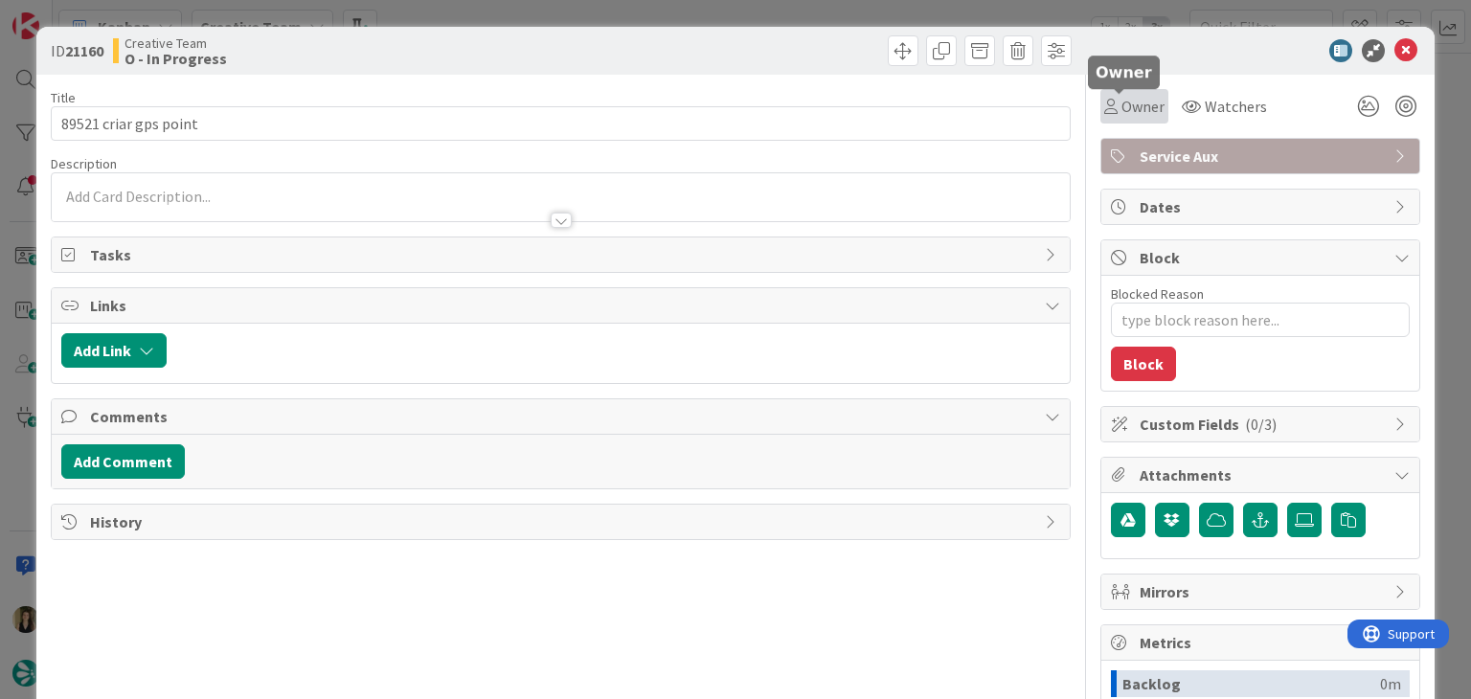
click at [1135, 103] on span "Owner" at bounding box center [1142, 106] width 43 height 23
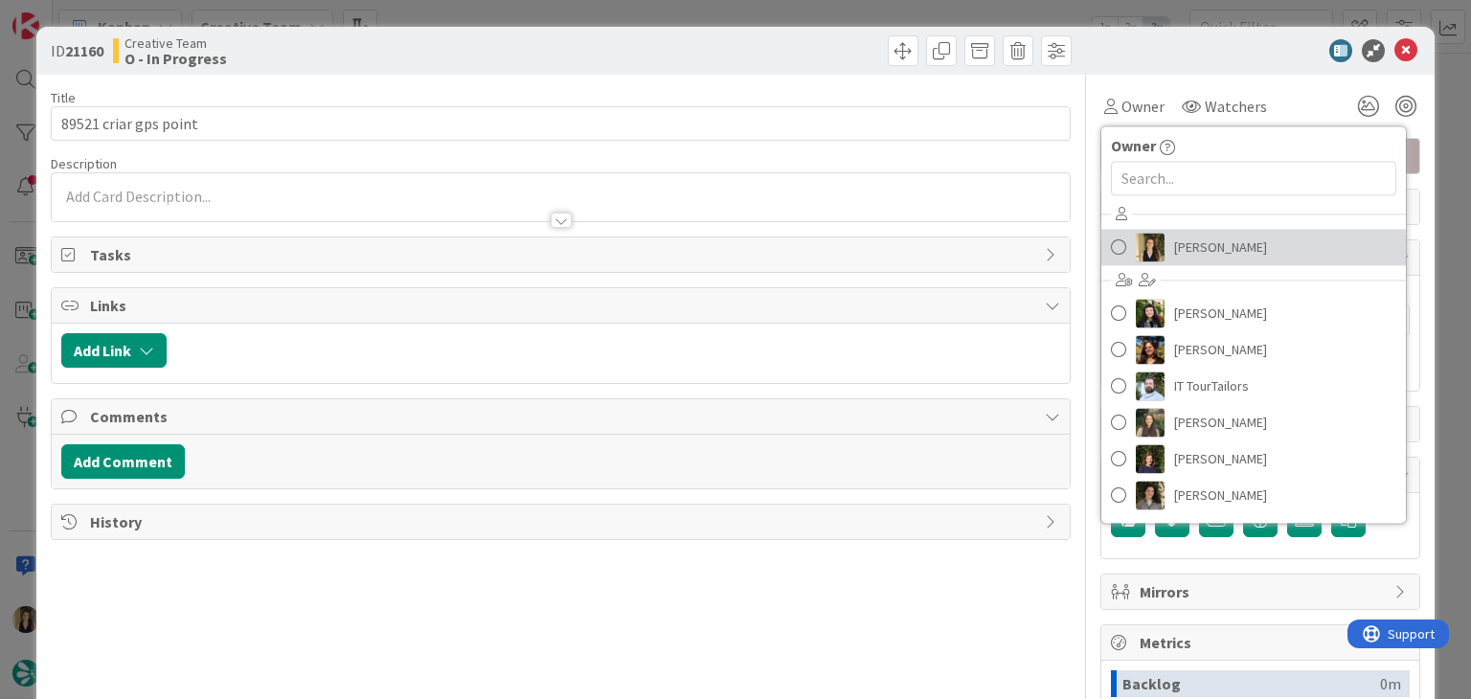
click at [1183, 239] on span "[PERSON_NAME]" at bounding box center [1220, 247] width 93 height 29
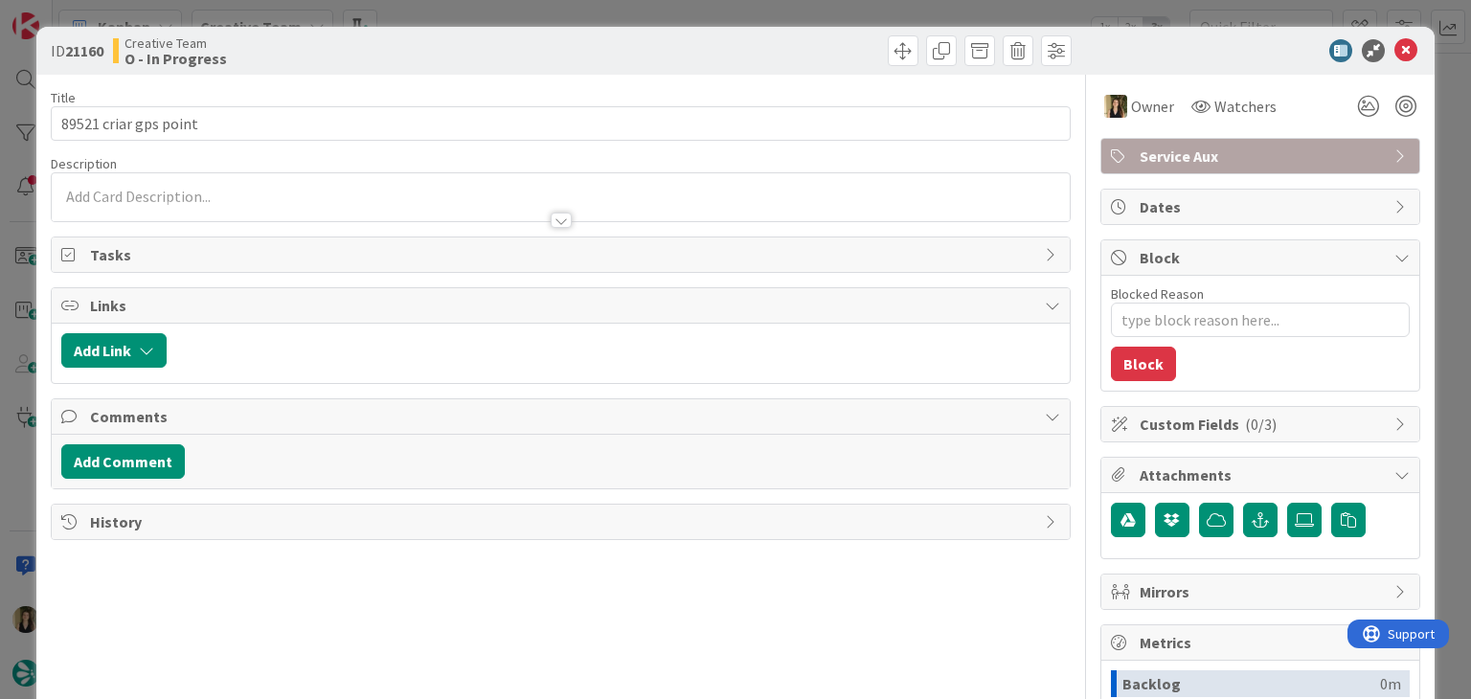
type textarea "x"
click at [255, 215] on div at bounding box center [560, 211] width 1017 height 20
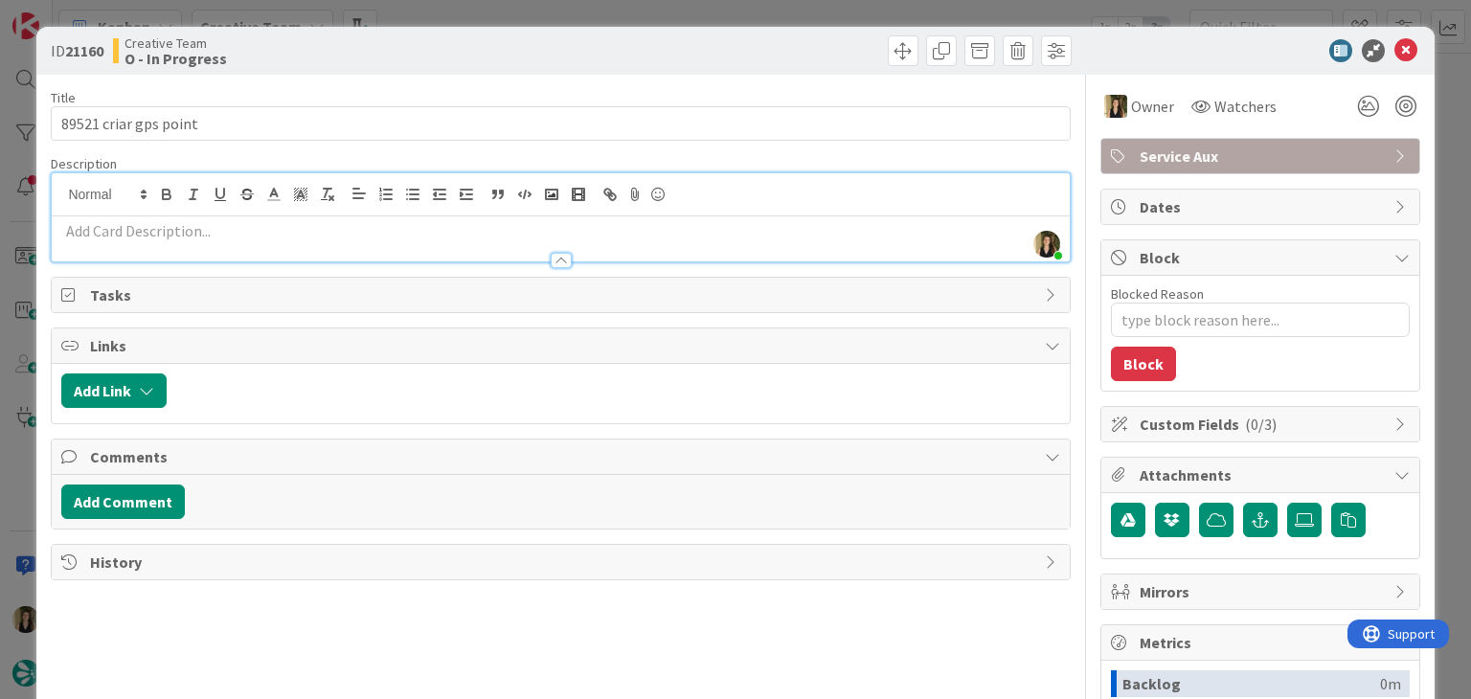
click at [231, 229] on p at bounding box center [560, 231] width 998 height 22
paste div
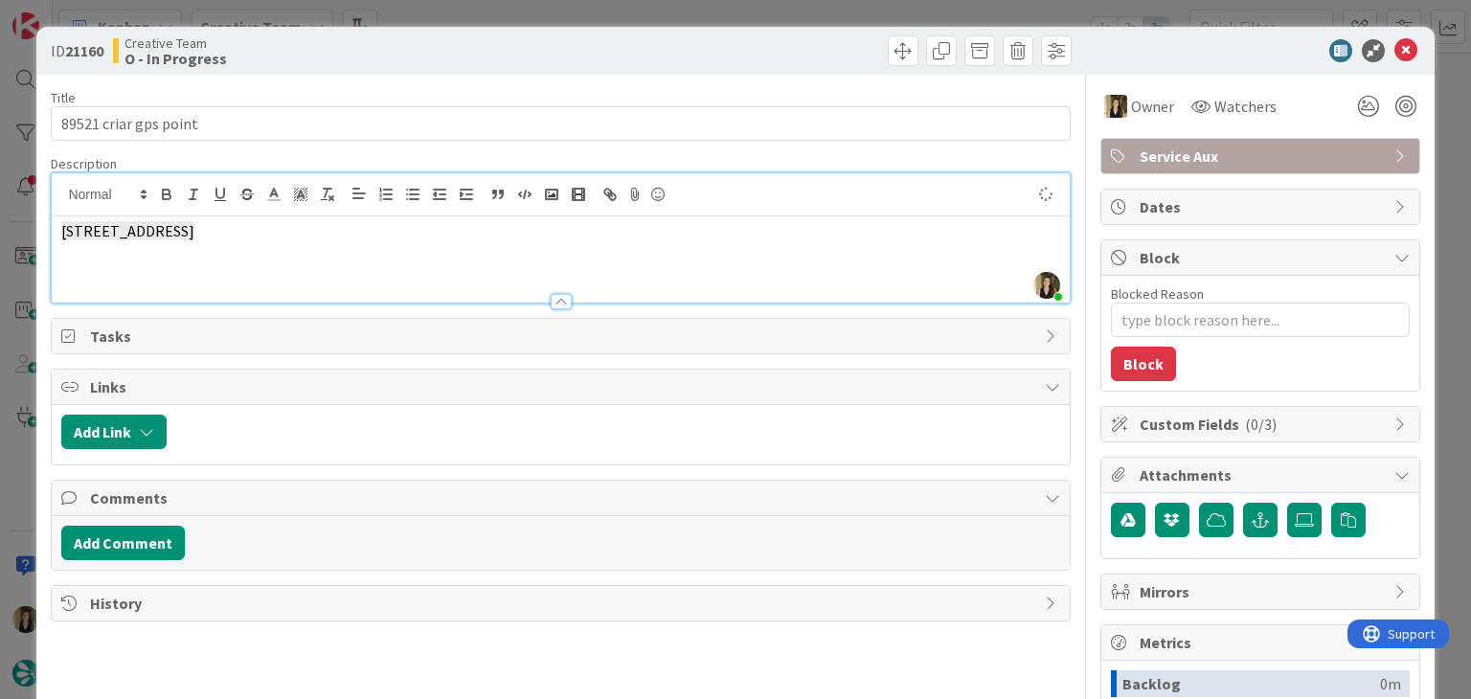
drag, startPoint x: 276, startPoint y: 225, endPoint x: 111, endPoint y: 214, distance: 165.0
click at [38, 234] on div "ID 21160 Creative Team O - In Progress Title 21 / 128 89521 criar gps point Des…" at bounding box center [734, 514] width 1397 height 975
click at [326, 194] on line "button" at bounding box center [326, 193] width 3 height 9
click at [394, 74] on div "ID 21160 Creative Team O - In Progress" at bounding box center [734, 51] width 1397 height 48
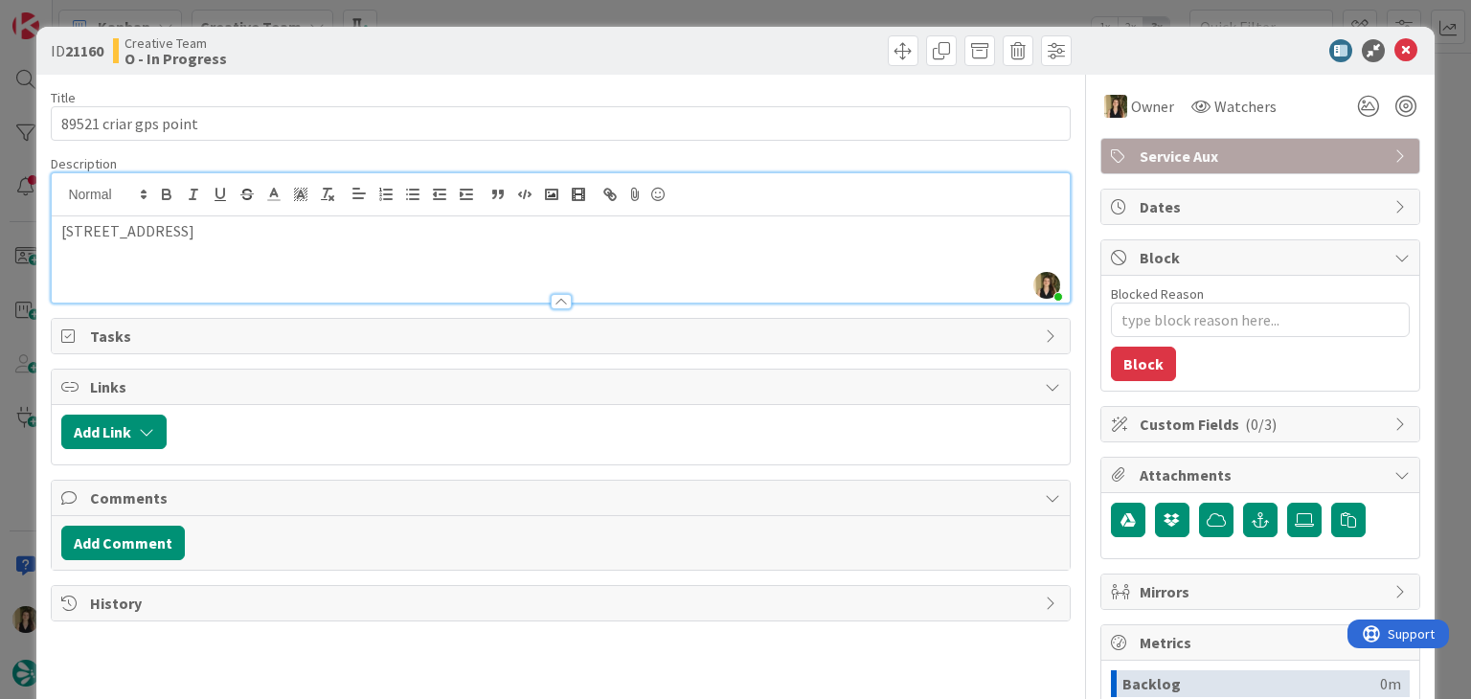
drag, startPoint x: 174, startPoint y: 227, endPoint x: 37, endPoint y: 221, distance: 137.0
click at [39, 223] on div "ID 21160 Creative Team O - In Progress Title 21 / 128 89521 criar gps point Des…" at bounding box center [734, 514] width 1397 height 975
drag, startPoint x: 408, startPoint y: 51, endPoint x: 444, endPoint y: 24, distance: 45.2
click at [410, 49] on div "Creative Team O - In Progress" at bounding box center [334, 50] width 443 height 31
click at [446, 24] on div "ID 21160 Creative Team O - In Progress Title 21 / 128 89521 criar gps point Des…" at bounding box center [735, 349] width 1471 height 699
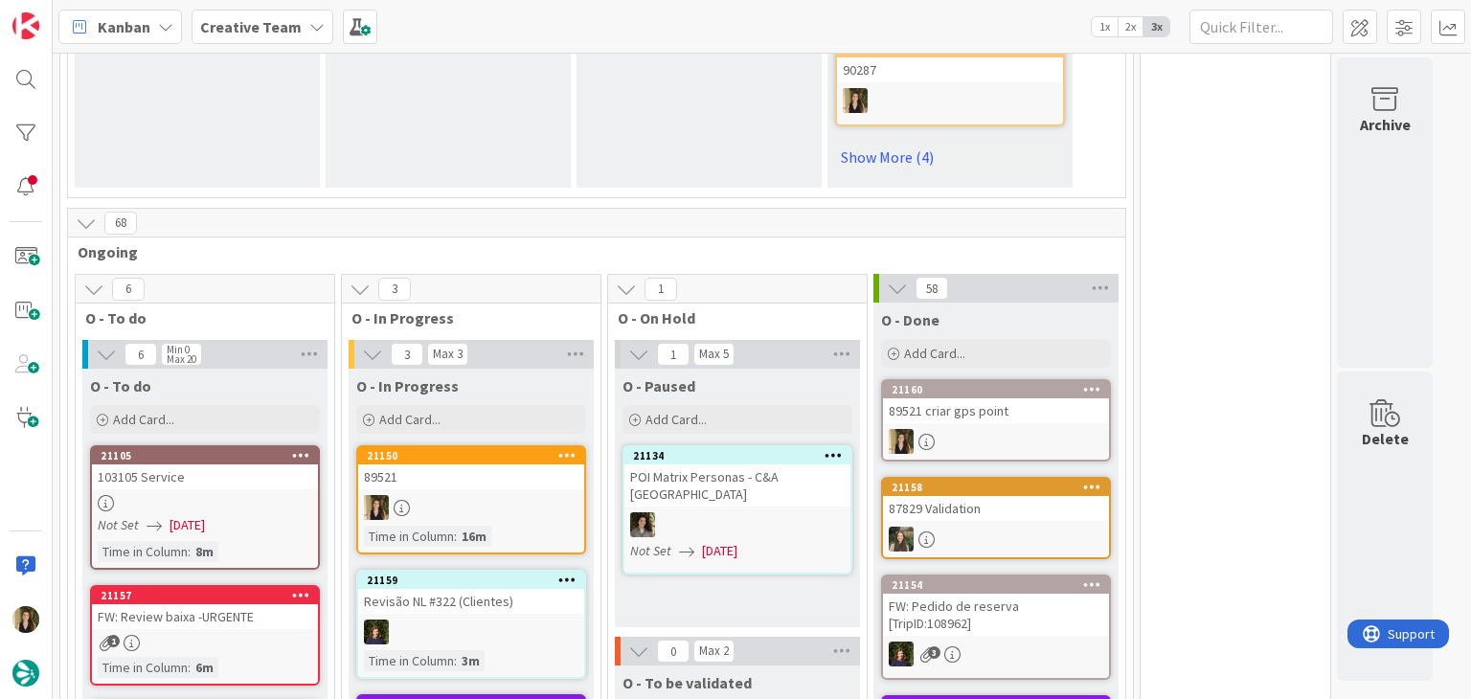
click at [297, 604] on div "FW: Review baixa -URGENTE" at bounding box center [205, 616] width 226 height 25
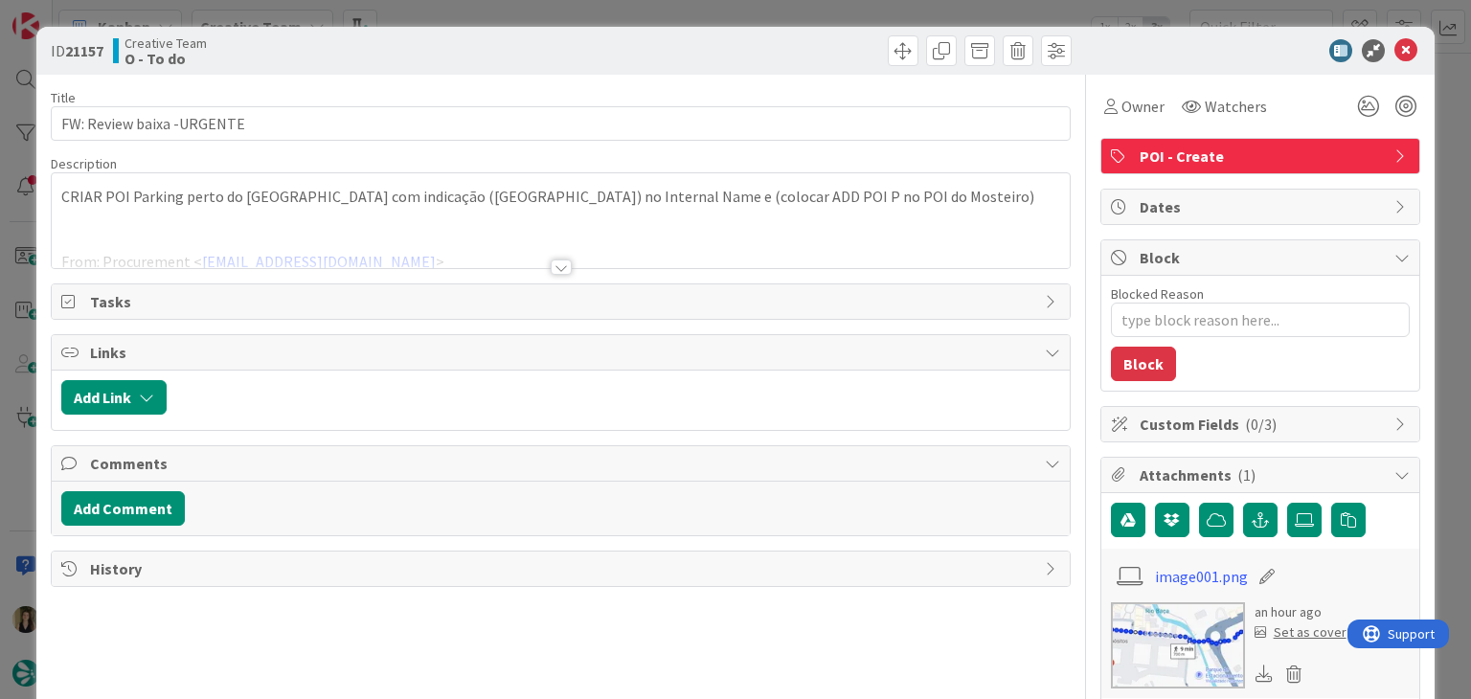
click at [554, 259] on div at bounding box center [561, 266] width 21 height 15
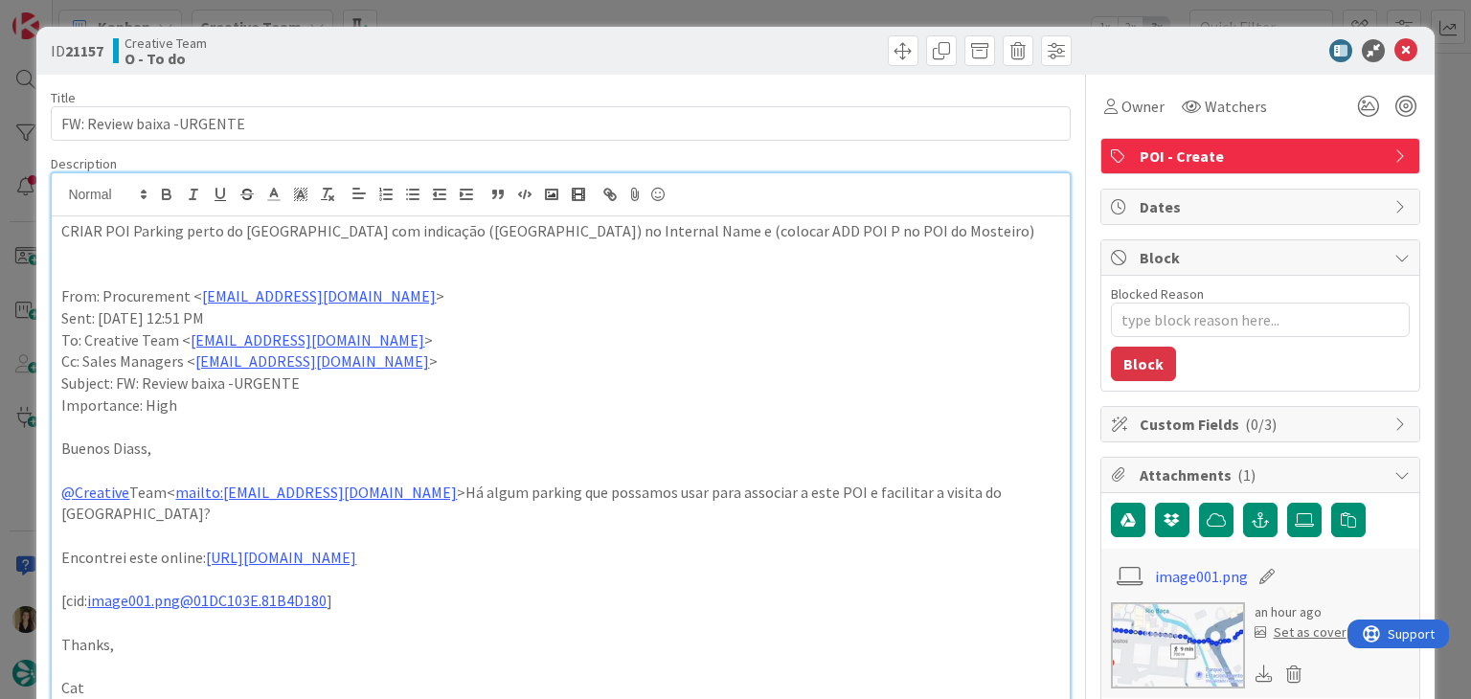
drag, startPoint x: 555, startPoint y: 51, endPoint x: 561, endPoint y: 28, distance: 23.7
click at [557, 48] on div "ID 21157 Creative Team O - To do" at bounding box center [561, 50] width 1020 height 31
click at [567, 10] on div "ID 21157 Creative Team O - To do Title 25 / 128 FW: Review baixa -URGENTE Descr…" at bounding box center [735, 349] width 1471 height 699
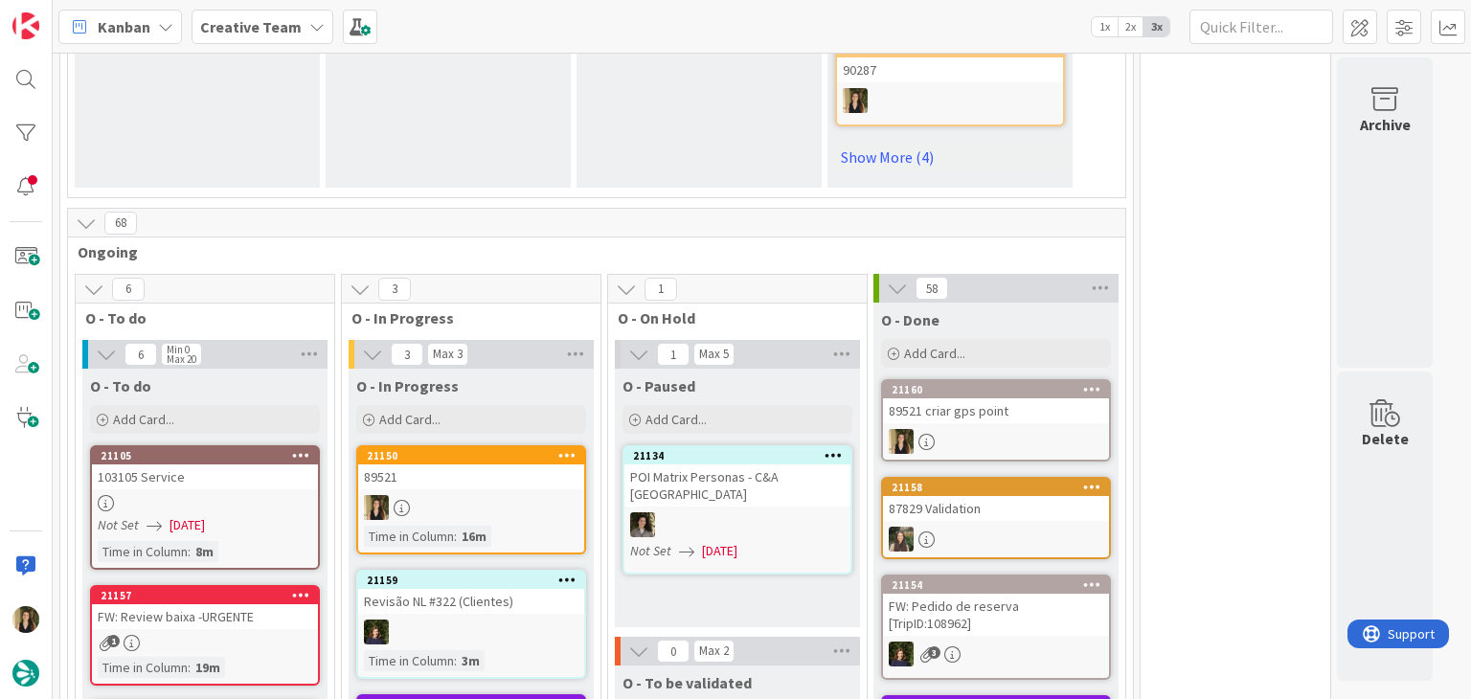
click at [474, 448] on link "21150 89521 Time in [GEOGRAPHIC_DATA] : 16m" at bounding box center [471, 499] width 230 height 109
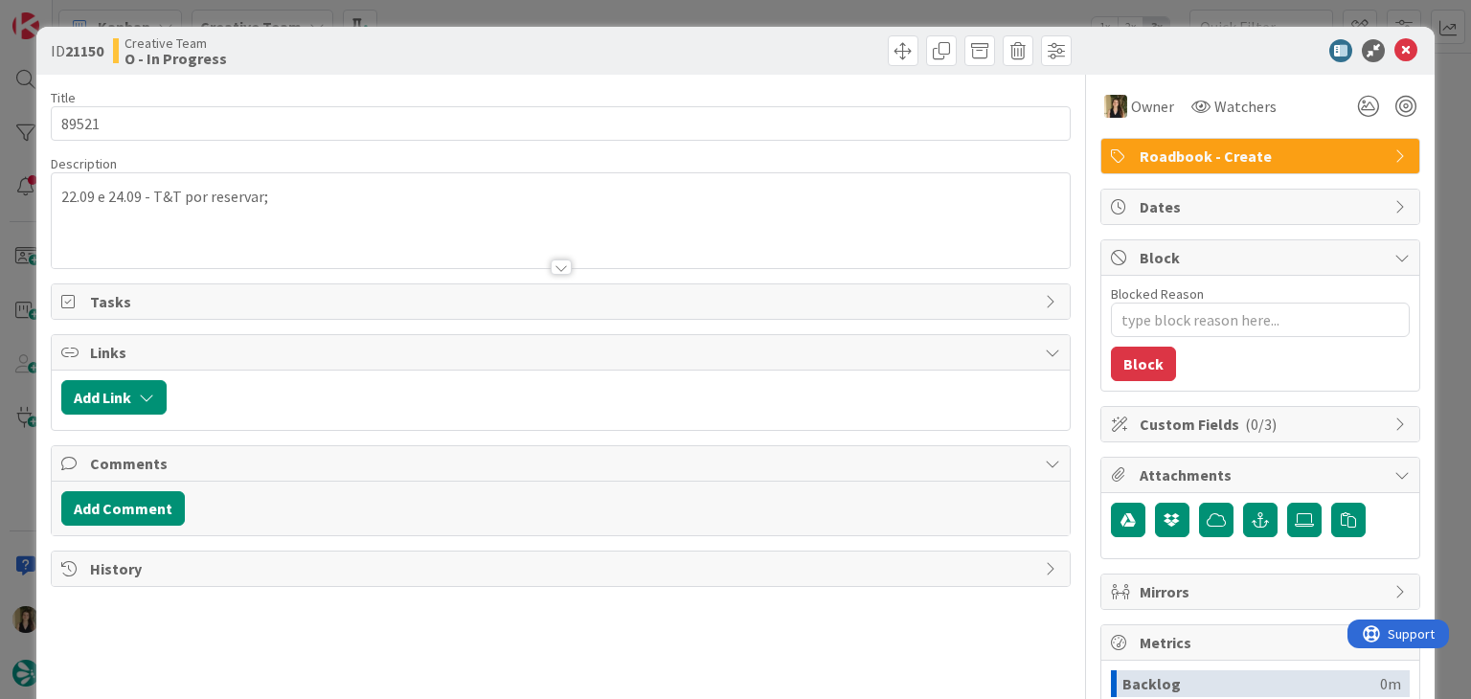
type textarea "x"
click at [146, 190] on div "22.09 e 24.09 - T&T por reservar;" at bounding box center [560, 220] width 1017 height 95
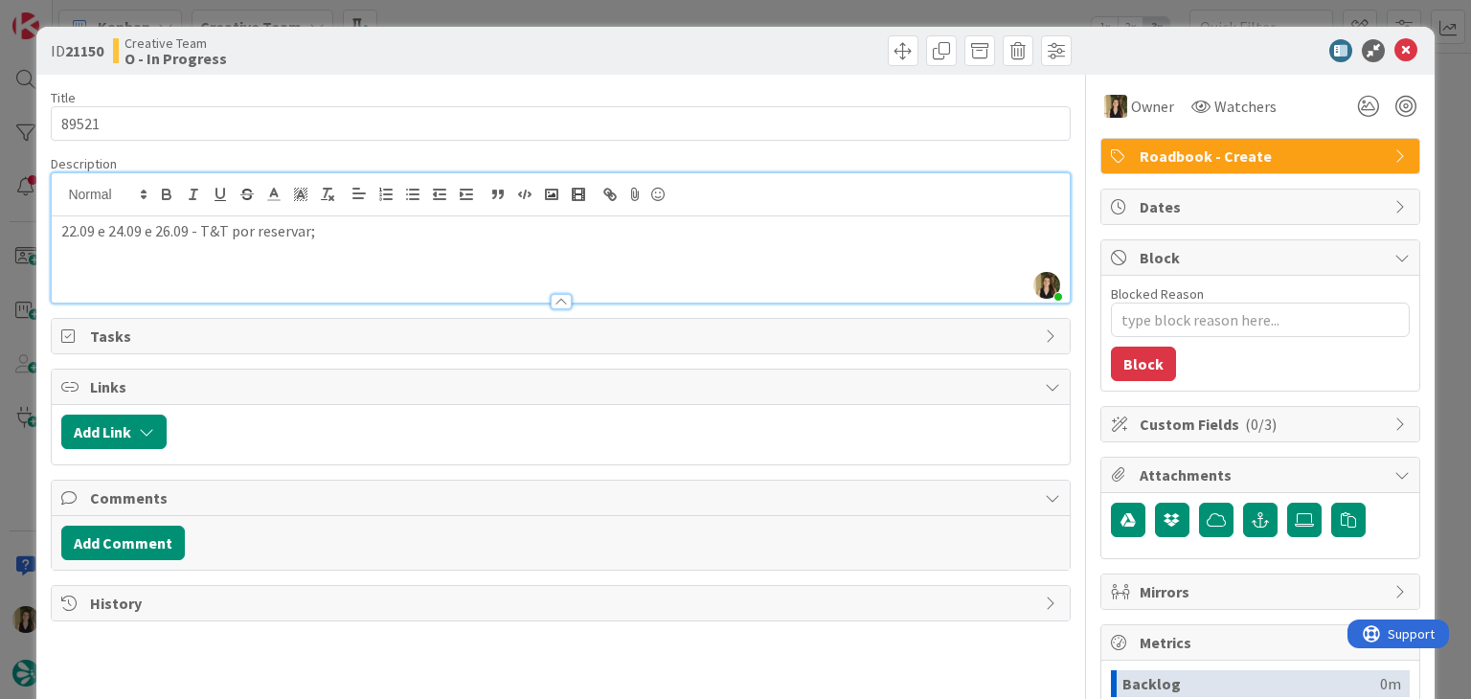
click at [105, 223] on p "22.09 e 24.09 e 26.09 - T&T por reservar;" at bounding box center [560, 231] width 998 height 22
drag, startPoint x: 142, startPoint y: 230, endPoint x: 193, endPoint y: 215, distance: 53.7
click at [143, 227] on p "22.09, 24.09 e 26.09 - T&T por reservar;" at bounding box center [560, 231] width 998 height 22
click at [180, 227] on p "22.09, 24.09, 26.09 - T&T por reservar;" at bounding box center [560, 231] width 998 height 22
click at [402, 227] on p "22.09, 24.09, 26.09 e 29.09 - T&T por reservar;" at bounding box center [560, 231] width 998 height 22
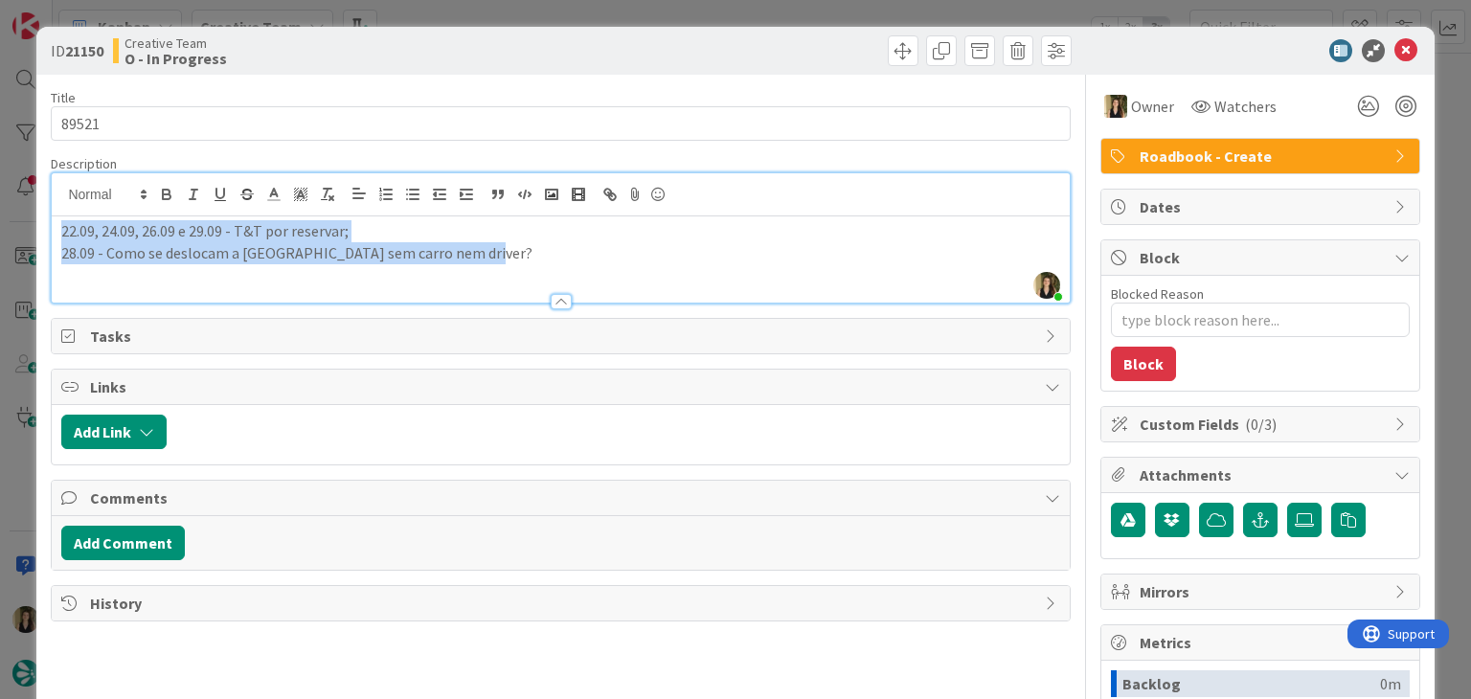
drag, startPoint x: 502, startPoint y: 261, endPoint x: 46, endPoint y: 214, distance: 458.1
click at [43, 219] on div "ID 21150 Creative Team O - In Progress Title 5 / 128 89521 Description [PERSON_…" at bounding box center [734, 514] width 1397 height 975
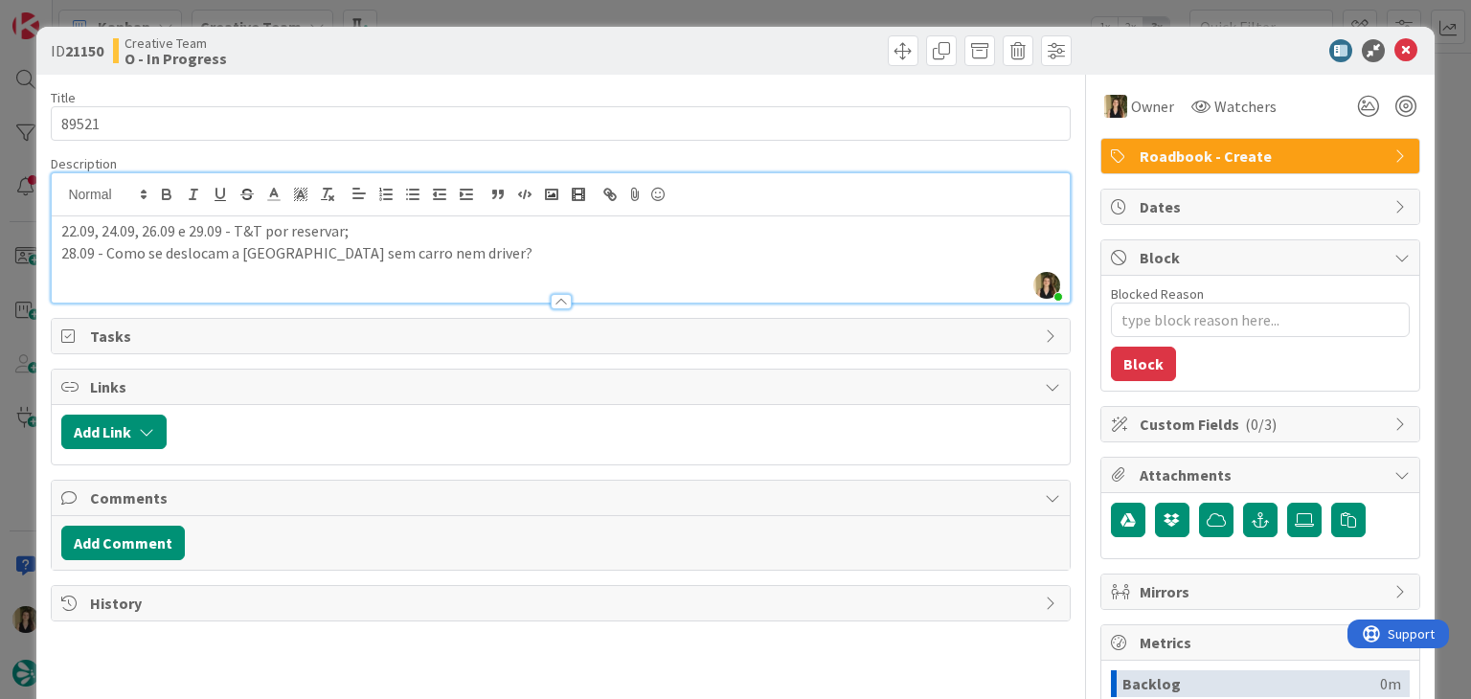
drag, startPoint x: 489, startPoint y: 66, endPoint x: 495, endPoint y: 29, distance: 37.8
click at [489, 64] on div "ID 21150 Creative Team O - In Progress" at bounding box center [734, 51] width 1397 height 48
click at [496, 19] on div "ID 21150 Creative Team O - In Progress Title 5 / 128 89521 Description [PERSON_…" at bounding box center [735, 349] width 1471 height 699
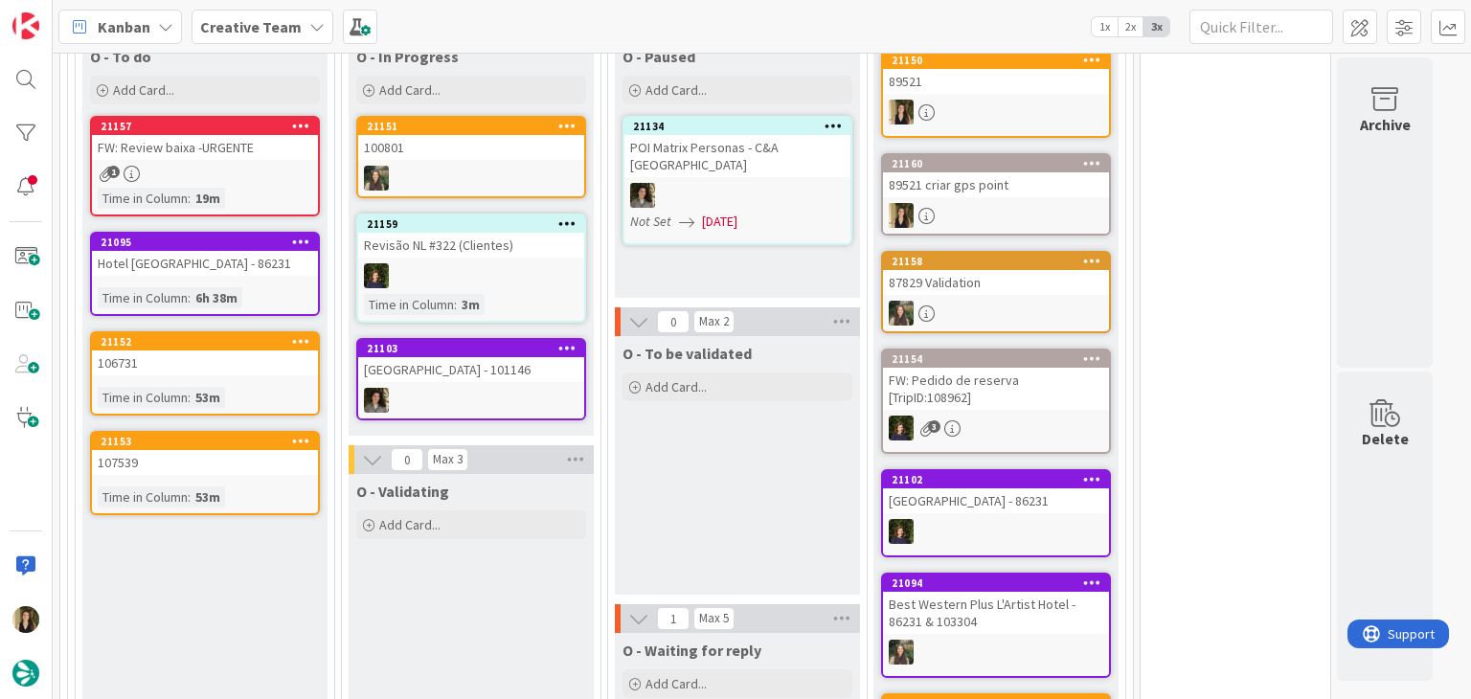
click at [736, 495] on div "O - To be validated Add Card... Template Not Set Title 0 / 128 Label Daytrip Ac…" at bounding box center [737, 465] width 245 height 259
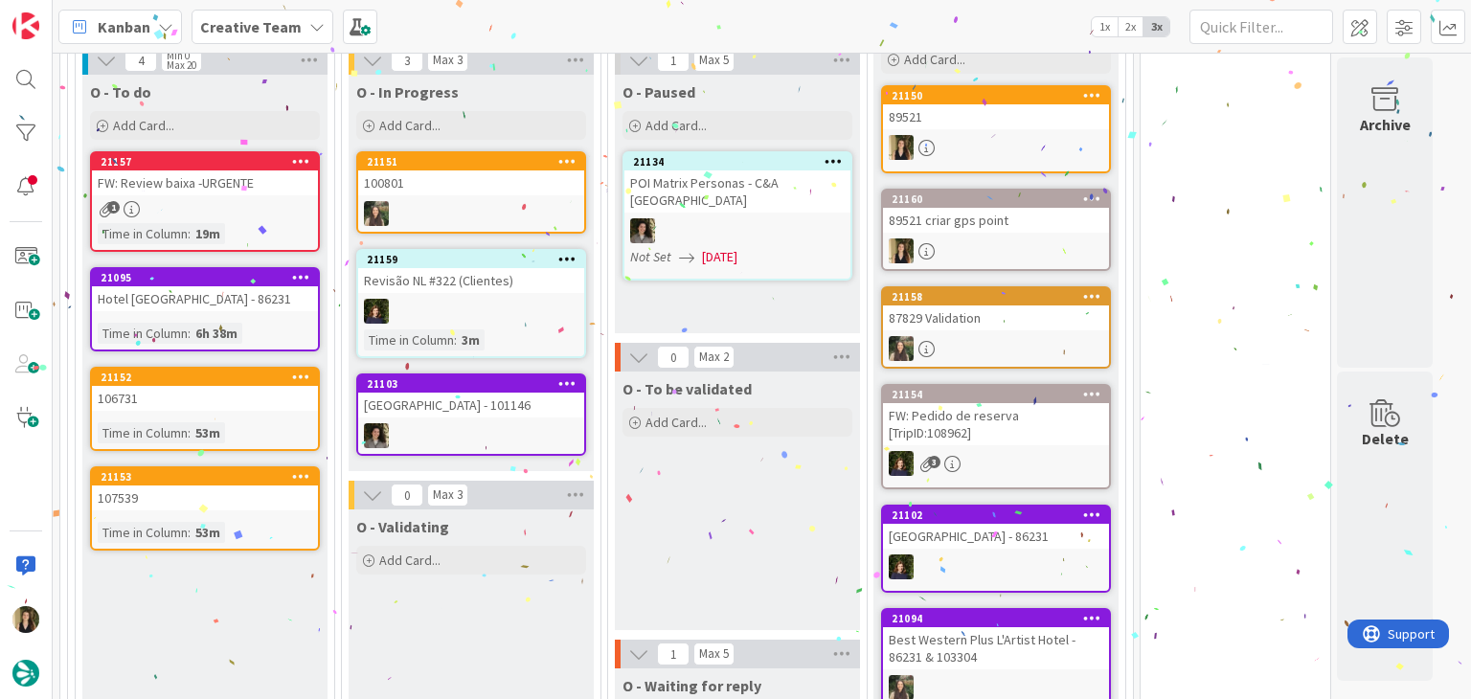
scroll to position [1490, 0]
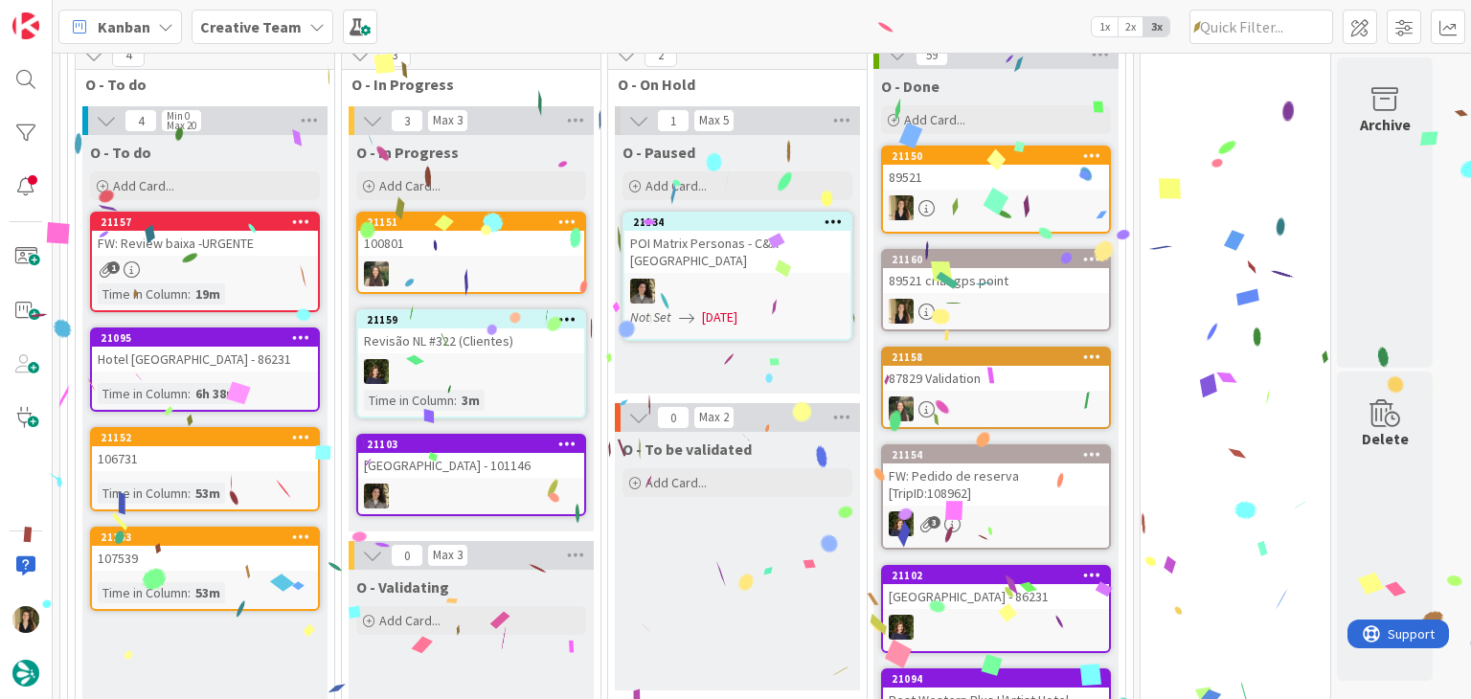
click at [261, 261] on div "1" at bounding box center [205, 269] width 226 height 16
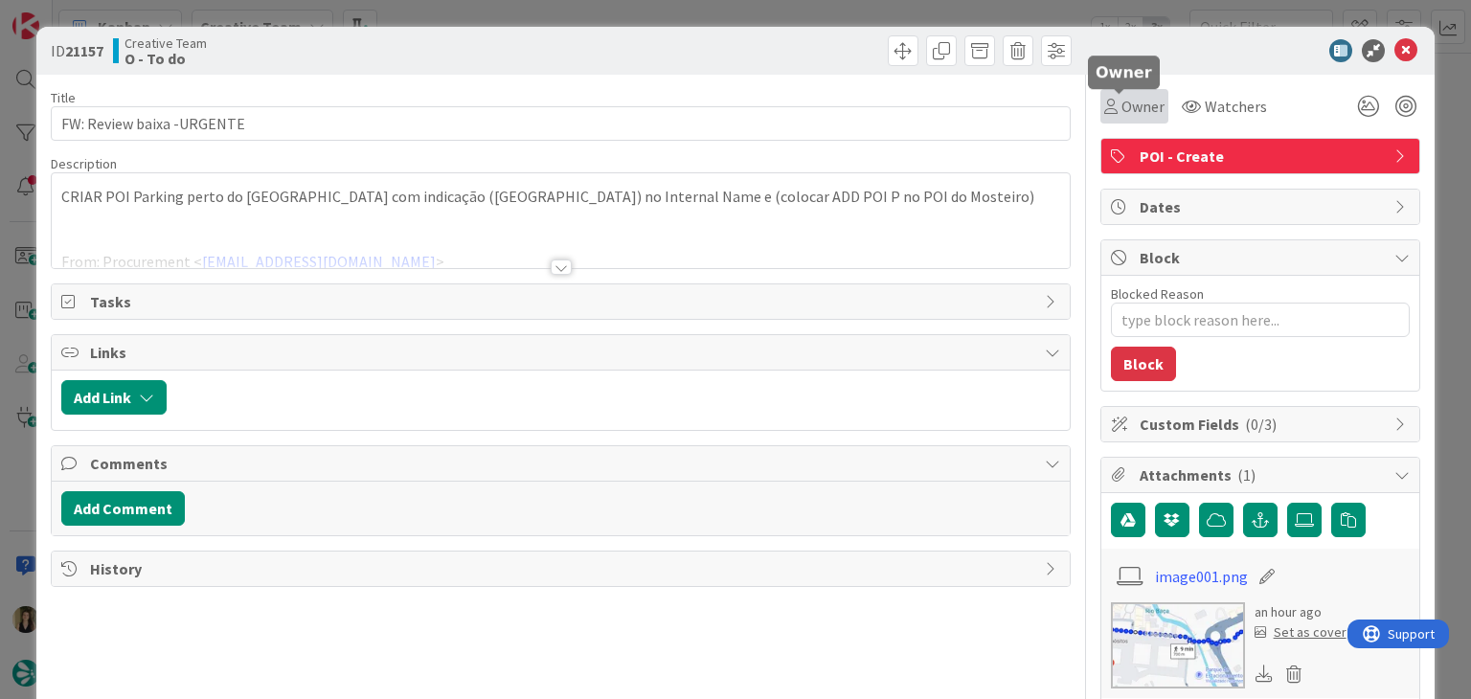
click at [1134, 104] on span "Owner" at bounding box center [1142, 106] width 43 height 23
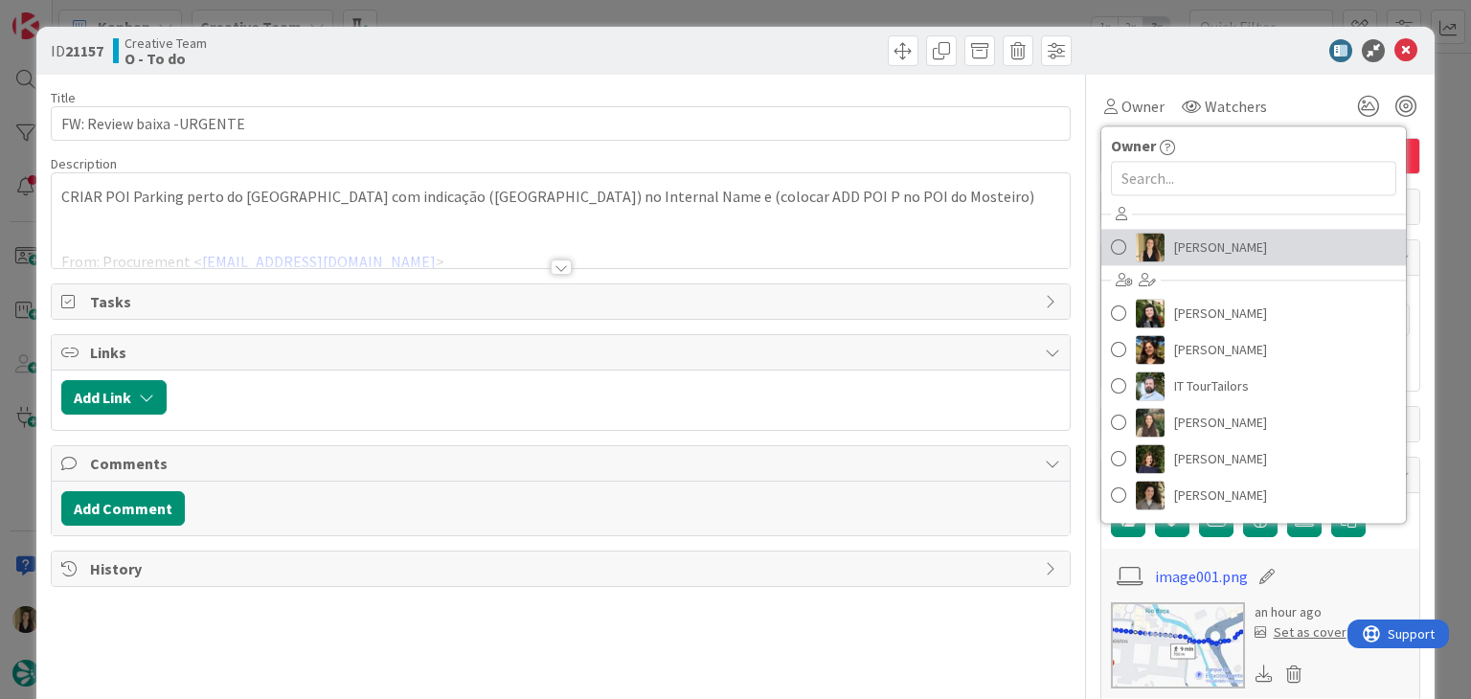
click at [1174, 248] on span "[PERSON_NAME]" at bounding box center [1220, 247] width 93 height 29
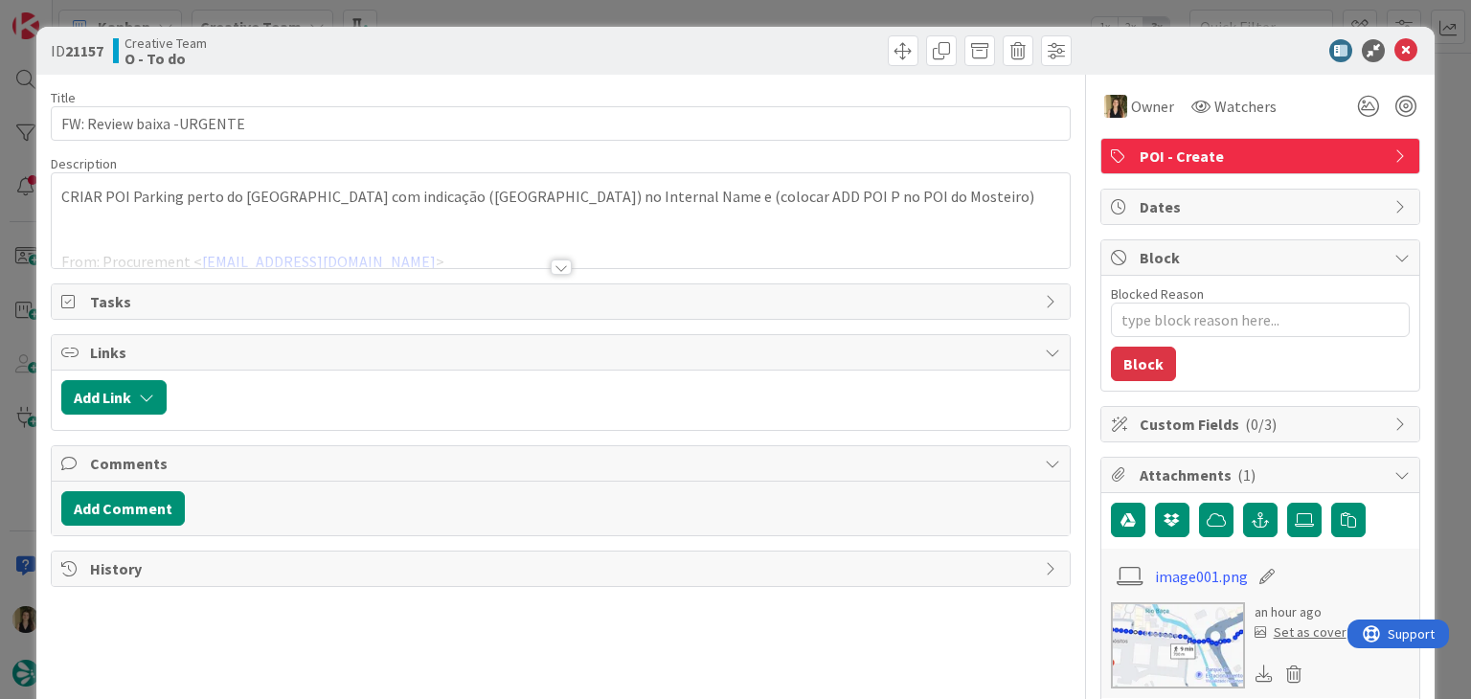
click at [677, 47] on div at bounding box center [819, 50] width 506 height 31
click at [674, 1] on div "ID 21157 Creative Team O - To do Title 25 / 128 FW: Review baixa -URGENTE Descr…" at bounding box center [735, 349] width 1471 height 699
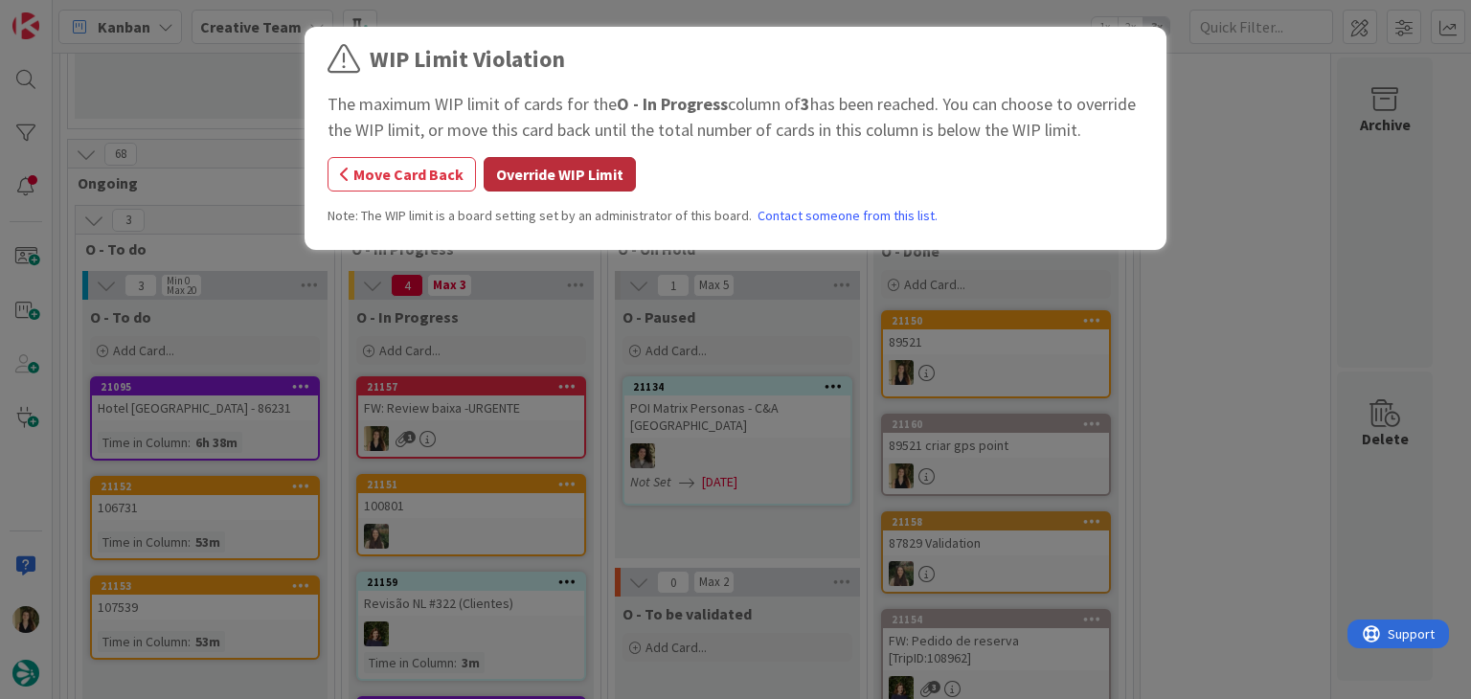
click at [551, 171] on button "Override WIP Limit" at bounding box center [559, 174] width 152 height 34
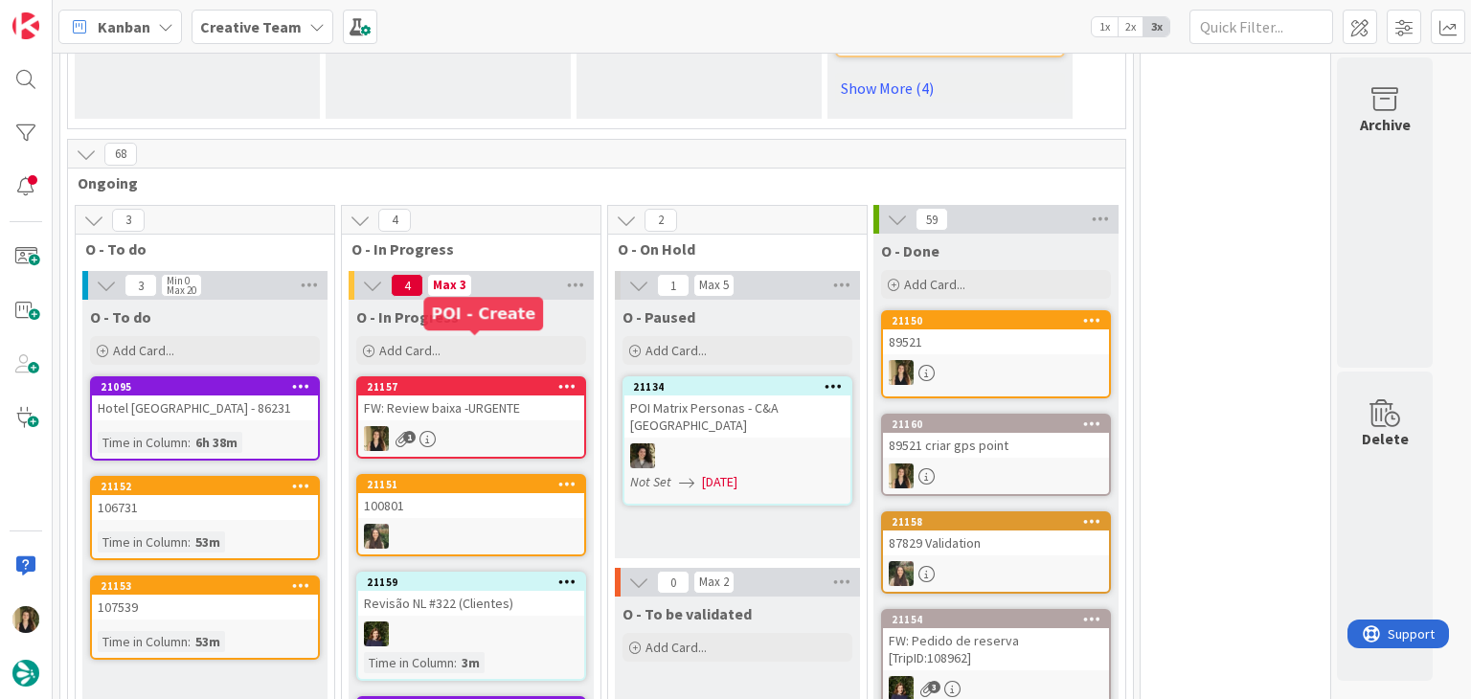
click at [491, 395] on div "FW: Review baixa -URGENTE" at bounding box center [471, 407] width 226 height 25
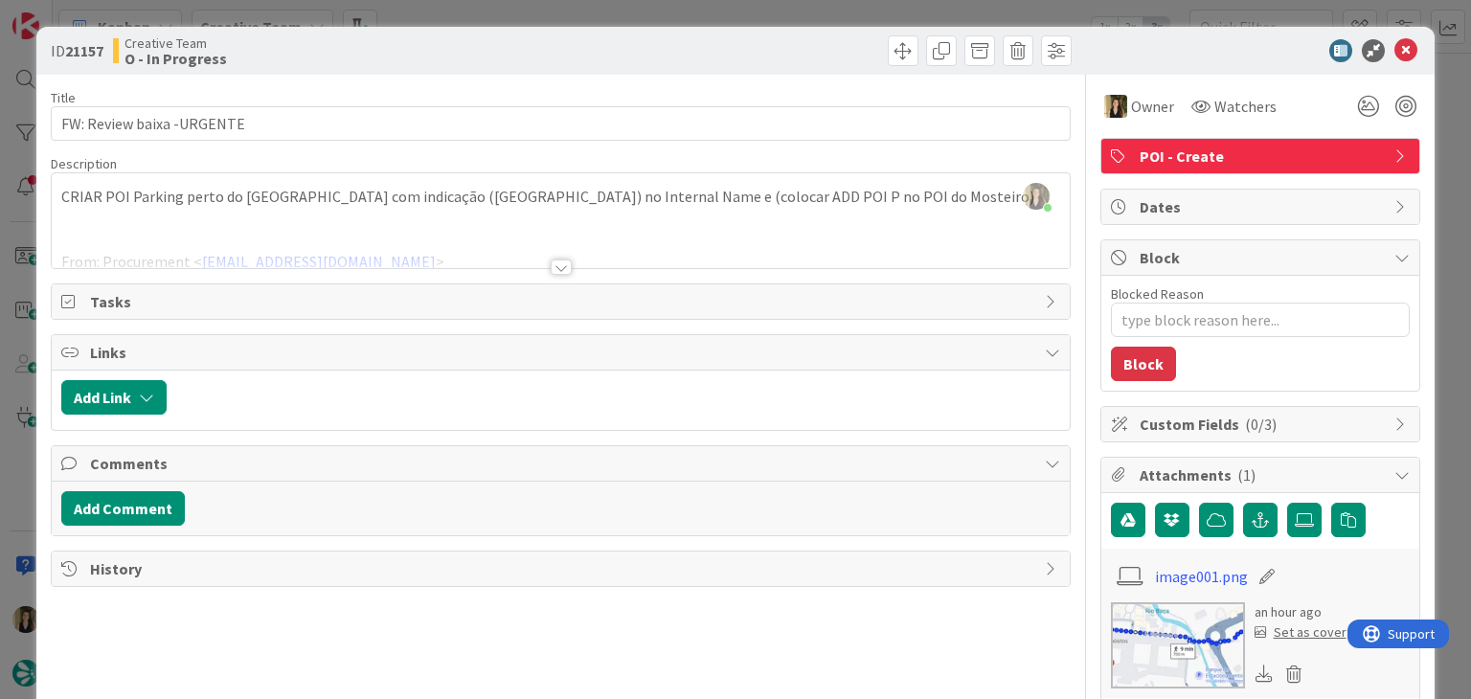
click at [555, 264] on div at bounding box center [561, 266] width 21 height 15
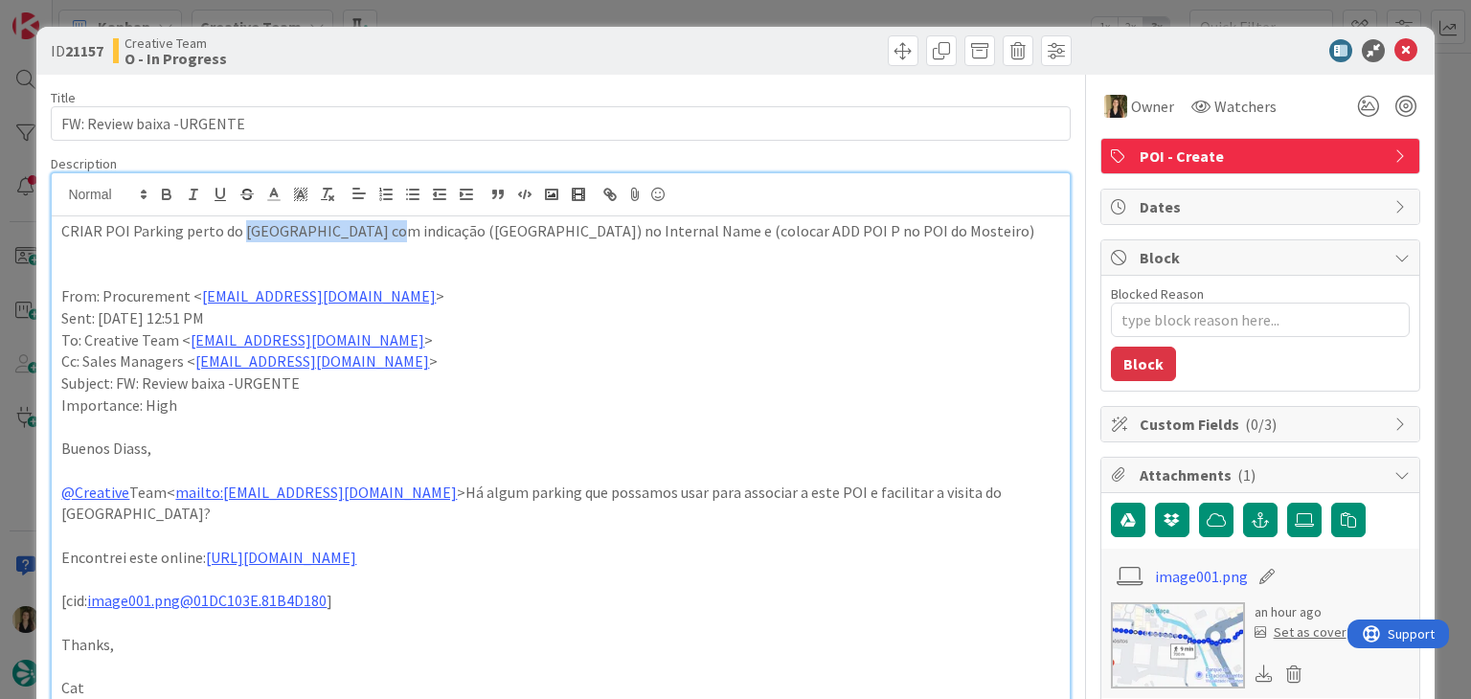
drag, startPoint x: 237, startPoint y: 228, endPoint x: 371, endPoint y: 233, distance: 134.1
click at [371, 233] on p "CRIAR POI Parking perto do [GEOGRAPHIC_DATA] com indicação ([GEOGRAPHIC_DATA]) …" at bounding box center [560, 231] width 998 height 22
drag, startPoint x: 432, startPoint y: 56, endPoint x: 434, endPoint y: 39, distance: 16.4
click at [431, 54] on div "Creative Team O - In Progress" at bounding box center [334, 50] width 443 height 31
click at [437, 23] on div "ID 21157 Creative Team O - In Progress Title 25 / 128 FW: Review baixa -URGENTE…" at bounding box center [735, 349] width 1471 height 699
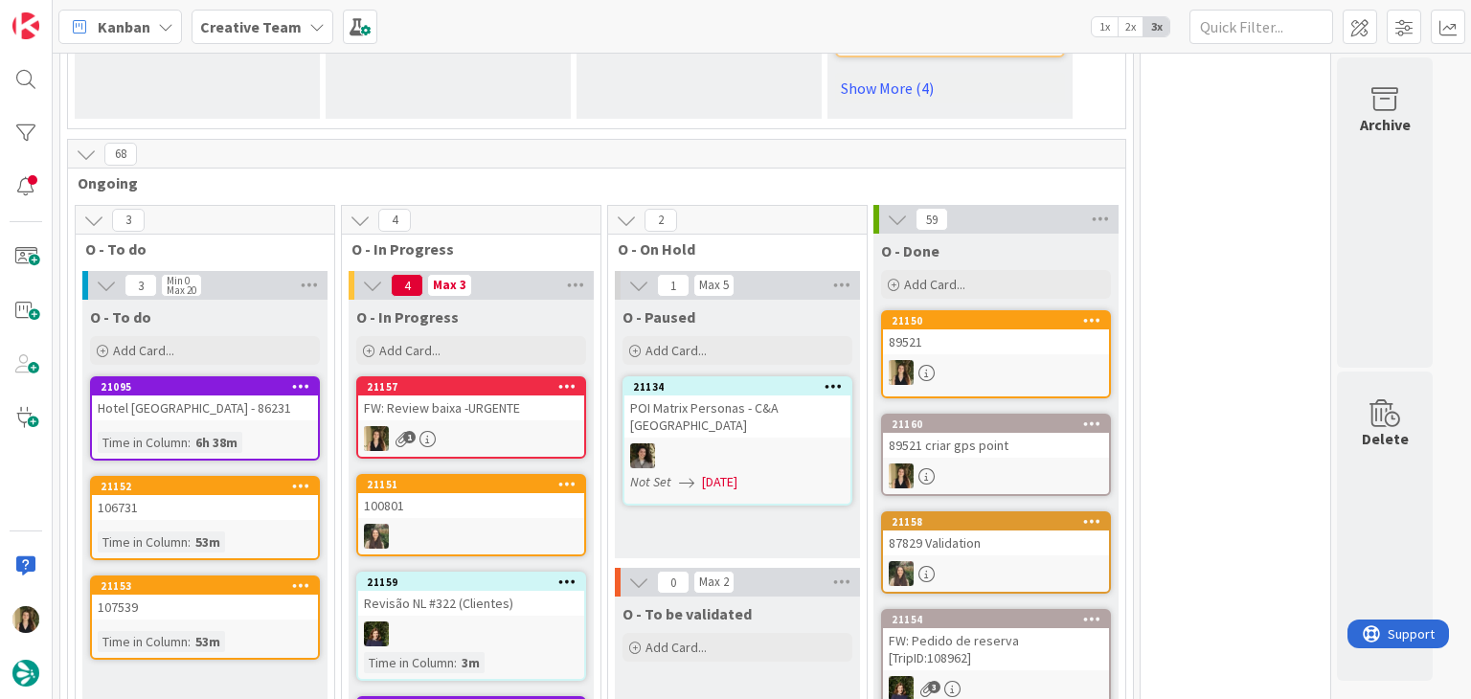
click at [483, 395] on div "FW: Review baixa -URGENTE" at bounding box center [471, 407] width 226 height 25
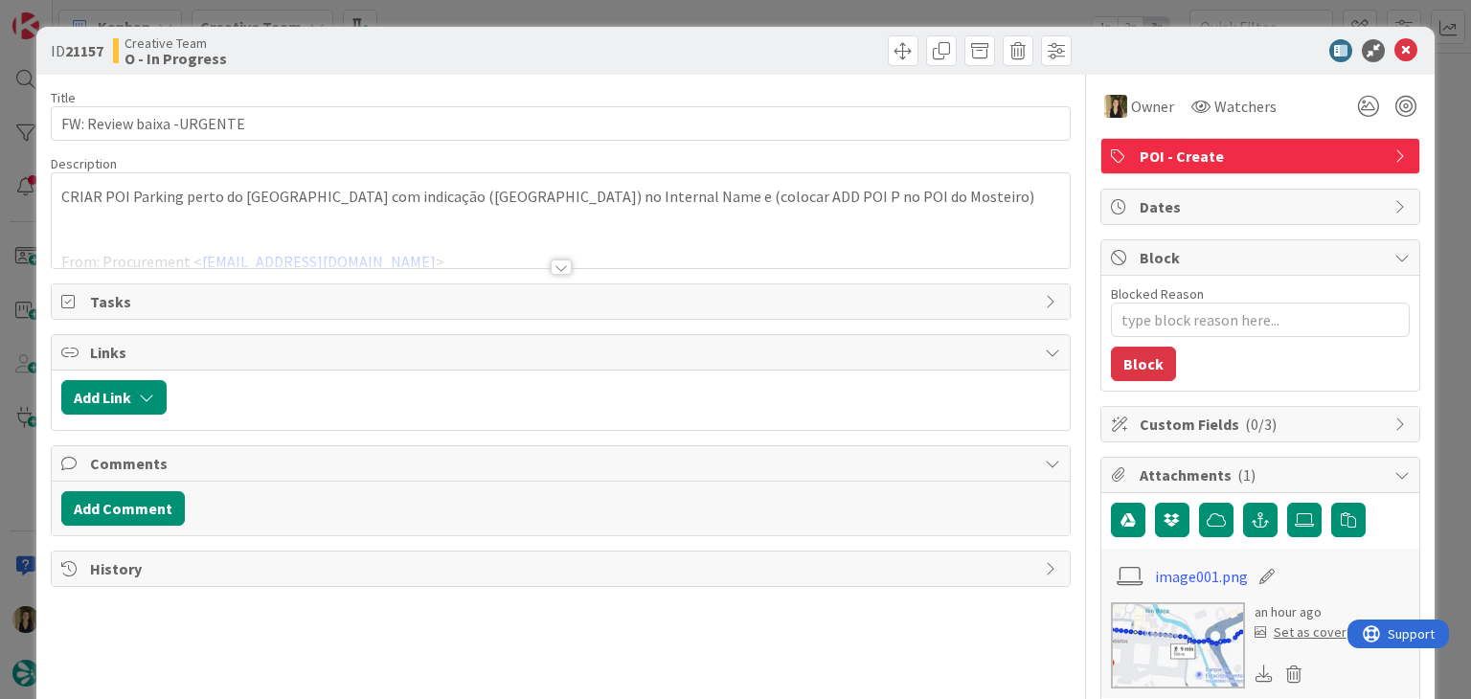
drag, startPoint x: 650, startPoint y: 43, endPoint x: 646, endPoint y: 32, distance: 12.1
click at [649, 43] on div at bounding box center [819, 50] width 506 height 31
click at [649, 11] on div "ID 21157 Creative Team O - In Progress Title 25 / 128 FW: Review baixa -URGENTE…" at bounding box center [735, 349] width 1471 height 699
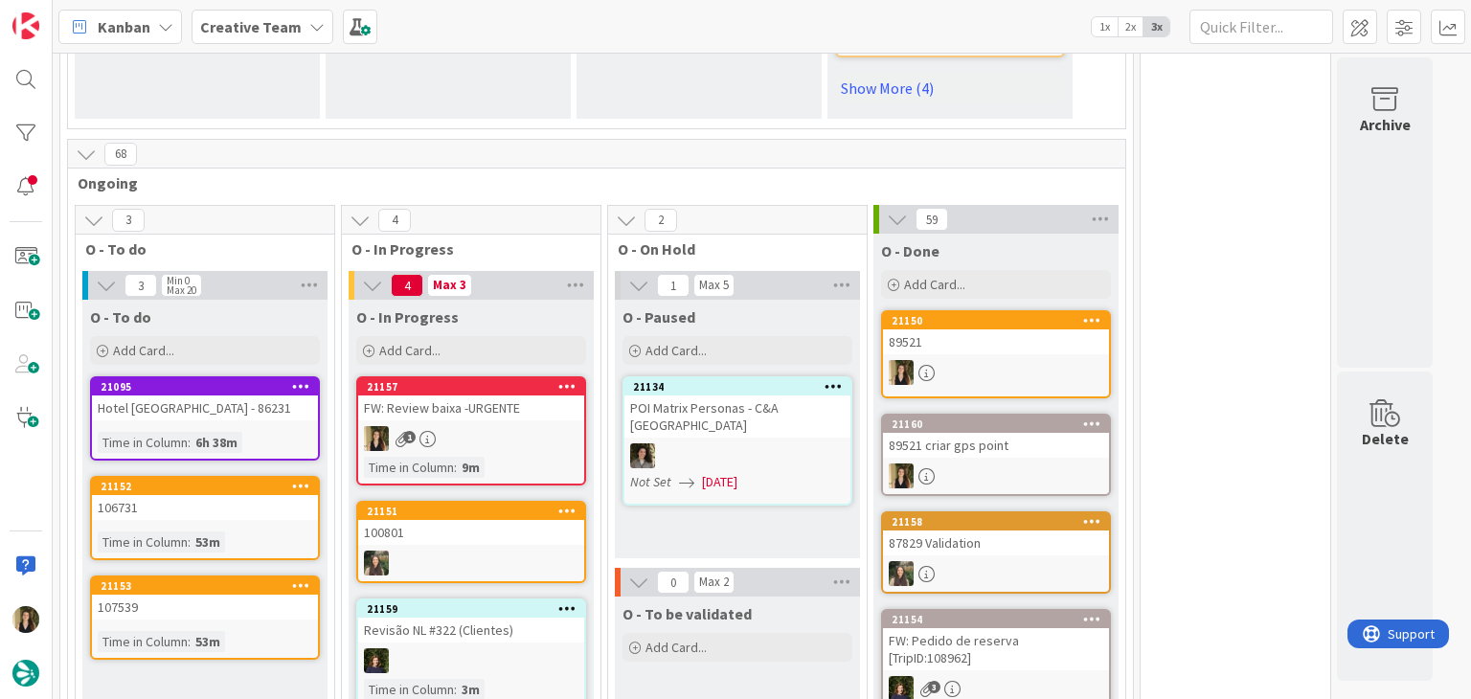
click at [260, 495] on div "106731" at bounding box center [205, 507] width 226 height 25
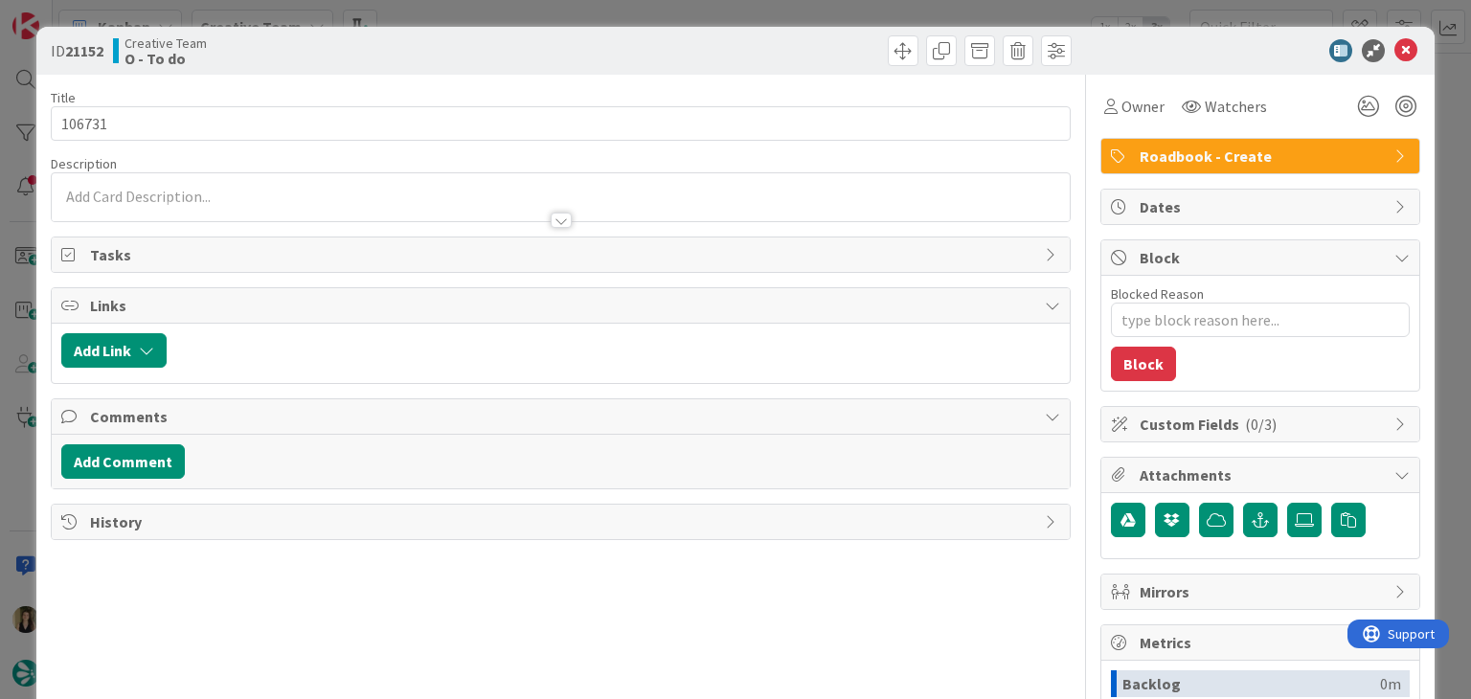
click at [505, 12] on div "ID 21152 Creative Team O - To do Title 6 / 128 106731 Description Owner Watcher…" at bounding box center [735, 349] width 1471 height 699
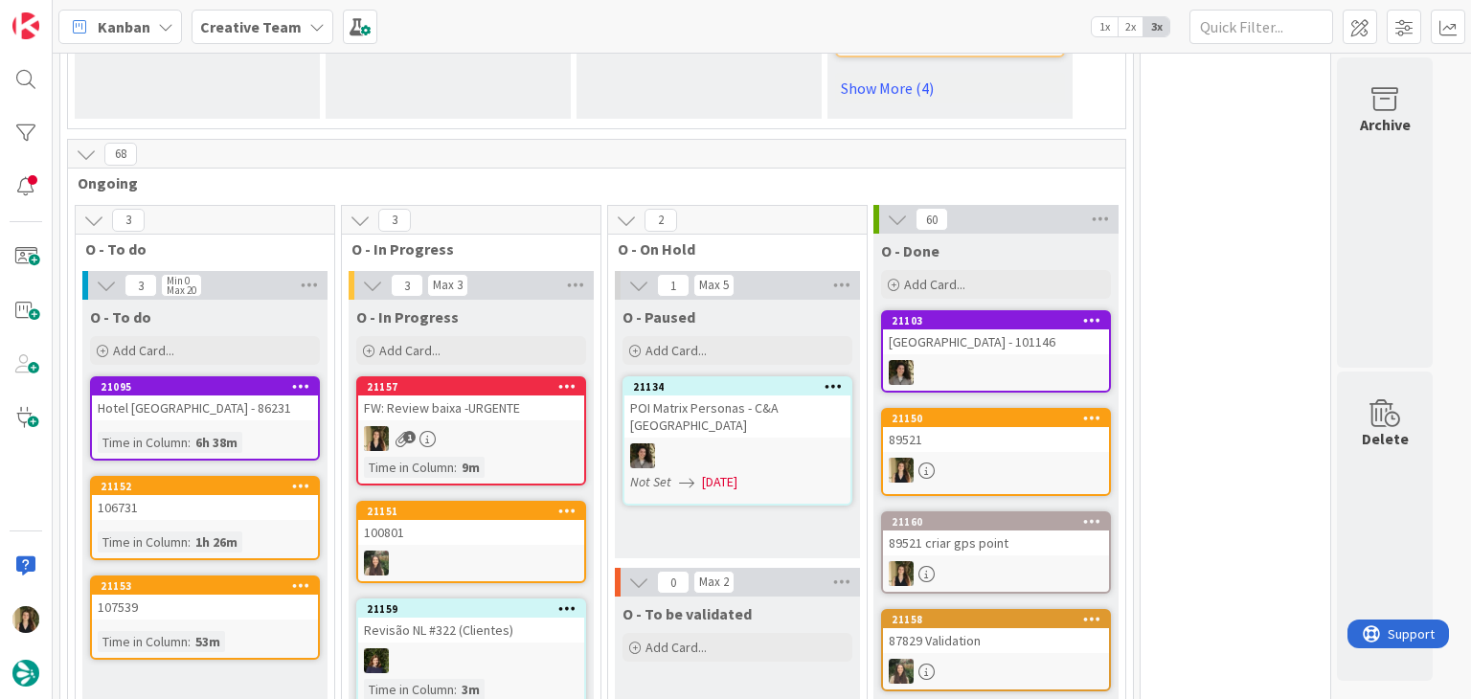
click at [221, 575] on link "21153 107539 Time in Column : 53m" at bounding box center [205, 617] width 230 height 84
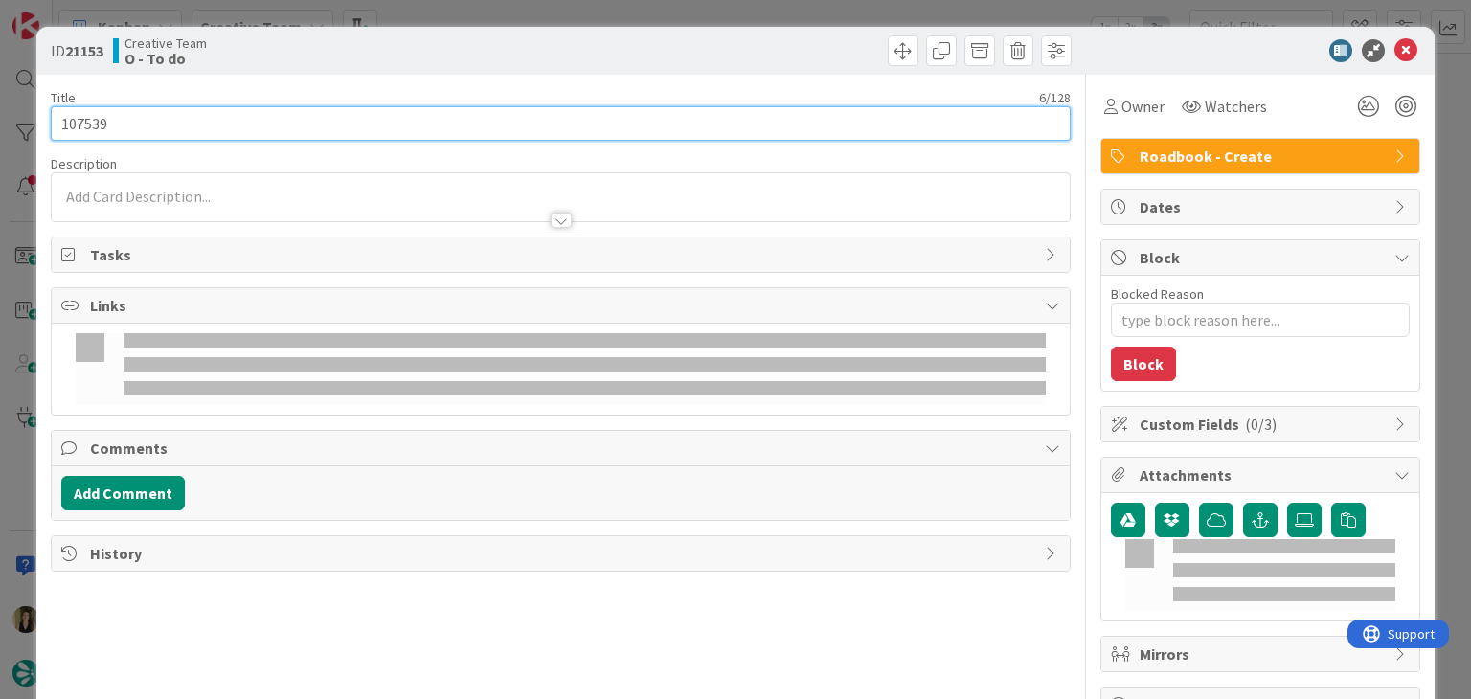
click at [84, 123] on input "107539" at bounding box center [560, 123] width 1019 height 34
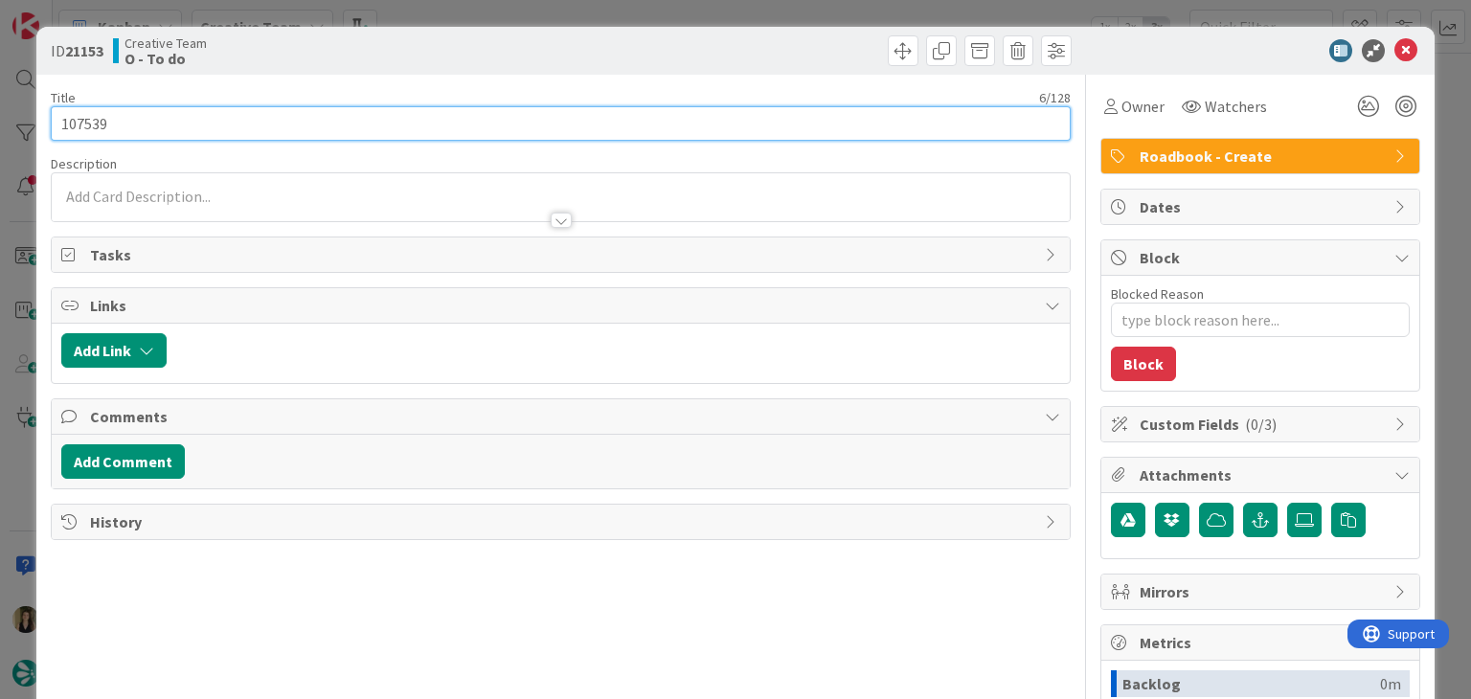
click at [84, 123] on input "107539" at bounding box center [560, 123] width 1019 height 34
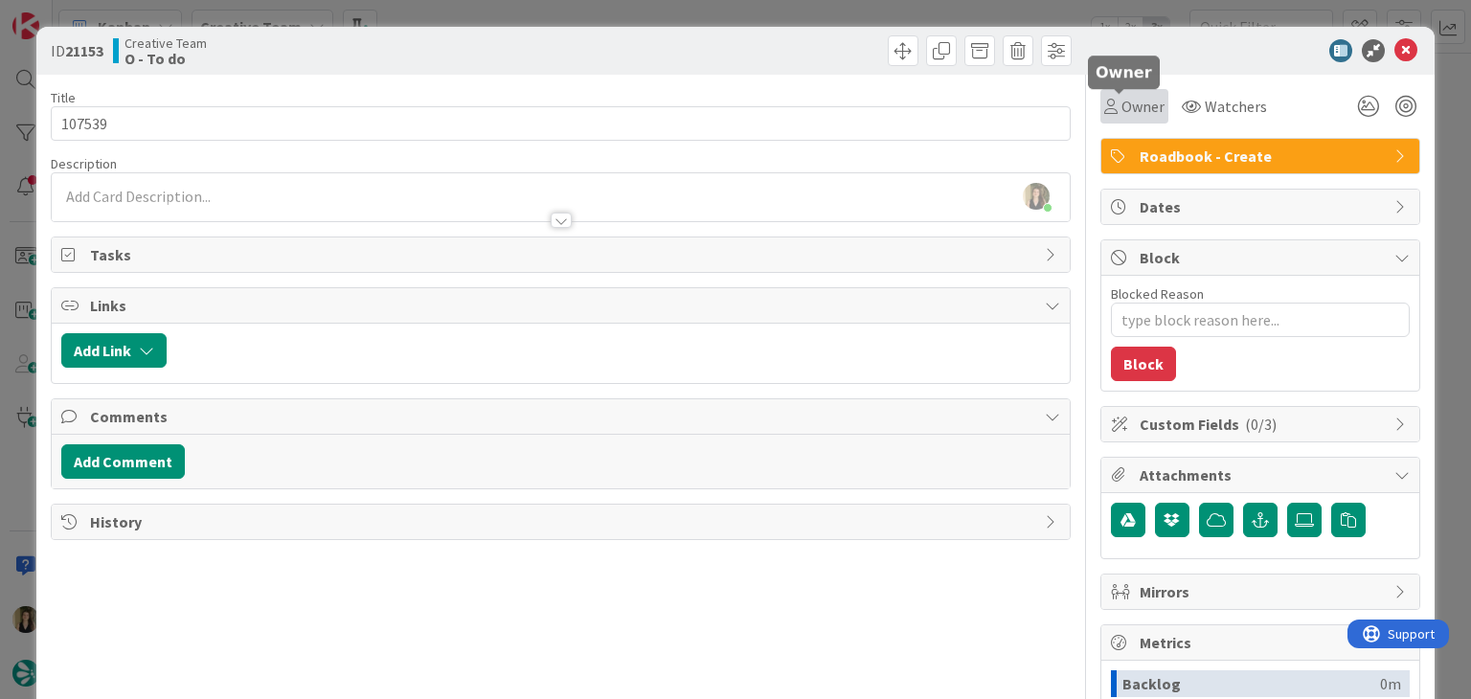
click at [1121, 103] on span "Owner" at bounding box center [1142, 106] width 43 height 23
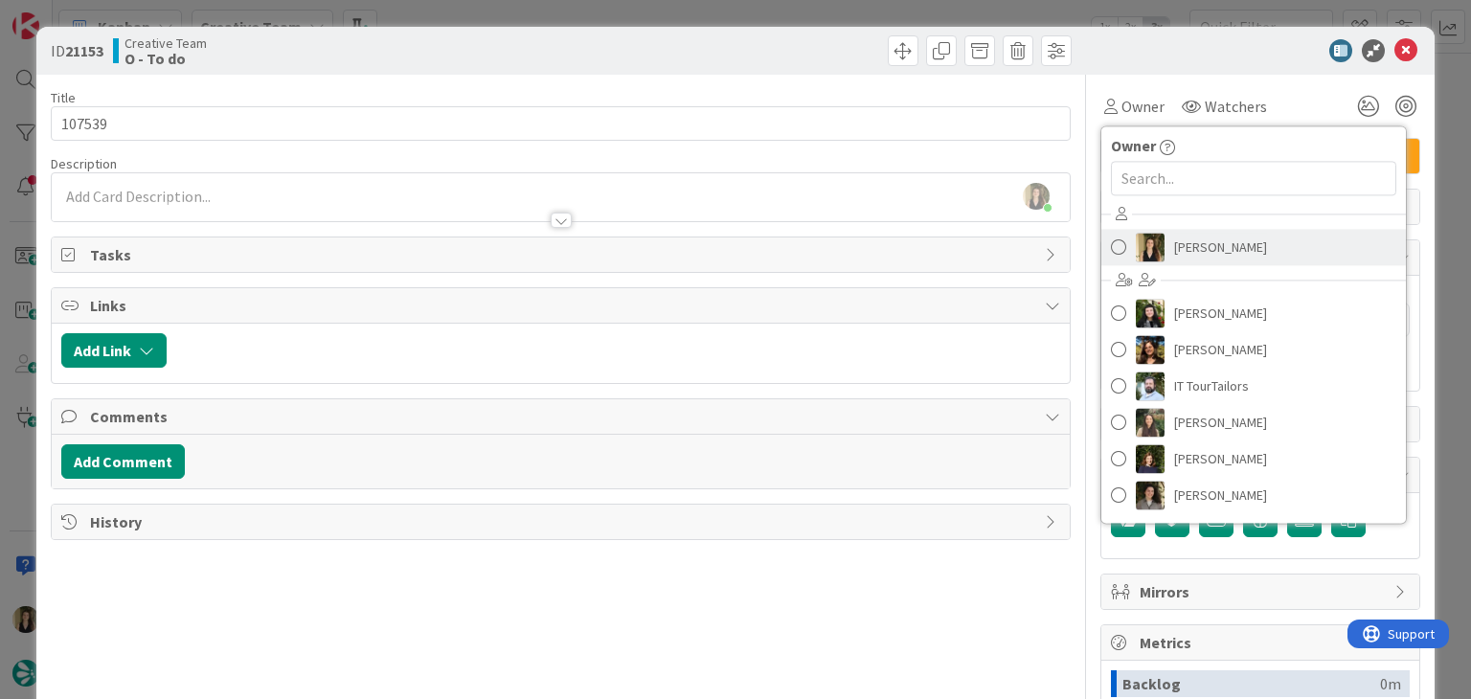
drag, startPoint x: 1210, startPoint y: 242, endPoint x: 1005, endPoint y: 142, distance: 228.2
click at [1209, 242] on span "[PERSON_NAME]" at bounding box center [1220, 247] width 93 height 29
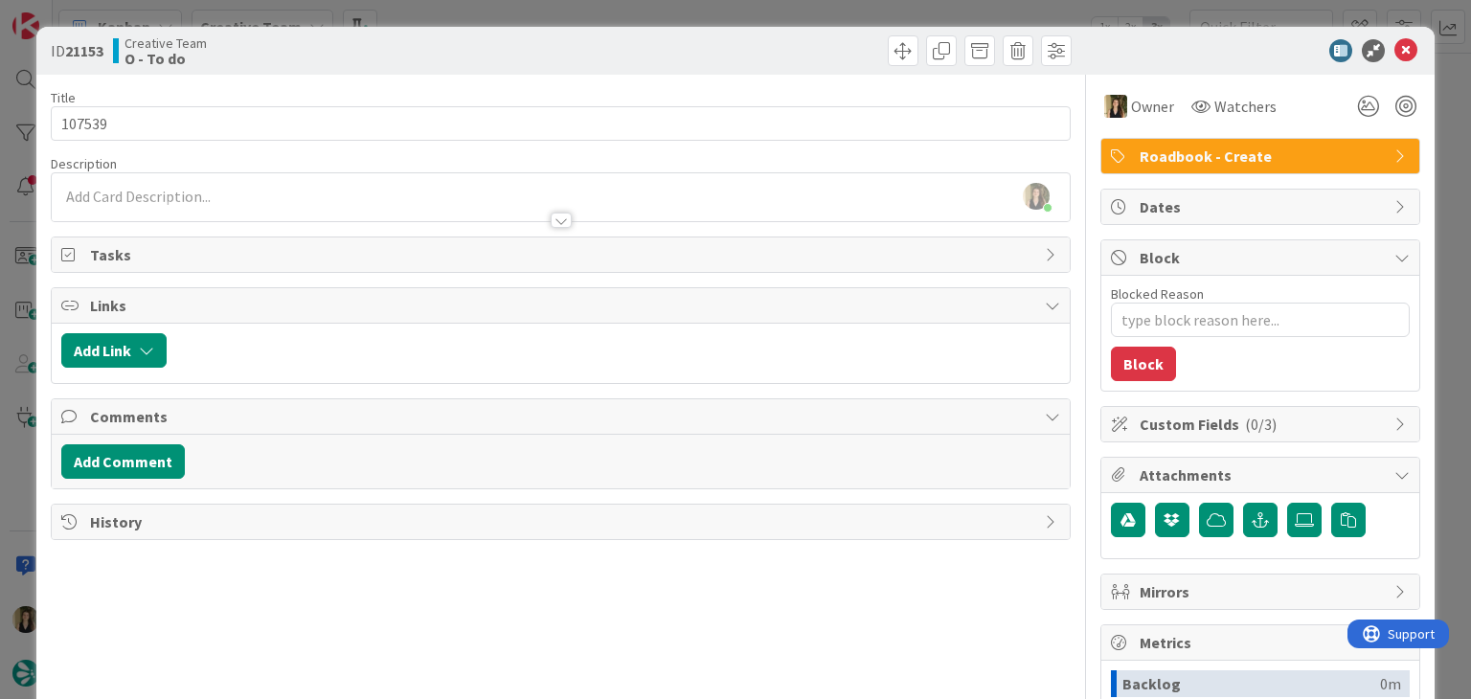
click at [799, 41] on div at bounding box center [819, 50] width 506 height 31
click at [795, 7] on div "ID 21153 Creative Team O - To do Title 6 / 128 107539 Description [PERSON_NAME]…" at bounding box center [735, 349] width 1471 height 699
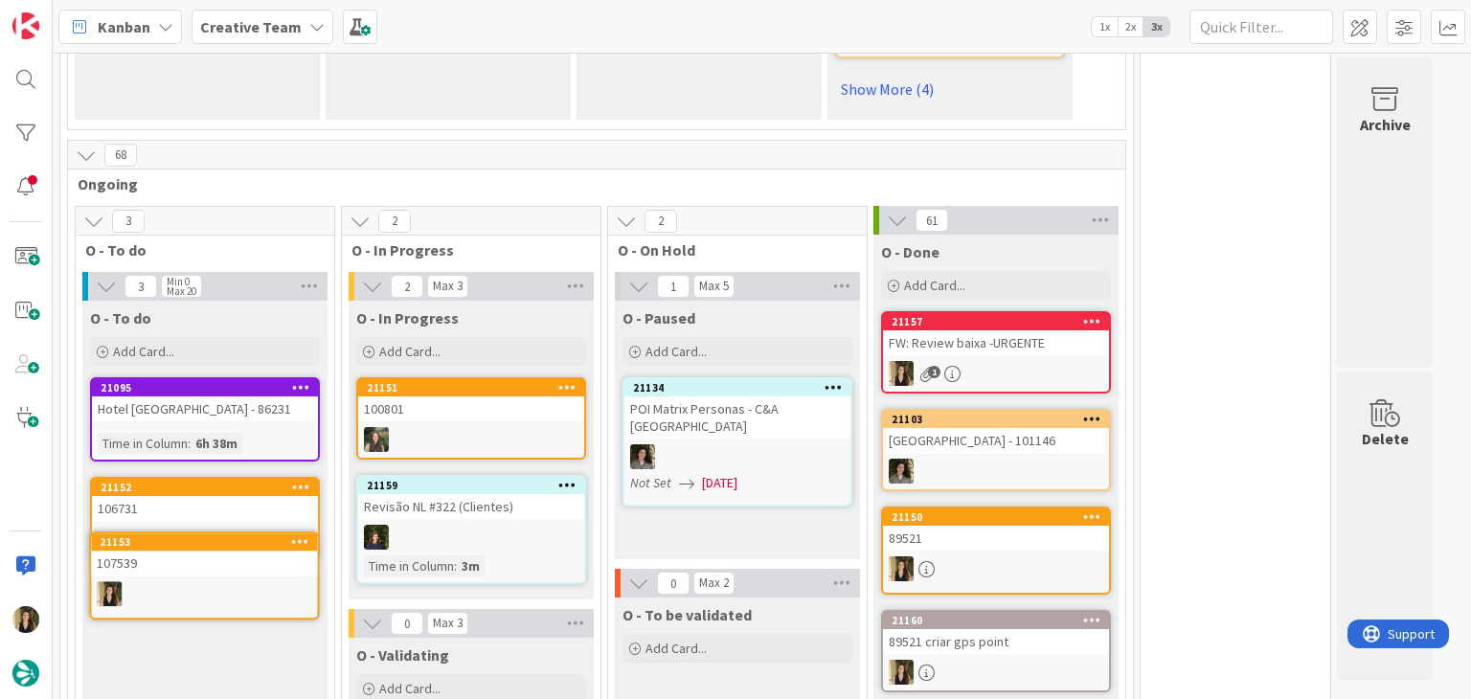
scroll to position [1404, 0]
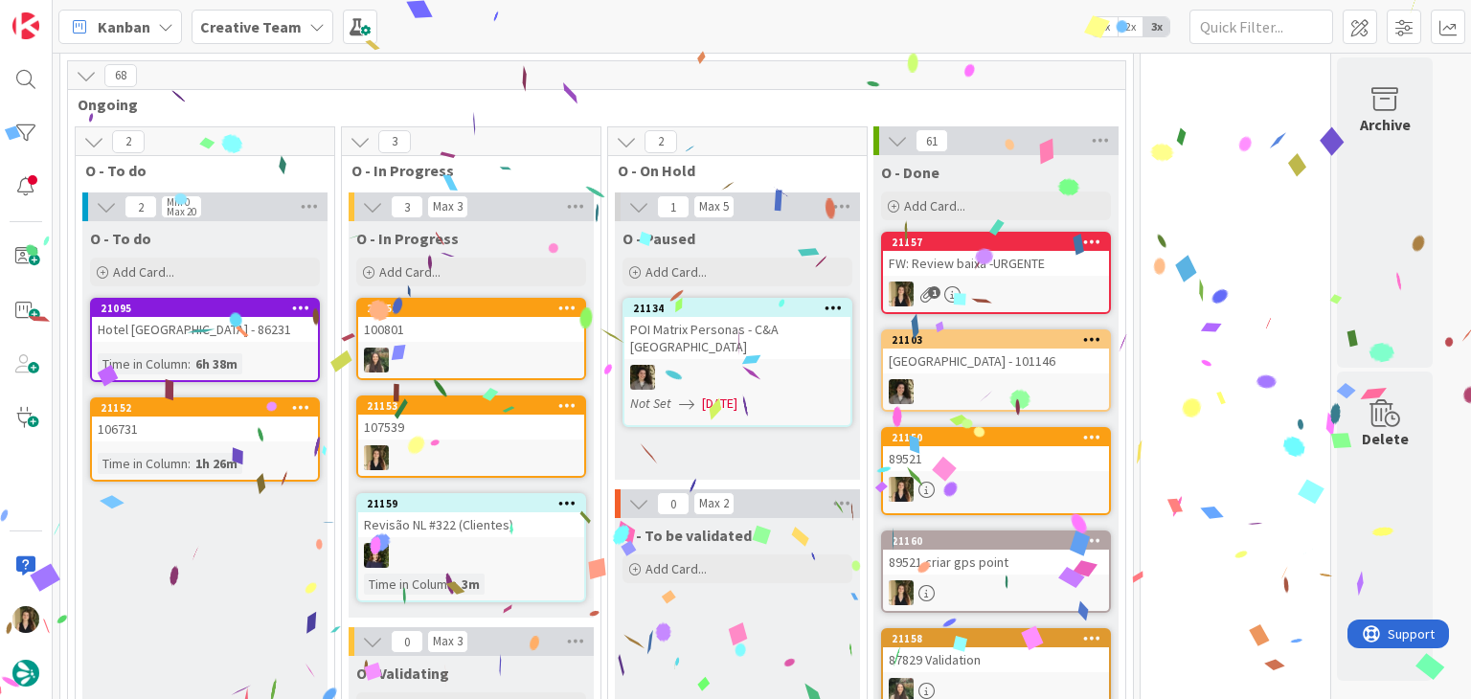
click at [1000, 281] on div "1" at bounding box center [996, 293] width 226 height 25
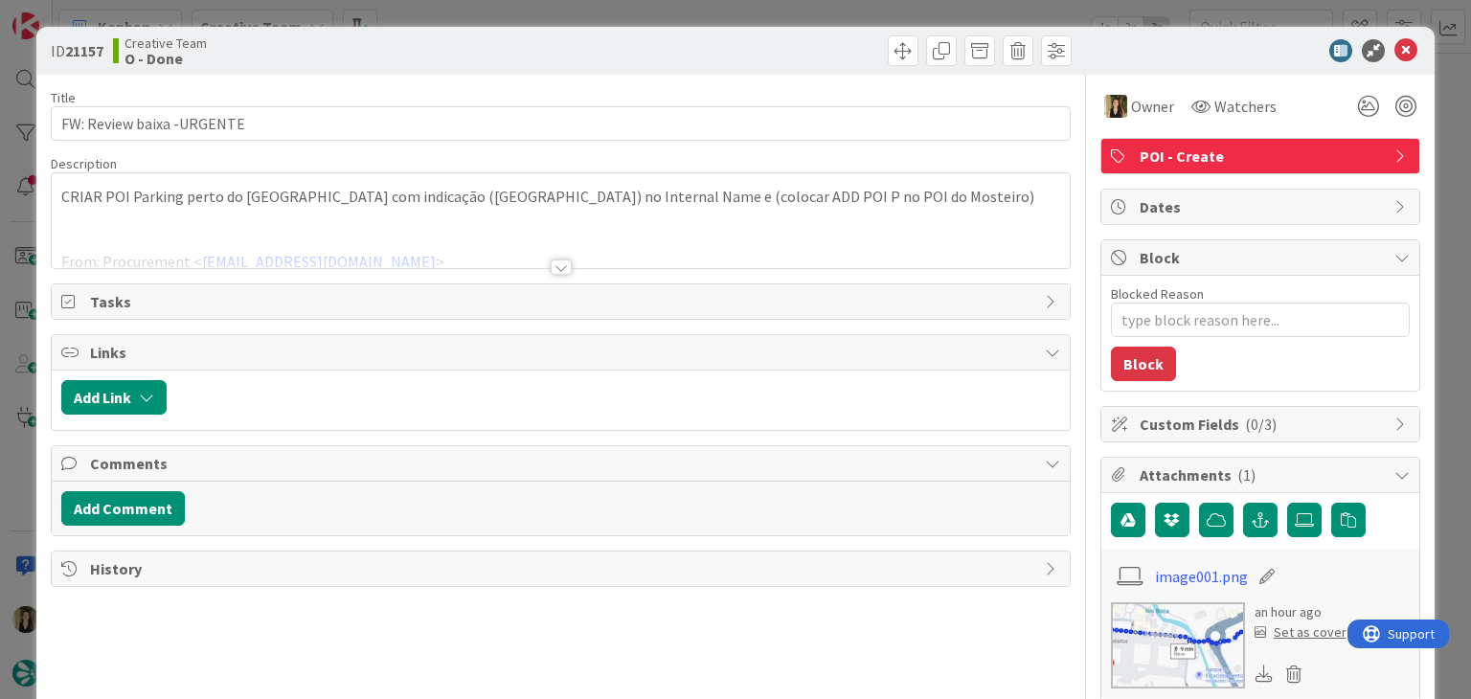
click at [562, 263] on div at bounding box center [561, 266] width 21 height 15
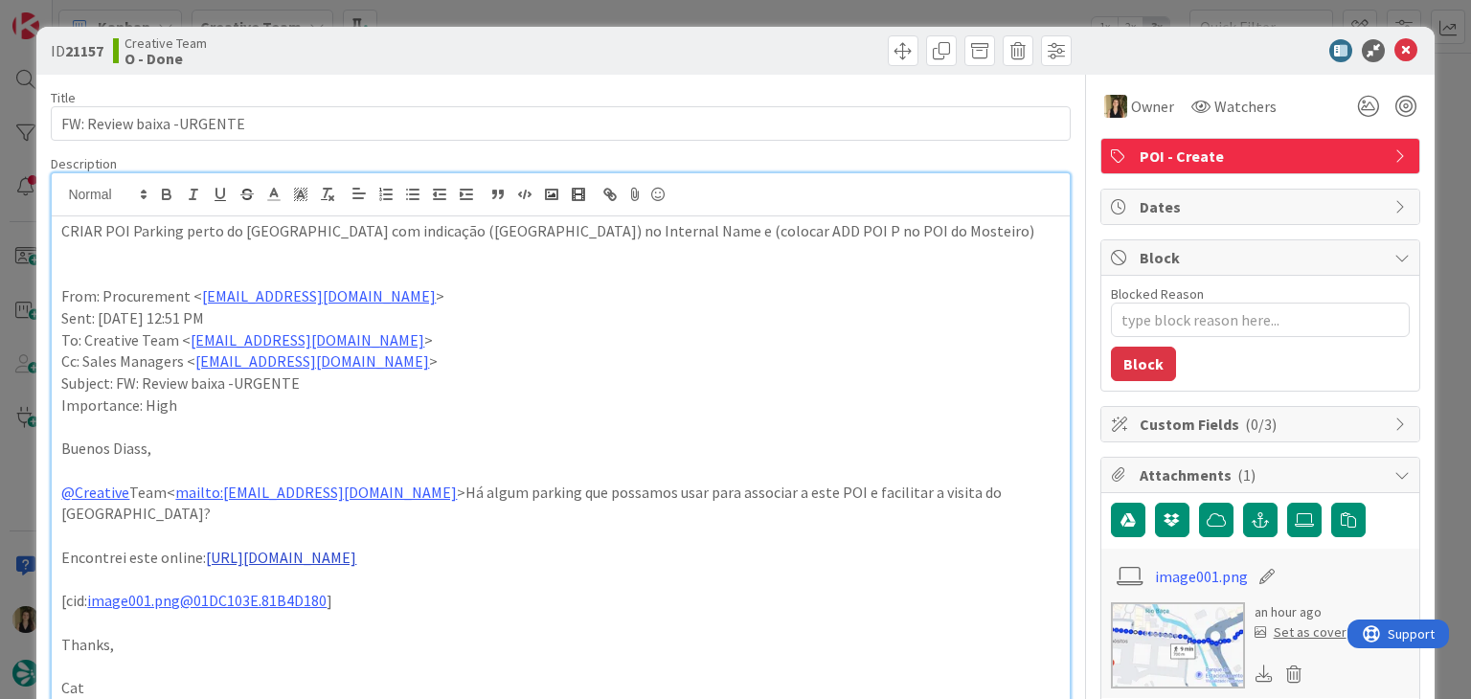
click at [356, 562] on link "[URL][DOMAIN_NAME]" at bounding box center [281, 557] width 150 height 19
click at [326, 602] on link "[URL][DOMAIN_NAME]" at bounding box center [304, 593] width 131 height 25
drag, startPoint x: 416, startPoint y: 54, endPoint x: 377, endPoint y: 85, distance: 49.6
click at [415, 53] on div "Creative Team O - Done" at bounding box center [334, 50] width 443 height 31
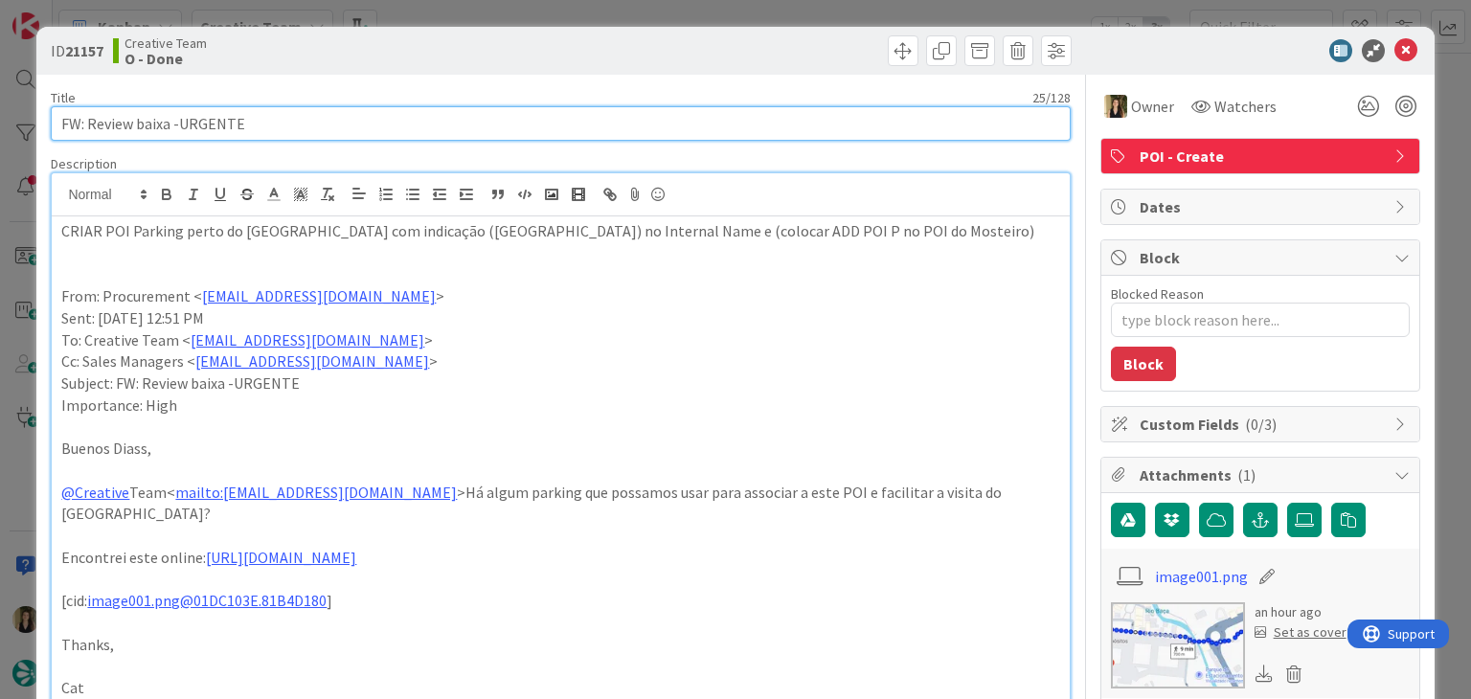
drag, startPoint x: 293, startPoint y: 120, endPoint x: 54, endPoint y: 127, distance: 239.5
click at [54, 127] on input "FW: Review baixa -URGENTE" at bounding box center [560, 123] width 1019 height 34
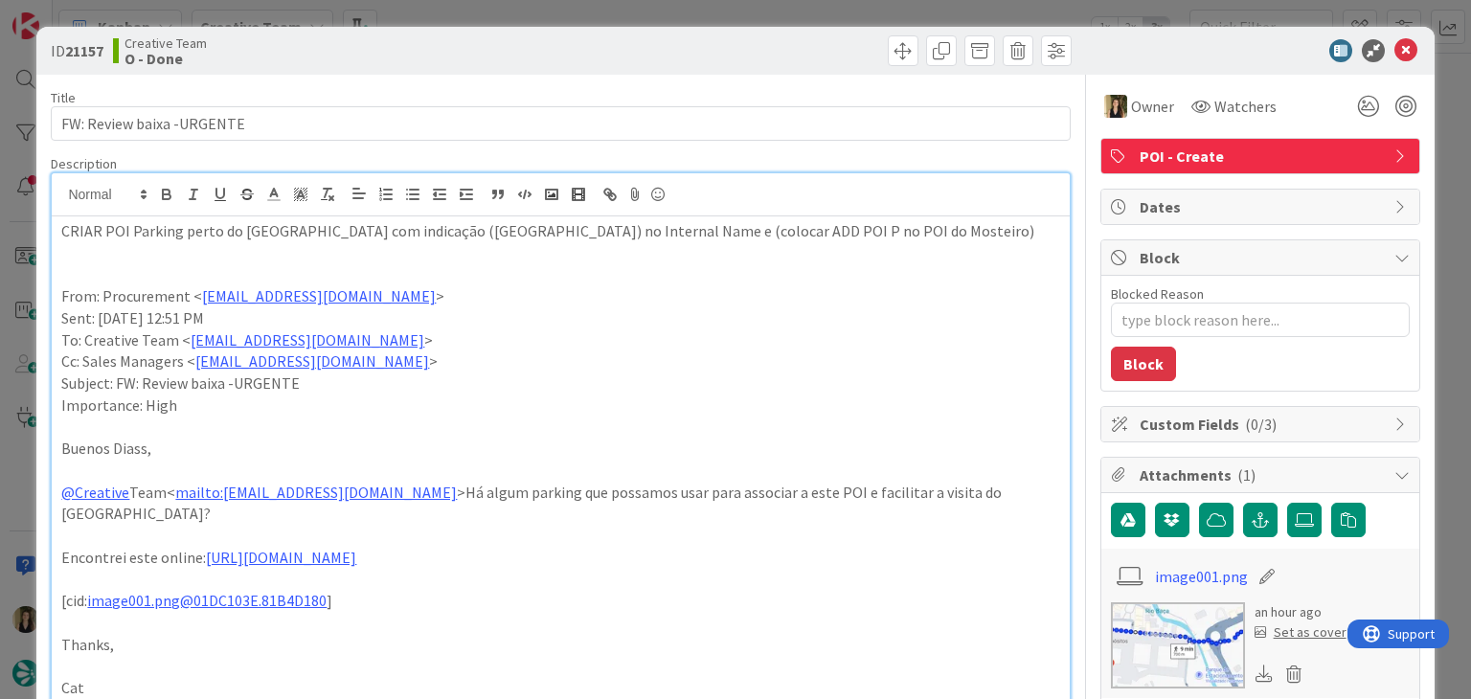
drag, startPoint x: 748, startPoint y: 62, endPoint x: 745, endPoint y: 32, distance: 30.8
click at [747, 61] on div at bounding box center [819, 50] width 506 height 31
click at [742, 4] on div "ID 21157 Creative Team O - Done Title 25 / 128 FW: Review baixa -URGENTE Descri…" at bounding box center [735, 349] width 1471 height 699
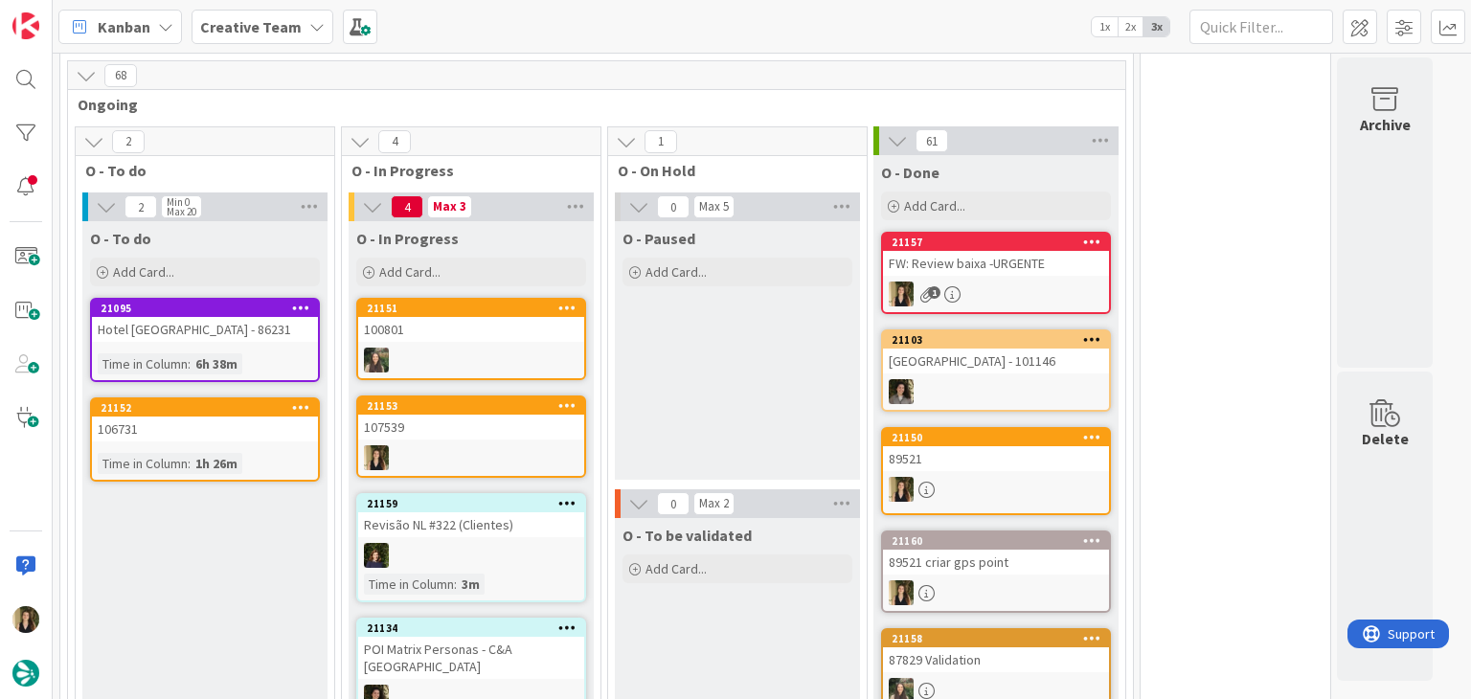
click at [494, 397] on link "21153 107539" at bounding box center [471, 436] width 230 height 82
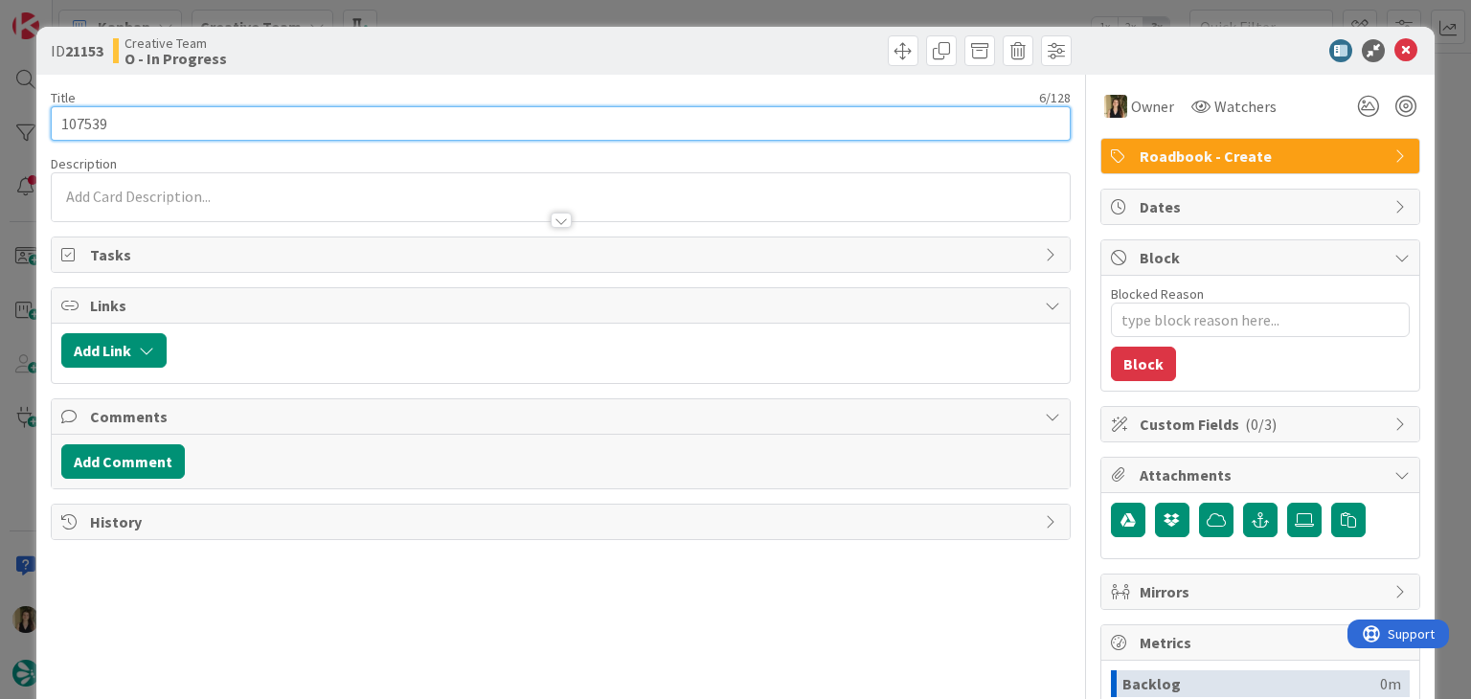
click at [83, 124] on input "107539" at bounding box center [560, 123] width 1019 height 34
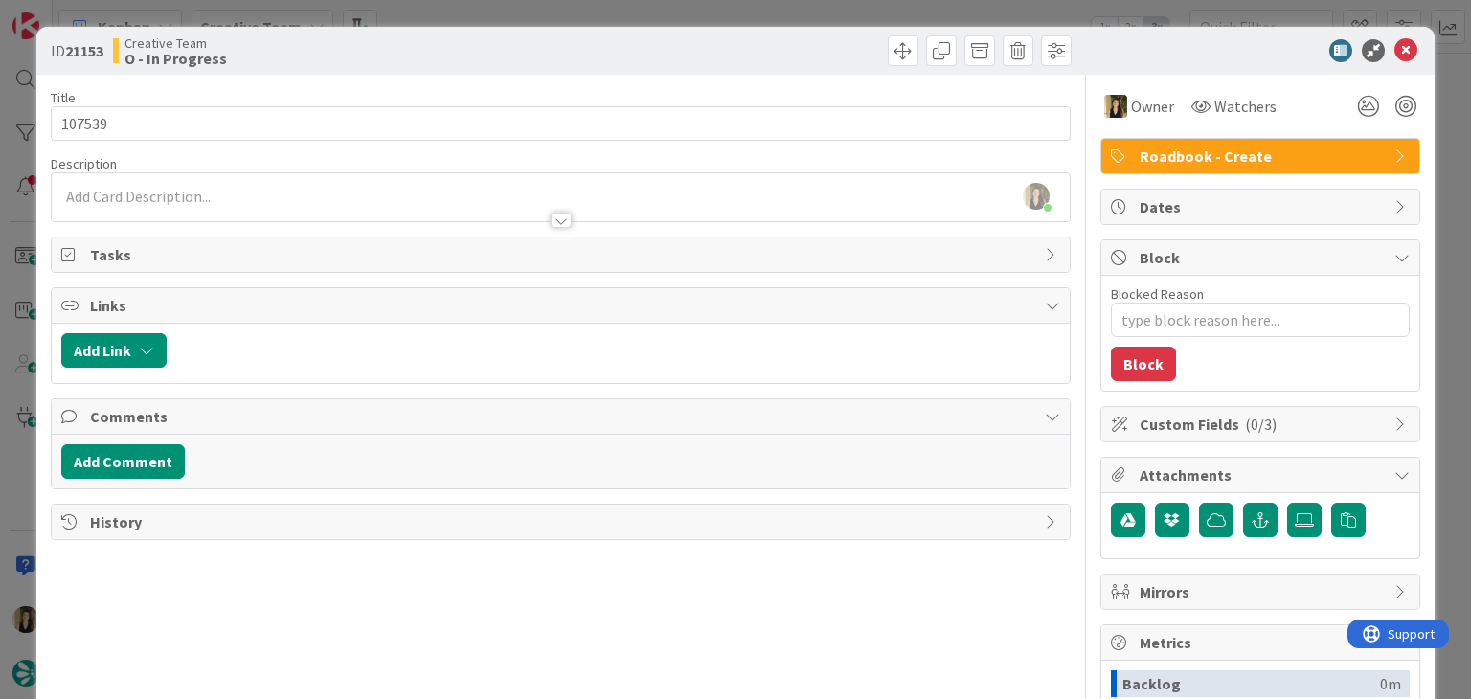
type textarea "x"
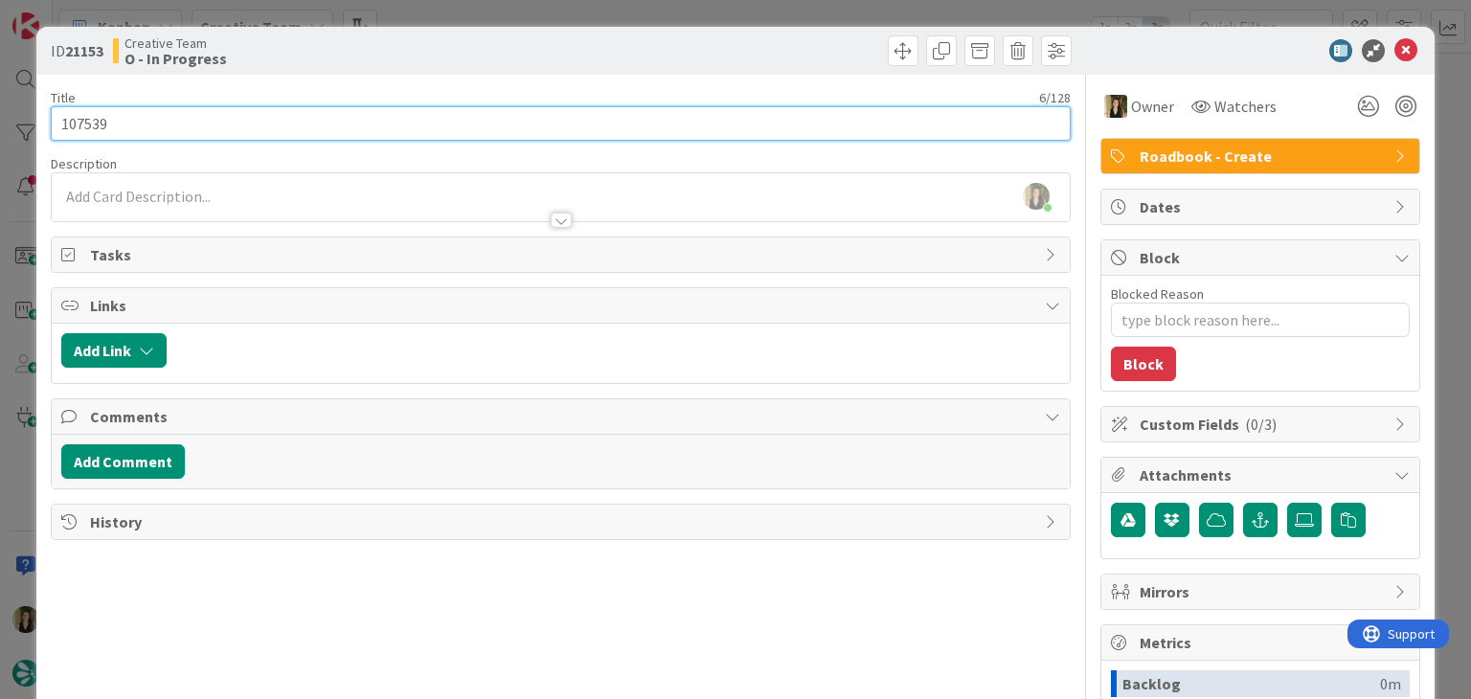
scroll to position [1409, 0]
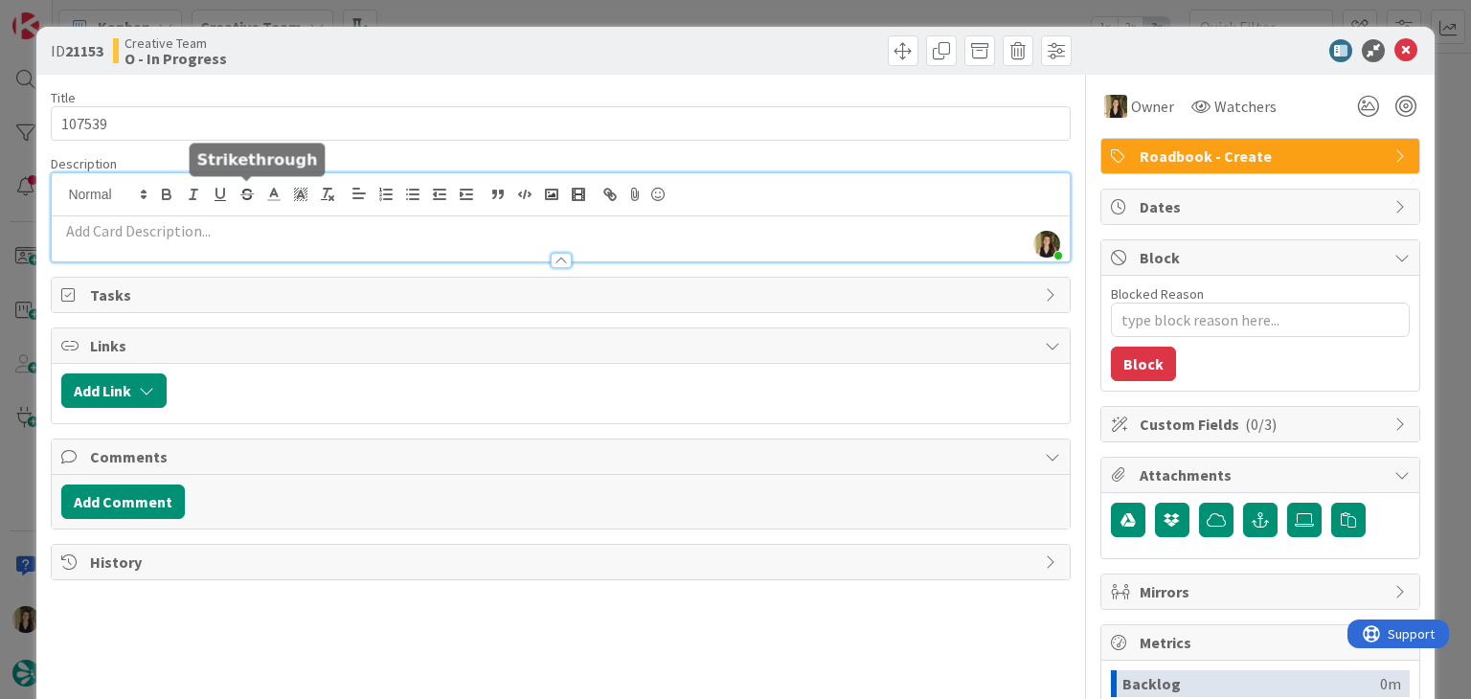
click at [250, 192] on div "[PERSON_NAME] joined 4 m ago" at bounding box center [560, 217] width 1017 height 88
click at [242, 223] on p at bounding box center [560, 231] width 998 height 22
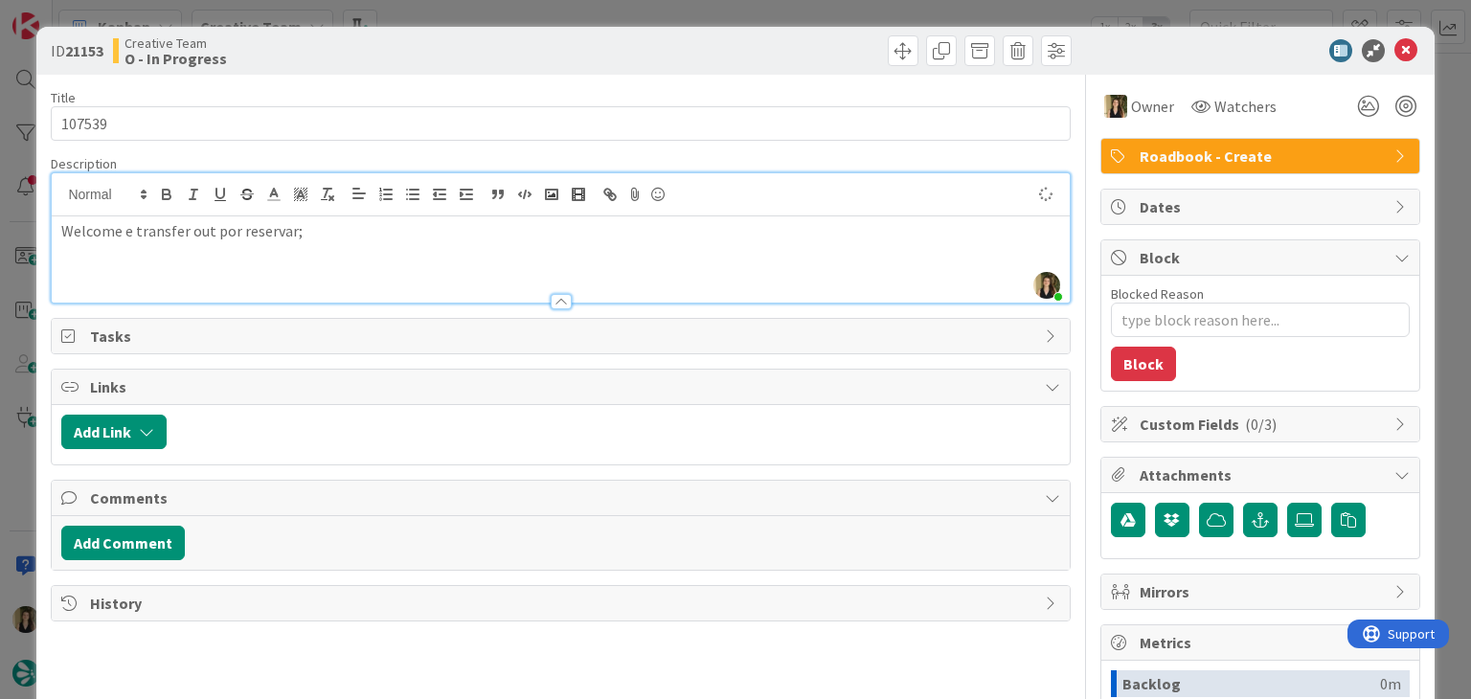
click at [349, 44] on div "Creative Team O - In Progress" at bounding box center [334, 50] width 443 height 31
click at [513, 15] on div "ID 21153 Creative Team O - In Progress Title 6 / 128 107539 Description [PERSON…" at bounding box center [735, 349] width 1471 height 699
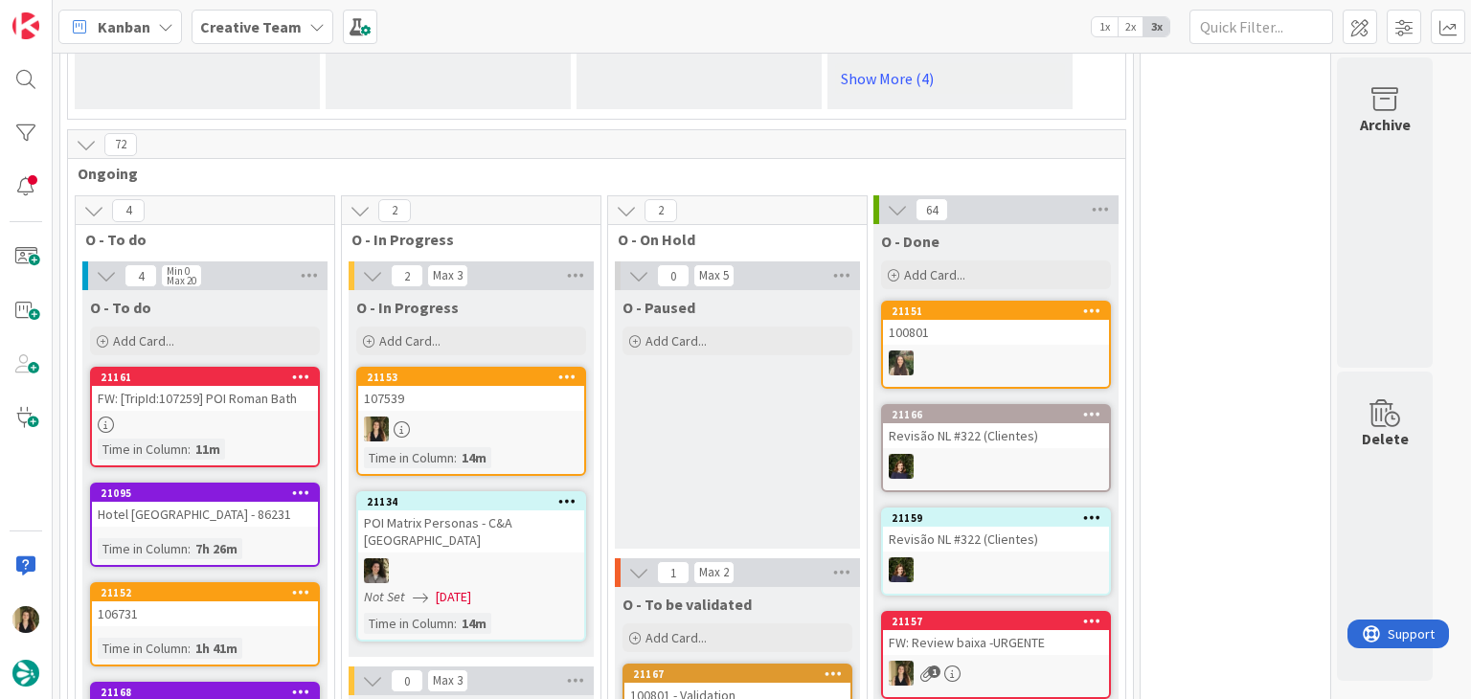
scroll to position [1628, 0]
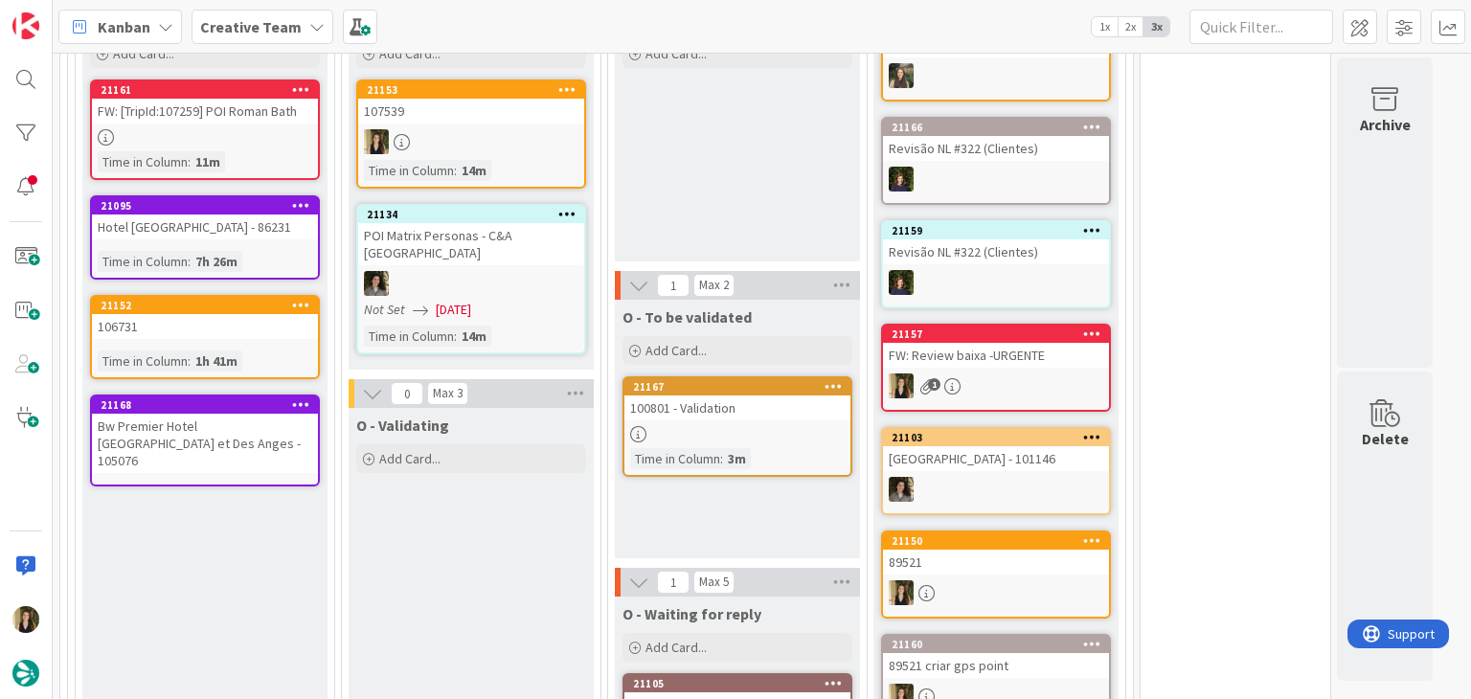
click at [503, 129] on div at bounding box center [471, 141] width 226 height 25
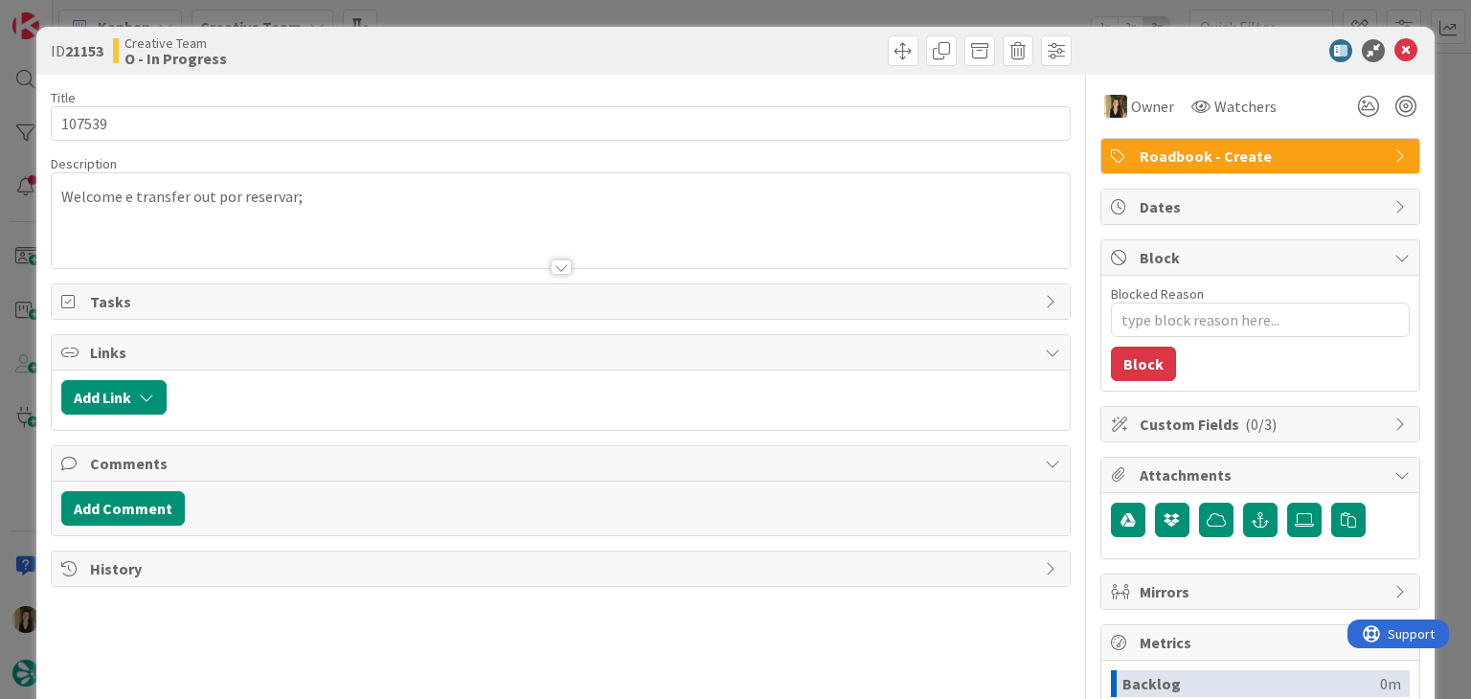
type textarea "x"
click at [349, 200] on p "Welcome e transfer out por reservar;" at bounding box center [560, 197] width 998 height 22
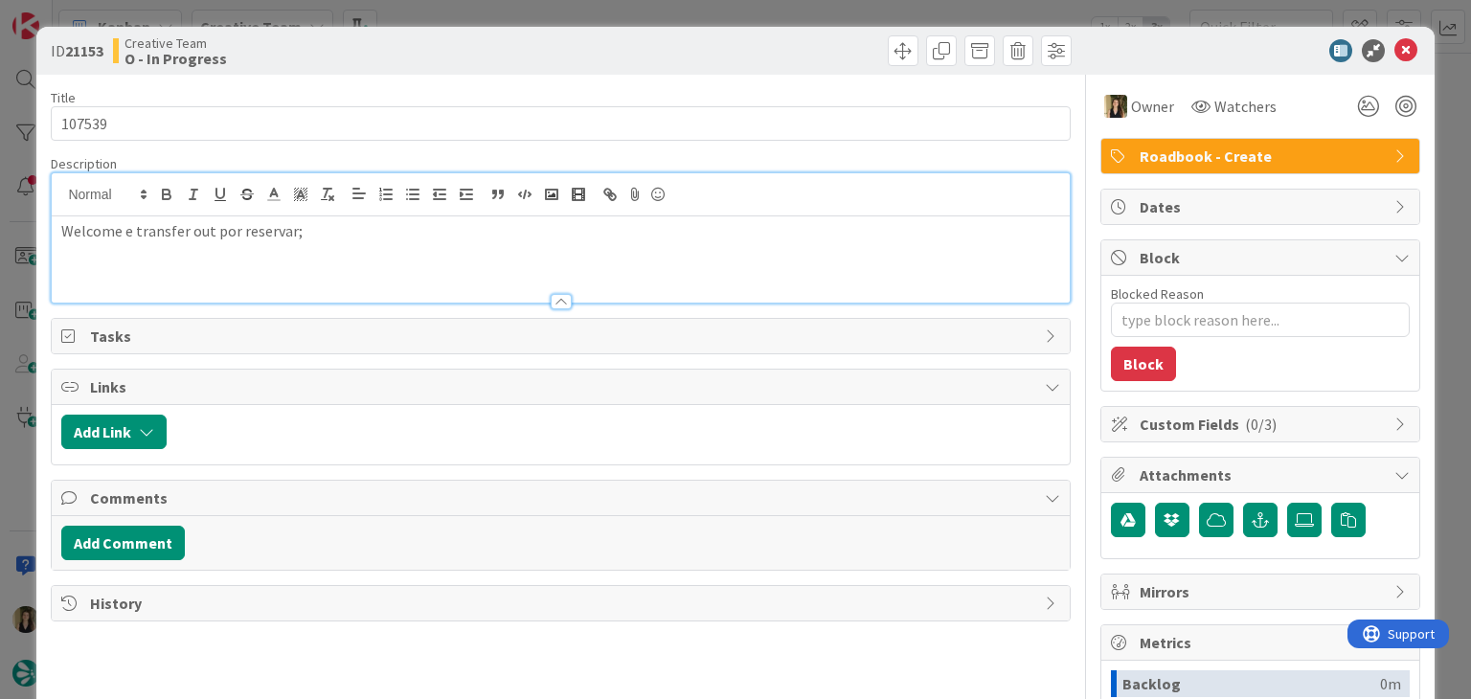
click at [387, 229] on p "Welcome e transfer out por reservar;" at bounding box center [560, 231] width 998 height 22
drag, startPoint x: 253, startPoint y: 269, endPoint x: 47, endPoint y: 237, distance: 208.3
click at [47, 237] on div "ID 21153 Creative Team O - In Progress Title 6 / 128 107539 Description [PERSON…" at bounding box center [734, 514] width 1397 height 975
click at [452, 55] on div "Creative Team O - In Progress" at bounding box center [334, 50] width 443 height 31
click at [459, 15] on div "ID 21153 Creative Team O - In Progress Title 6 / 128 107539 Description [PERSON…" at bounding box center [735, 349] width 1471 height 699
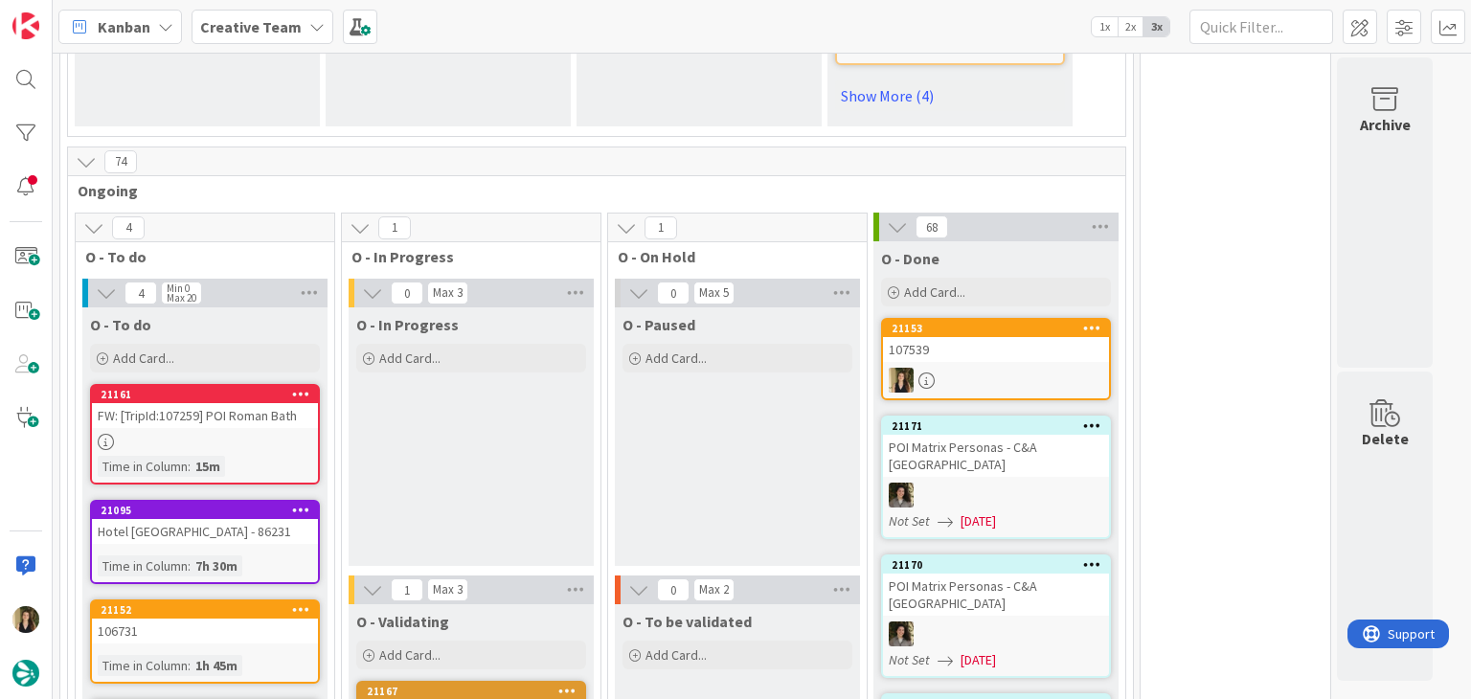
click at [237, 456] on div "Time in Column : 15m" at bounding box center [205, 466] width 214 height 21
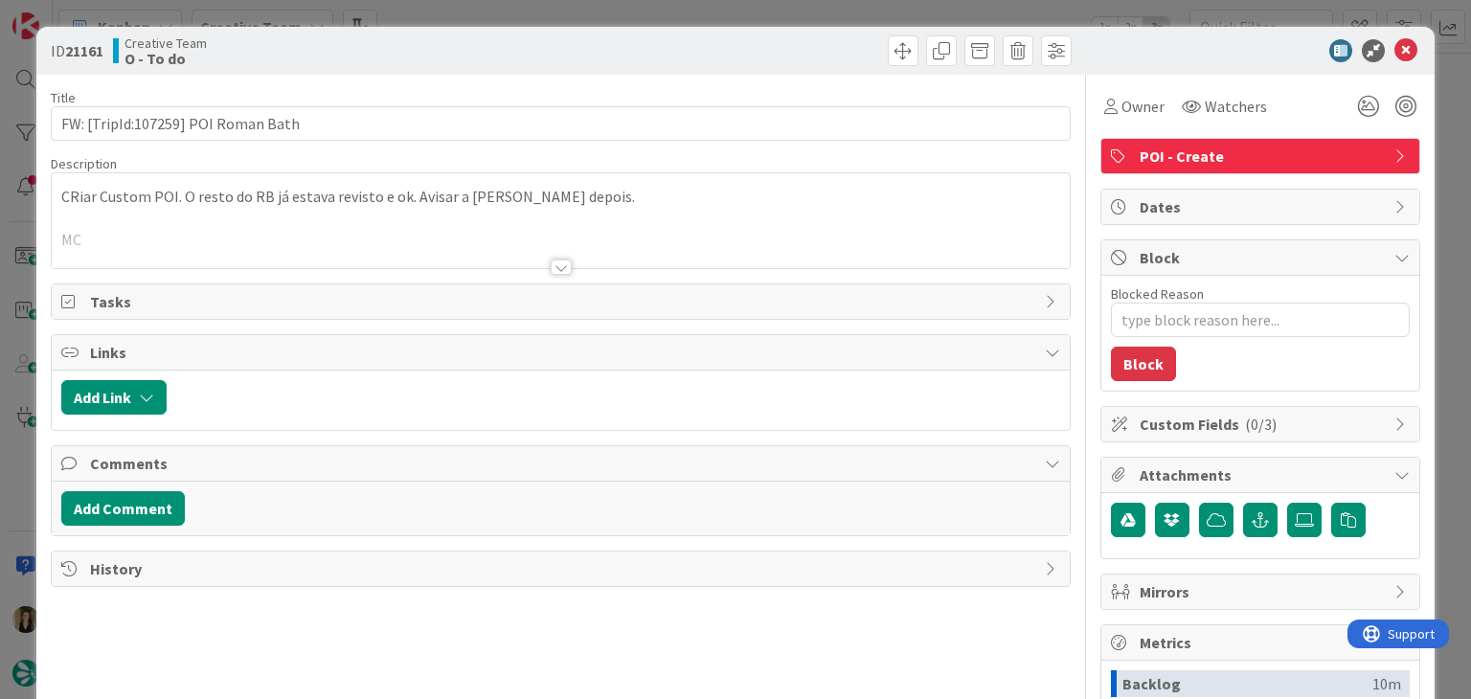
click at [588, 5] on div "ID 21161 Creative Team O - To do Title 34 / 128 FW: [TripId:107259] POI Roman B…" at bounding box center [735, 349] width 1471 height 699
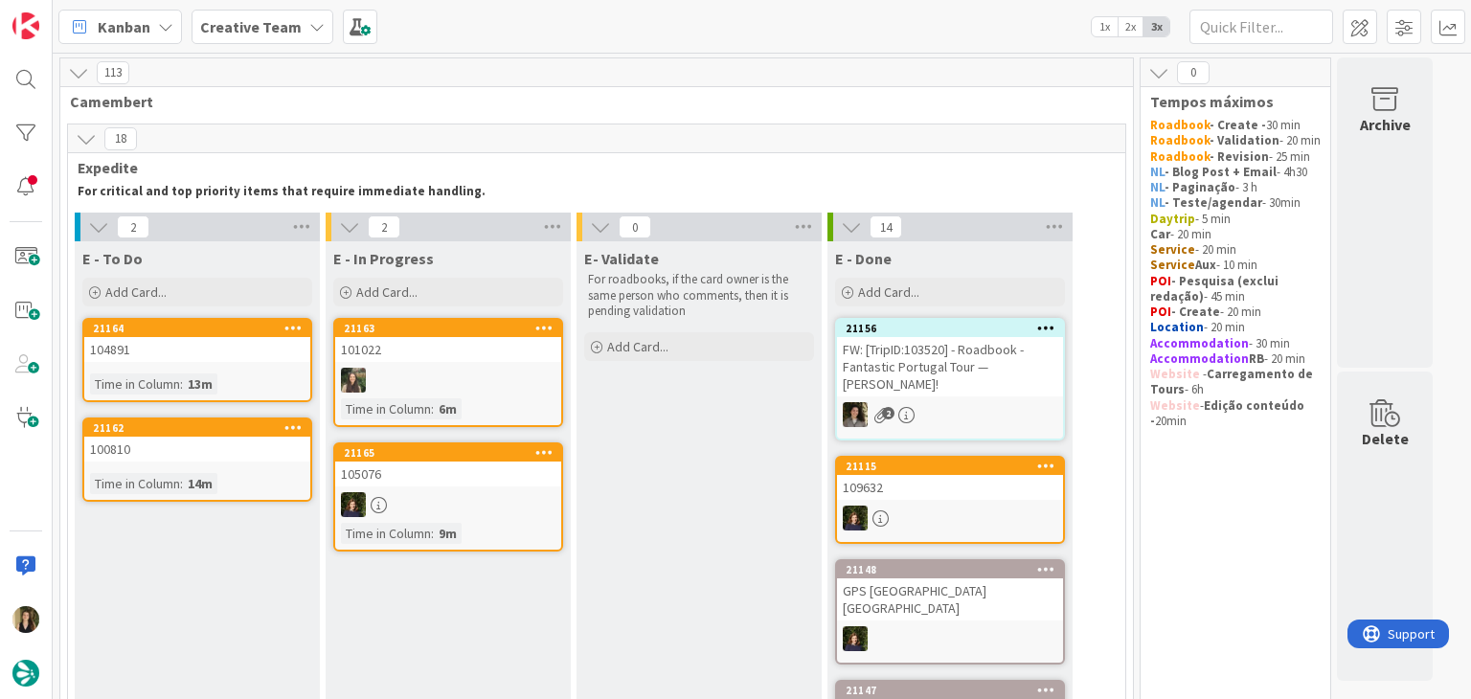
click at [184, 353] on div "104891" at bounding box center [197, 349] width 226 height 25
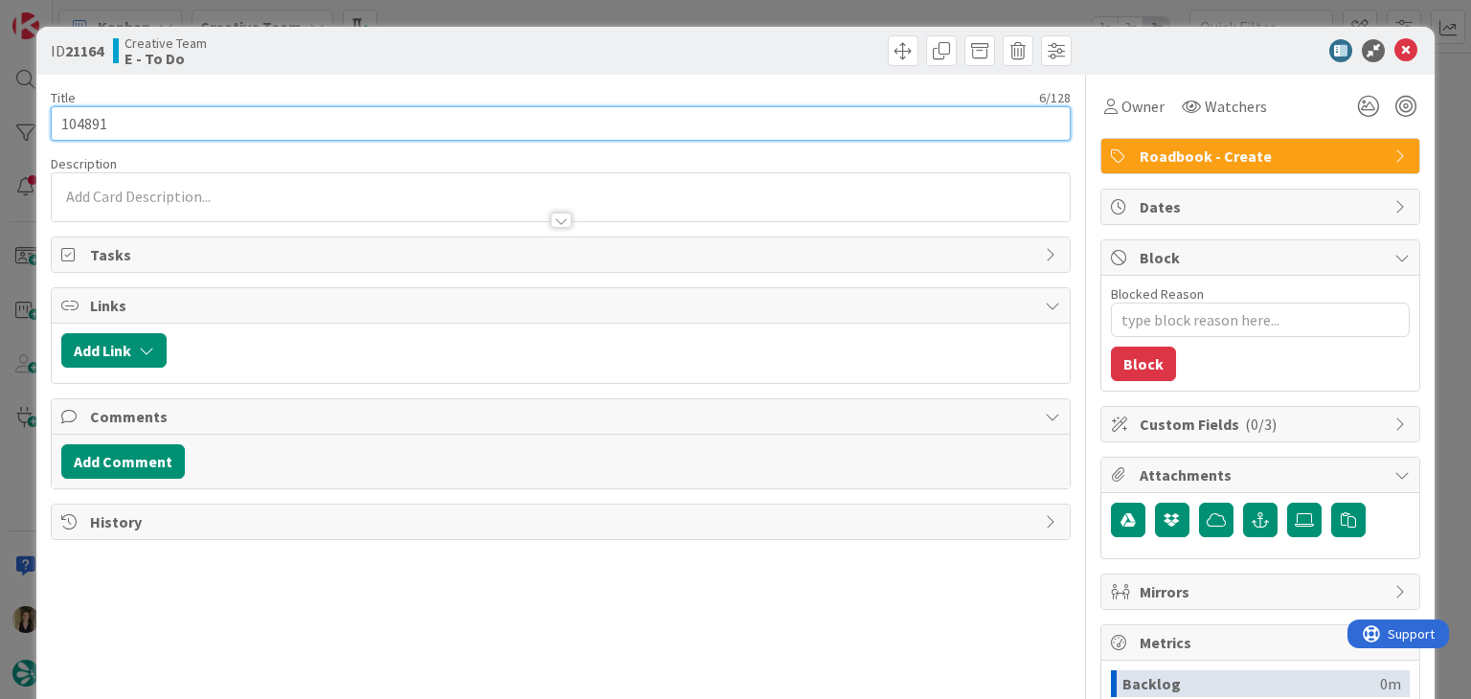
click at [76, 122] on input "104891" at bounding box center [560, 123] width 1019 height 34
click at [76, 121] on input "104891" at bounding box center [560, 123] width 1019 height 34
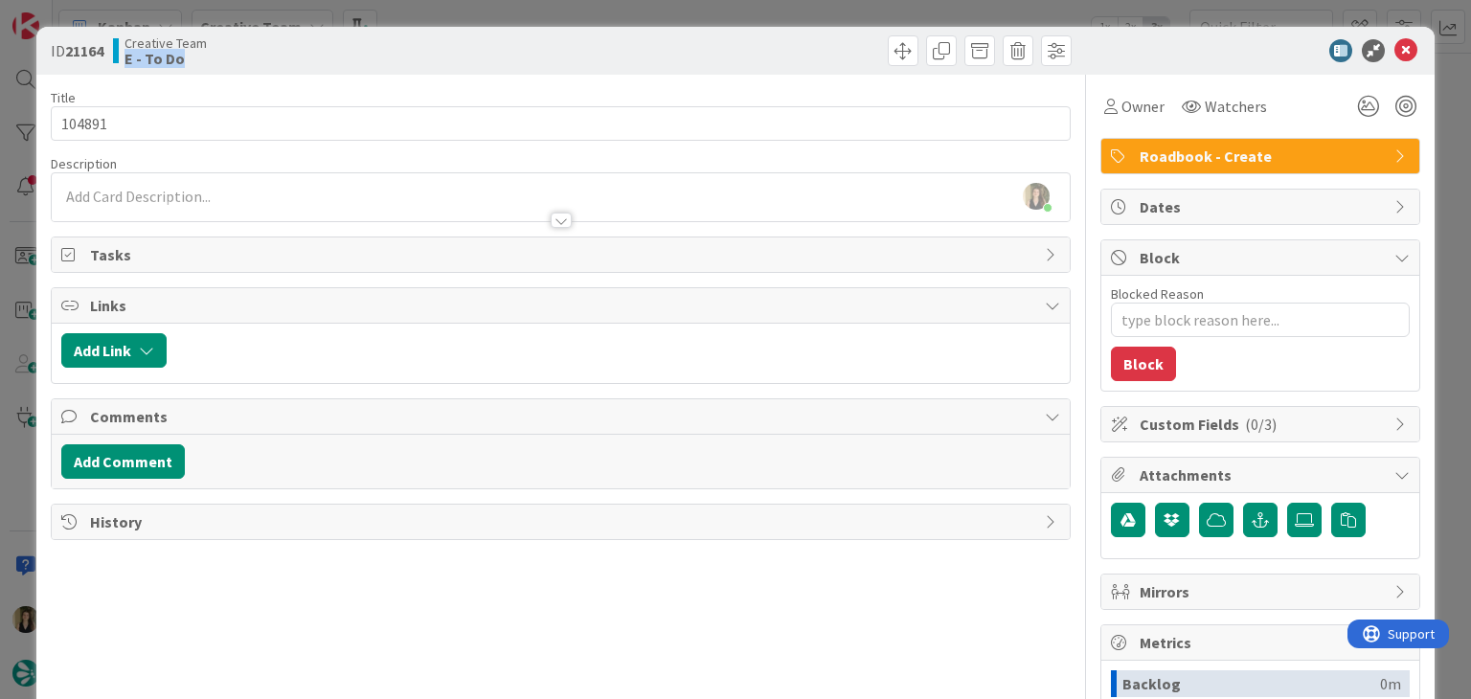
click at [468, 38] on div "Creative Team E - To Do" at bounding box center [334, 50] width 443 height 31
click at [467, 14] on div "ID 21164 Creative Team E - To Do Title 6 / 128 104891 Description [PERSON_NAME]…" at bounding box center [735, 349] width 1471 height 699
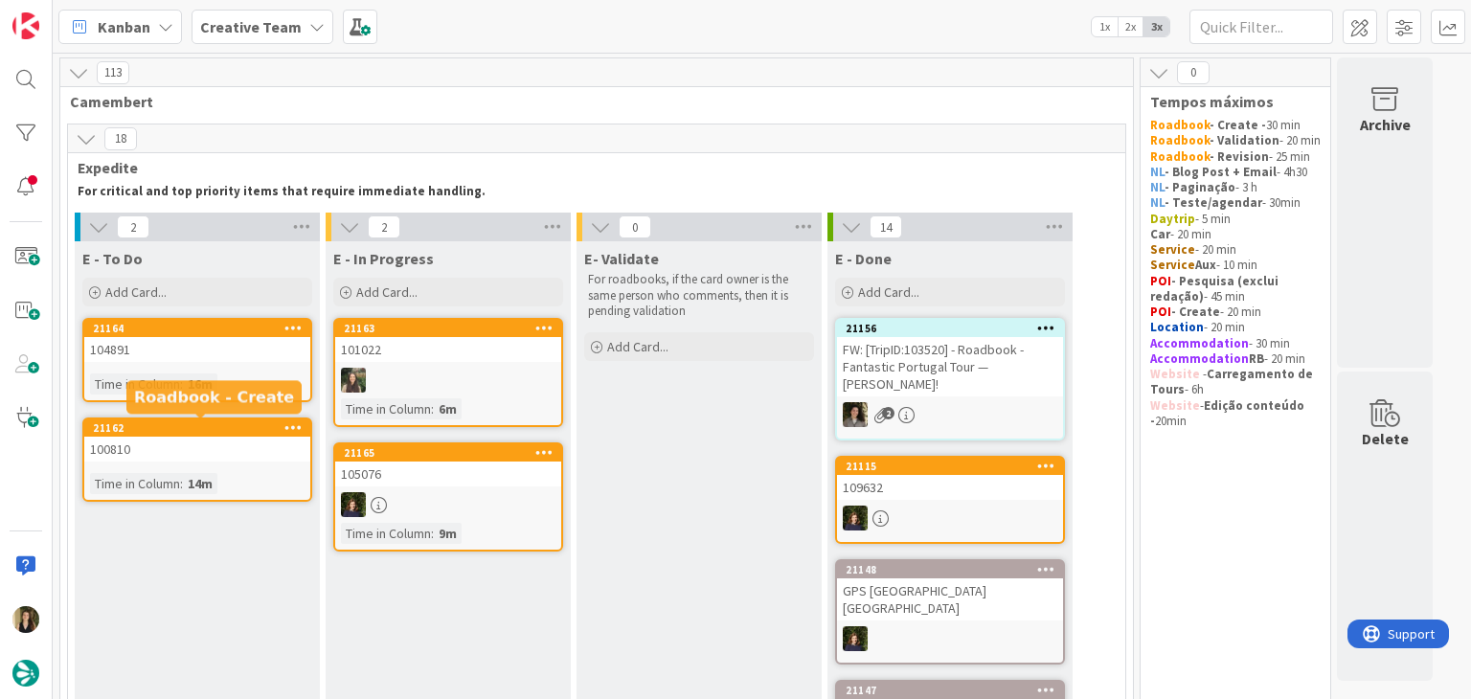
click at [185, 445] on div "100810" at bounding box center [197, 449] width 226 height 25
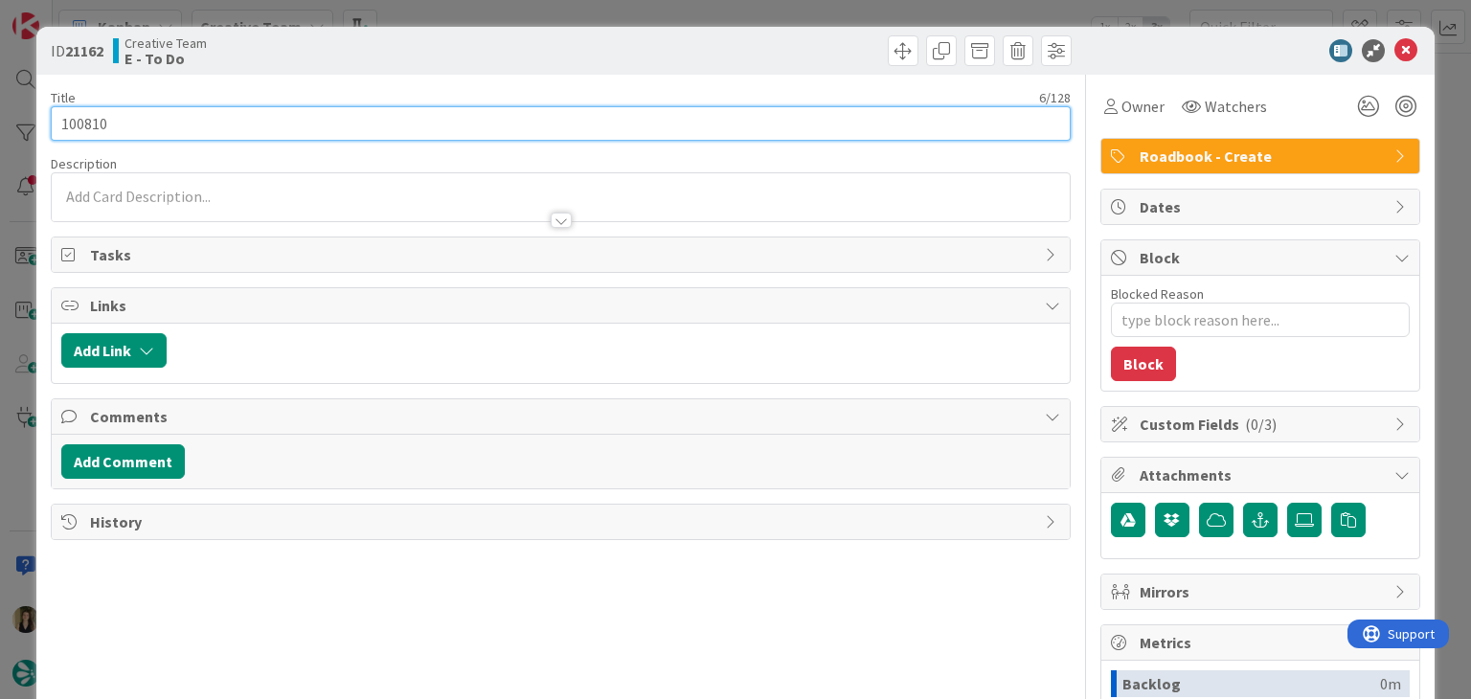
click at [93, 118] on input "100810" at bounding box center [560, 123] width 1019 height 34
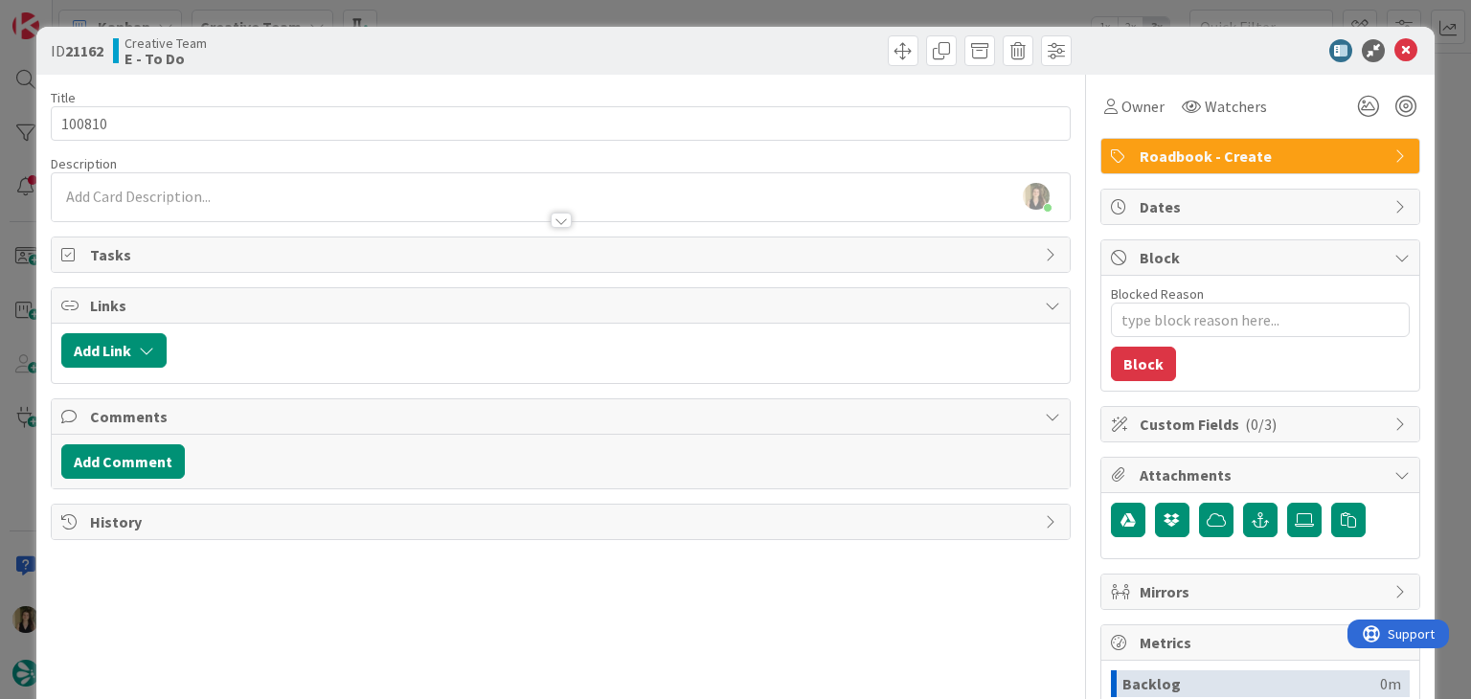
click at [537, 32] on div "ID 21162 Creative Team E - To Do" at bounding box center [734, 51] width 1397 height 48
click at [541, 16] on div "ID 21162 Creative Team E - To Do Title 6 / 128 100810 Description [PERSON_NAME]…" at bounding box center [735, 349] width 1471 height 699
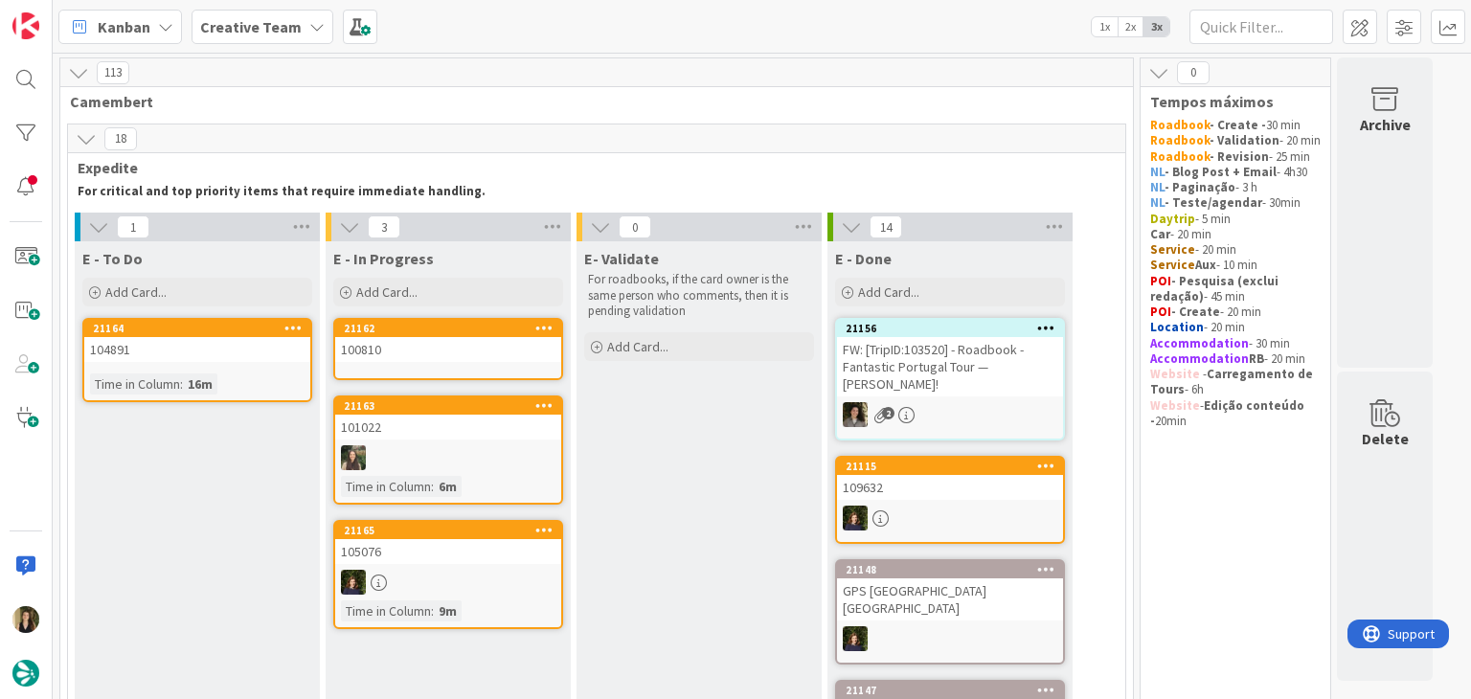
click at [490, 357] on div "100810" at bounding box center [448, 349] width 226 height 25
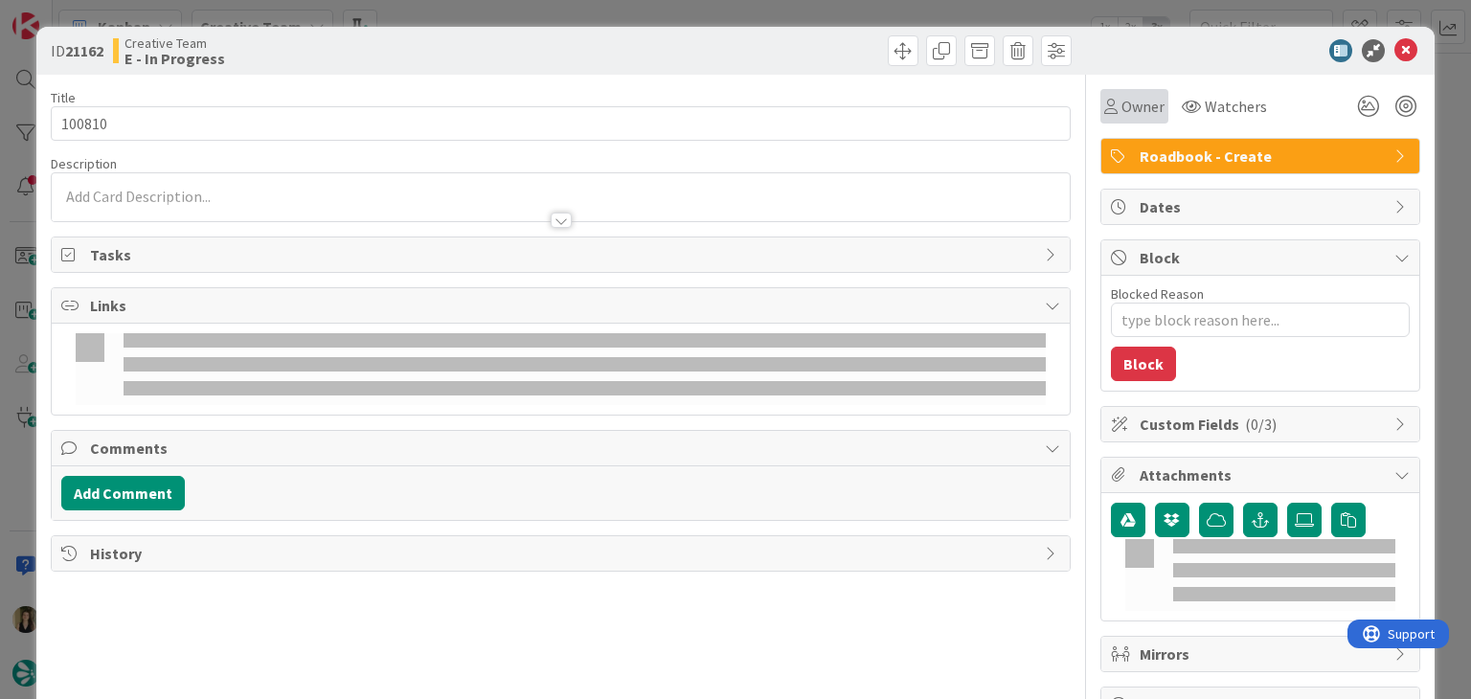
click at [1104, 116] on div "Owner" at bounding box center [1134, 106] width 60 height 23
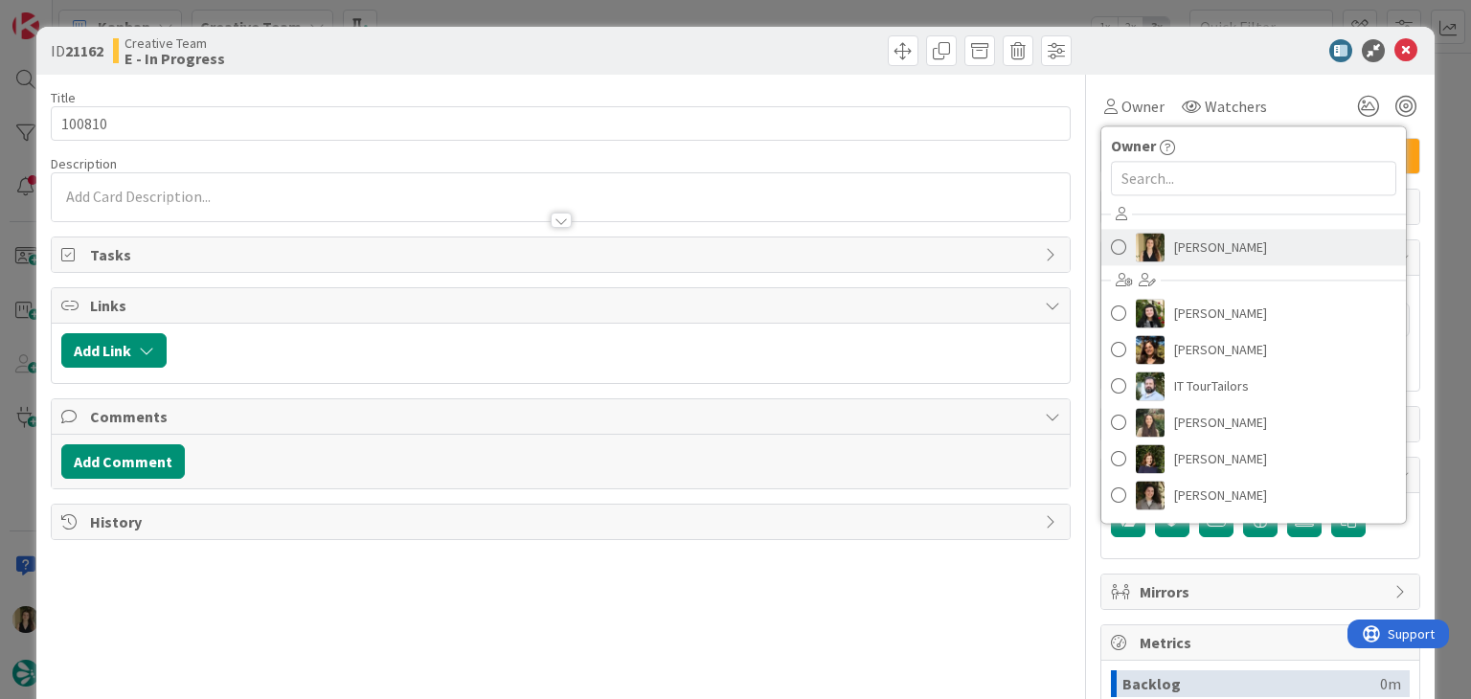
click at [1174, 241] on span "[PERSON_NAME]" at bounding box center [1220, 247] width 93 height 29
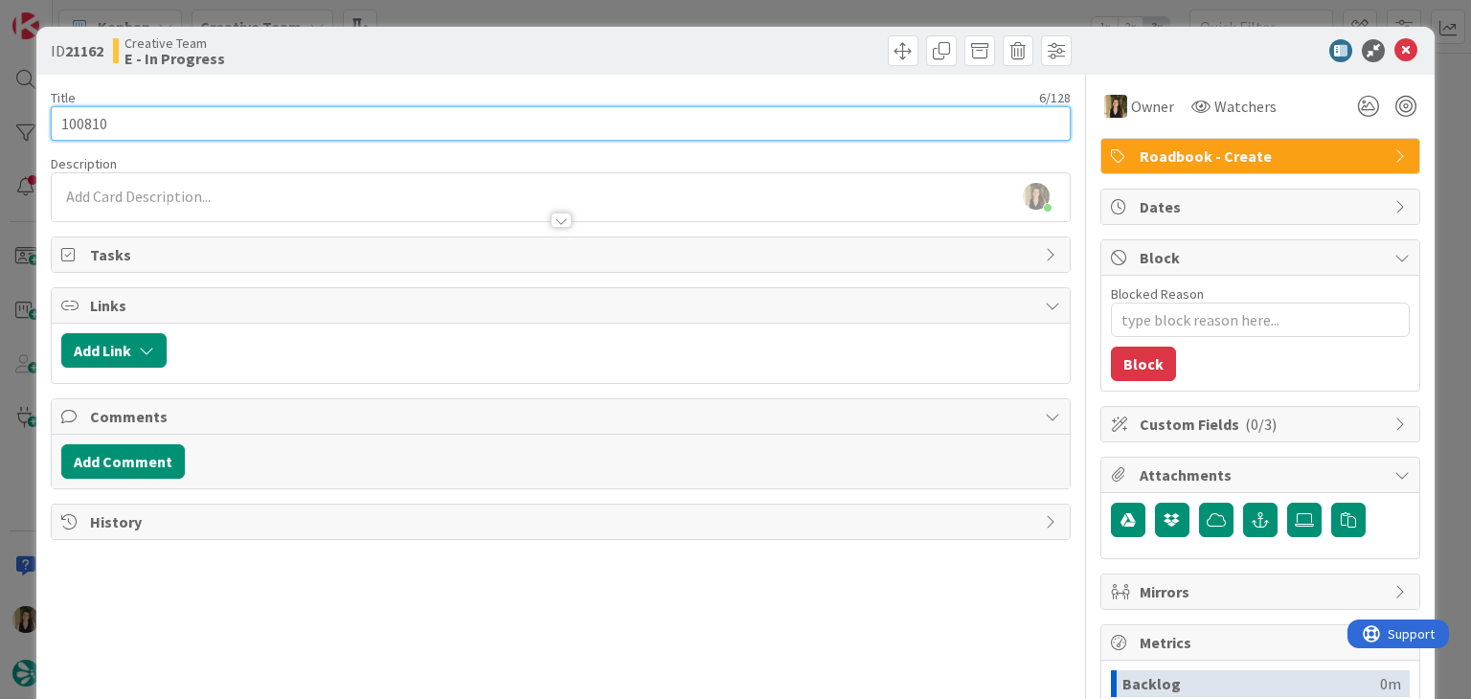
click at [87, 111] on input "100810" at bounding box center [560, 123] width 1019 height 34
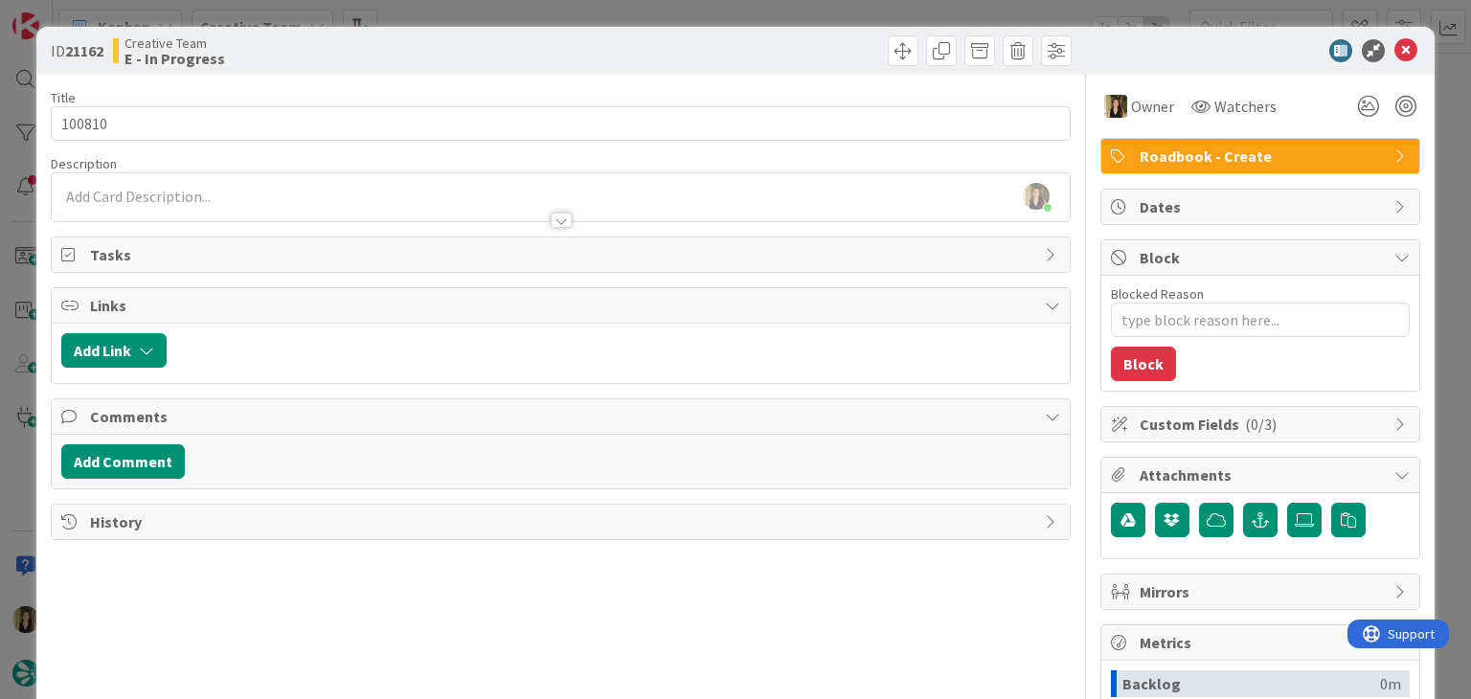
type textarea "x"
click at [205, 196] on div "[PERSON_NAME] joined 6 m ago" at bounding box center [560, 197] width 1017 height 48
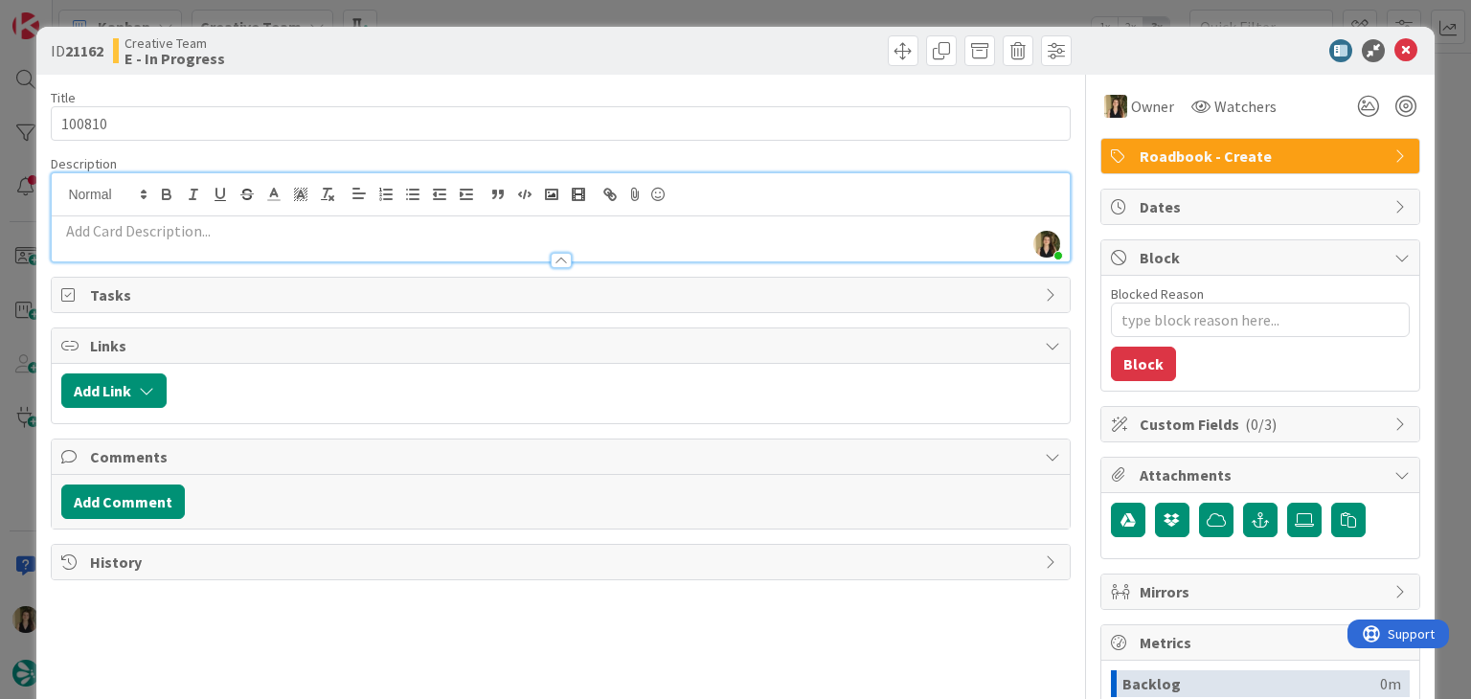
click at [215, 222] on p at bounding box center [560, 231] width 998 height 22
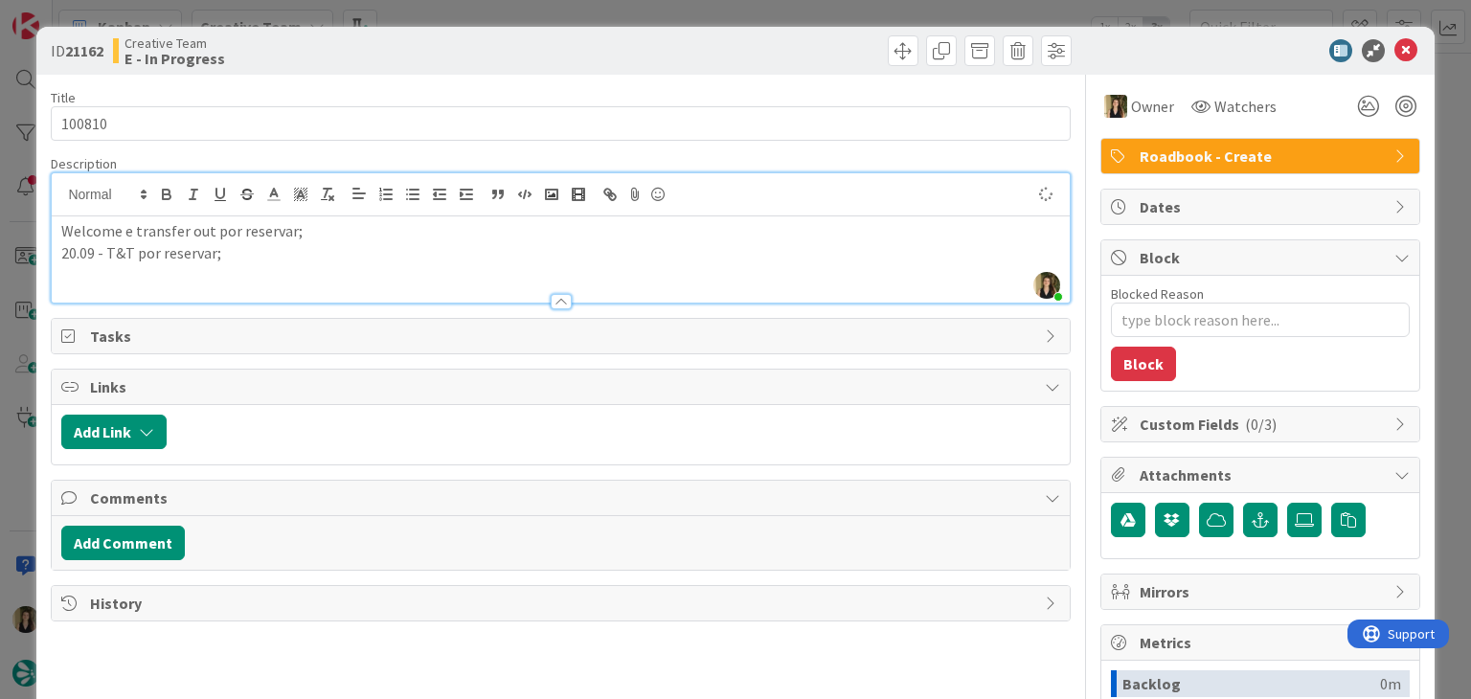
drag, startPoint x: 320, startPoint y: 47, endPoint x: 303, endPoint y: 1, distance: 48.8
click at [318, 37] on div "Creative Team E - In Progress" at bounding box center [334, 50] width 443 height 31
click at [262, 265] on div "Welcome e transfer out por reservar; 20.09 - T&T por reservar;" at bounding box center [560, 259] width 1017 height 86
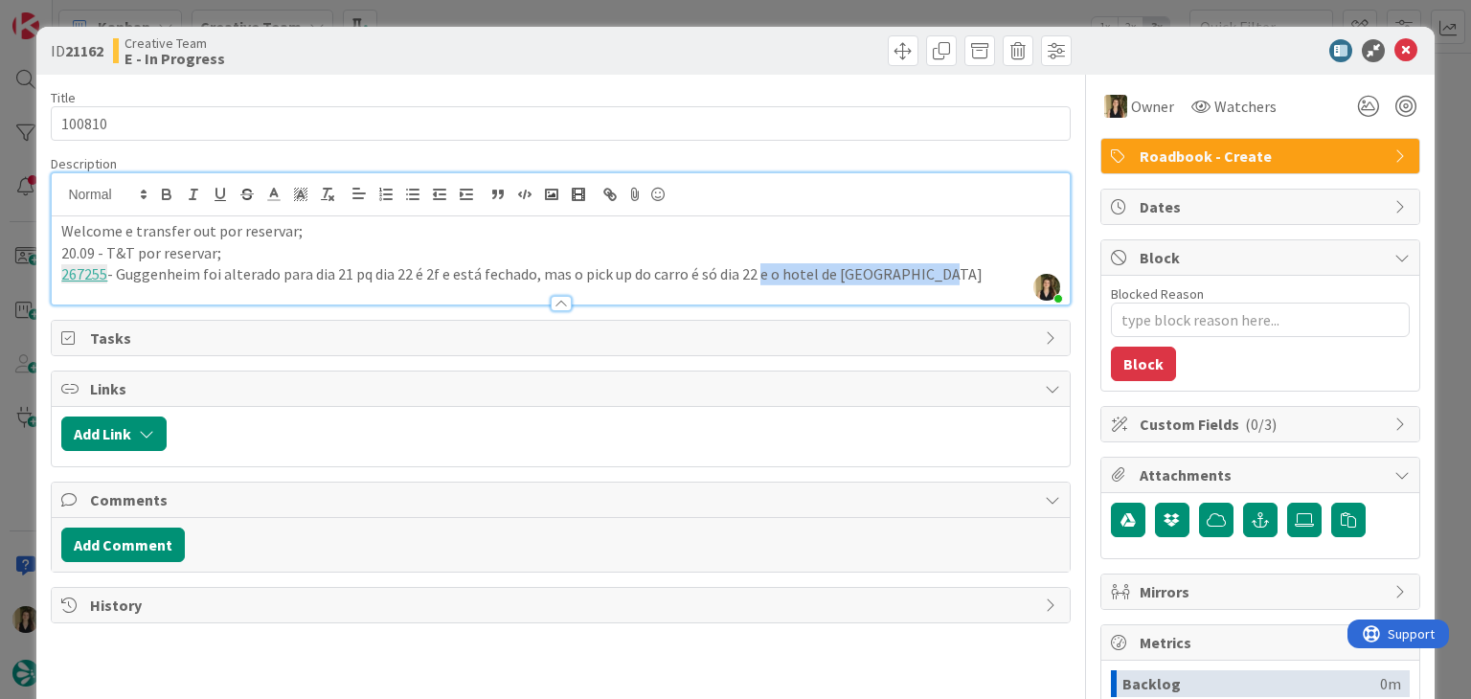
drag, startPoint x: 978, startPoint y: 266, endPoint x: 806, endPoint y: 259, distance: 172.5
click at [753, 273] on p "267255 - Guggenheim foi alterado para dia 21 pq dia 22 é 2f e está fechado, mas…" at bounding box center [560, 274] width 998 height 22
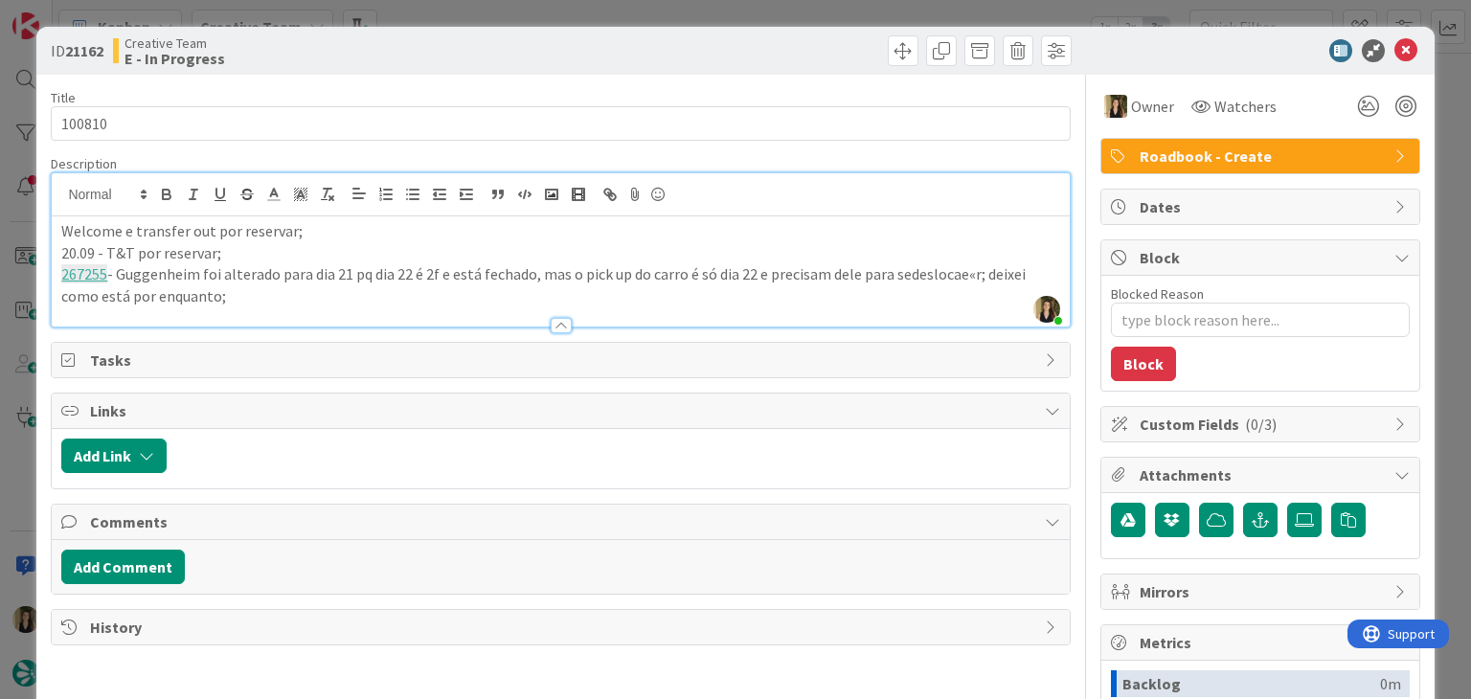
drag, startPoint x: 904, startPoint y: 275, endPoint x: 920, endPoint y: 273, distance: 16.4
click at [904, 275] on p "267255 - Guggenheim foi alterado para dia 21 pq dia 22 é 2f e está fechado, mas…" at bounding box center [560, 284] width 998 height 43
click at [970, 273] on p "267255 - Guggenheim foi alterado para dia 21 pq dia 22 é 2f e está fechado, mas…" at bounding box center [560, 284] width 998 height 43
click at [218, 295] on p "267255 - Guggenheim foi alterado para dia 21 pq dia 22 é 2f e está fechado, mas…" at bounding box center [560, 284] width 998 height 43
drag, startPoint x: 494, startPoint y: 56, endPoint x: 496, endPoint y: 12, distance: 43.1
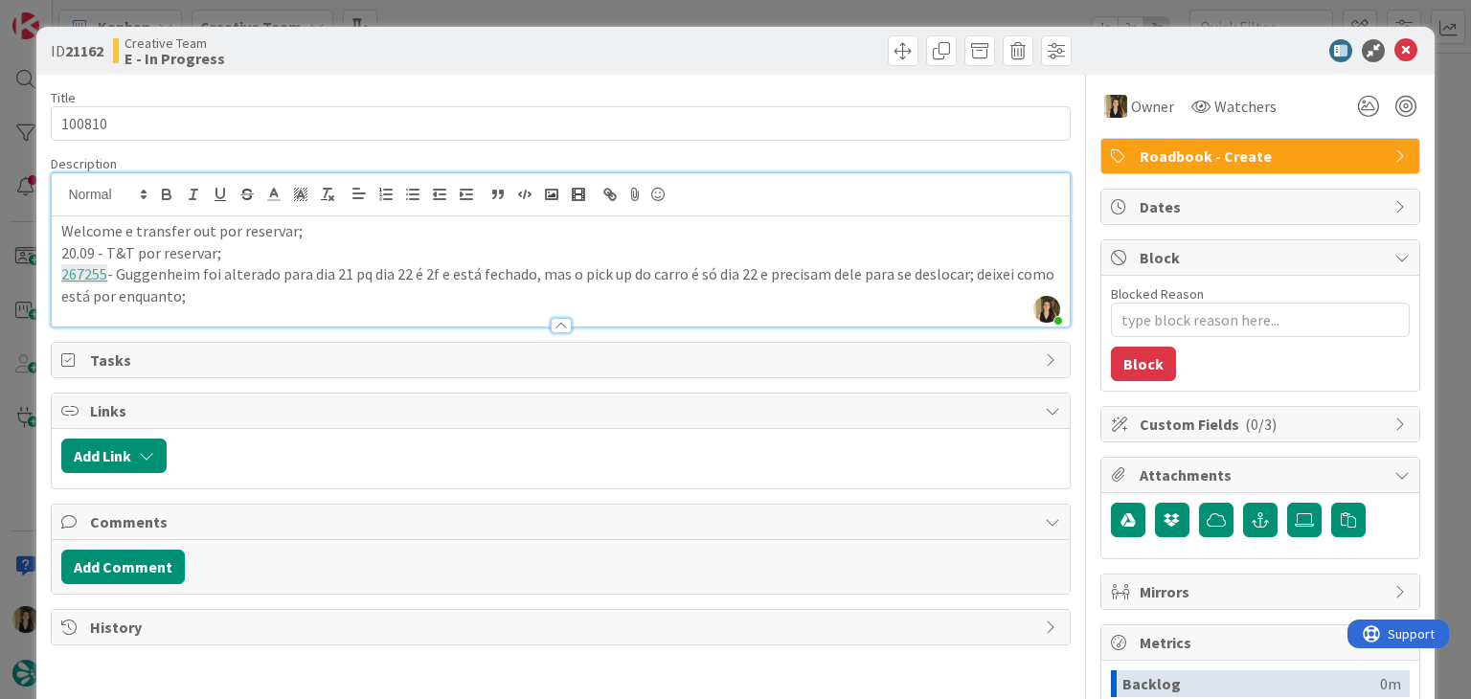
click at [494, 53] on div "Creative Team E - In Progress" at bounding box center [334, 50] width 443 height 31
click at [496, 9] on div "ID 21162 Creative Team E - In Progress Title 6 / 128 100810 Description [PERSON…" at bounding box center [735, 349] width 1471 height 699
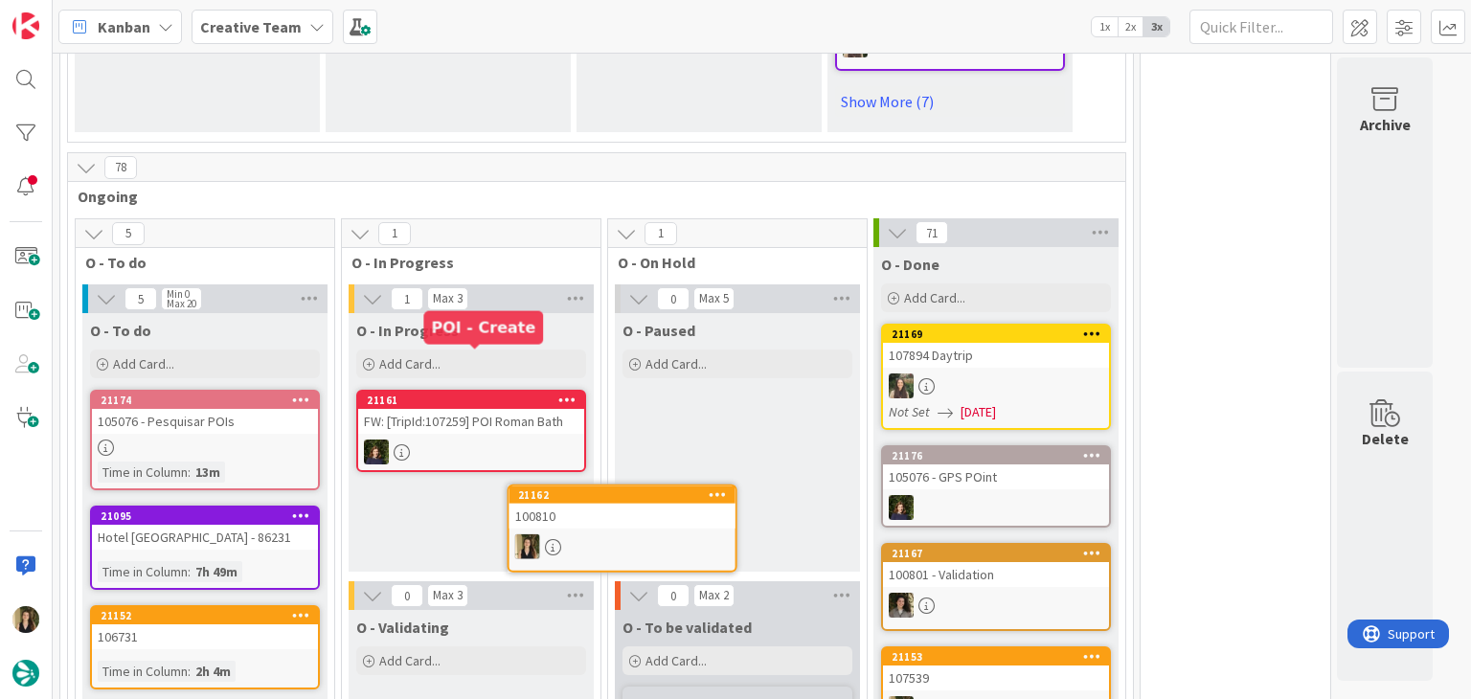
scroll to position [1375, 0]
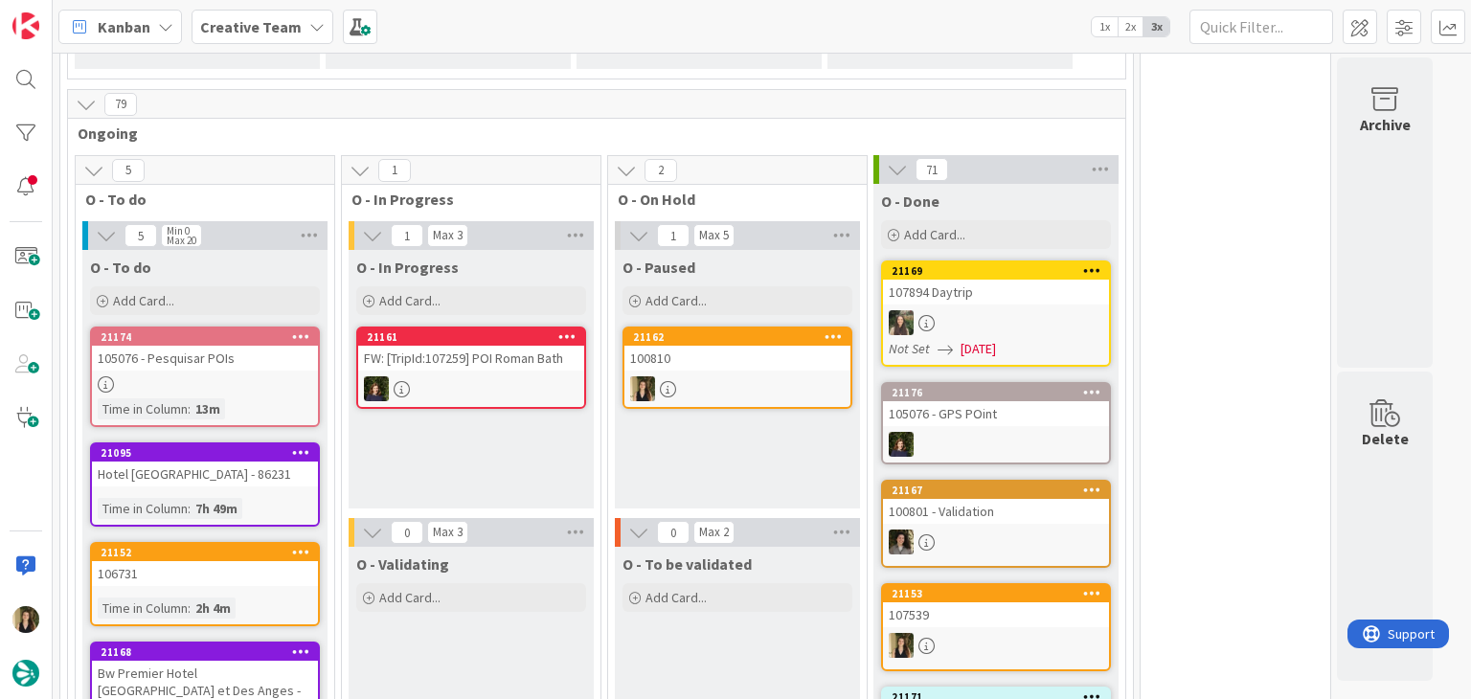
click at [766, 376] on div at bounding box center [737, 388] width 226 height 25
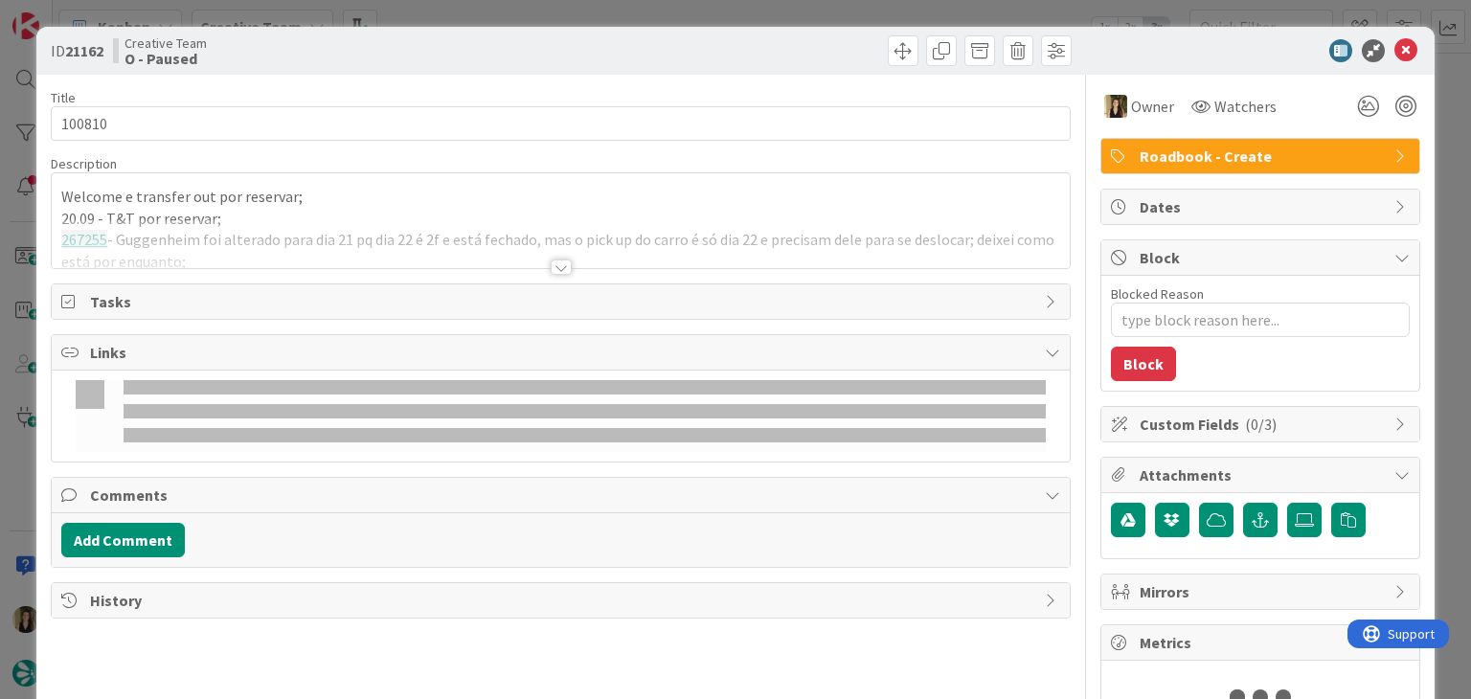
type textarea "x"
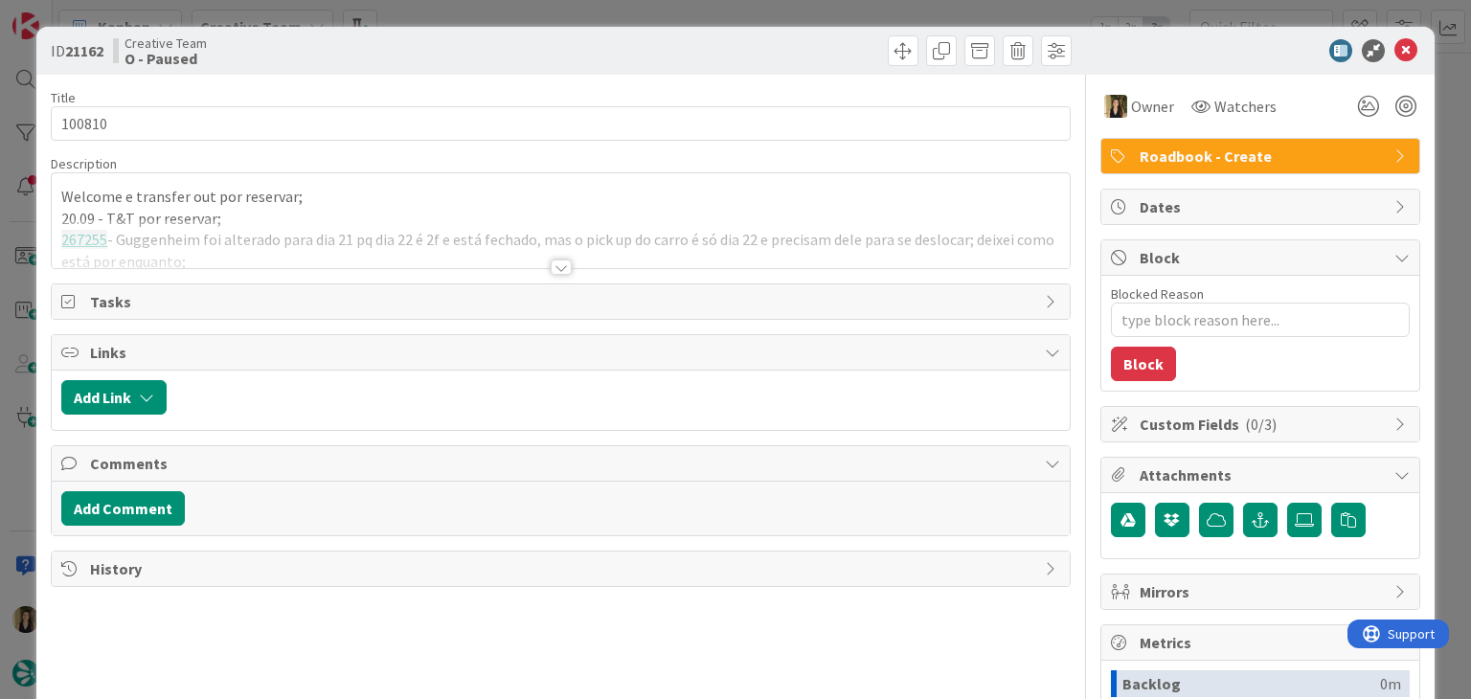
click at [558, 261] on div at bounding box center [561, 266] width 21 height 15
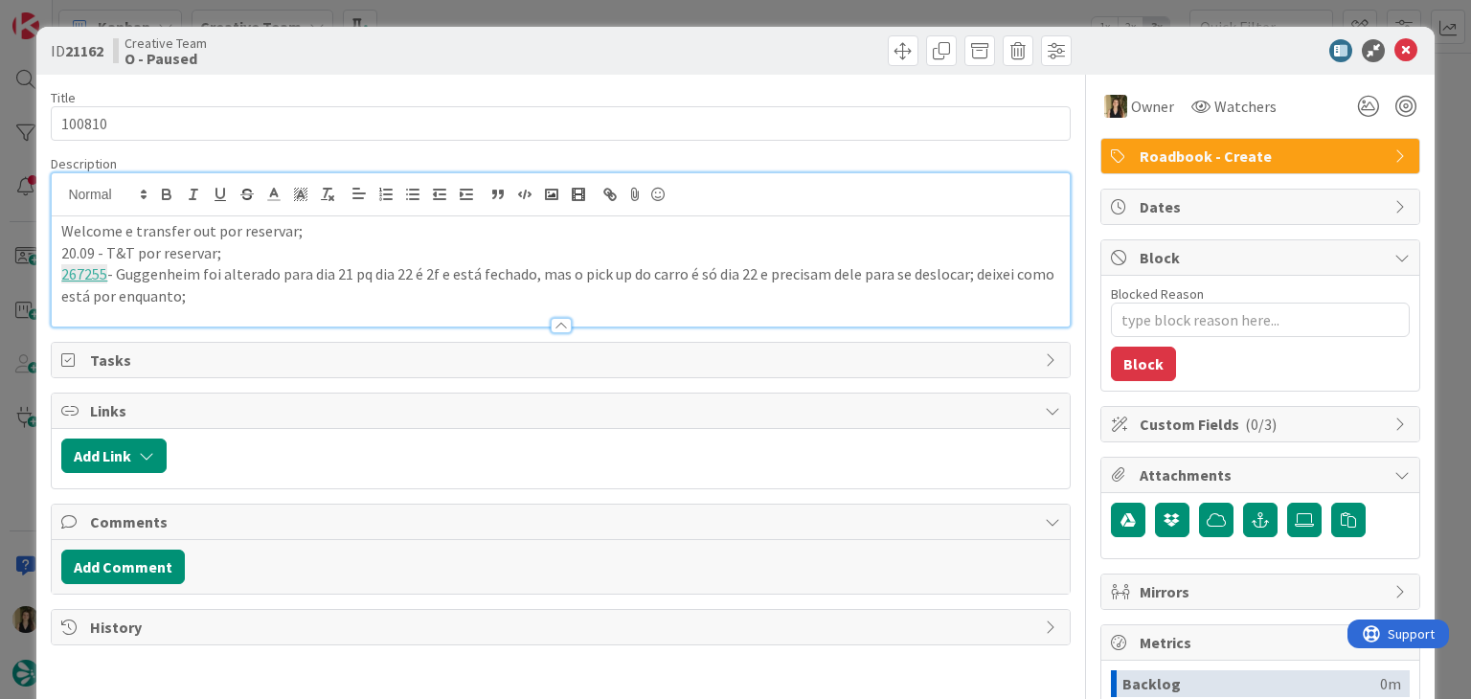
click at [393, 290] on p "267255 - Guggenheim foi alterado para dia 21 pq dia 22 é 2f e está fechado, mas…" at bounding box center [560, 284] width 998 height 43
click at [555, 453] on div at bounding box center [617, 455] width 883 height 34
click at [552, 450] on div at bounding box center [617, 455] width 883 height 34
click at [552, 440] on div at bounding box center [617, 455] width 883 height 34
drag, startPoint x: 528, startPoint y: 52, endPoint x: 546, endPoint y: 12, distance: 42.9
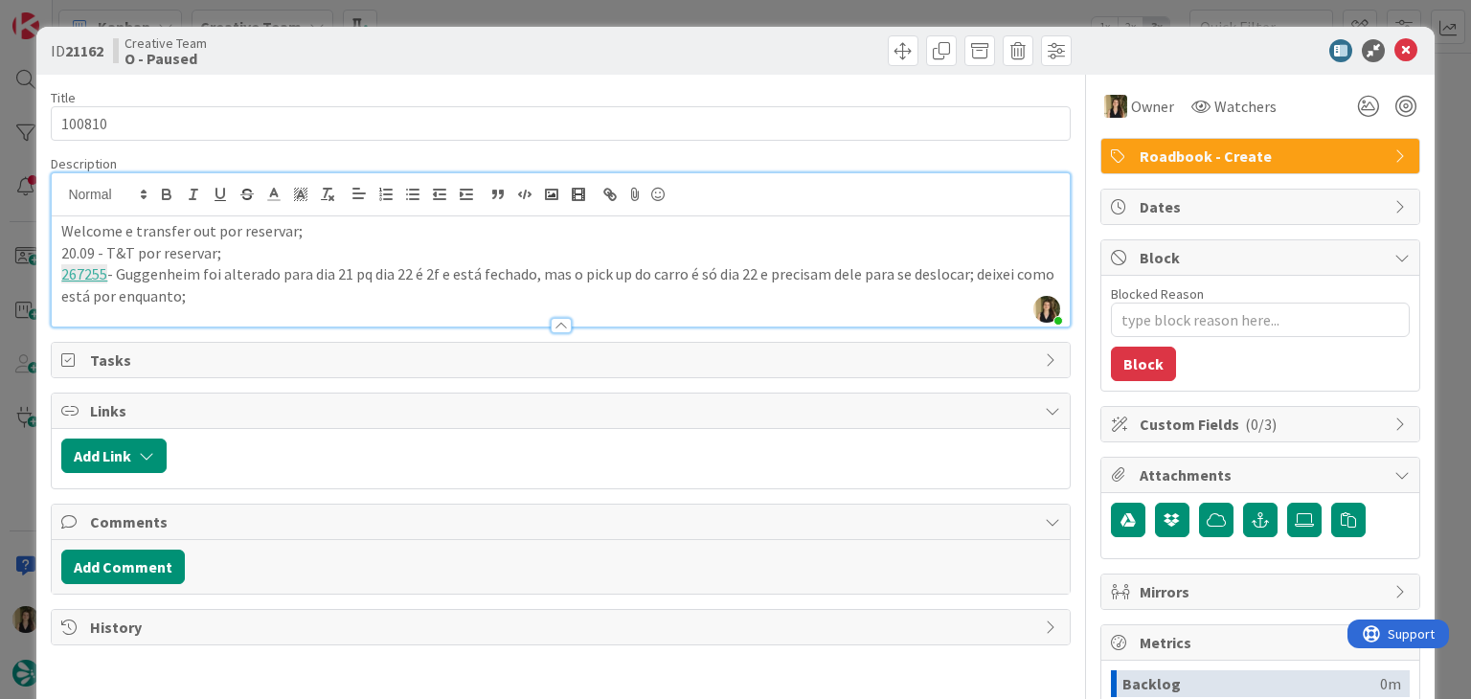
click at [532, 43] on div "Creative Team O - Paused" at bounding box center [334, 50] width 443 height 31
click at [550, 0] on div "ID 21162 Creative Team O - Paused Title 6 / 128 100810 Description [PERSON_NAME…" at bounding box center [735, 349] width 1471 height 699
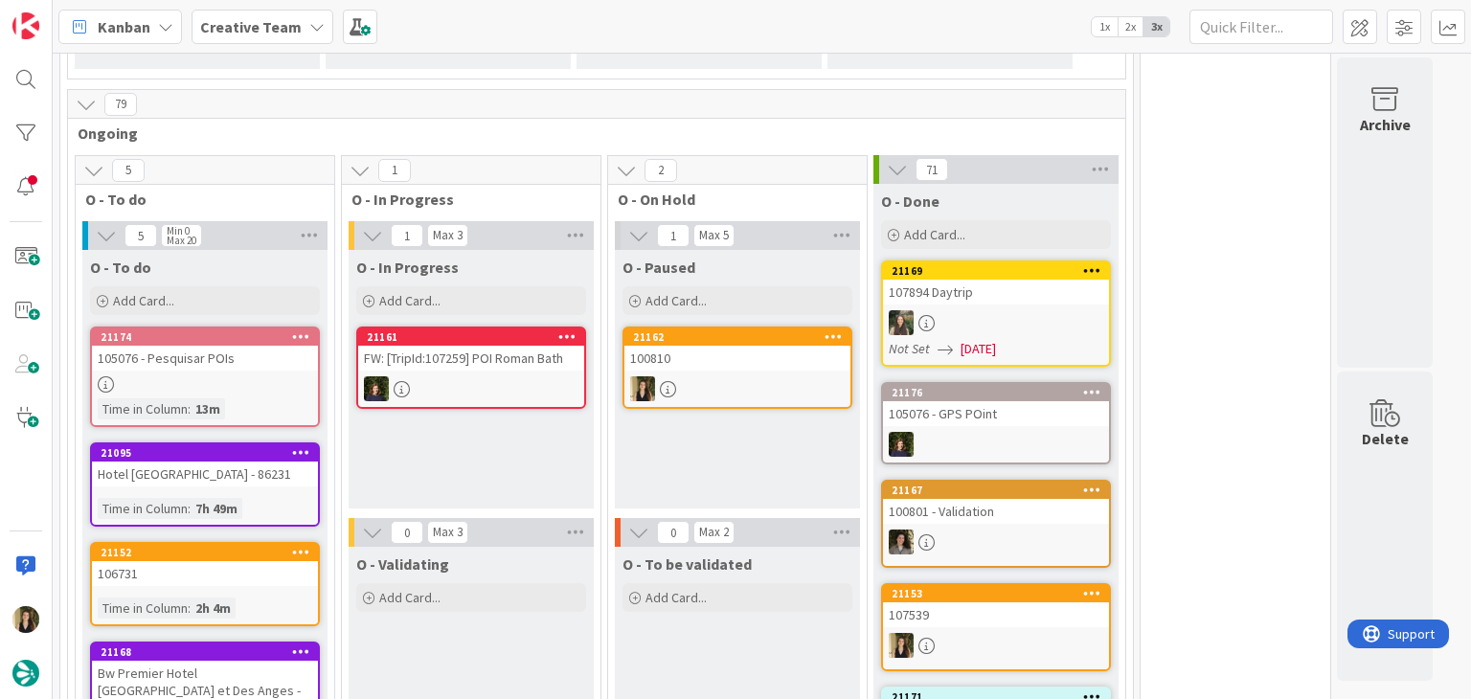
click at [461, 452] on div "O - In Progress Add Card... Template Not Set Title 0 / 128 Label Daytrip Accomm…" at bounding box center [470, 379] width 245 height 259
